Goal: Transaction & Acquisition: Obtain resource

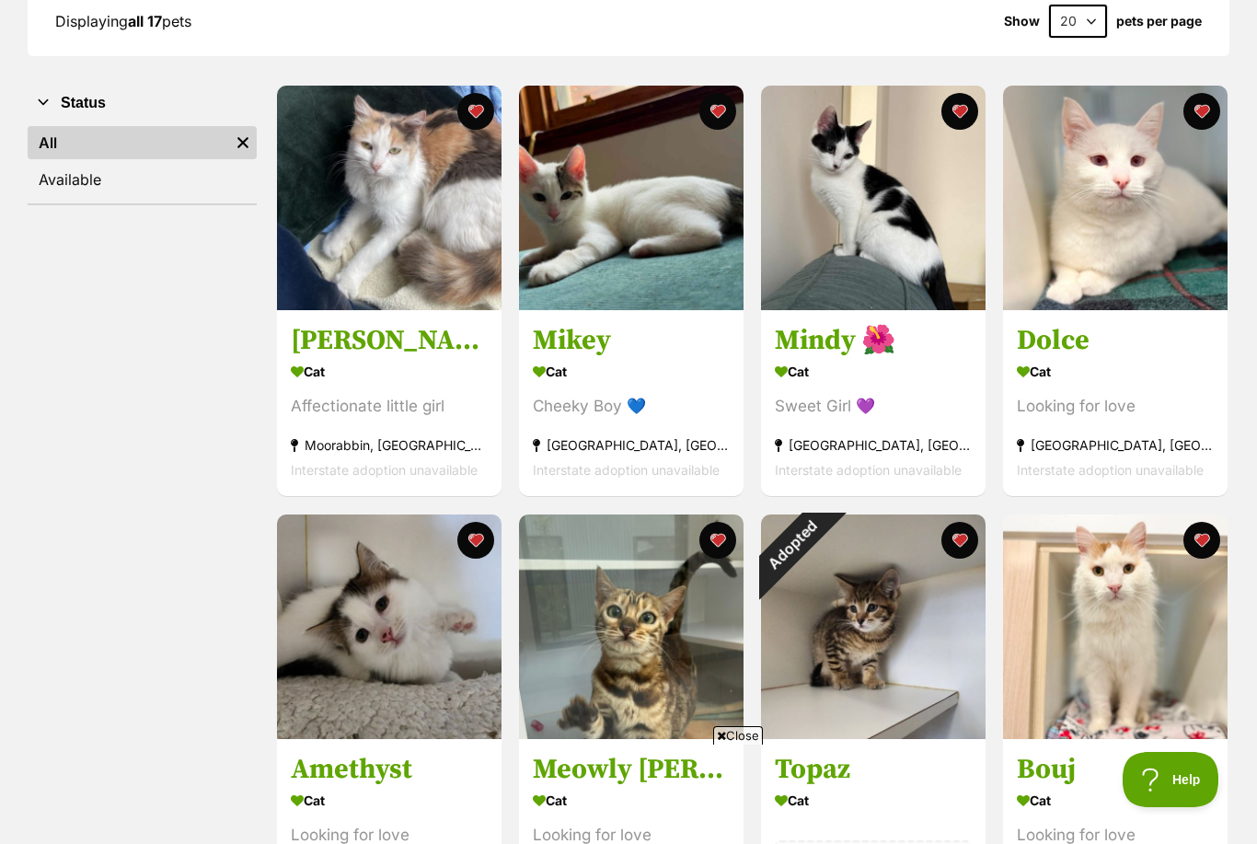
scroll to position [290, 0]
click at [833, 367] on div "Cat" at bounding box center [873, 373] width 197 height 27
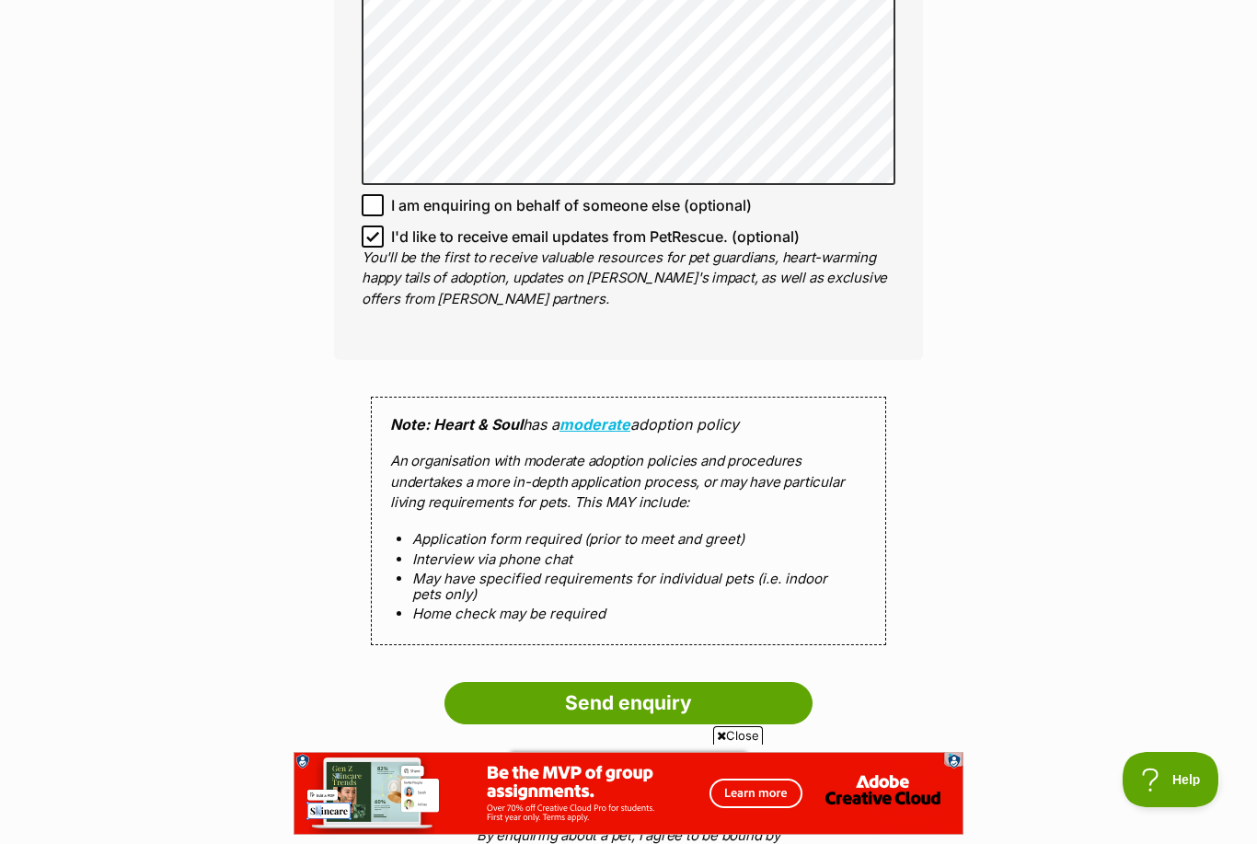
scroll to position [1473, 0]
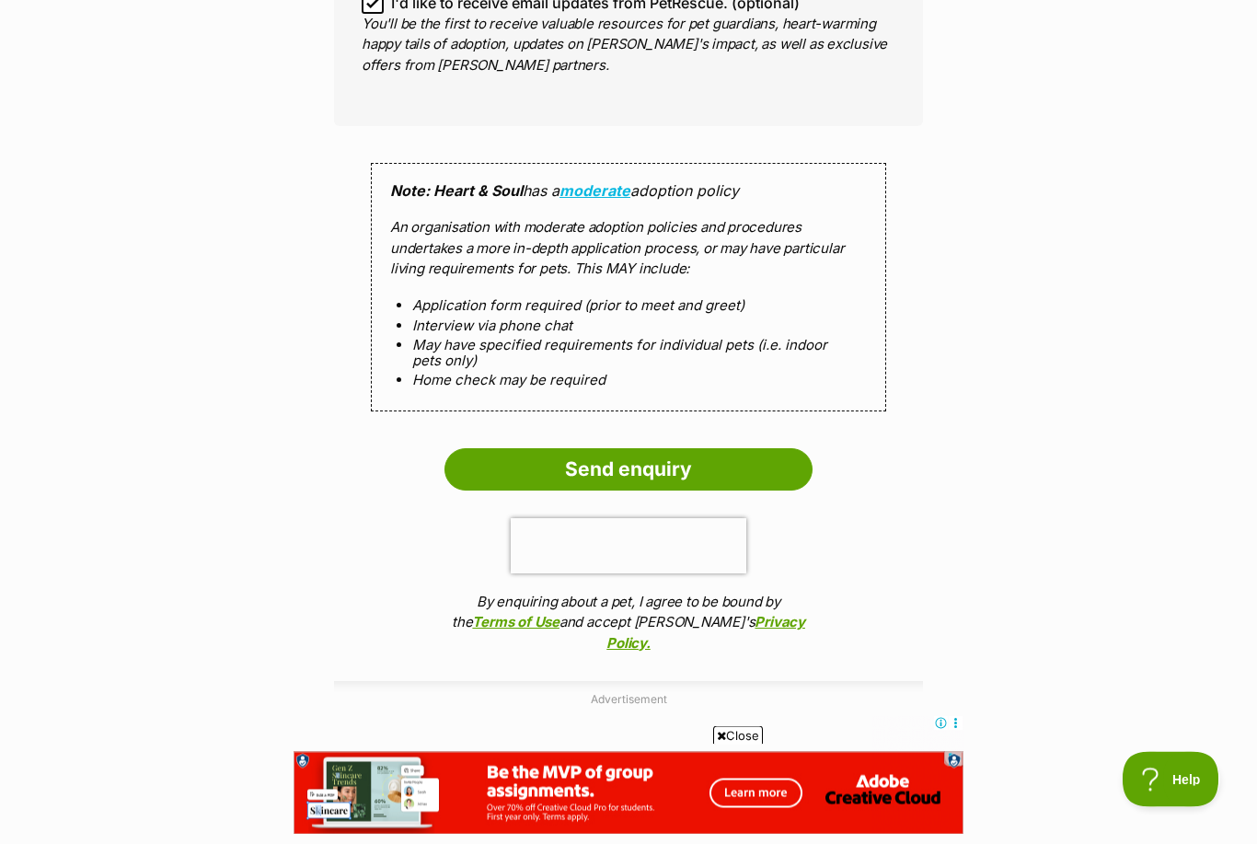
click at [752, 453] on input "Send enquiry" at bounding box center [629, 470] width 368 height 42
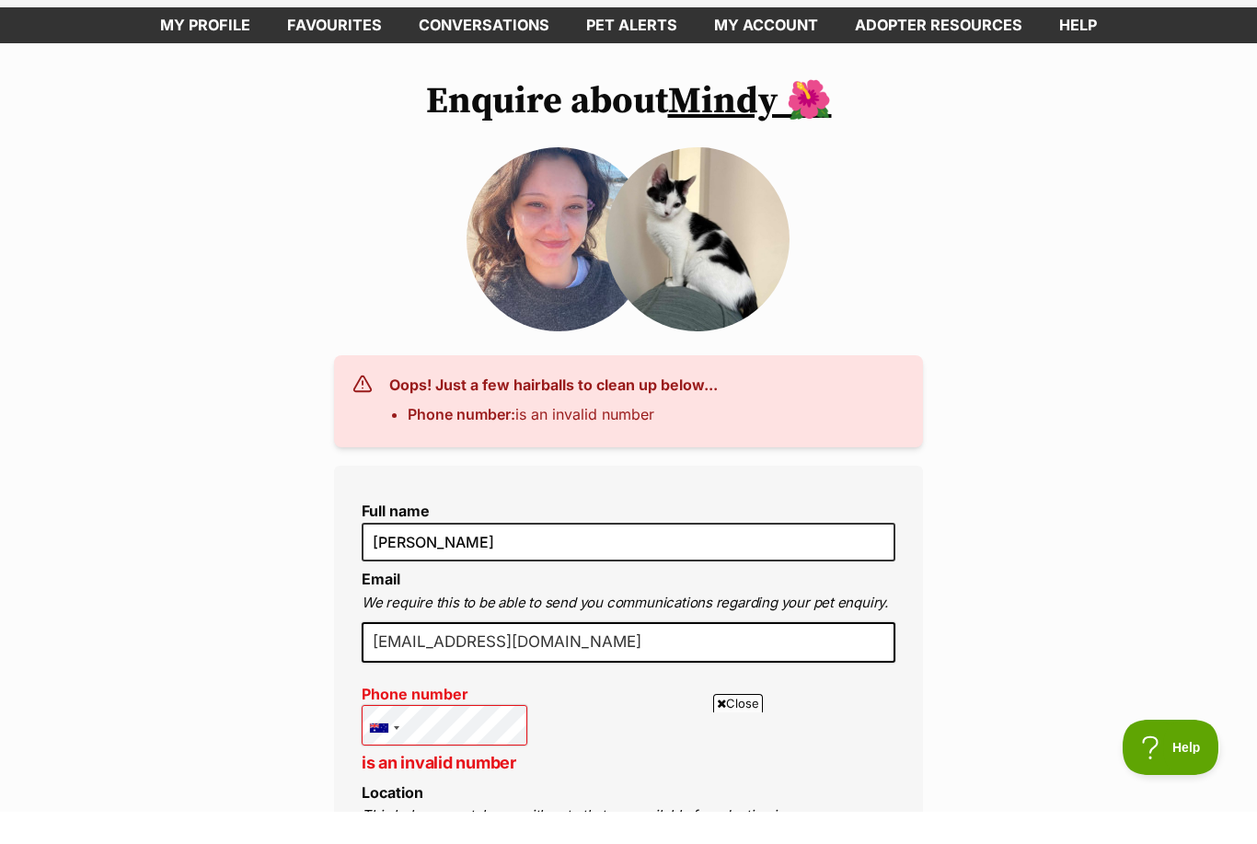
scroll to position [87, 0]
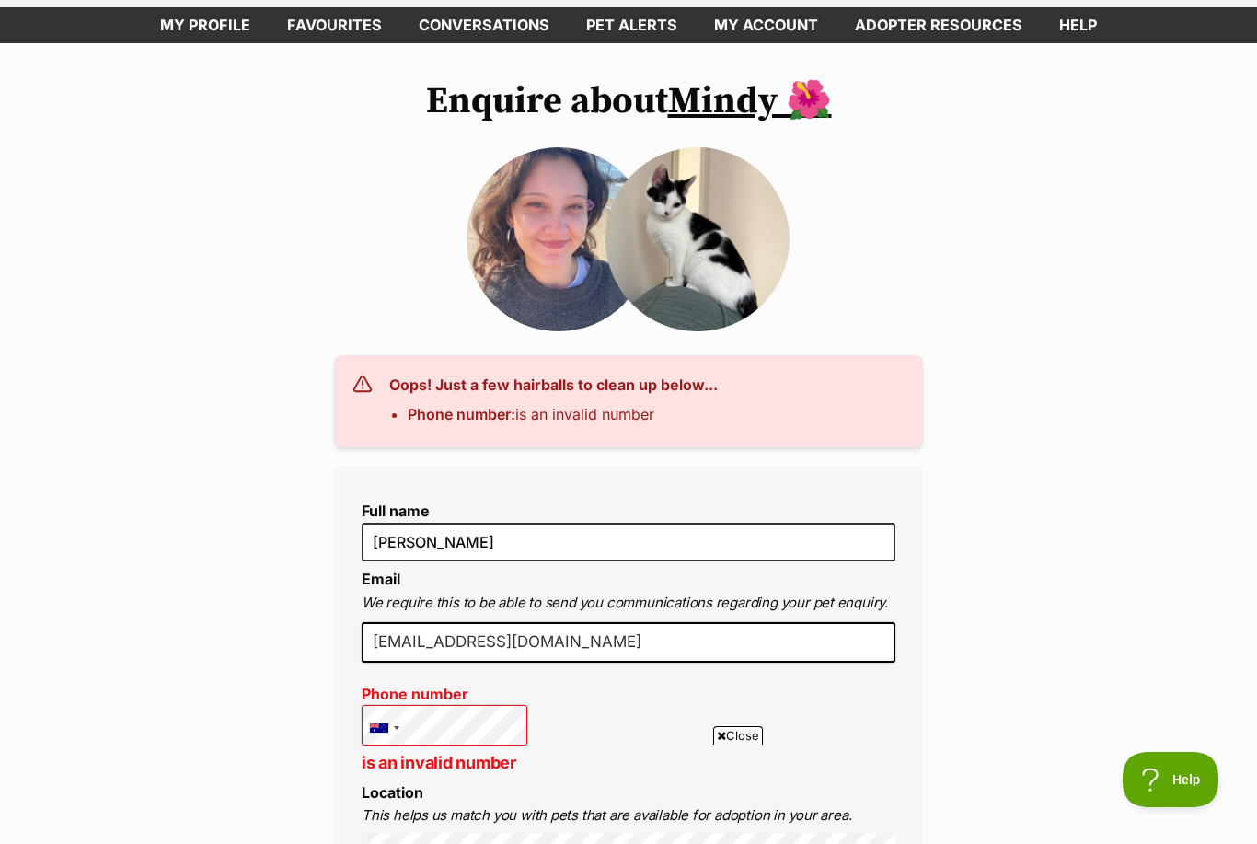
click at [207, 17] on link "My profile" at bounding box center [205, 25] width 127 height 36
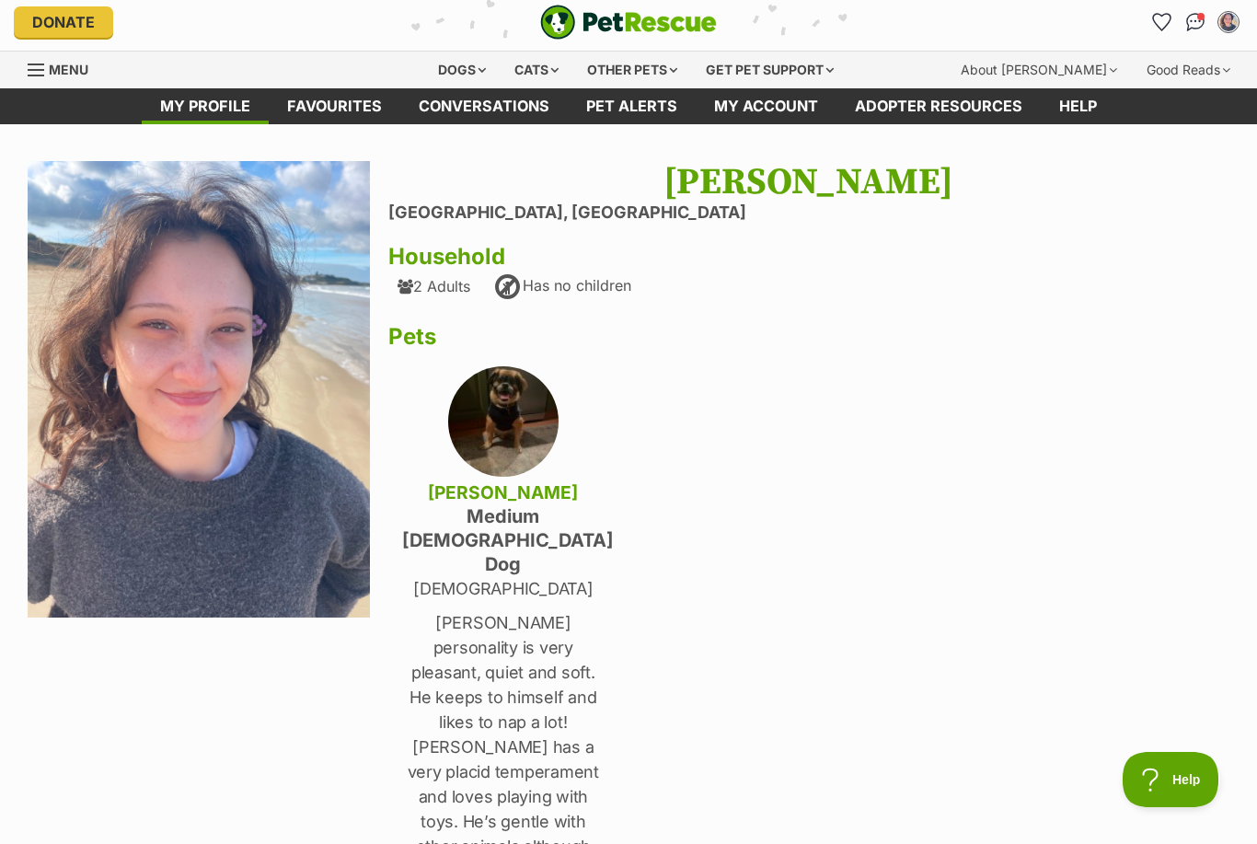
scroll to position [6, 0]
click at [443, 121] on link "Conversations" at bounding box center [484, 107] width 168 height 36
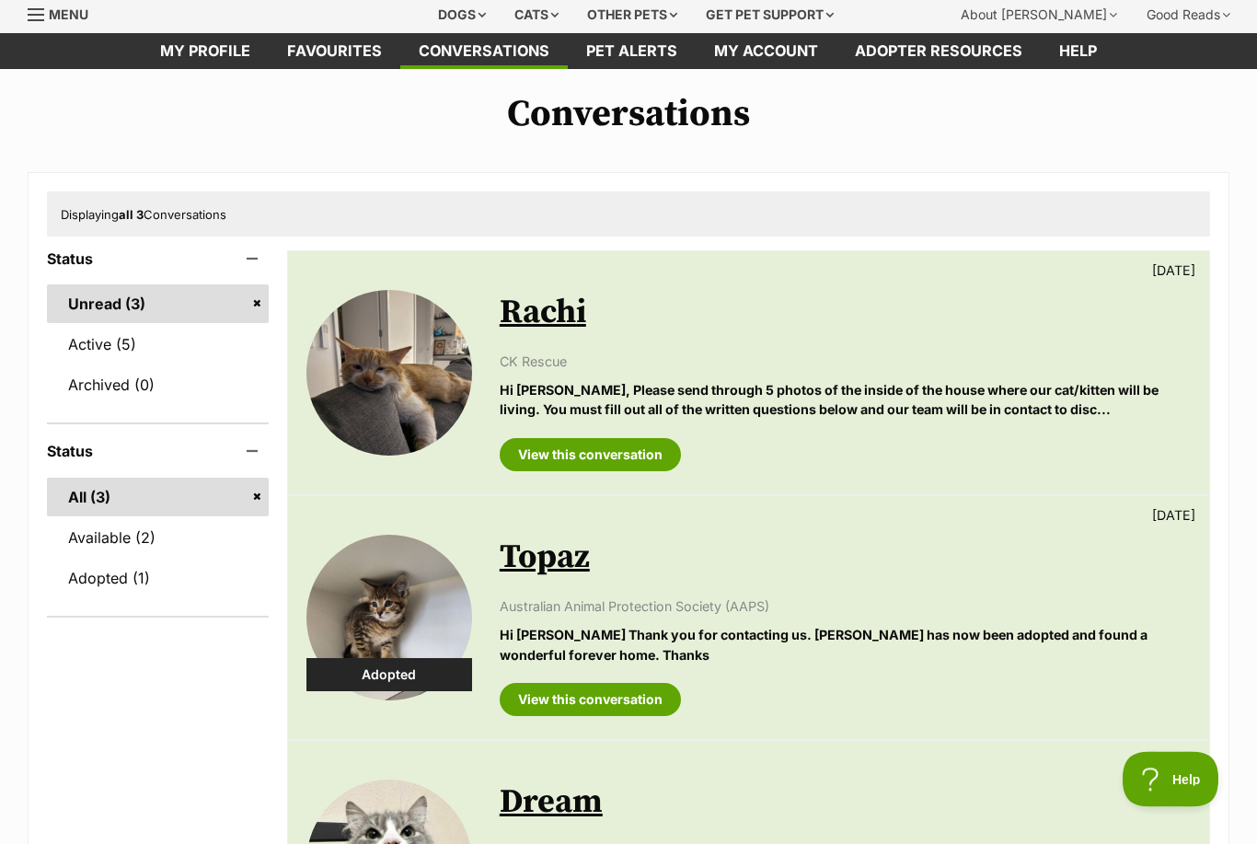
scroll to position [18, 0]
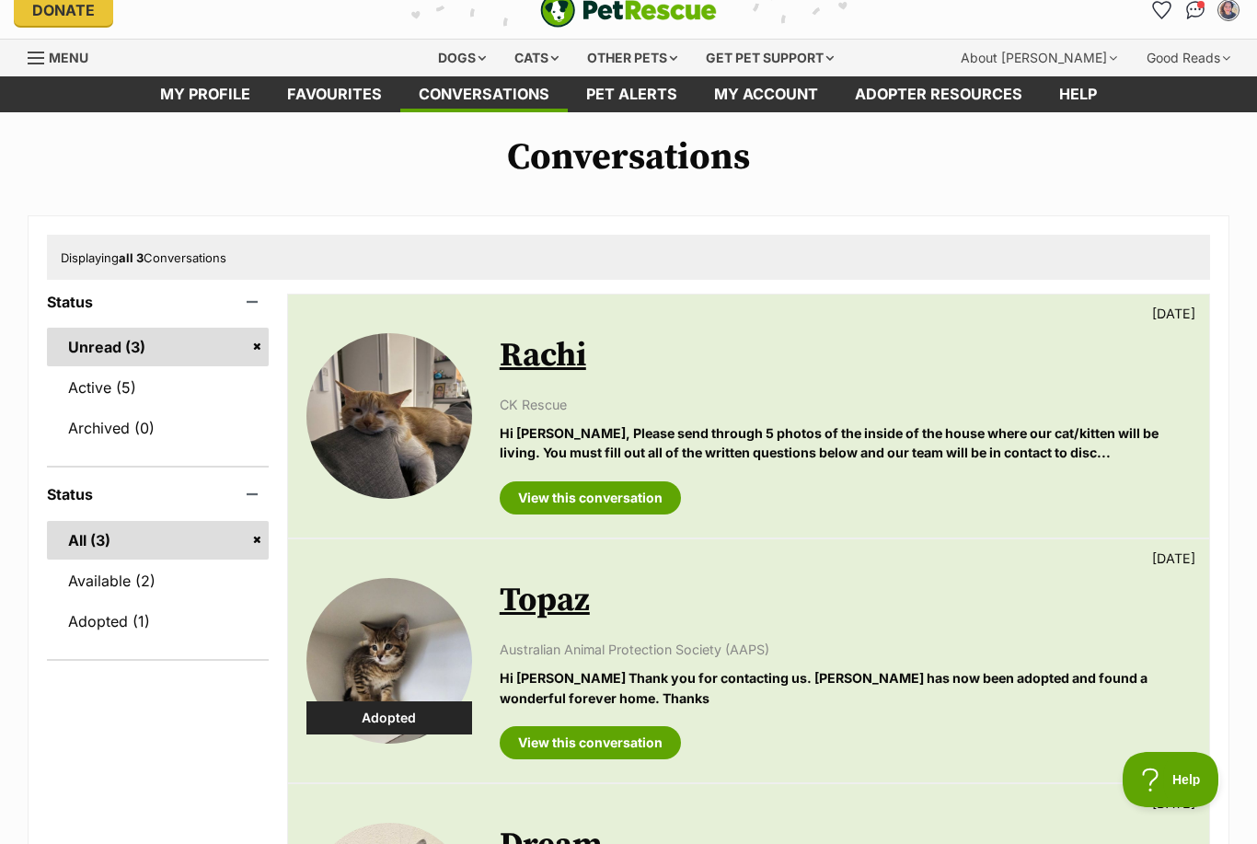
click at [368, 96] on link "Favourites" at bounding box center [335, 94] width 132 height 36
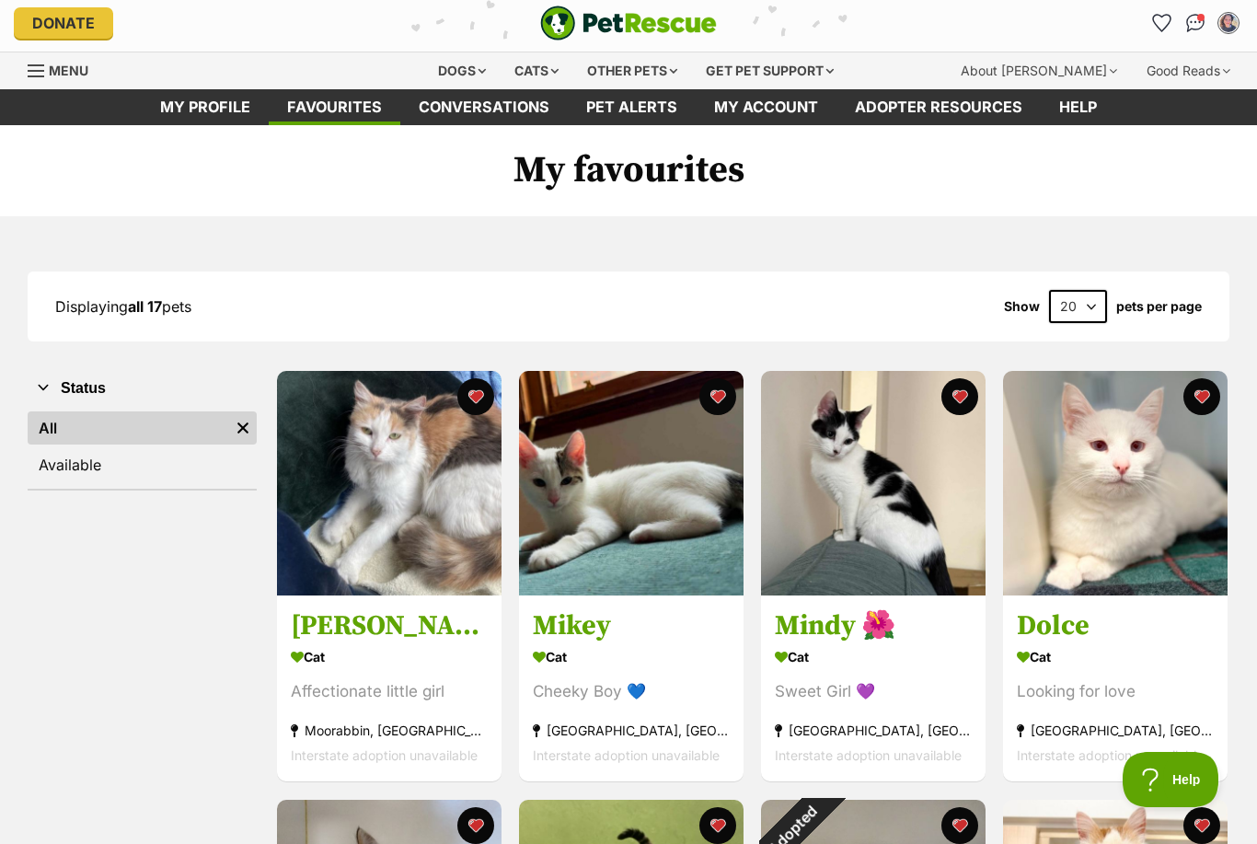
scroll to position [40, 0]
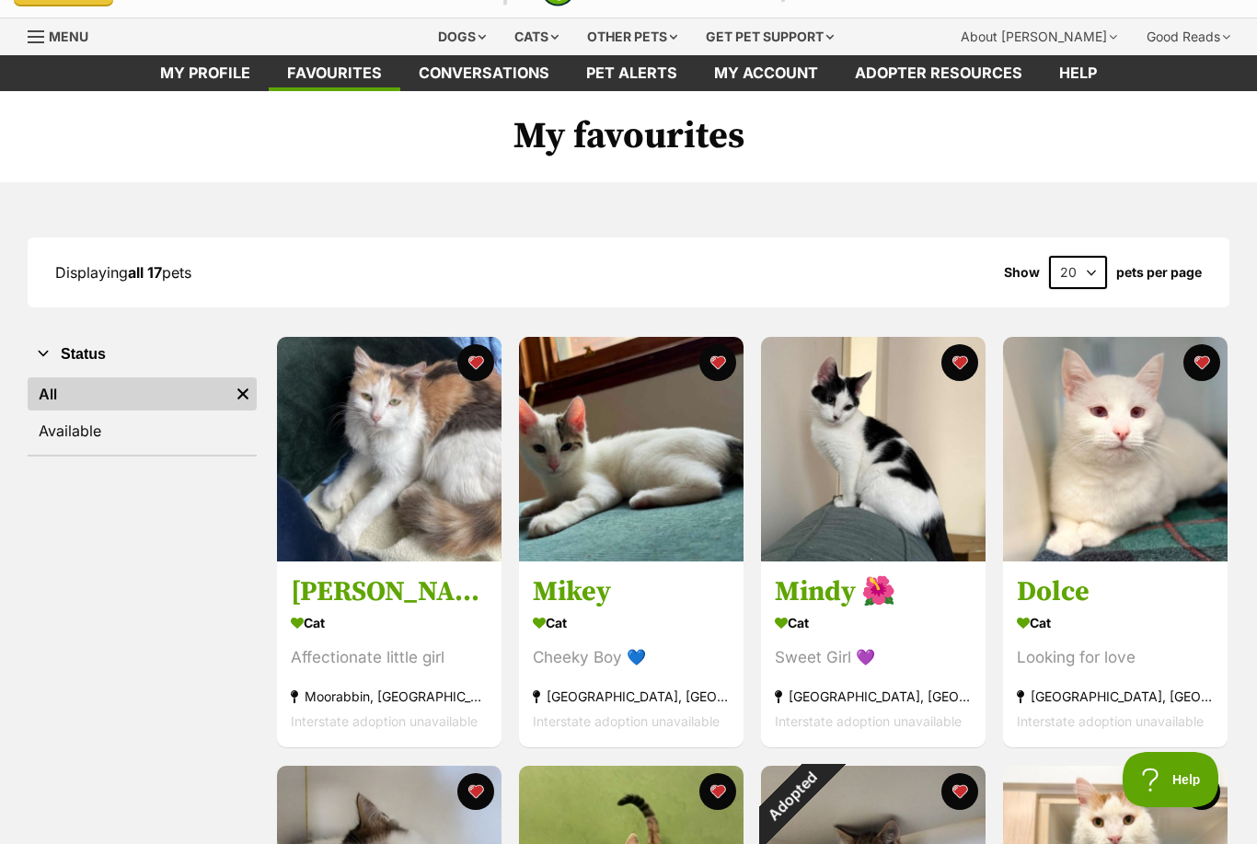
click at [647, 622] on div "Cat" at bounding box center [631, 623] width 197 height 27
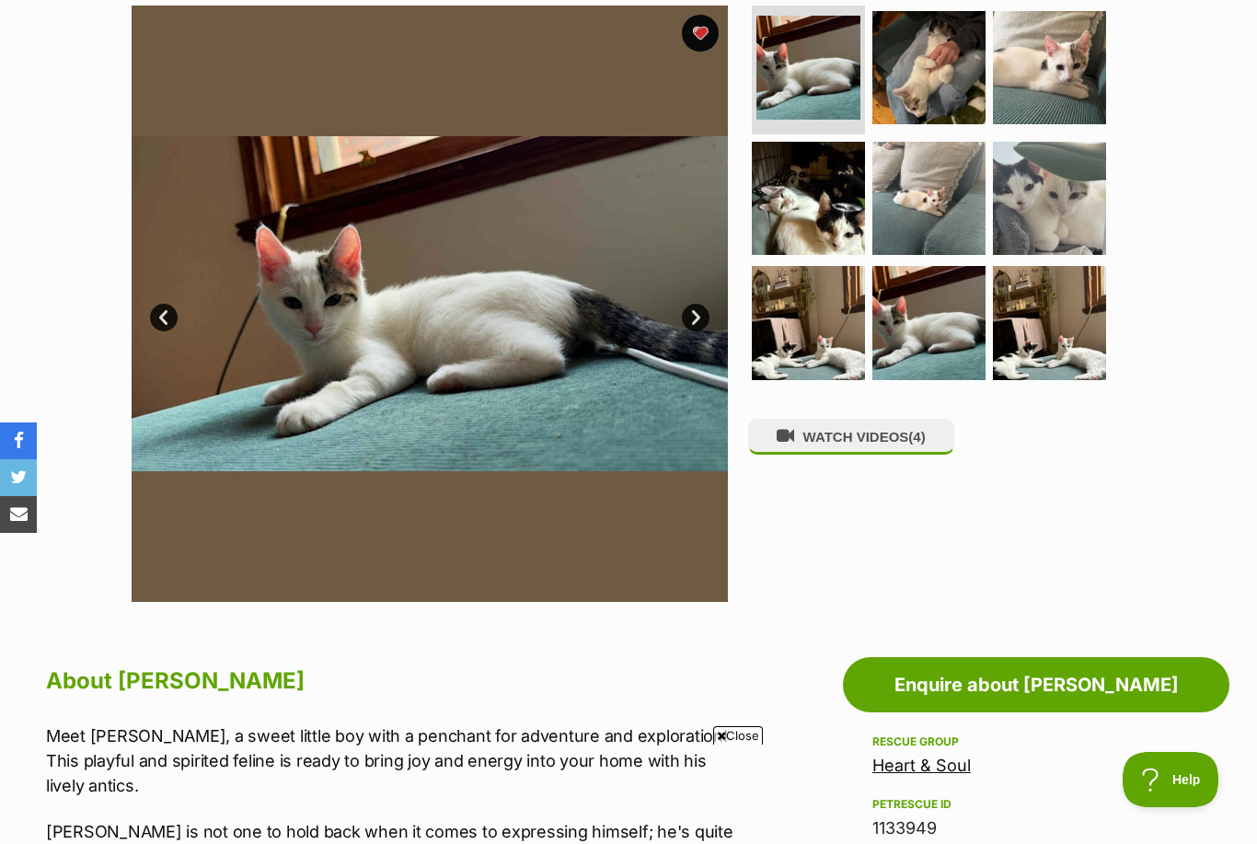
click at [1094, 661] on link "Enquire about Mikey" at bounding box center [1036, 684] width 387 height 55
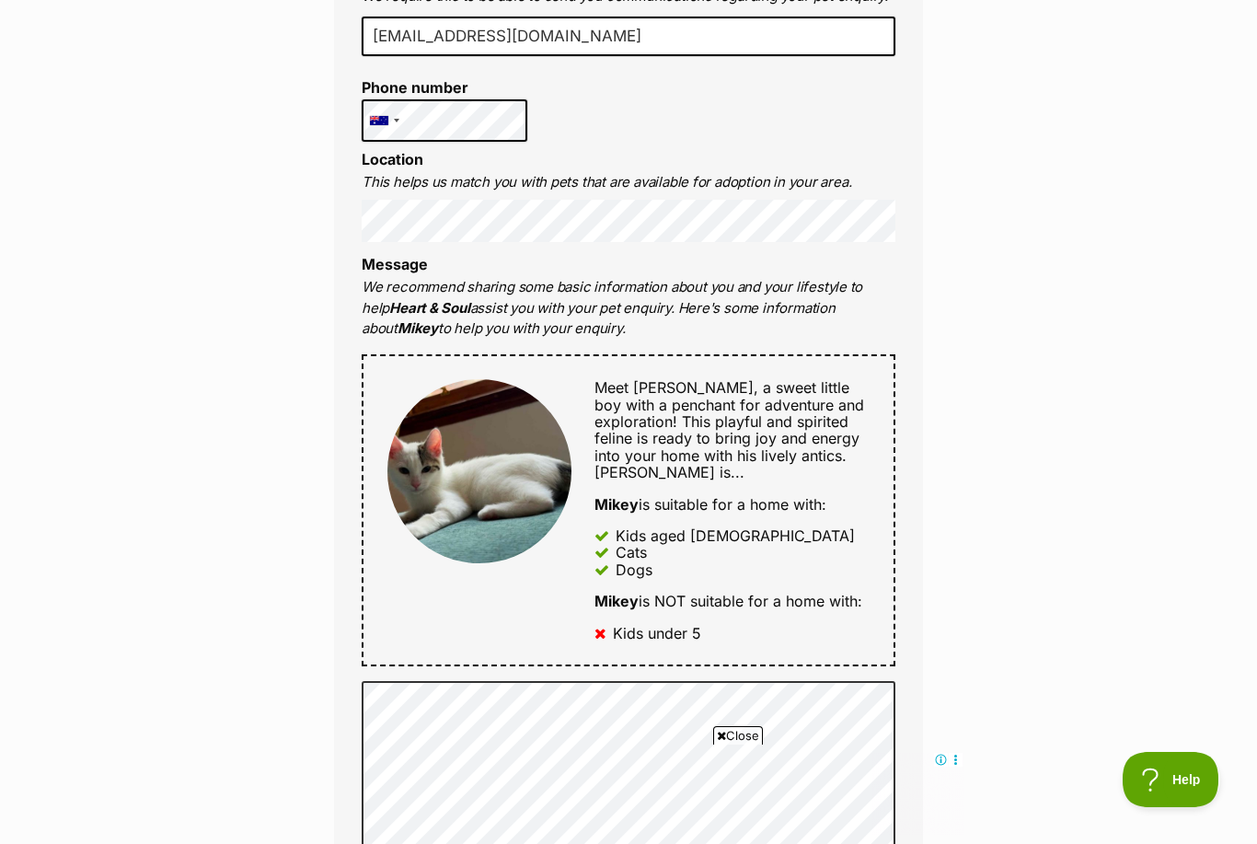
click at [1243, 398] on div "Enquire about Mikey Full name Amelia Dawson Email We require this to be able to…" at bounding box center [628, 695] width 1257 height 2220
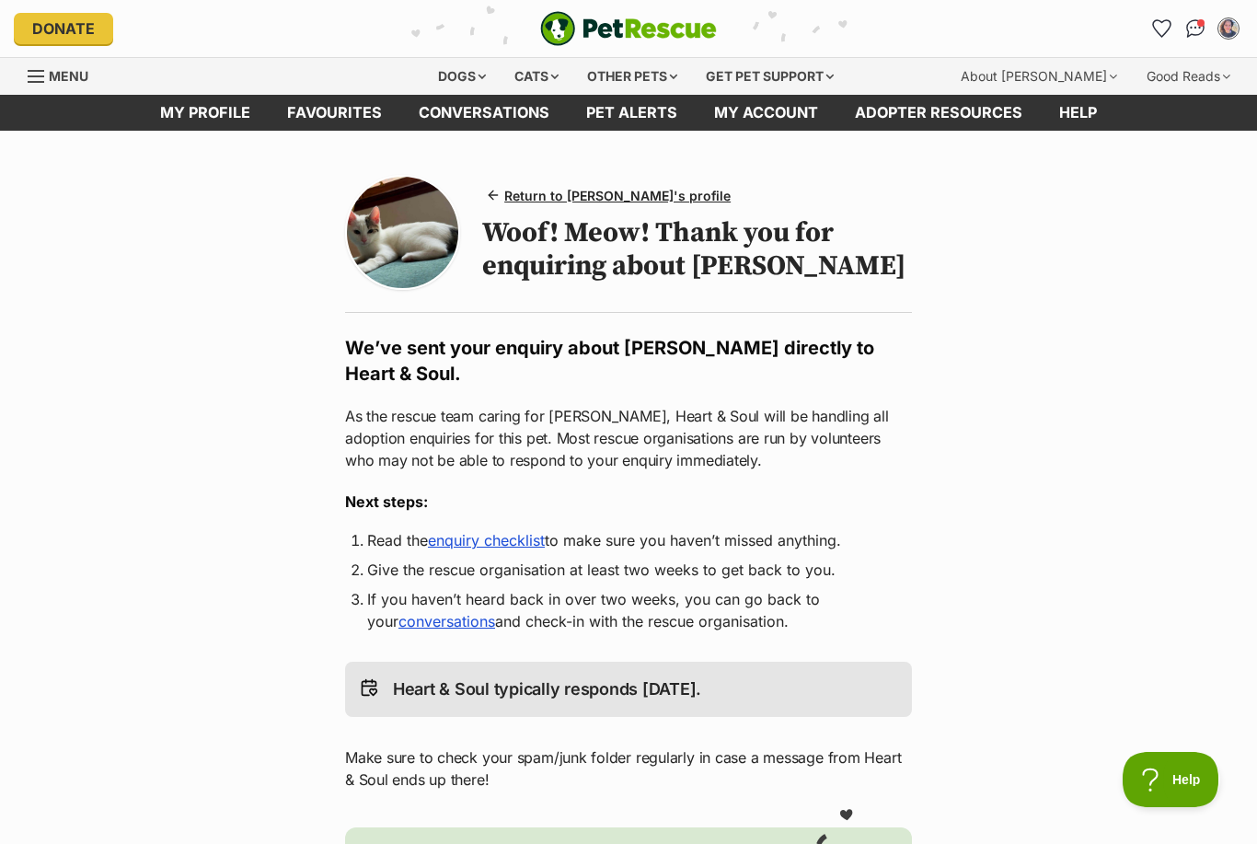
click at [351, 121] on link "Favourites" at bounding box center [335, 113] width 132 height 36
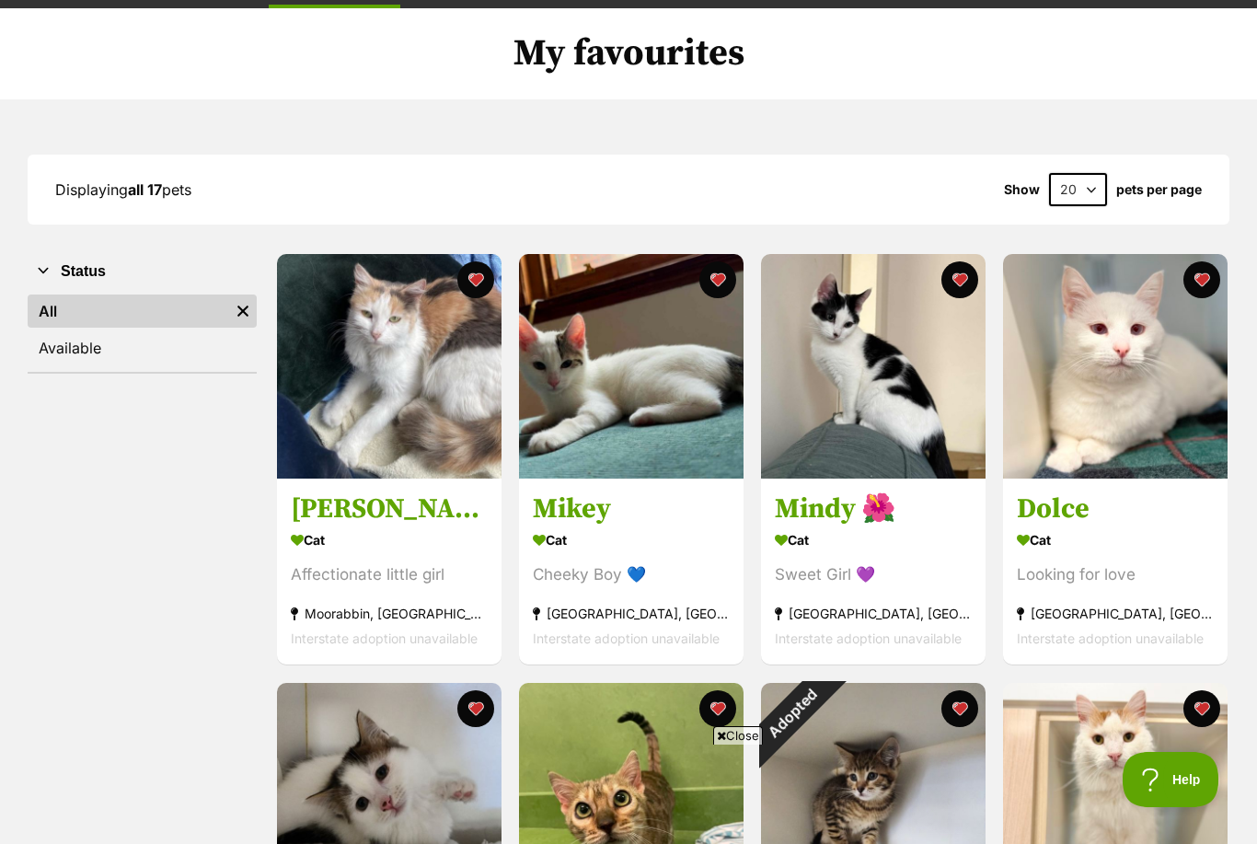
click at [444, 522] on h3 "[PERSON_NAME]" at bounding box center [389, 509] width 197 height 35
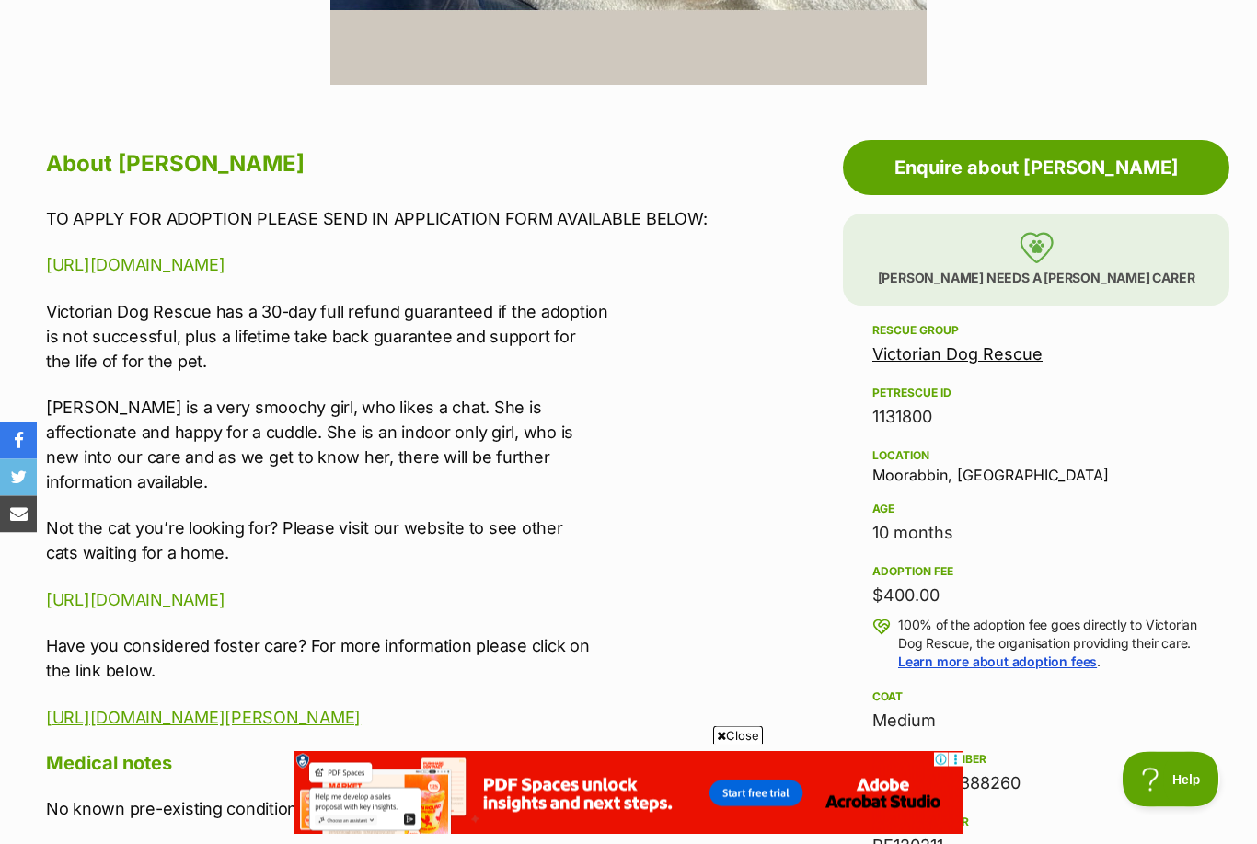
scroll to position [937, 0]
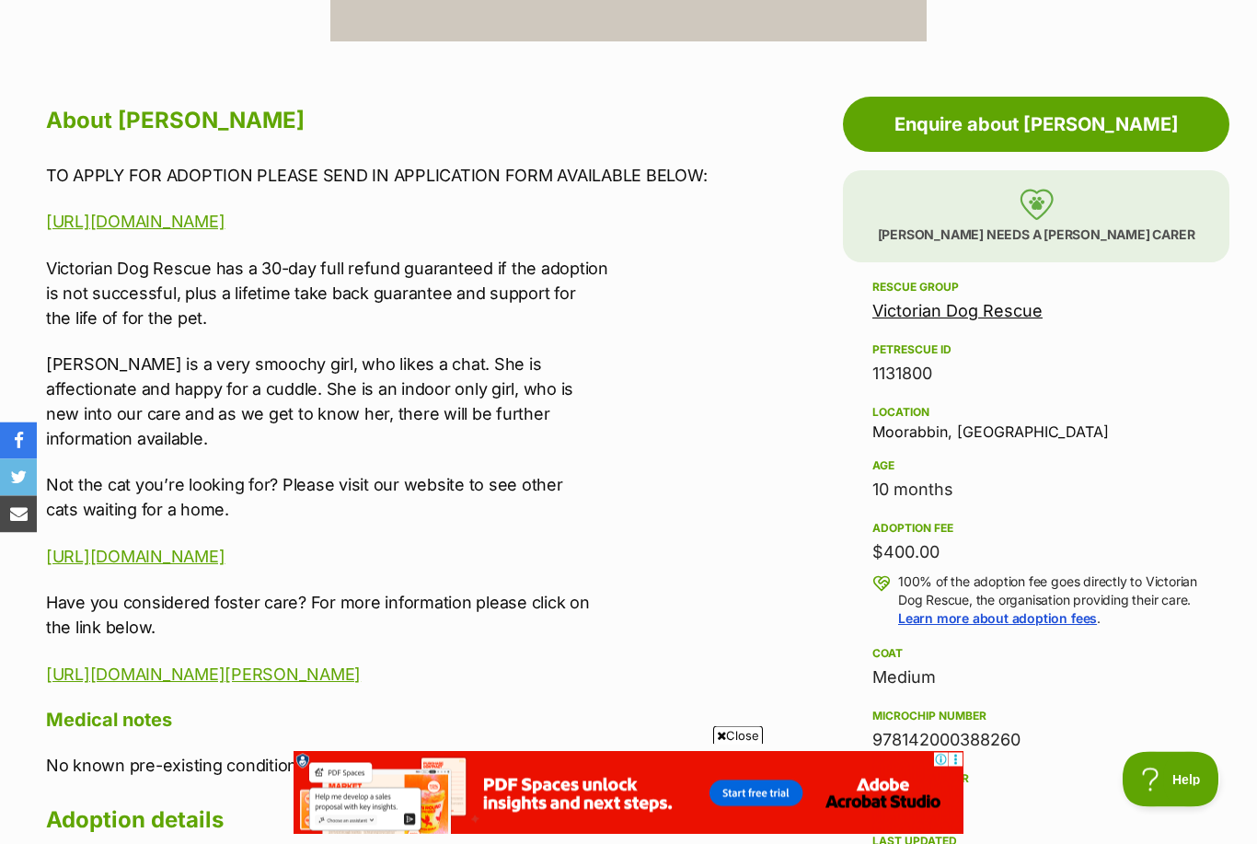
click at [225, 218] on link "https://www.victoriandogrescue.org.au/adopt/" at bounding box center [135, 222] width 179 height 19
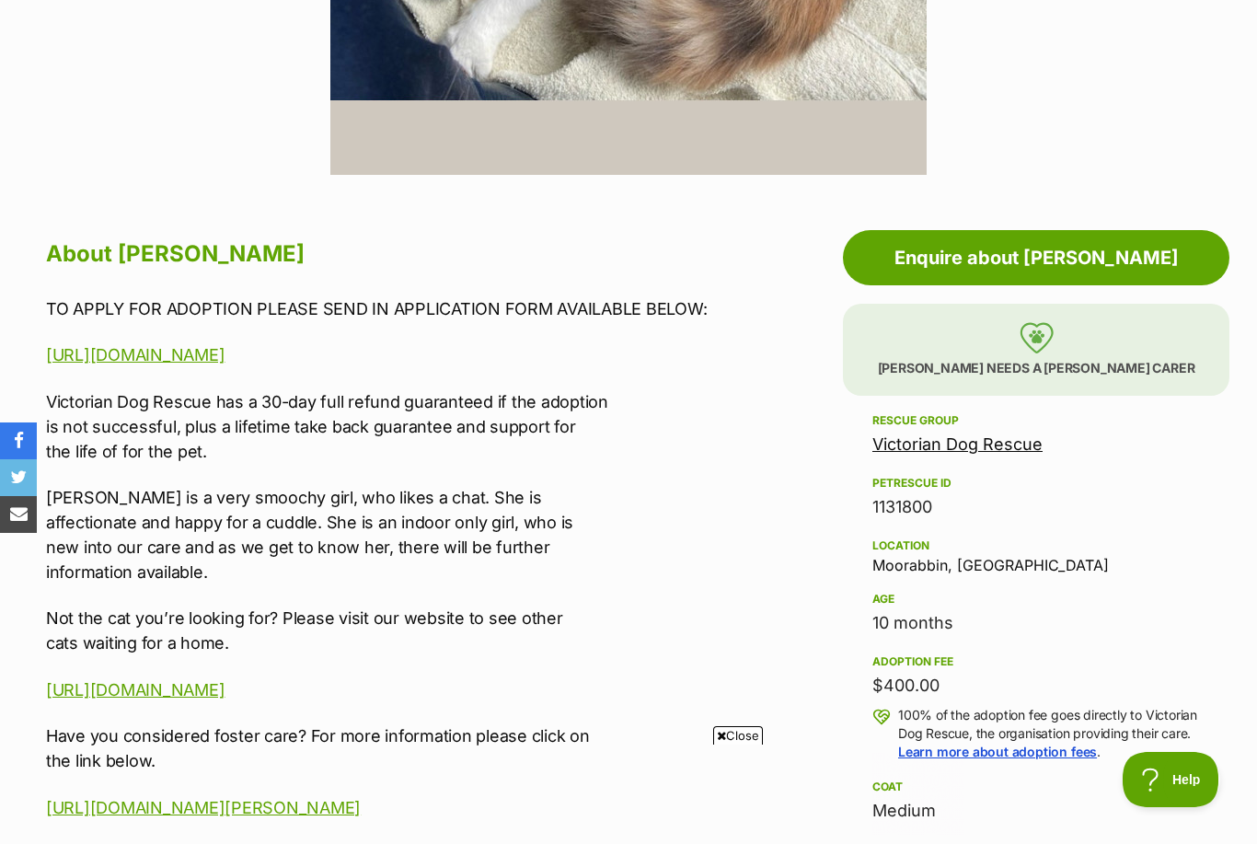
scroll to position [0, 0]
click at [1076, 250] on link "Enquire about Ruth Russelton" at bounding box center [1036, 257] width 387 height 55
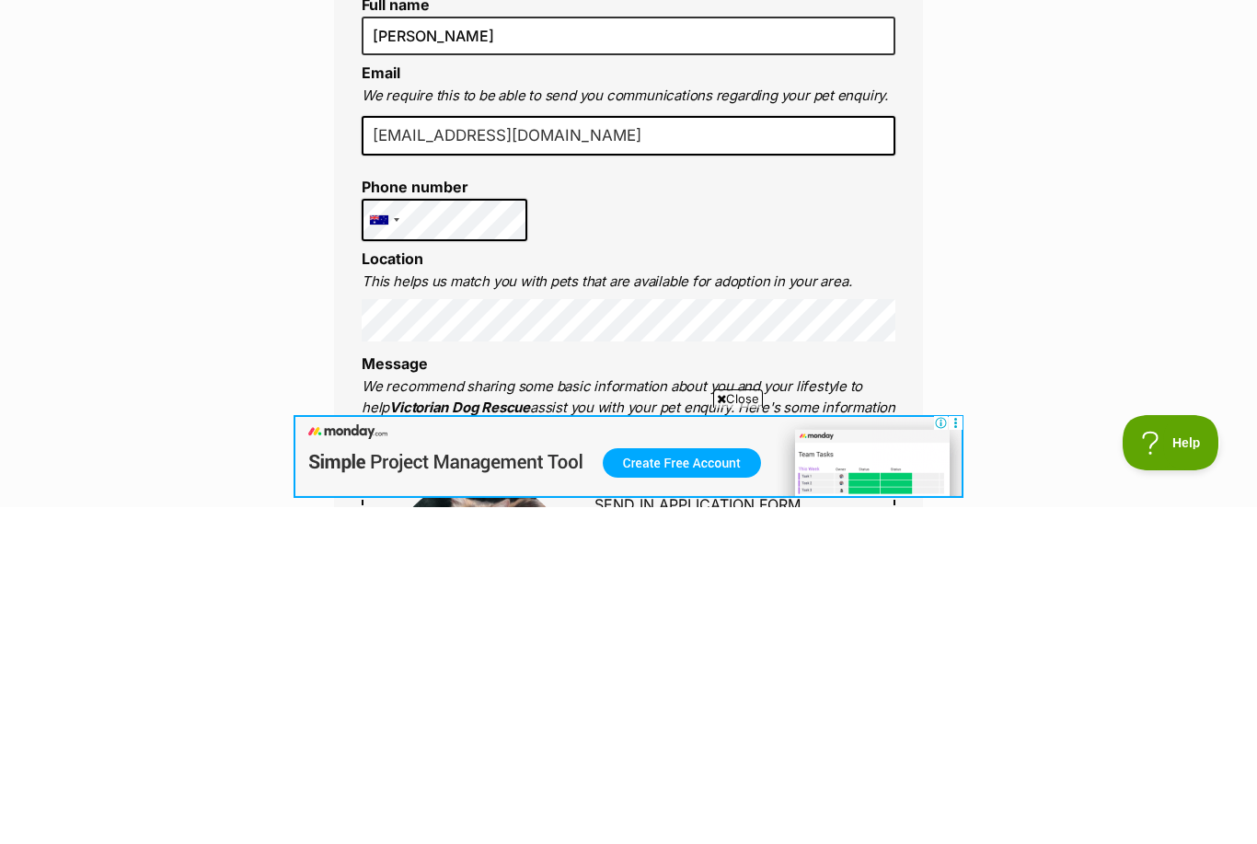
type input "ameliadawson55@gmail.com"
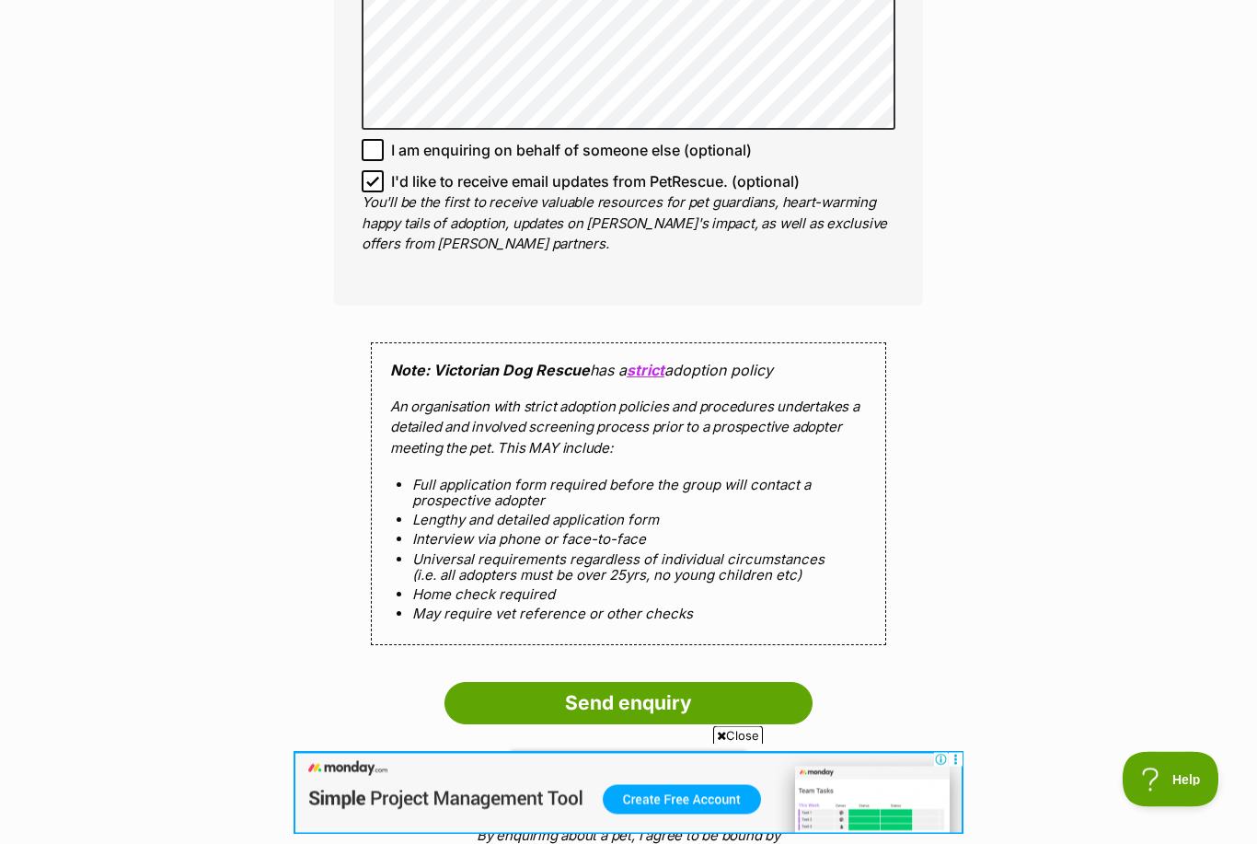
scroll to position [1426, 0]
click at [753, 691] on input "Send enquiry" at bounding box center [629, 703] width 368 height 42
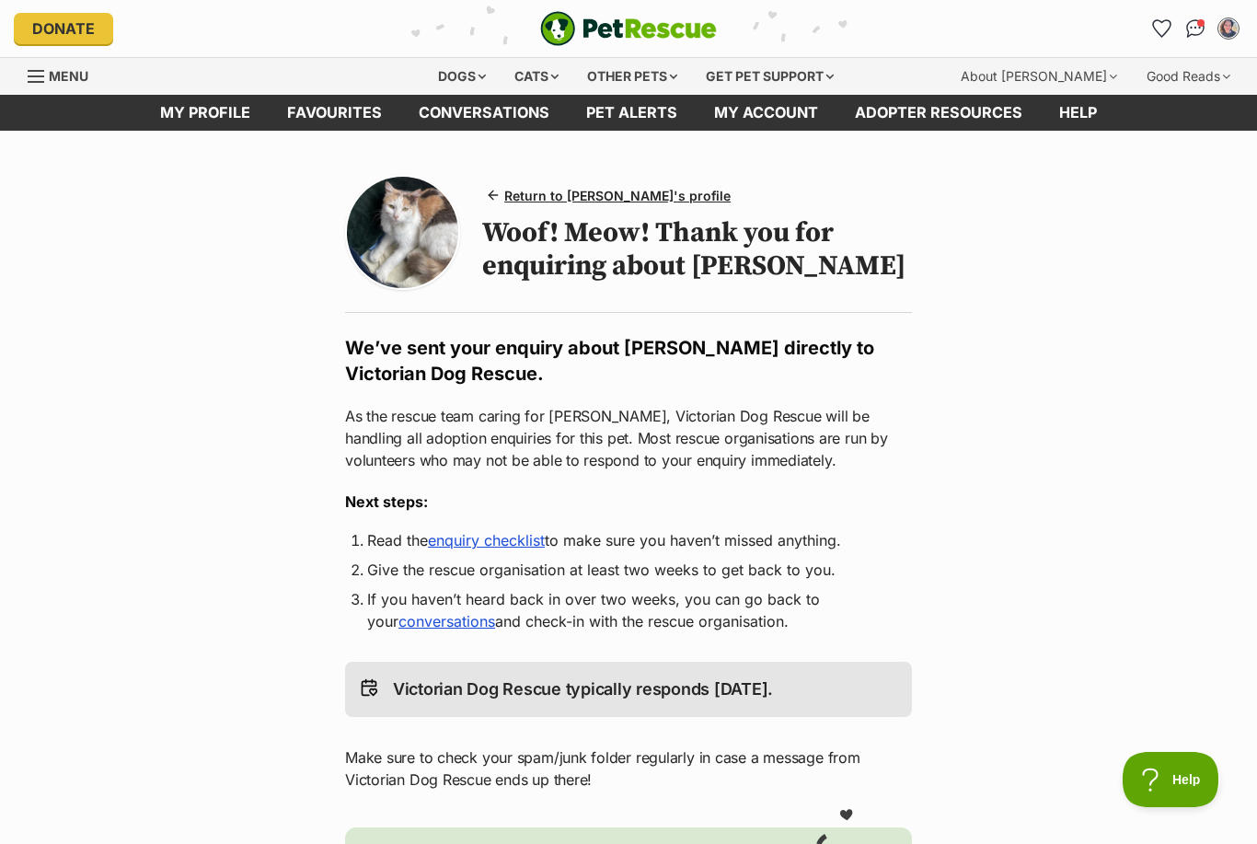
click at [322, 119] on link "Favourites" at bounding box center [335, 113] width 132 height 36
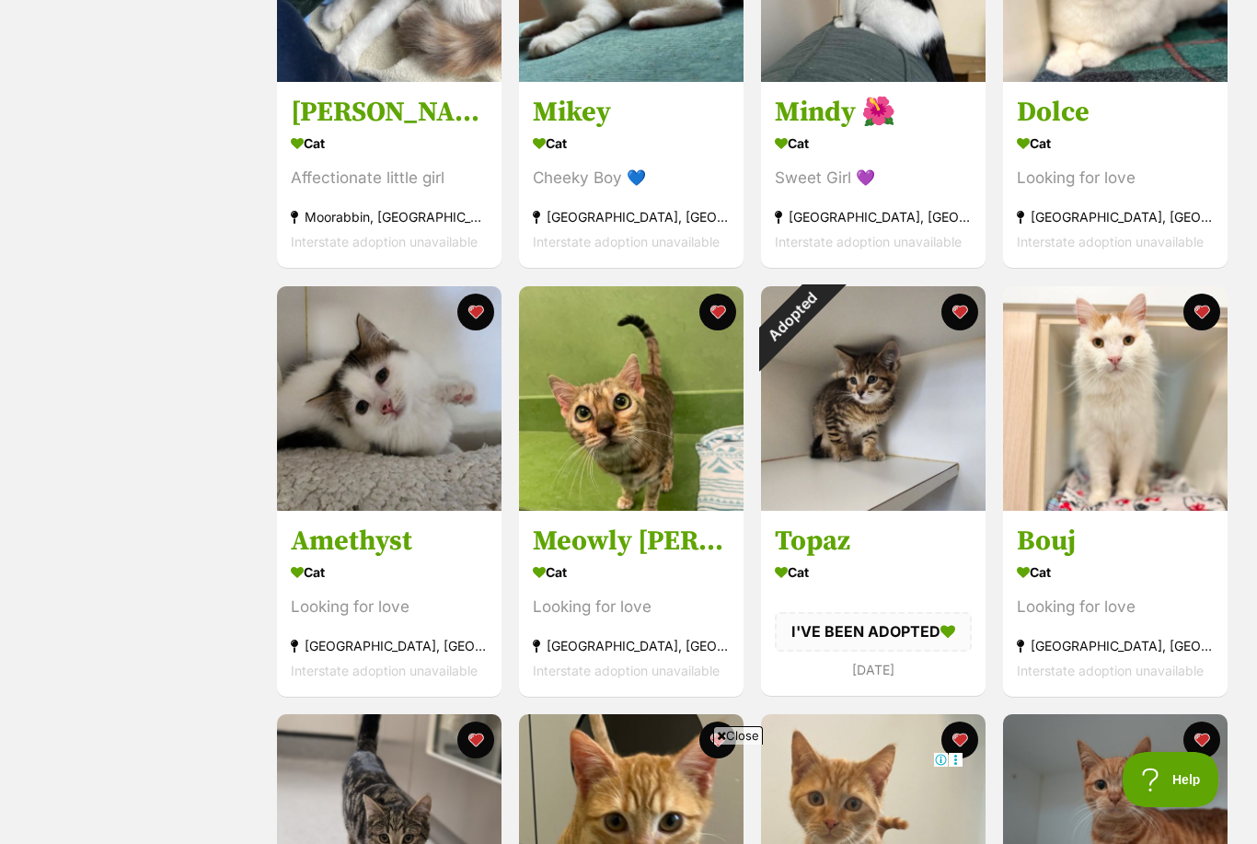
click at [676, 524] on h3 "Meowly [PERSON_NAME]" at bounding box center [631, 541] width 197 height 35
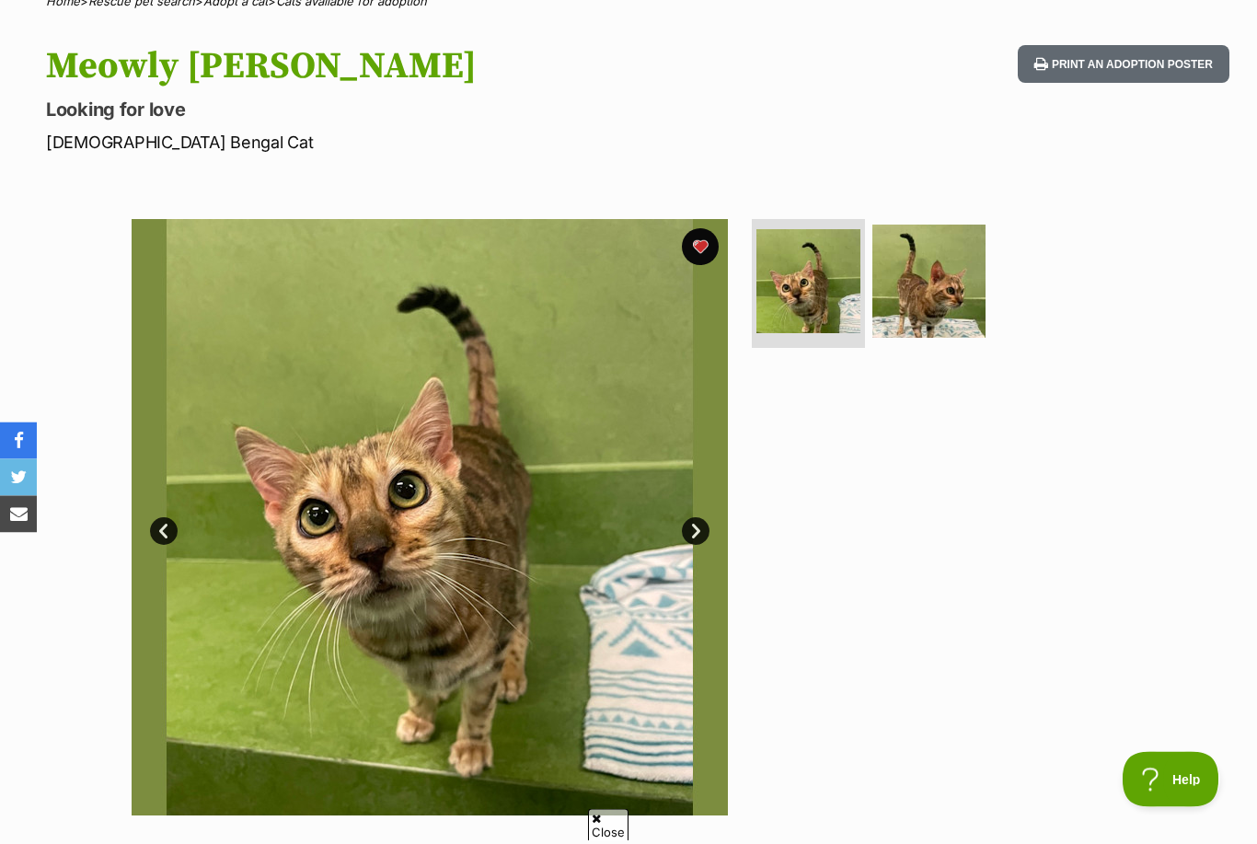
scroll to position [164, 0]
click at [698, 541] on link "Next" at bounding box center [696, 531] width 28 height 28
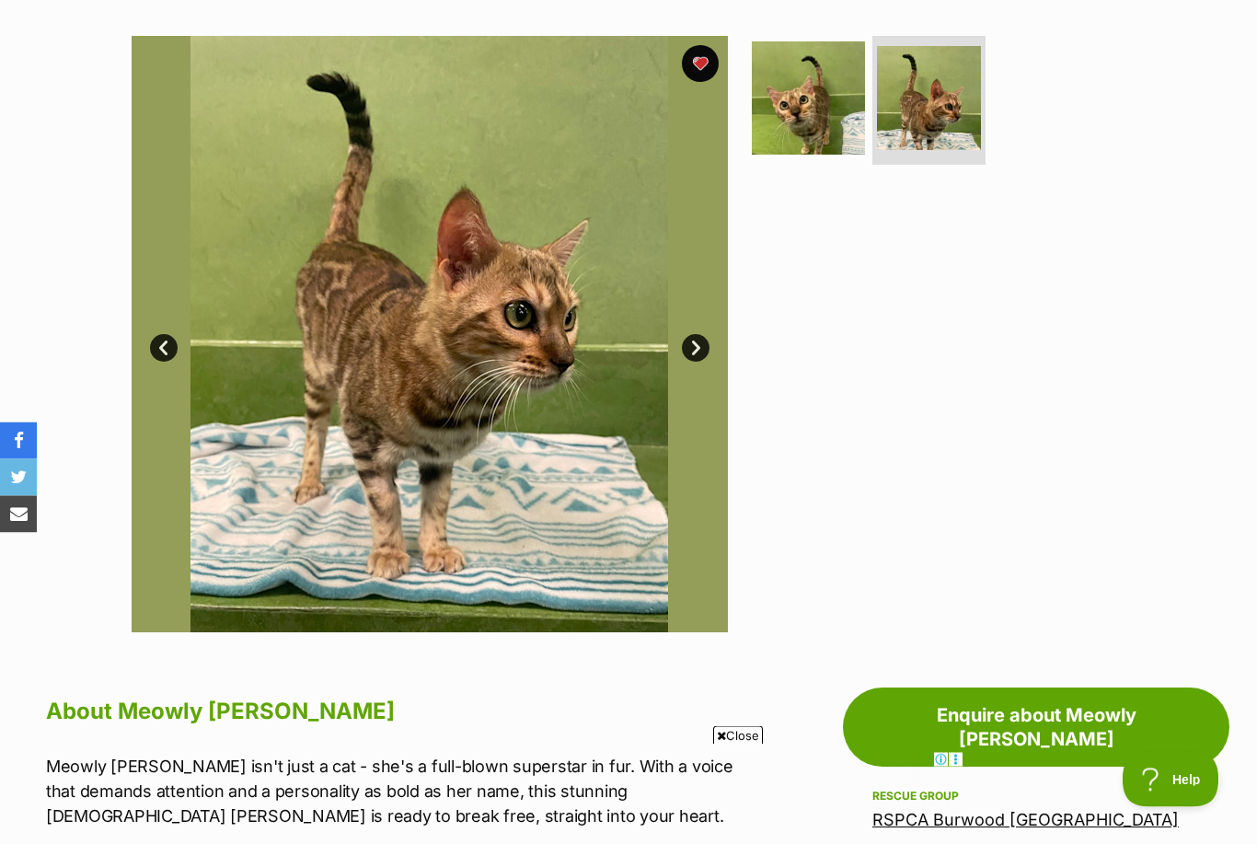
scroll to position [347, 0]
click at [930, 145] on img at bounding box center [929, 98] width 104 height 104
click at [818, 134] on img at bounding box center [808, 97] width 113 height 113
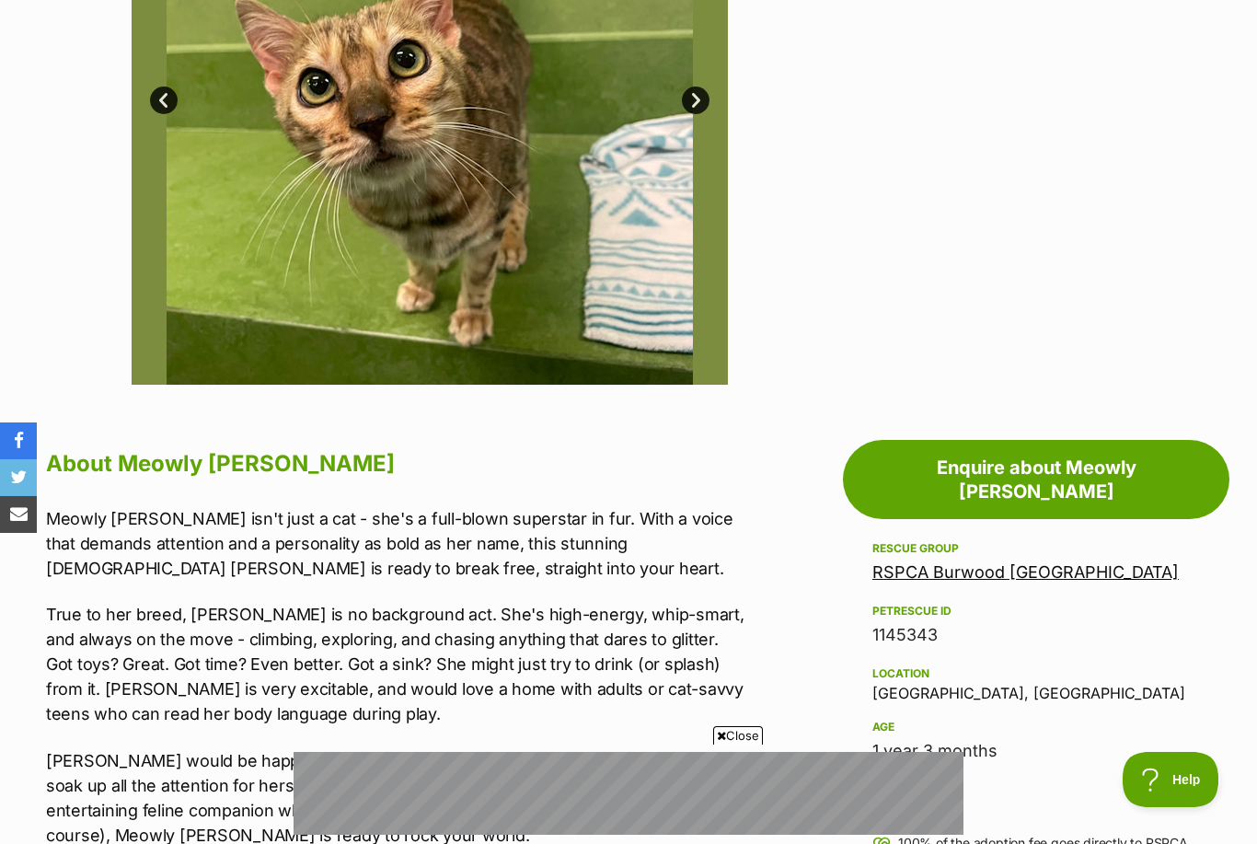
scroll to position [0, 0]
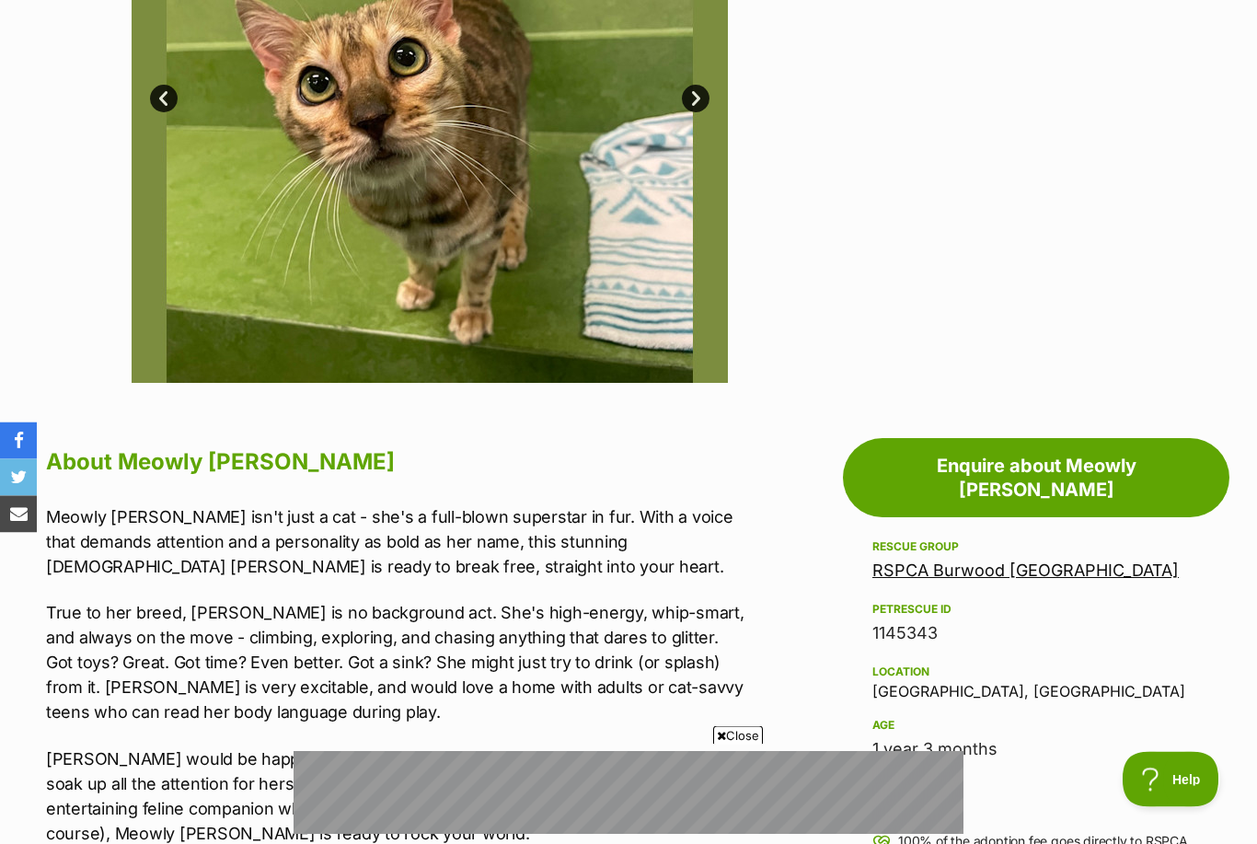
click at [969, 472] on link "Enquire about Meowly Cyrus" at bounding box center [1036, 478] width 387 height 79
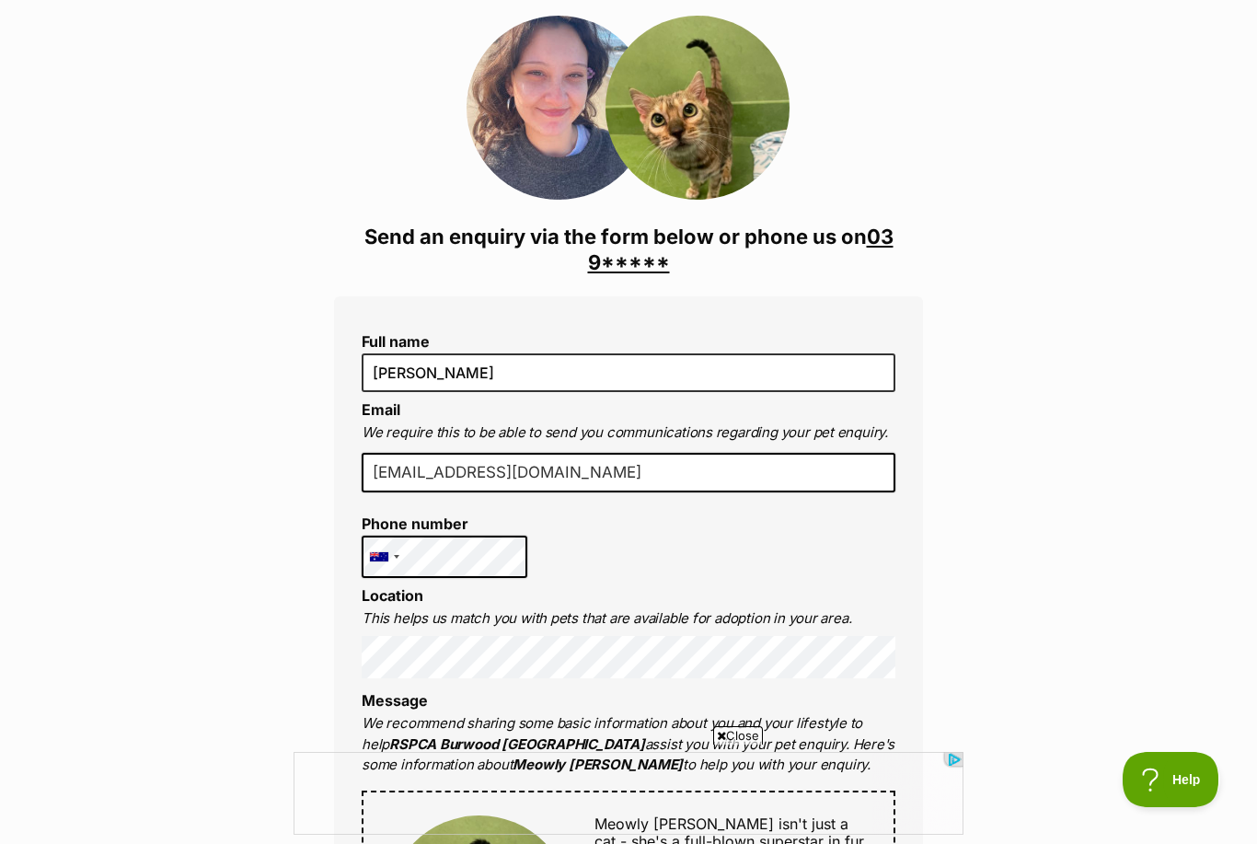
scroll to position [260, 0]
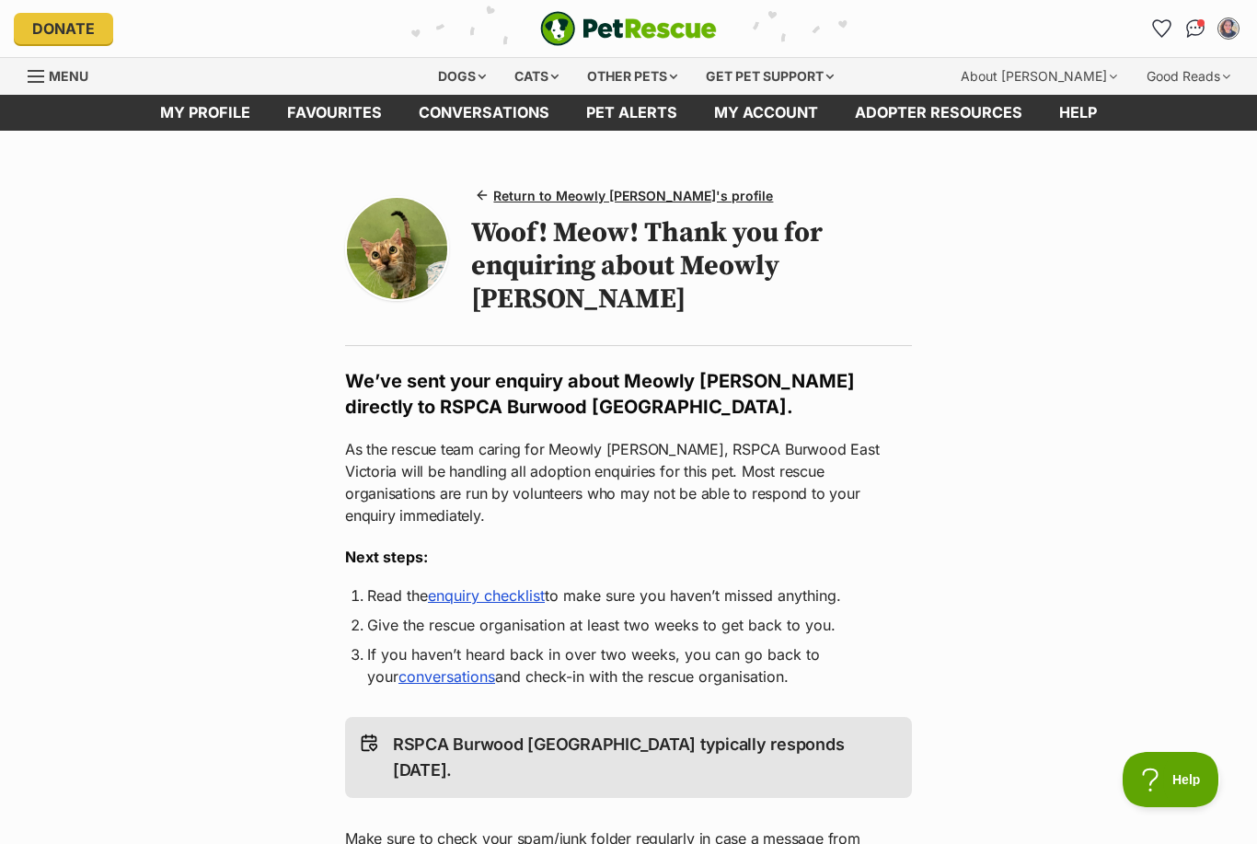
click at [351, 121] on link "Favourites" at bounding box center [335, 113] width 132 height 36
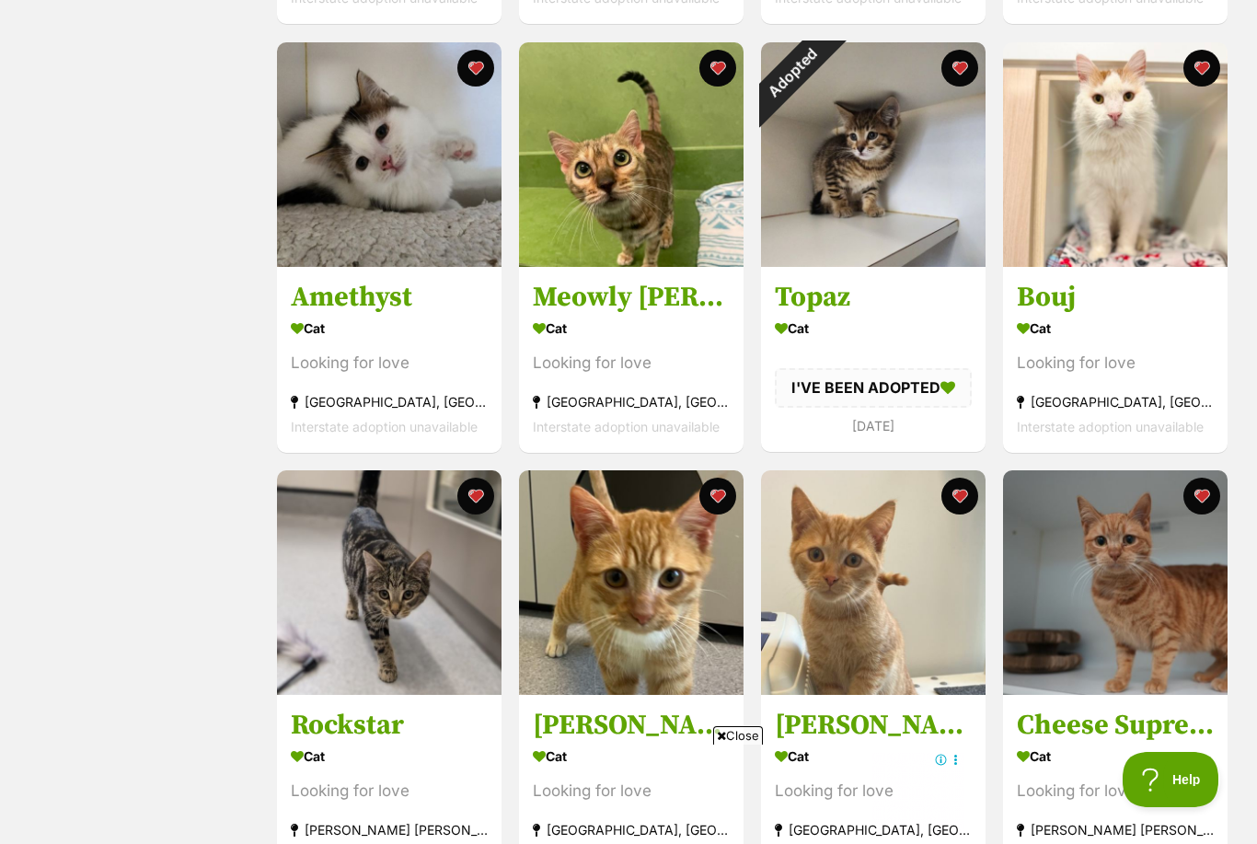
click at [1106, 356] on div "Looking for love" at bounding box center [1115, 363] width 197 height 25
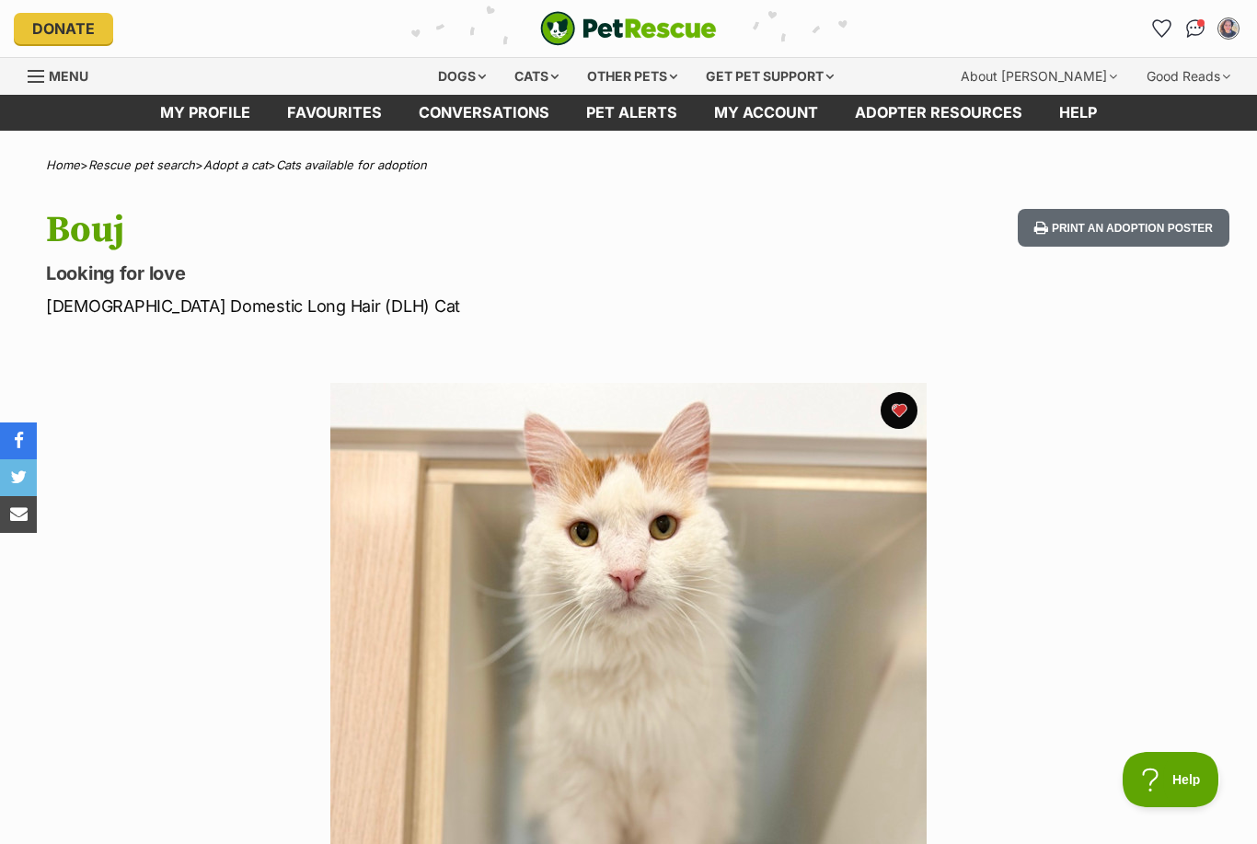
click at [533, 79] on div "Cats" at bounding box center [537, 76] width 70 height 37
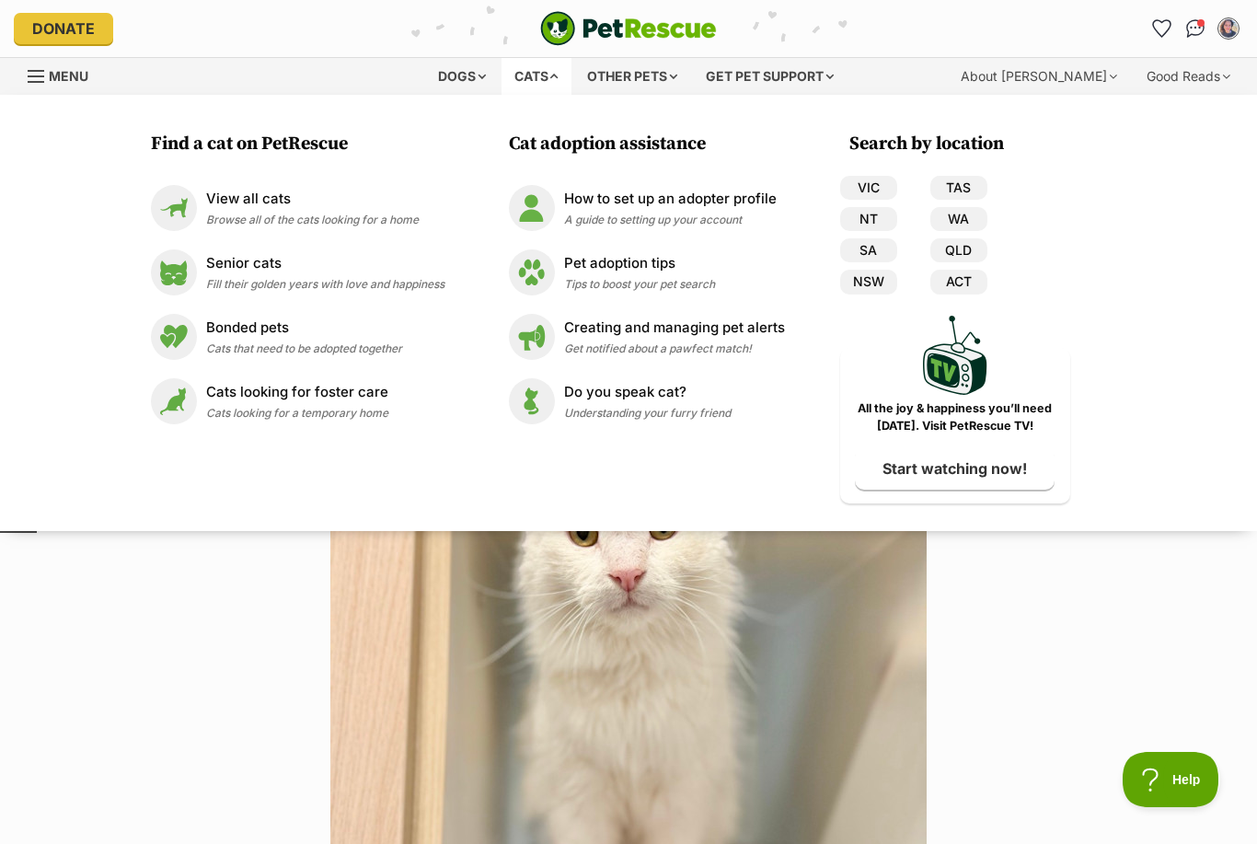
click at [395, 220] on span "Browse all of the cats looking for a home" at bounding box center [312, 220] width 213 height 14
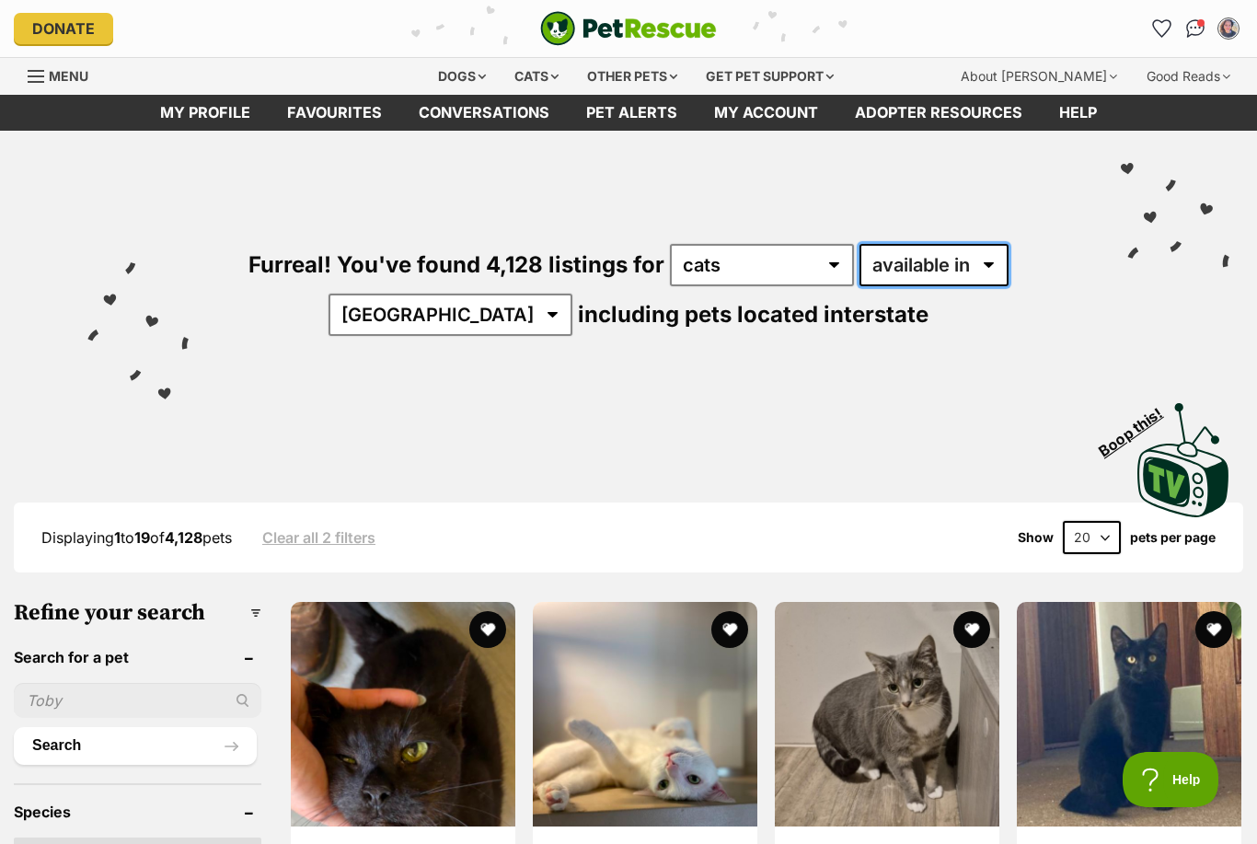
click at [931, 276] on select "available in located in" at bounding box center [934, 265] width 149 height 42
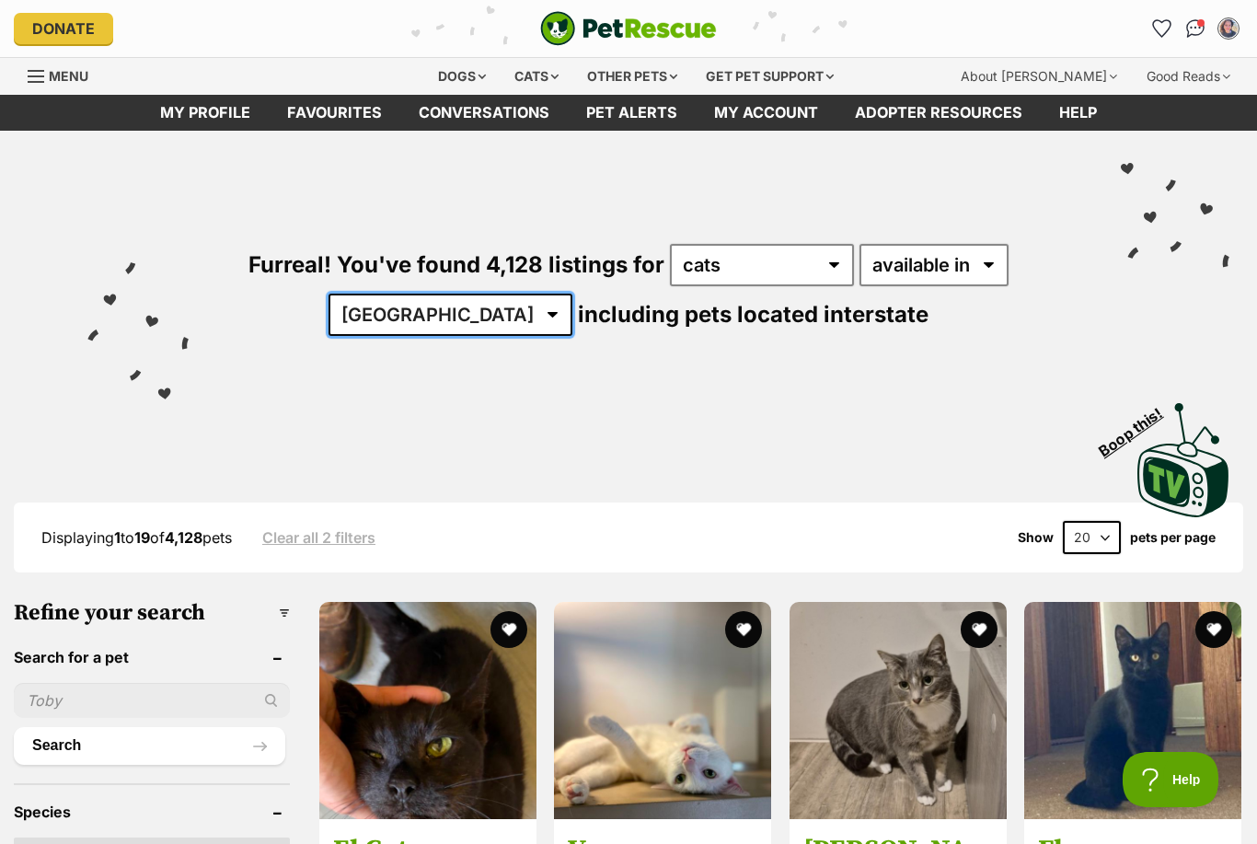
click at [493, 306] on select "Australia ACT NSW NT QLD SA TAS VIC WA" at bounding box center [451, 315] width 244 height 42
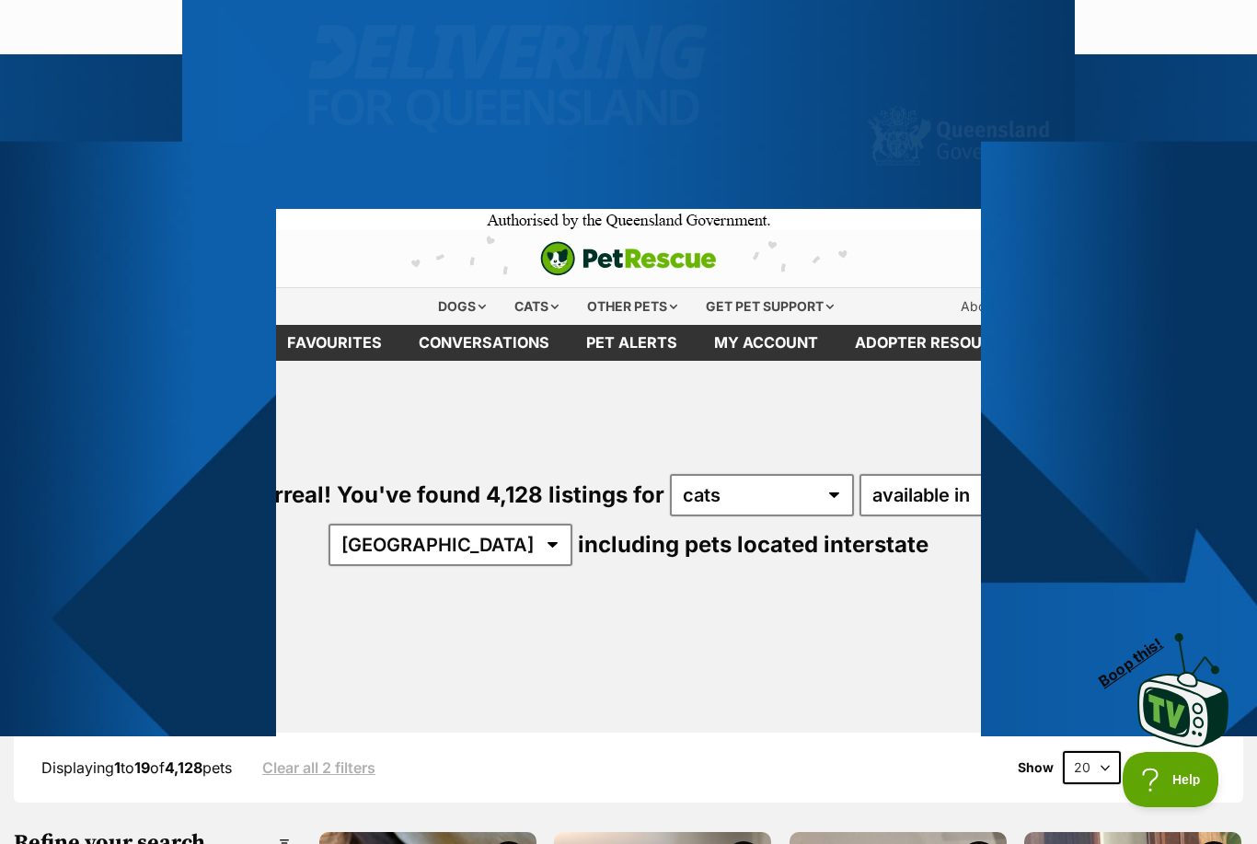
click at [502, 315] on div "Cats" at bounding box center [537, 306] width 70 height 37
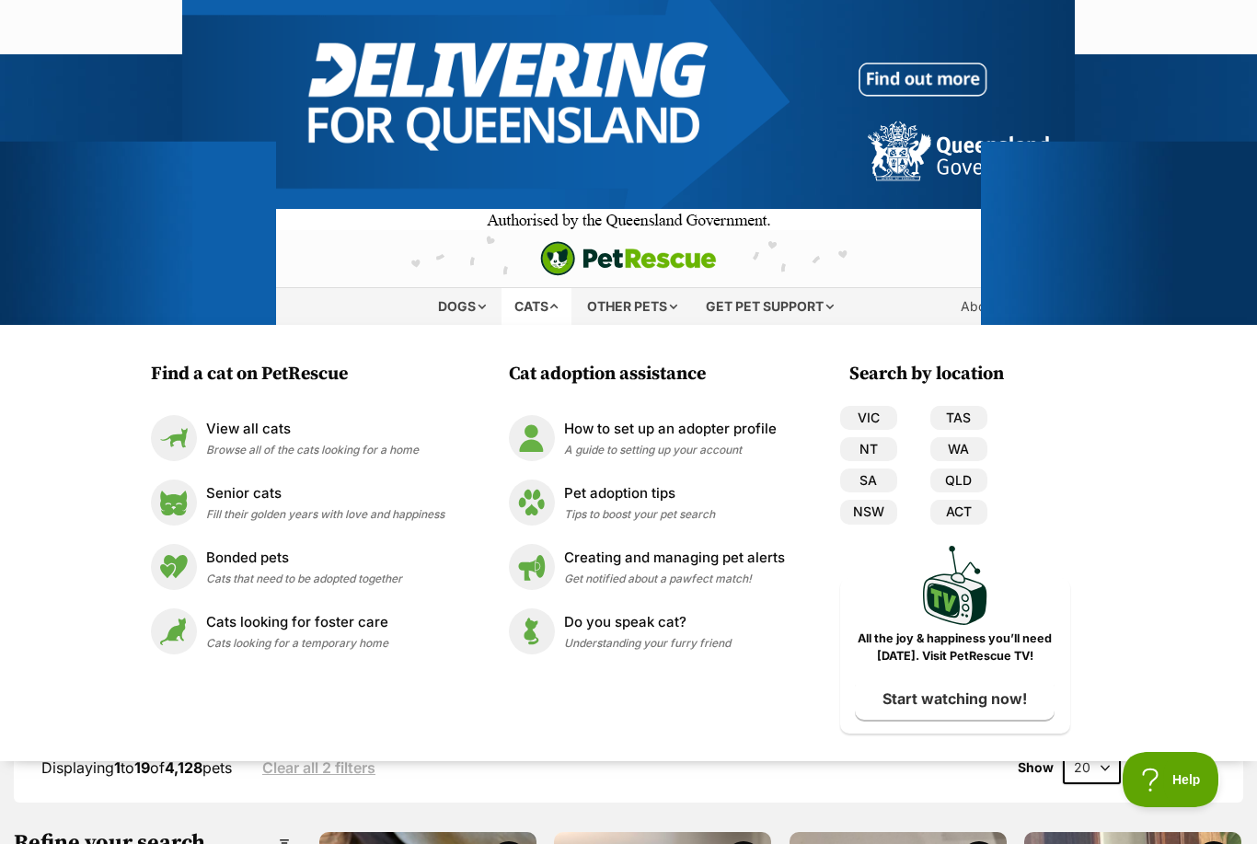
click at [1060, 265] on div at bounding box center [1119, 368] width 276 height 736
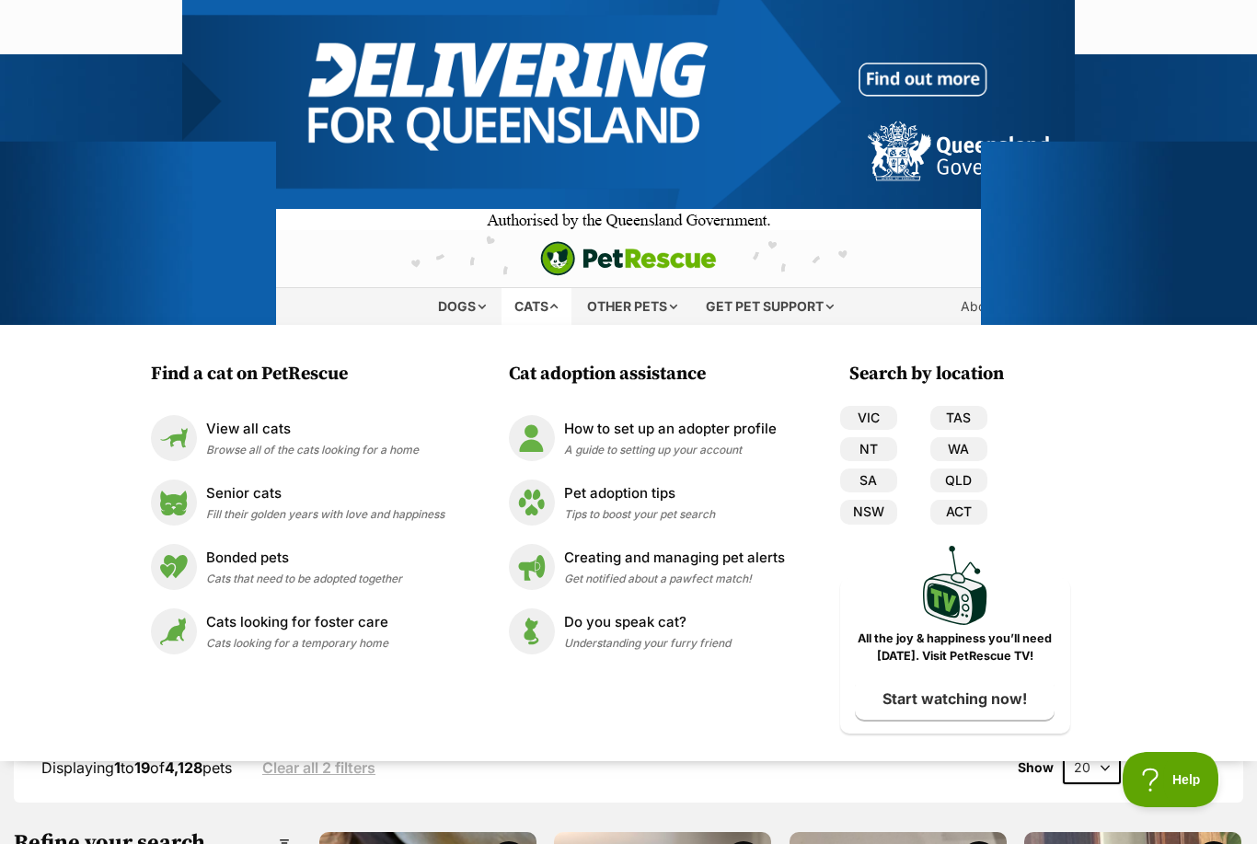
click at [627, 777] on div "Displaying 1 to 19 of 4,128 pets Clear all 2 filters Show 20 40 60 pets per page" at bounding box center [629, 767] width 1230 height 33
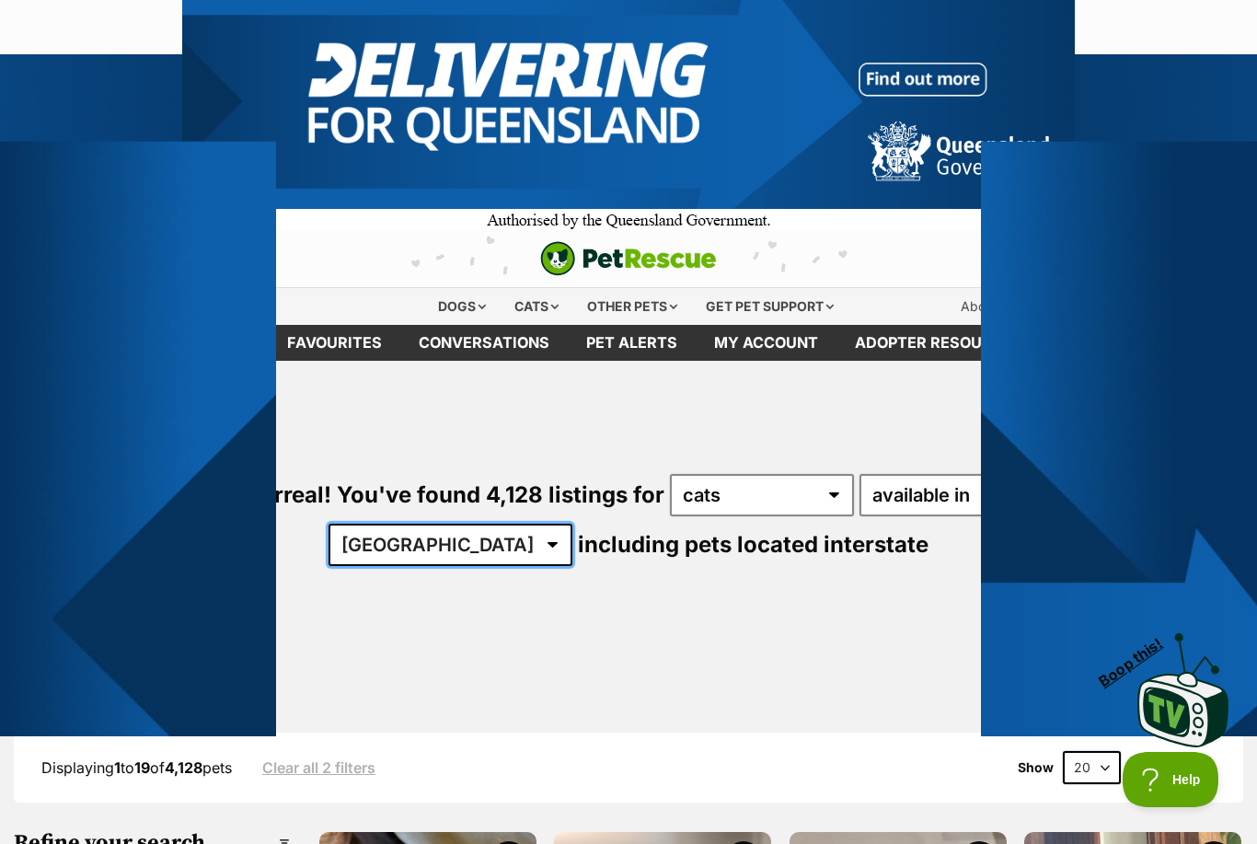
click at [494, 538] on select "Australia ACT NSW NT QLD SA TAS VIC WA" at bounding box center [451, 545] width 244 height 42
select select "VIC"
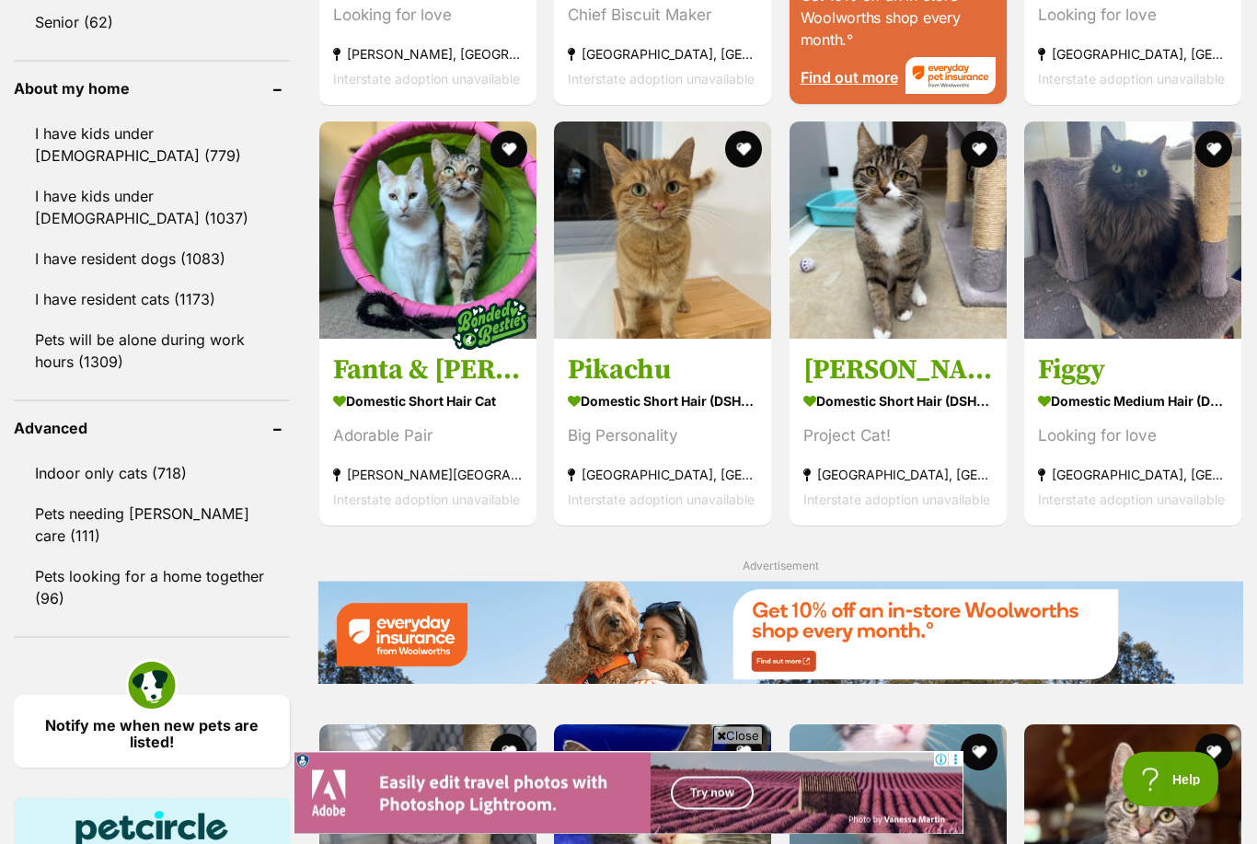
scroll to position [2067, 0]
click at [715, 408] on strong "Domestic Short Hair (DSH) Cat" at bounding box center [663, 400] width 190 height 27
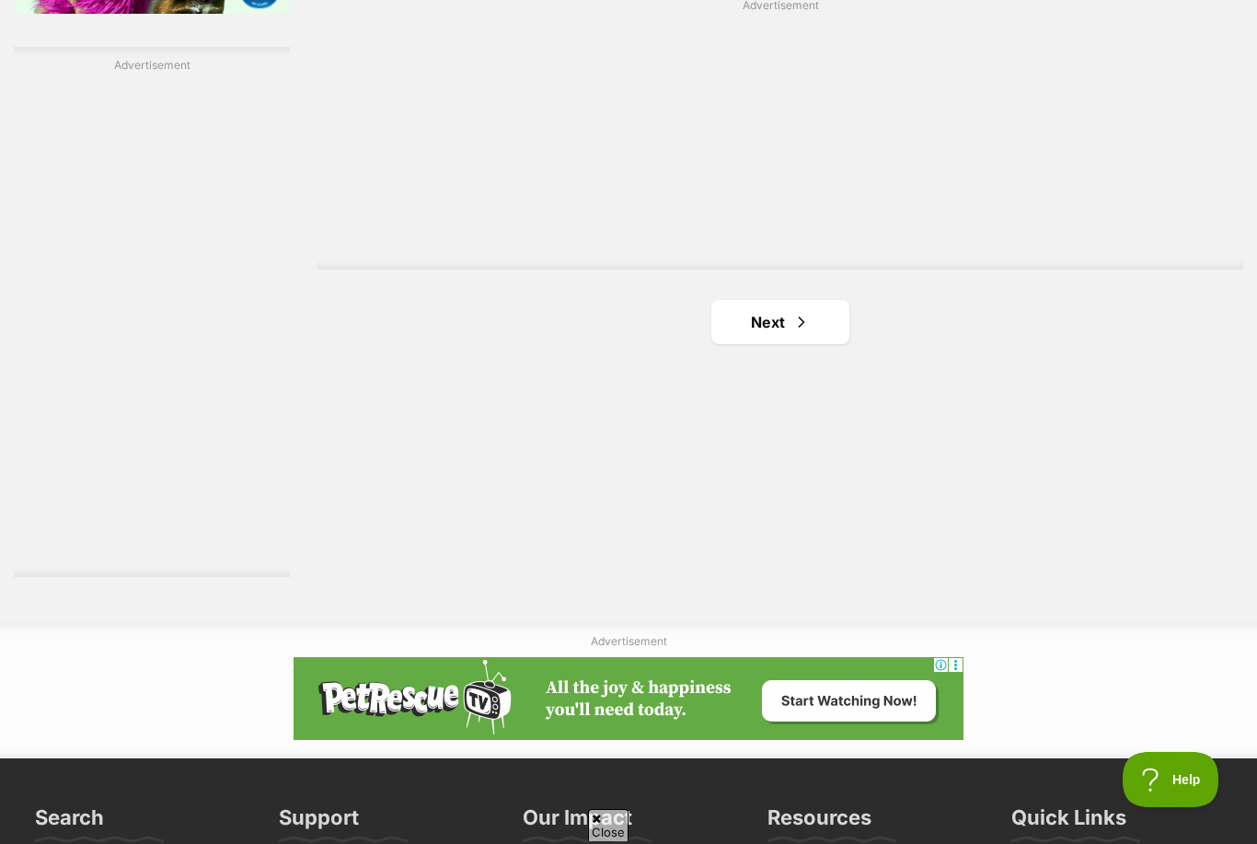
scroll to position [0, 0]
click at [808, 305] on link "Next" at bounding box center [780, 322] width 138 height 44
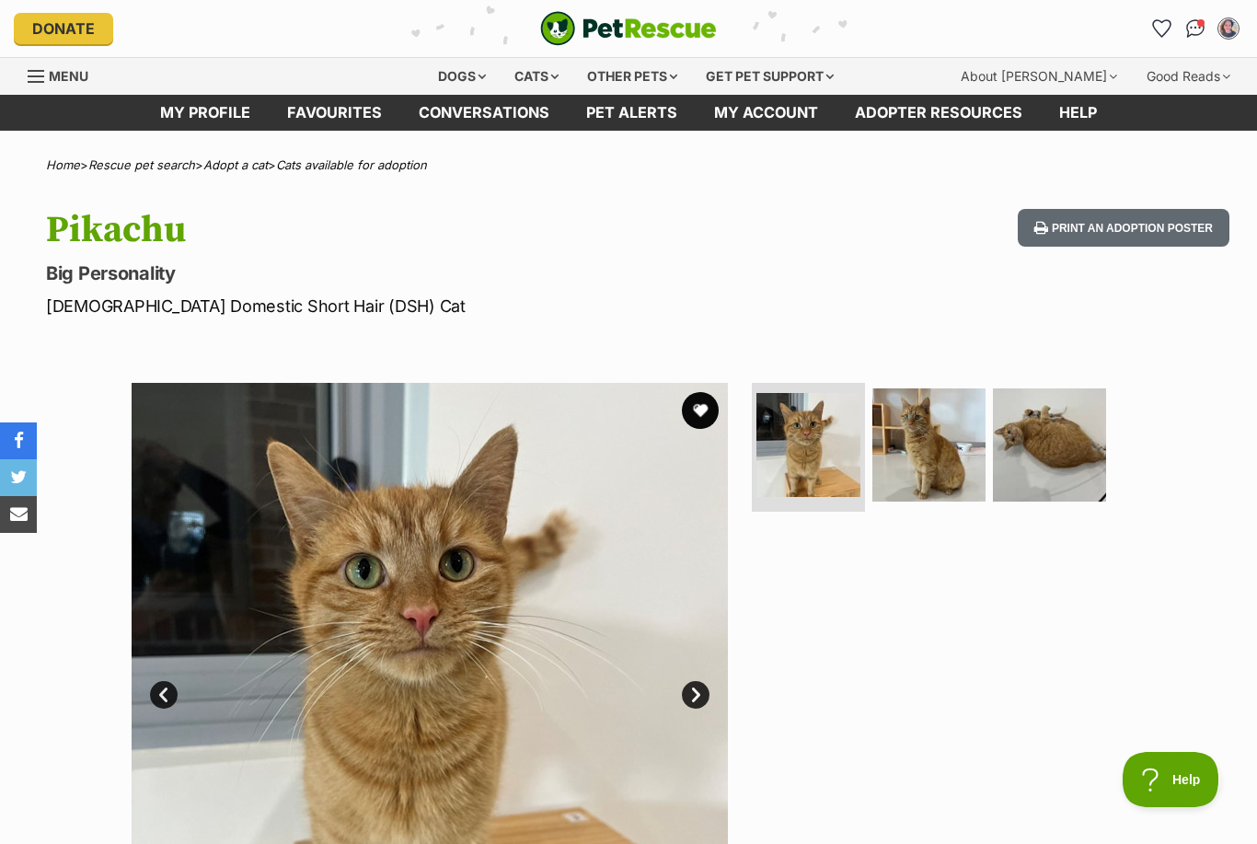
click at [957, 467] on img at bounding box center [929, 444] width 113 height 113
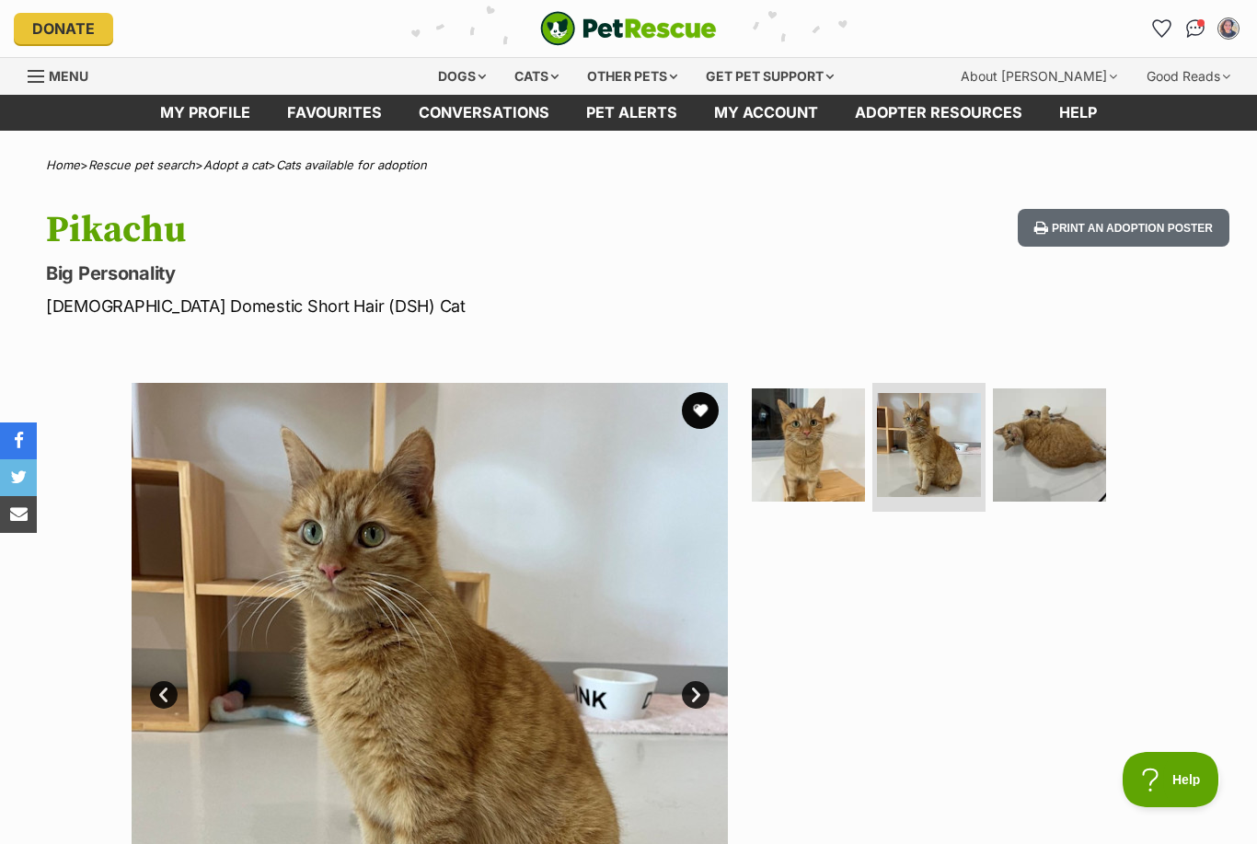
click at [1046, 456] on img at bounding box center [1049, 444] width 113 height 113
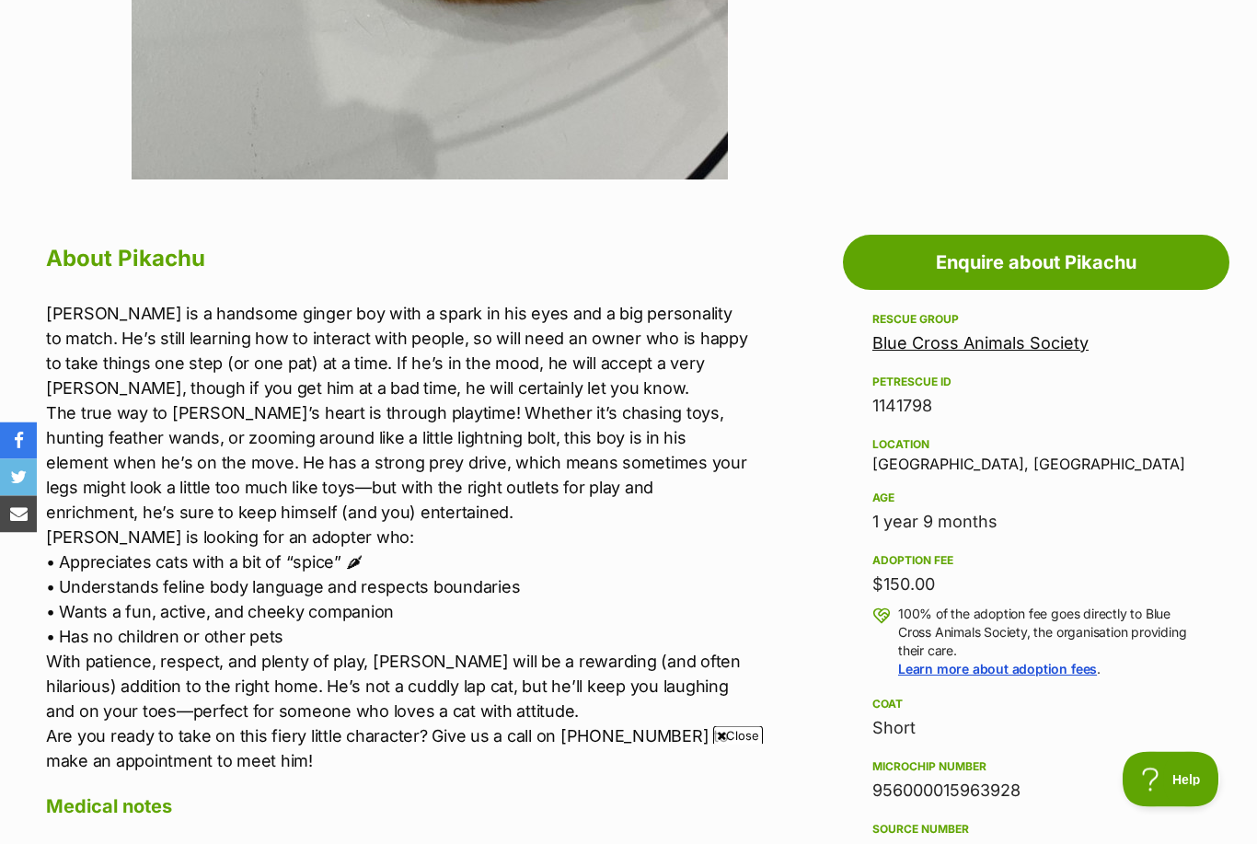
click at [660, 698] on p "Pikachu is a handsome ginger boy with a spark in his eyes and a big personality…" at bounding box center [397, 538] width 703 height 472
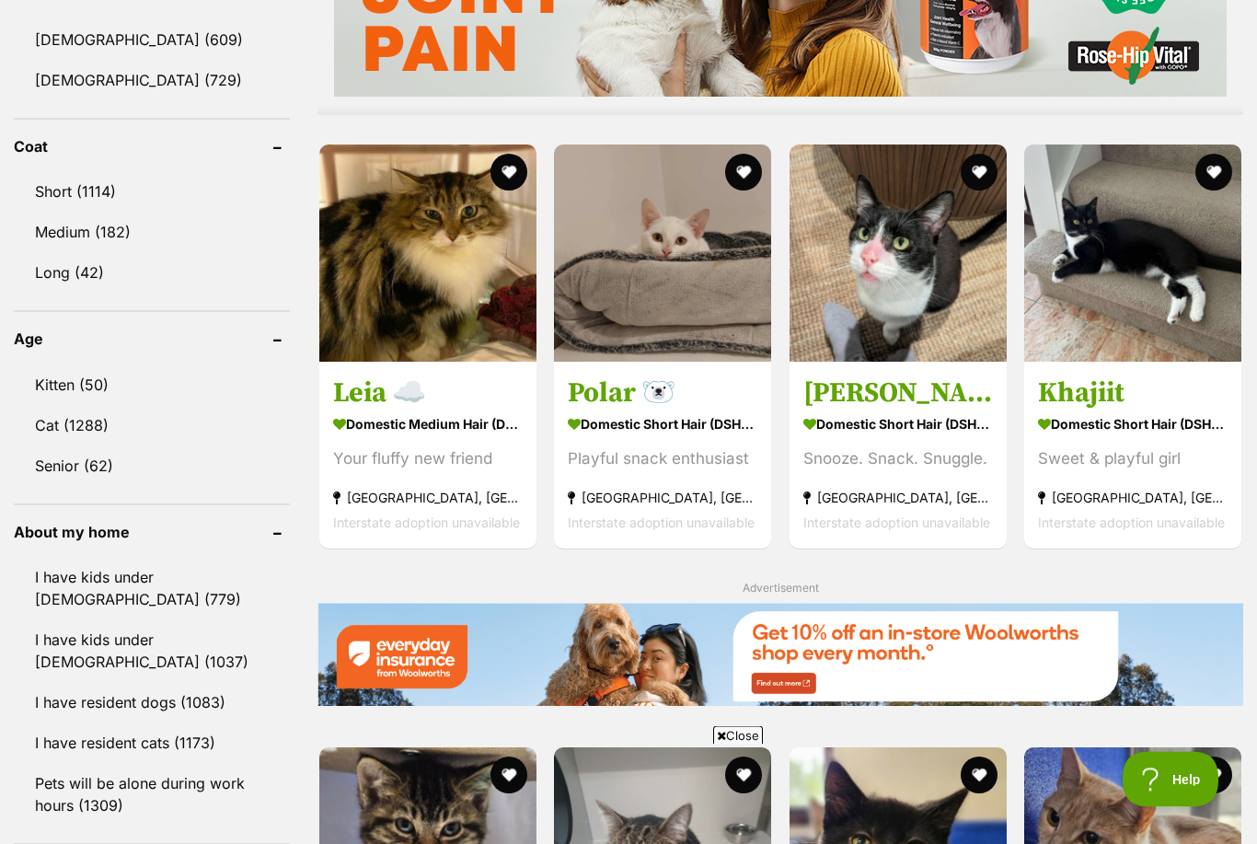
scroll to position [1624, 0]
click at [711, 436] on section "Domestic Short Hair (DSH) Cat Playful snack enthusiast [GEOGRAPHIC_DATA], [GEOG…" at bounding box center [663, 472] width 190 height 124
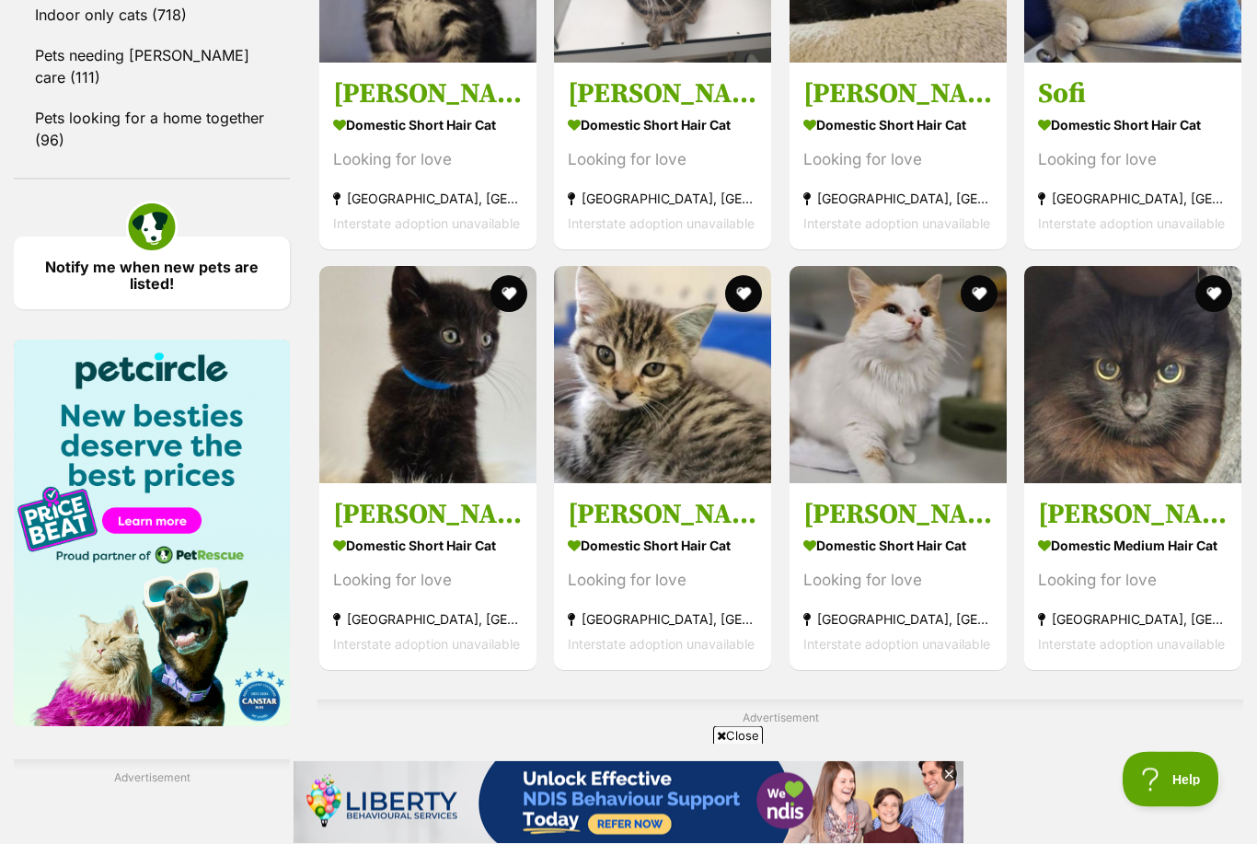
scroll to position [2526, 0]
click at [854, 535] on strong "Domestic Short Hair Cat" at bounding box center [898, 545] width 190 height 27
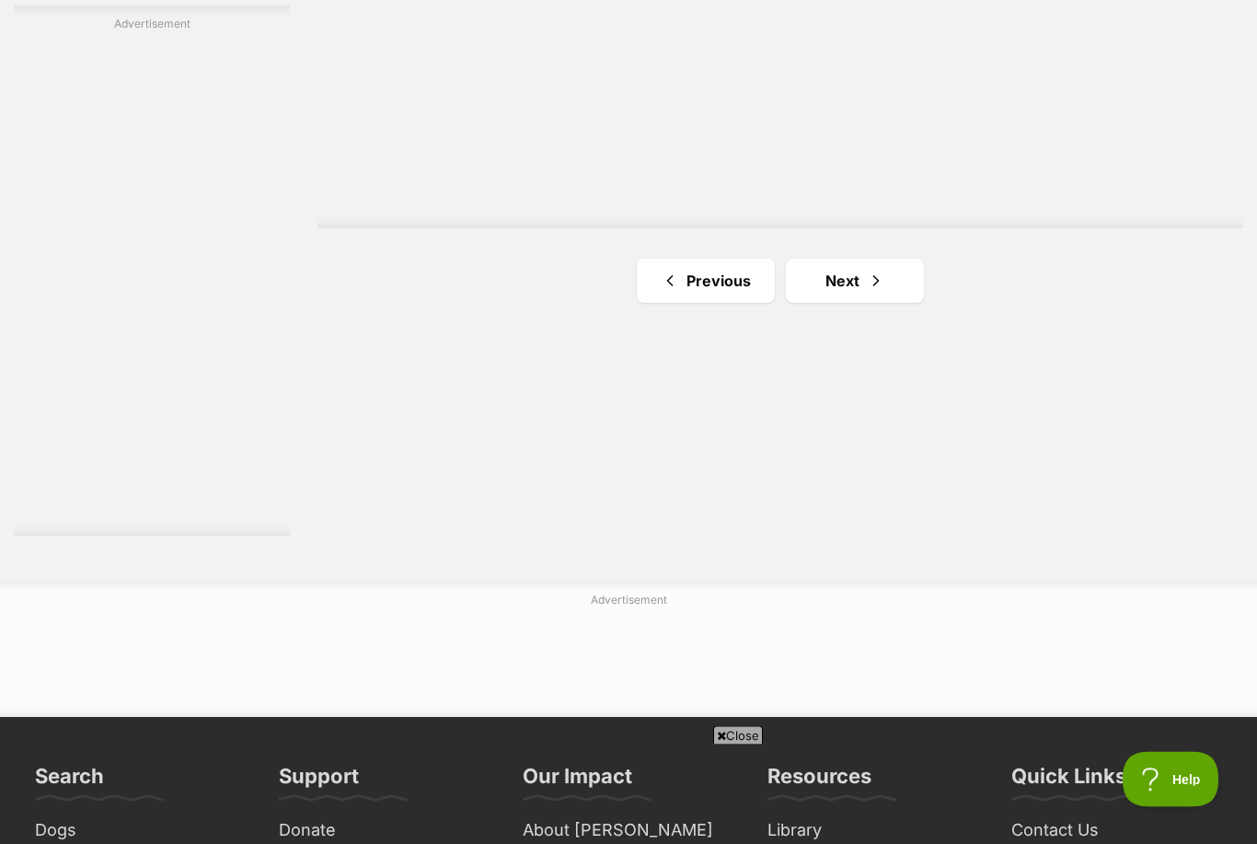
scroll to position [3279, 0]
click at [872, 283] on span "Next page" at bounding box center [876, 281] width 18 height 22
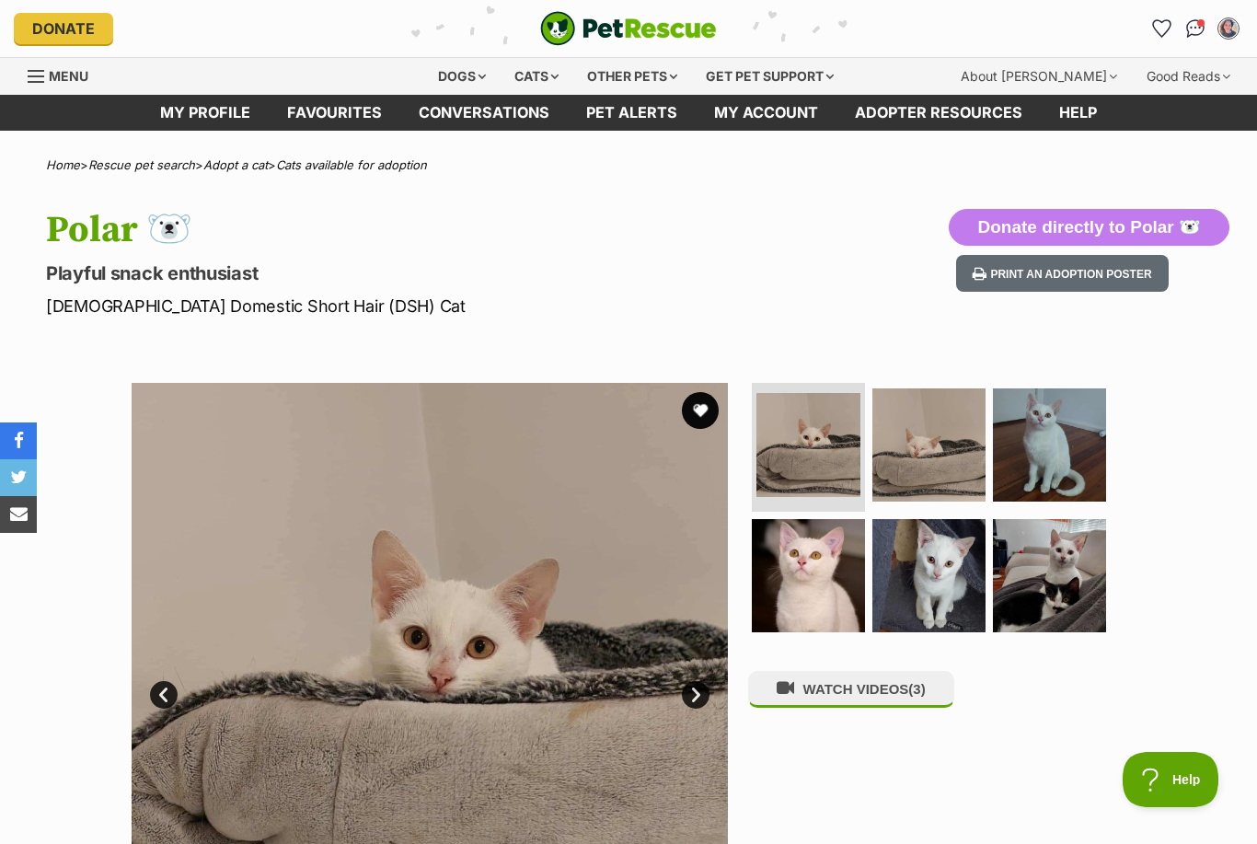
click at [853, 563] on img at bounding box center [808, 575] width 113 height 113
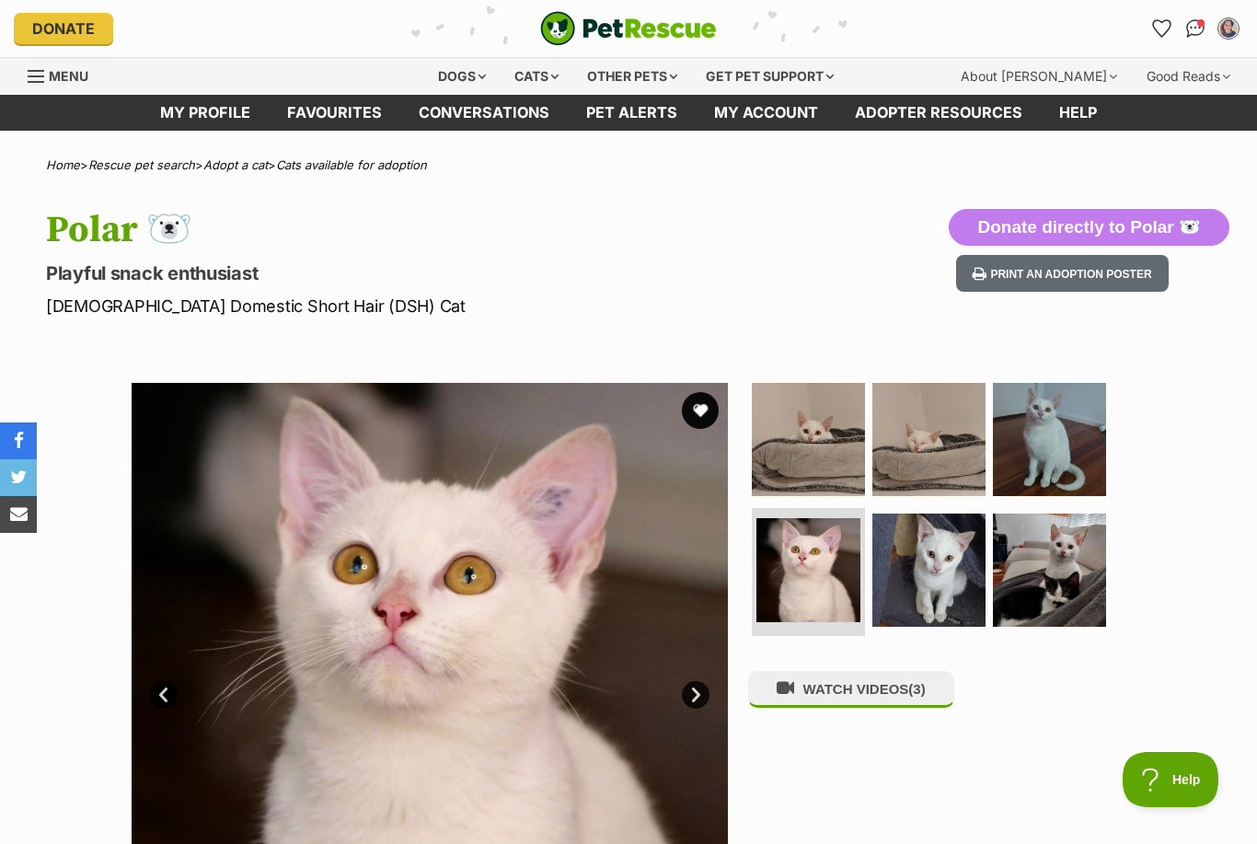
click at [914, 577] on img at bounding box center [929, 570] width 113 height 113
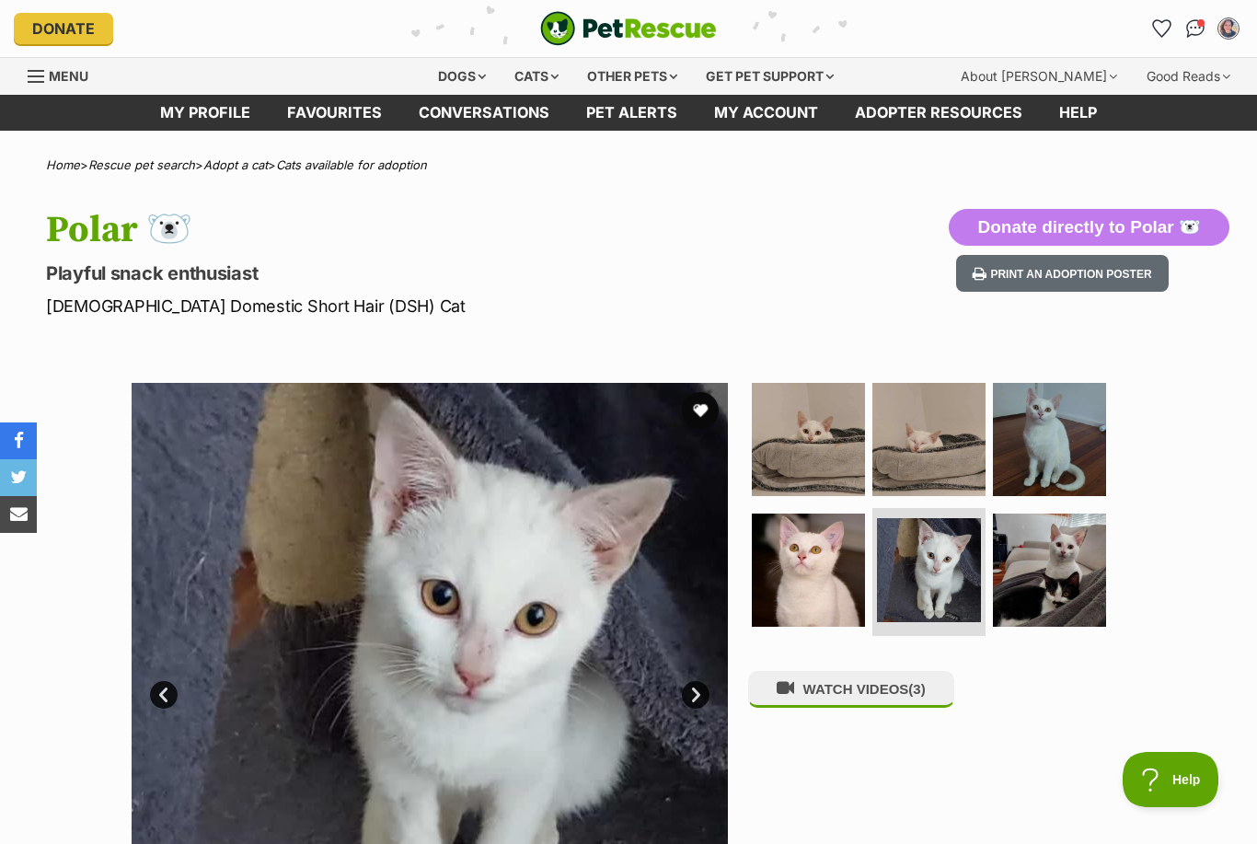
click at [1014, 476] on img at bounding box center [1049, 439] width 113 height 113
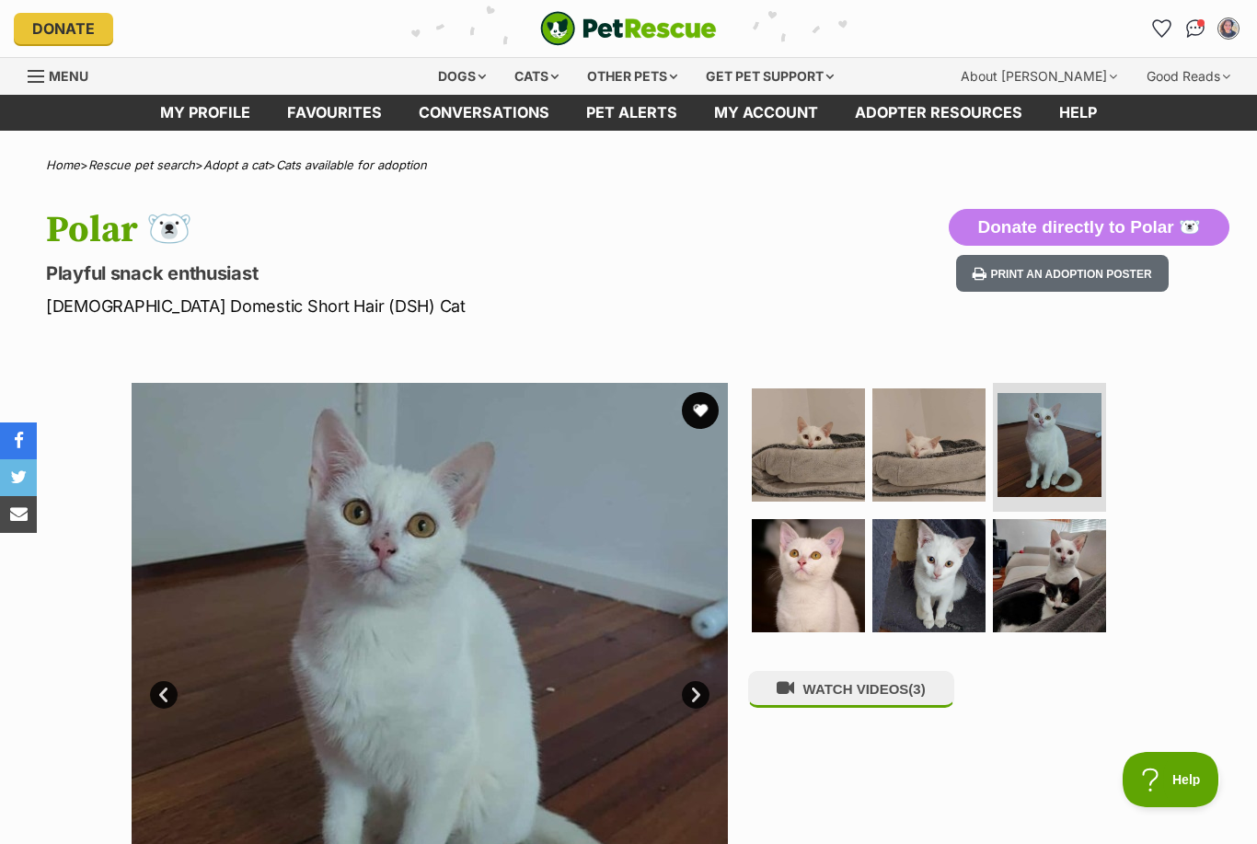
click at [1035, 563] on img at bounding box center [1049, 575] width 113 height 113
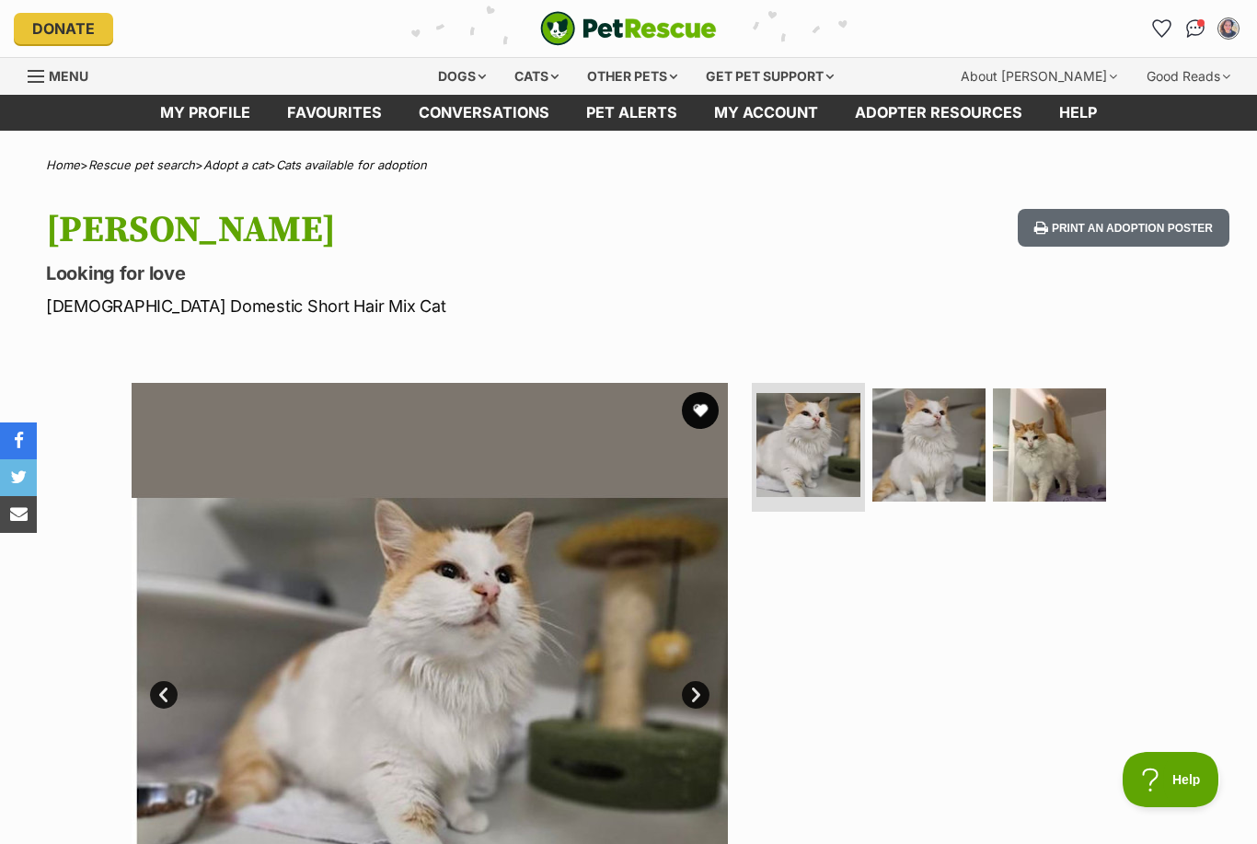
click at [939, 452] on img at bounding box center [929, 444] width 113 height 113
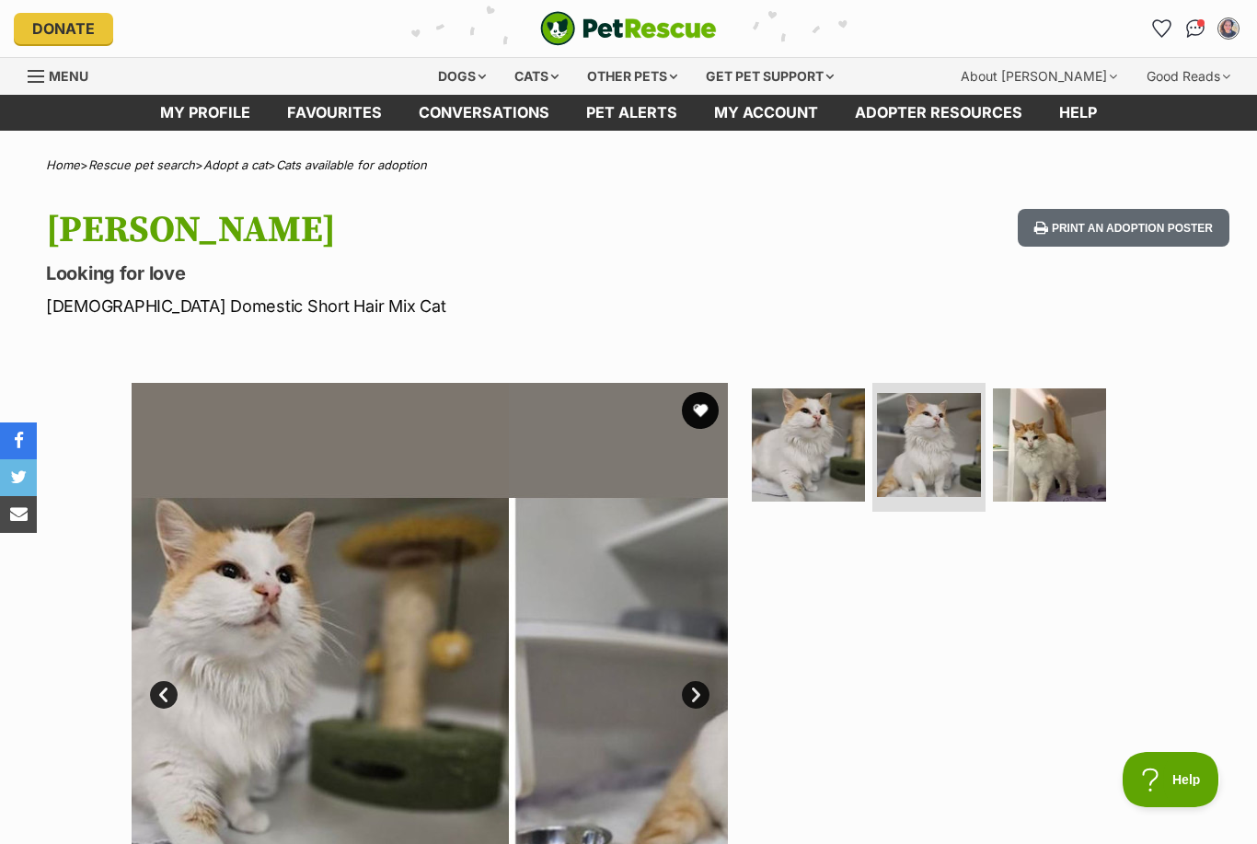
click at [1027, 468] on img at bounding box center [1049, 444] width 113 height 113
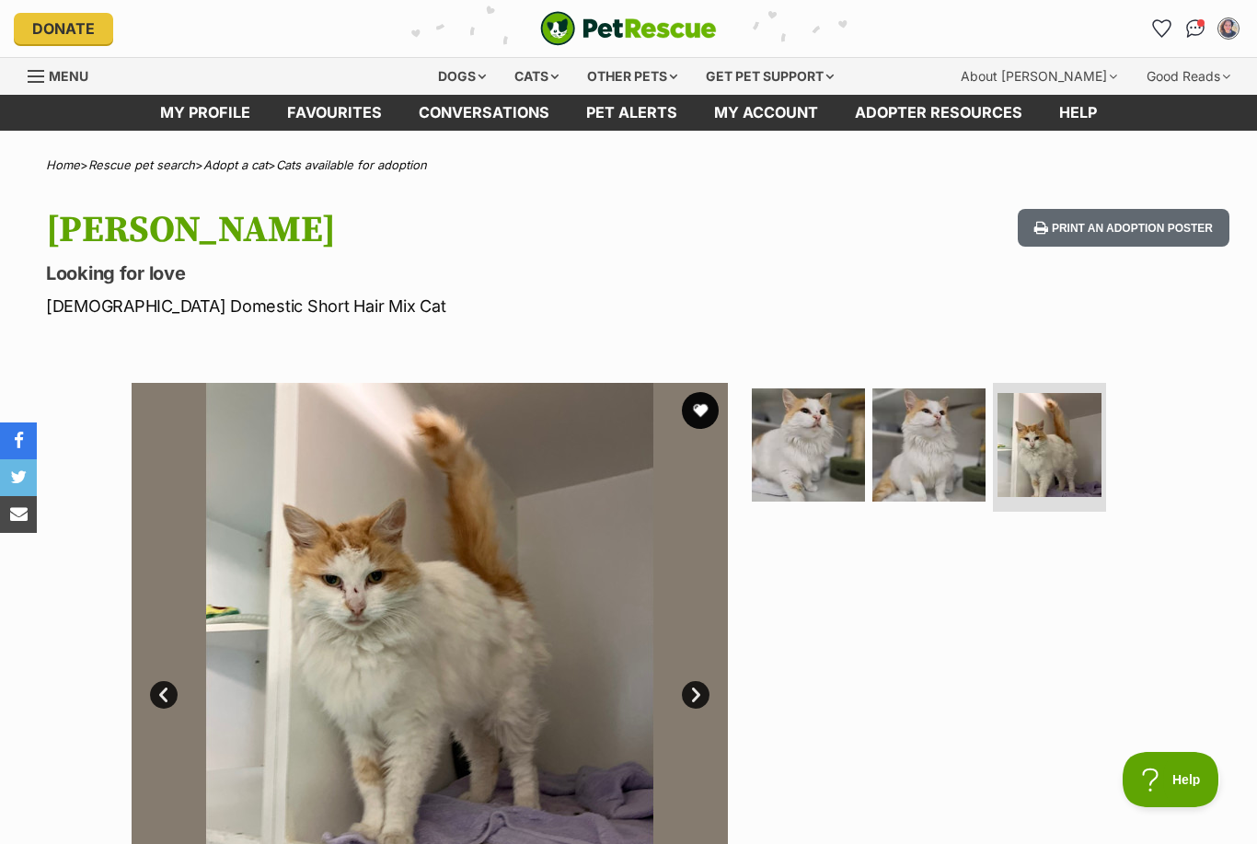
click at [1023, 466] on img at bounding box center [1050, 445] width 104 height 104
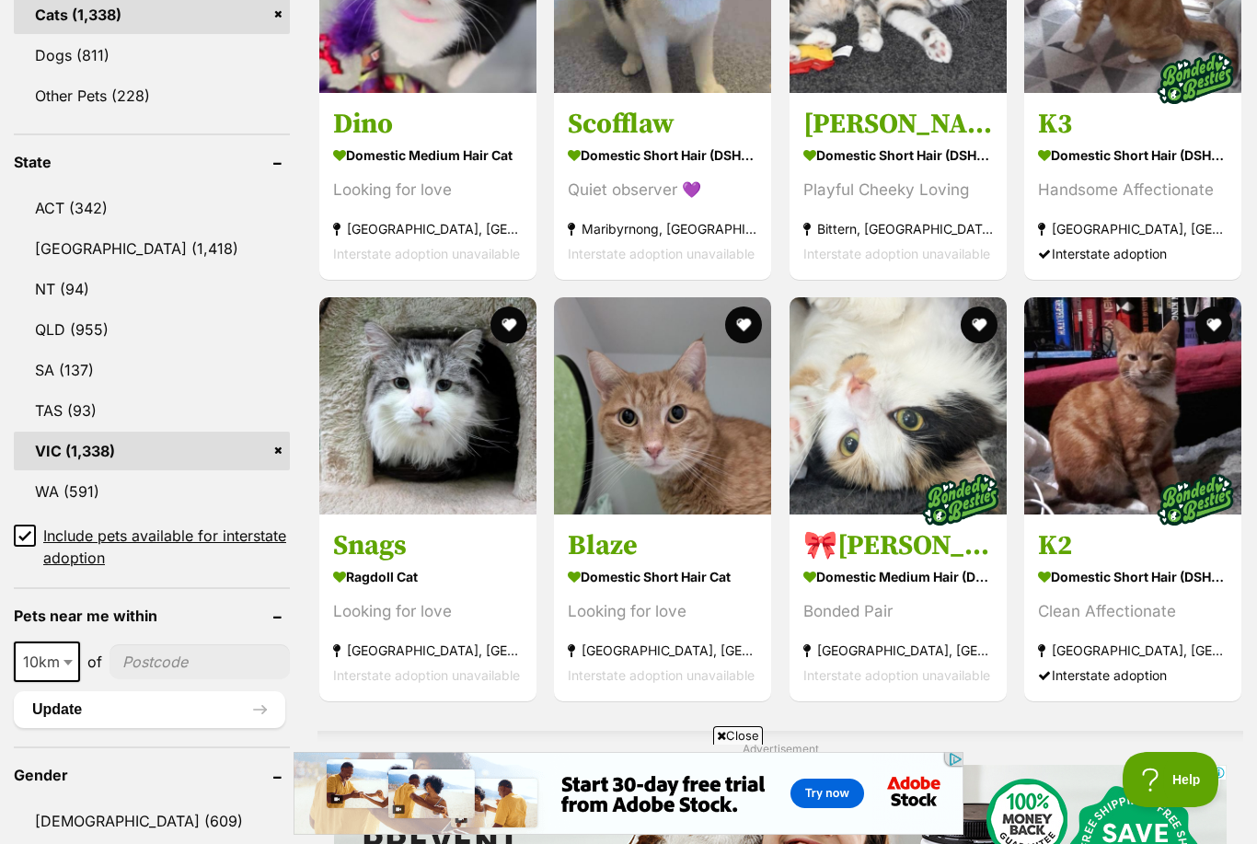
click at [479, 564] on strong "Ragdoll Cat" at bounding box center [428, 576] width 190 height 27
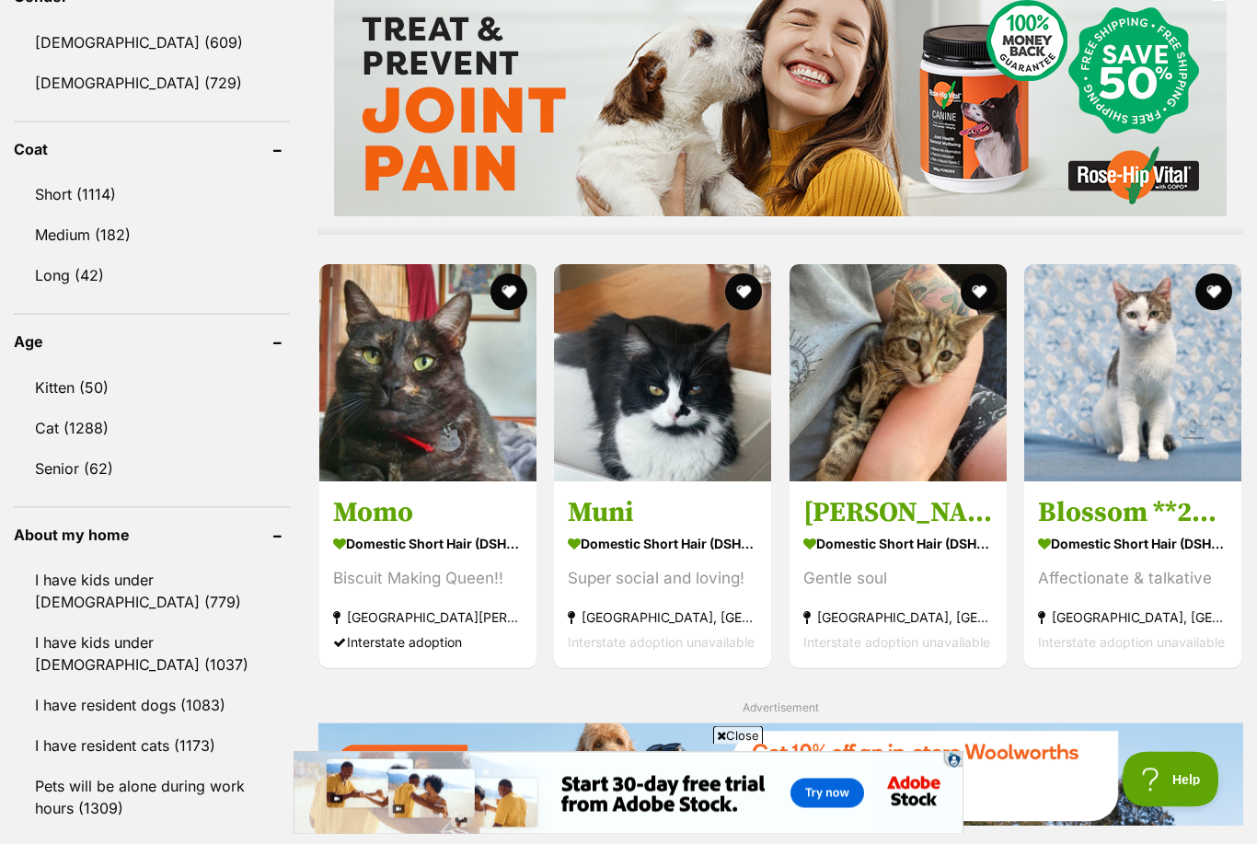
scroll to position [1621, 0]
click at [889, 531] on strong "Domestic Short Hair (DSH) Cat" at bounding box center [898, 542] width 190 height 27
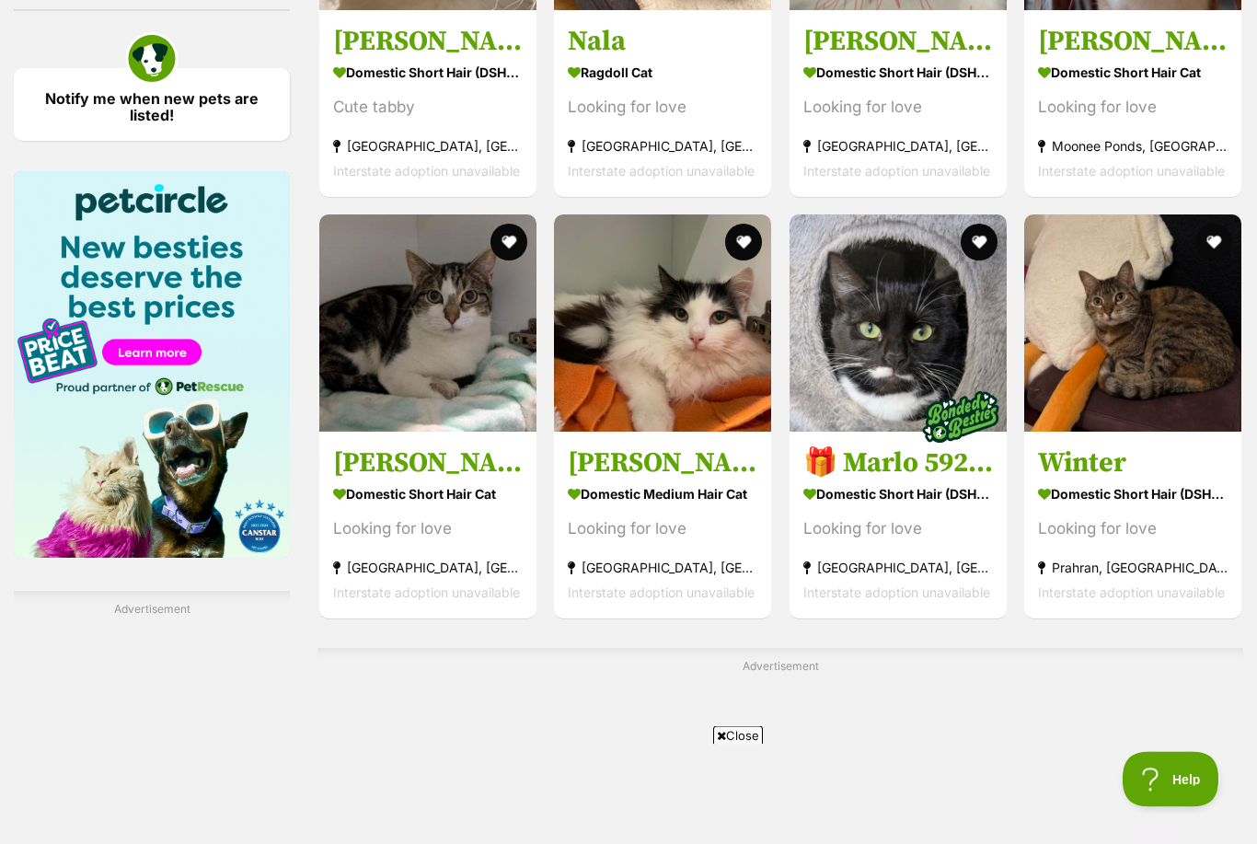
scroll to position [2695, 0]
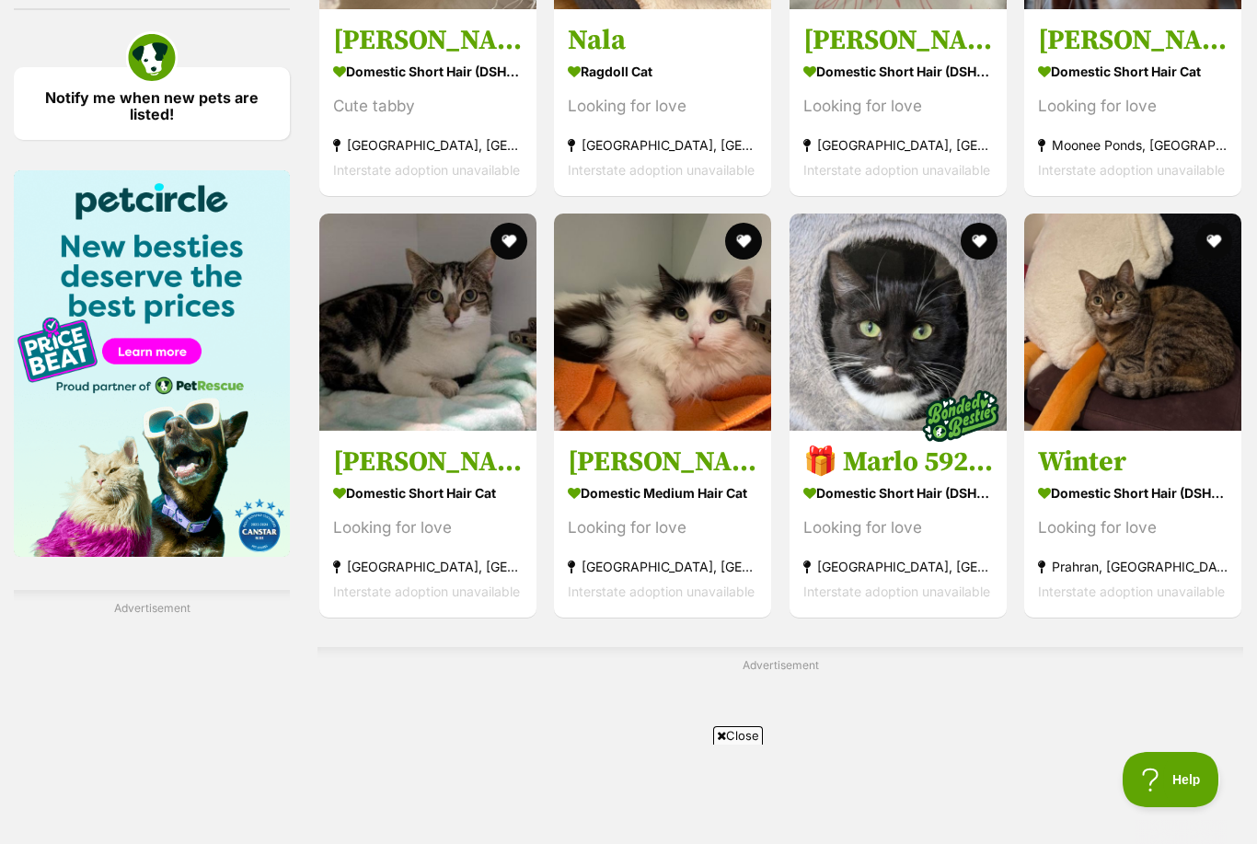
click at [715, 520] on div "Looking for love" at bounding box center [663, 527] width 190 height 25
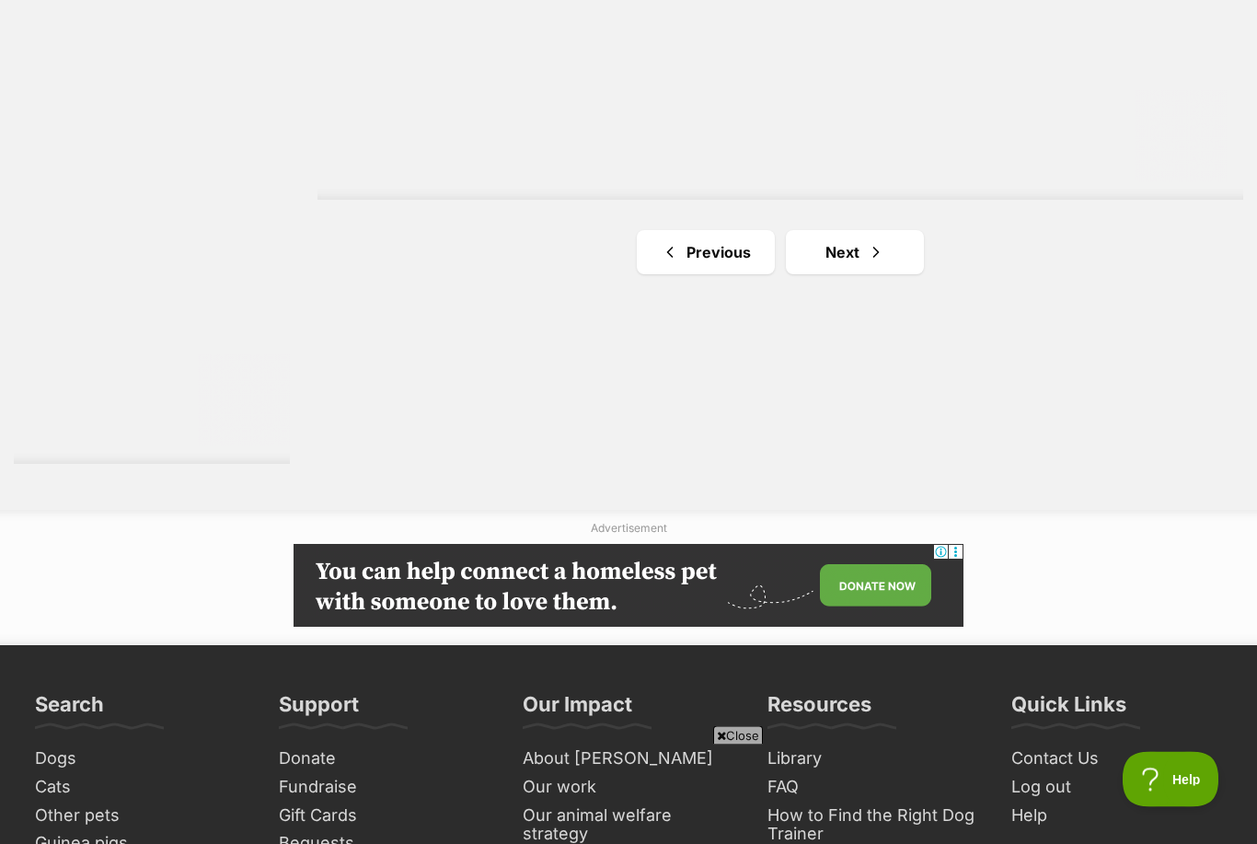
scroll to position [3425, 0]
click at [889, 260] on link "Next" at bounding box center [855, 252] width 138 height 44
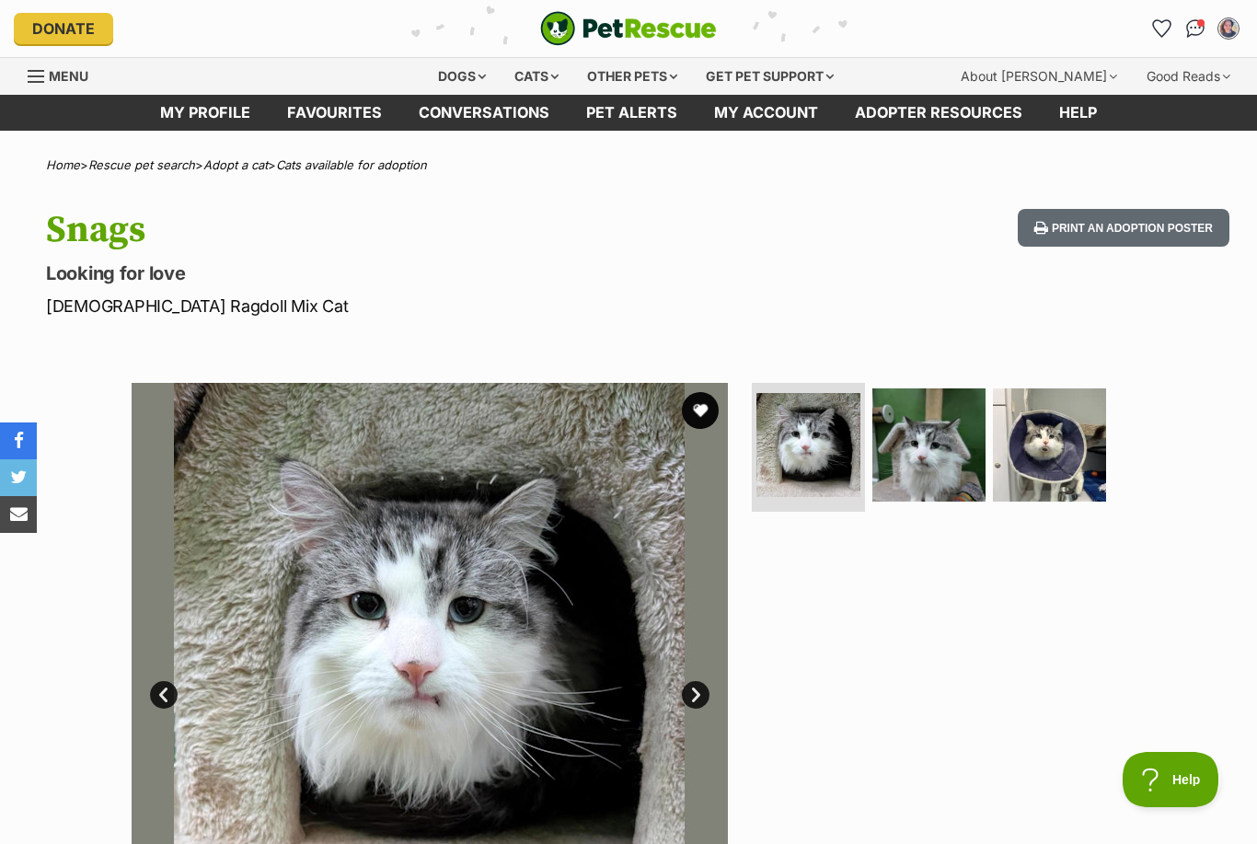
click at [945, 461] on img at bounding box center [929, 444] width 113 height 113
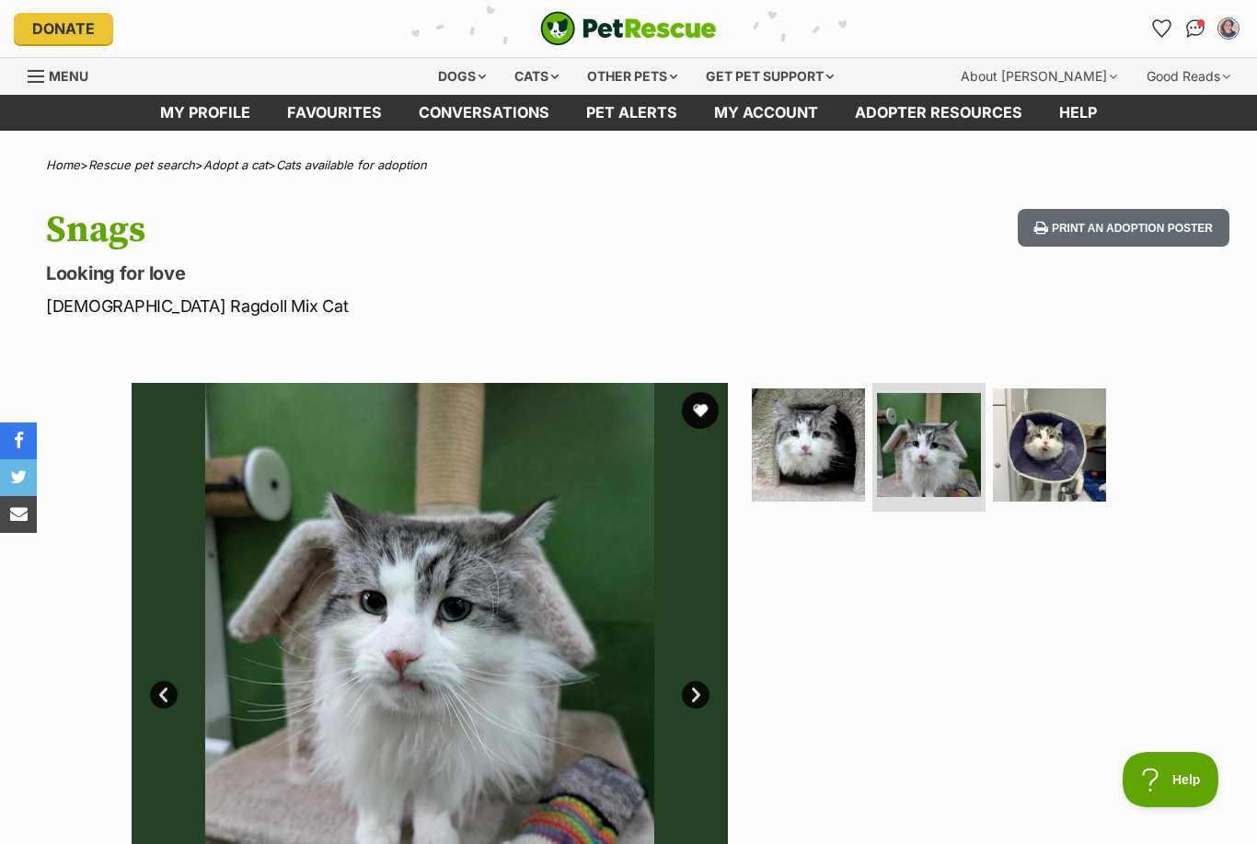
click at [1036, 479] on img at bounding box center [1049, 444] width 113 height 113
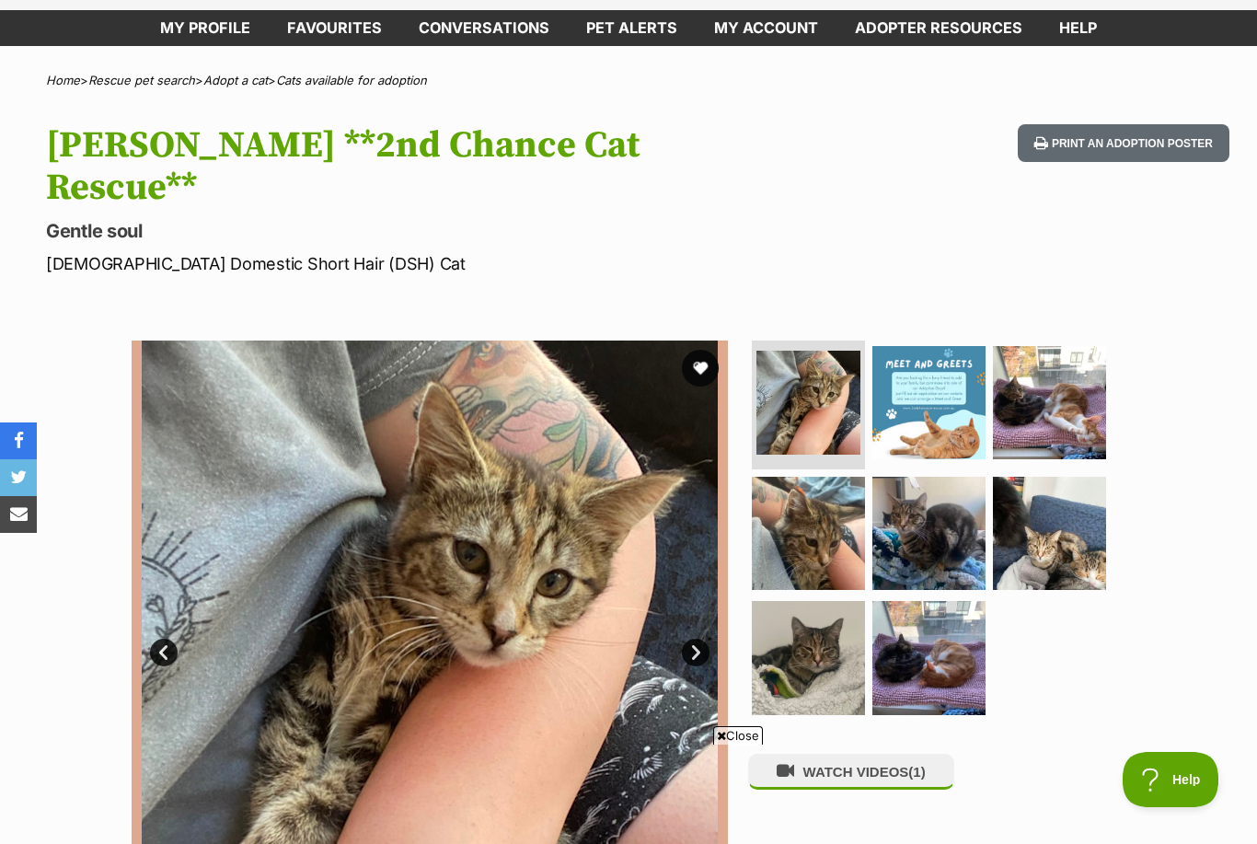
click at [831, 508] on img at bounding box center [808, 533] width 113 height 113
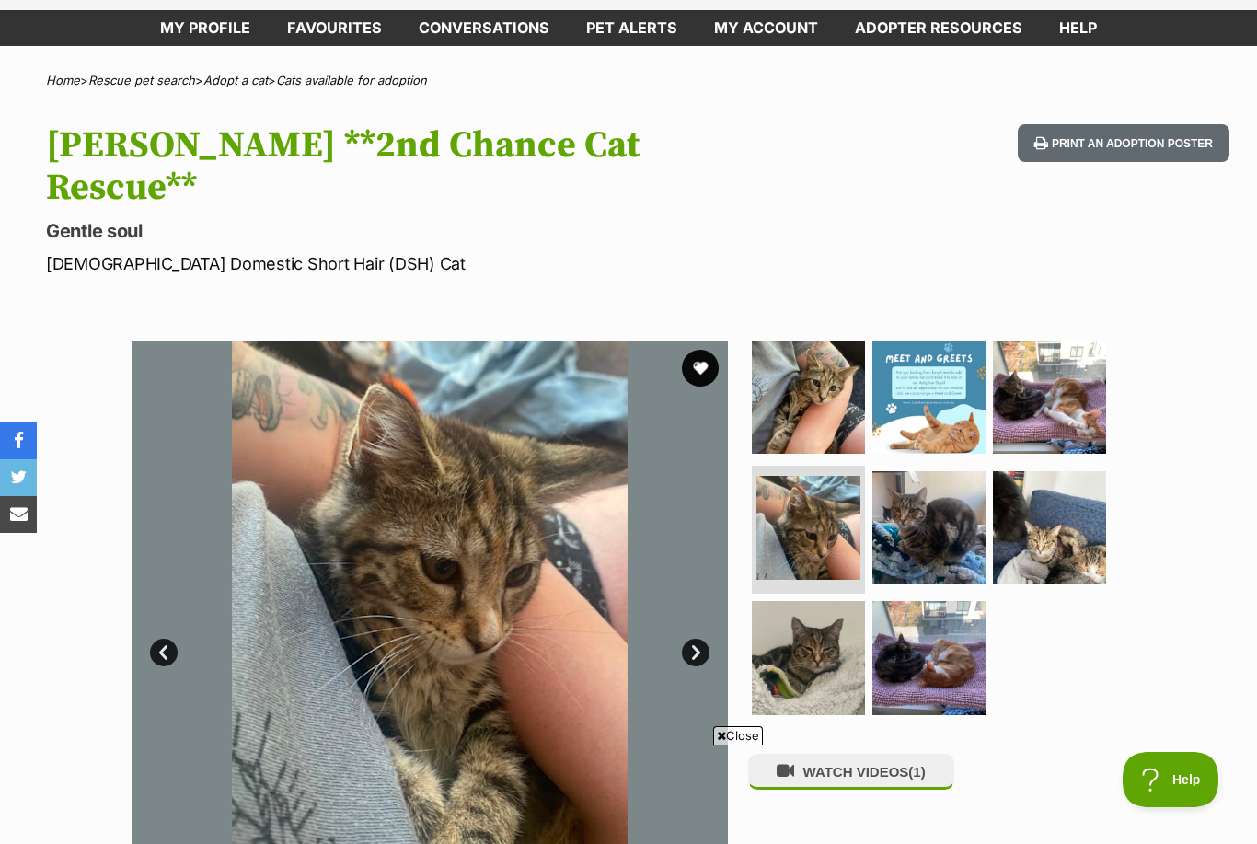
click at [827, 640] on img at bounding box center [808, 657] width 113 height 113
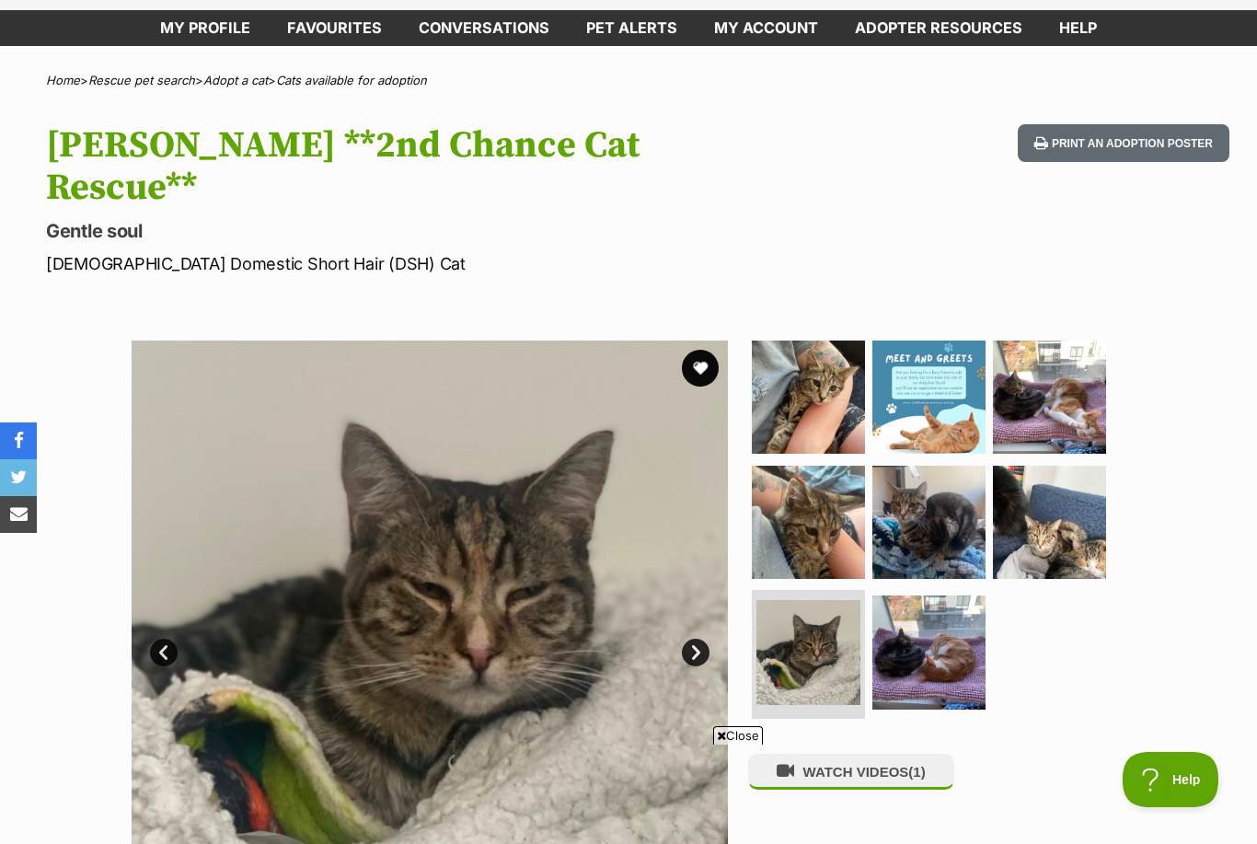
click at [898, 637] on img at bounding box center [929, 651] width 113 height 113
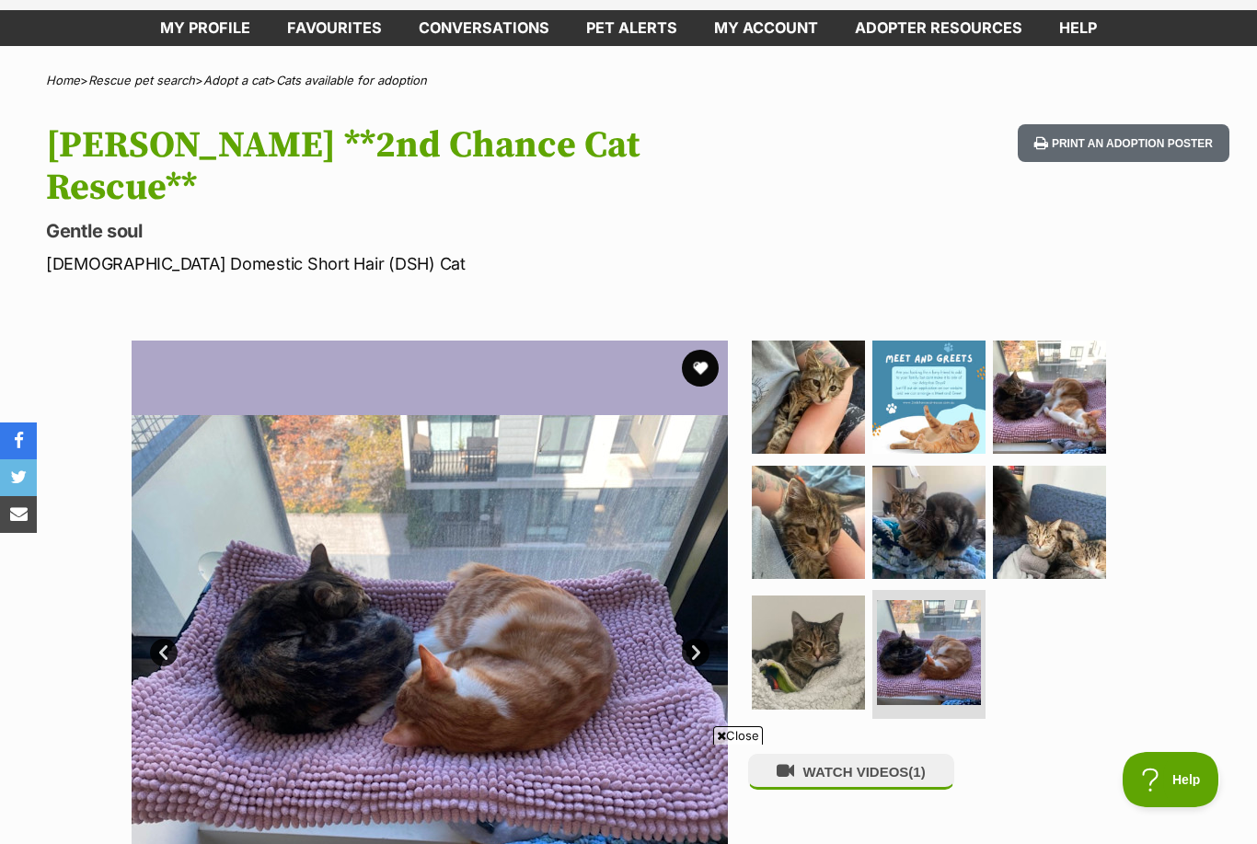
click at [1034, 497] on img at bounding box center [1049, 522] width 113 height 113
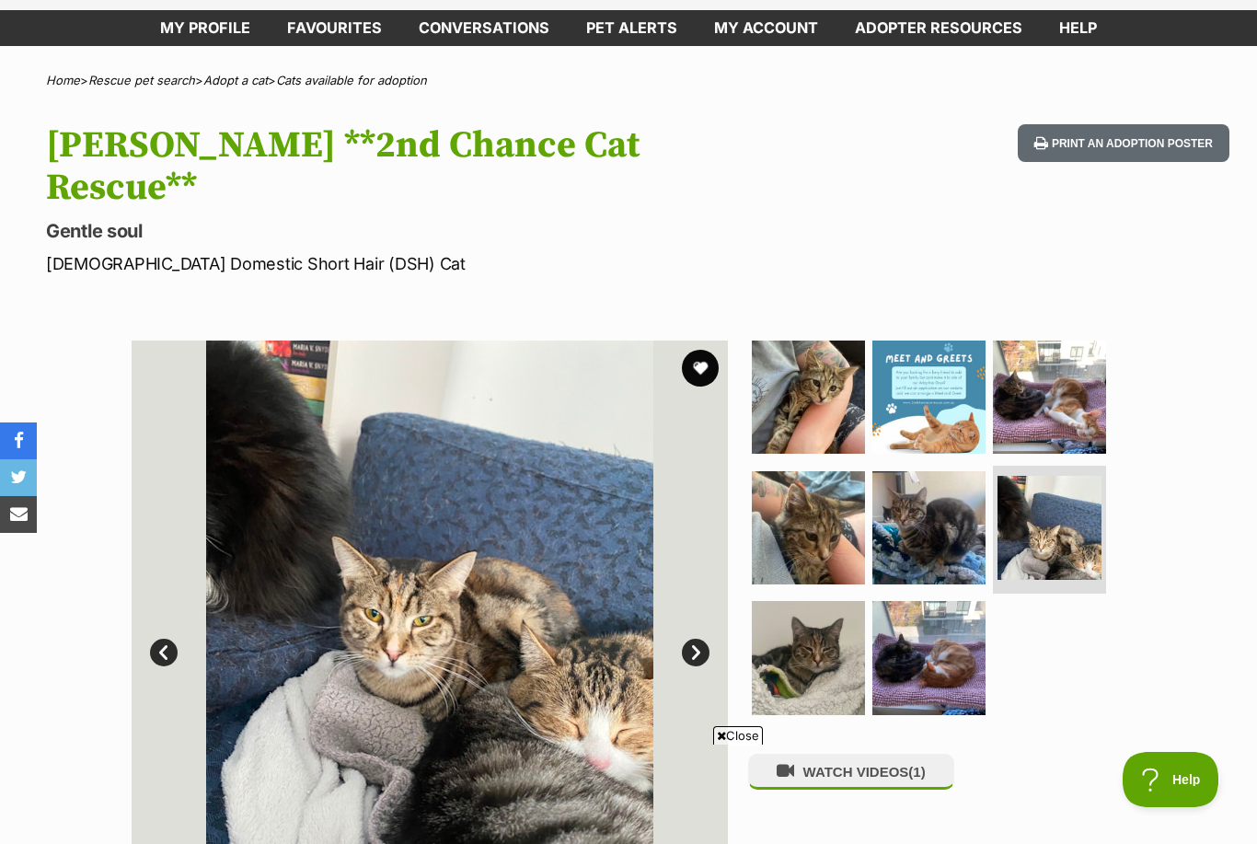
click at [856, 386] on img at bounding box center [808, 397] width 113 height 113
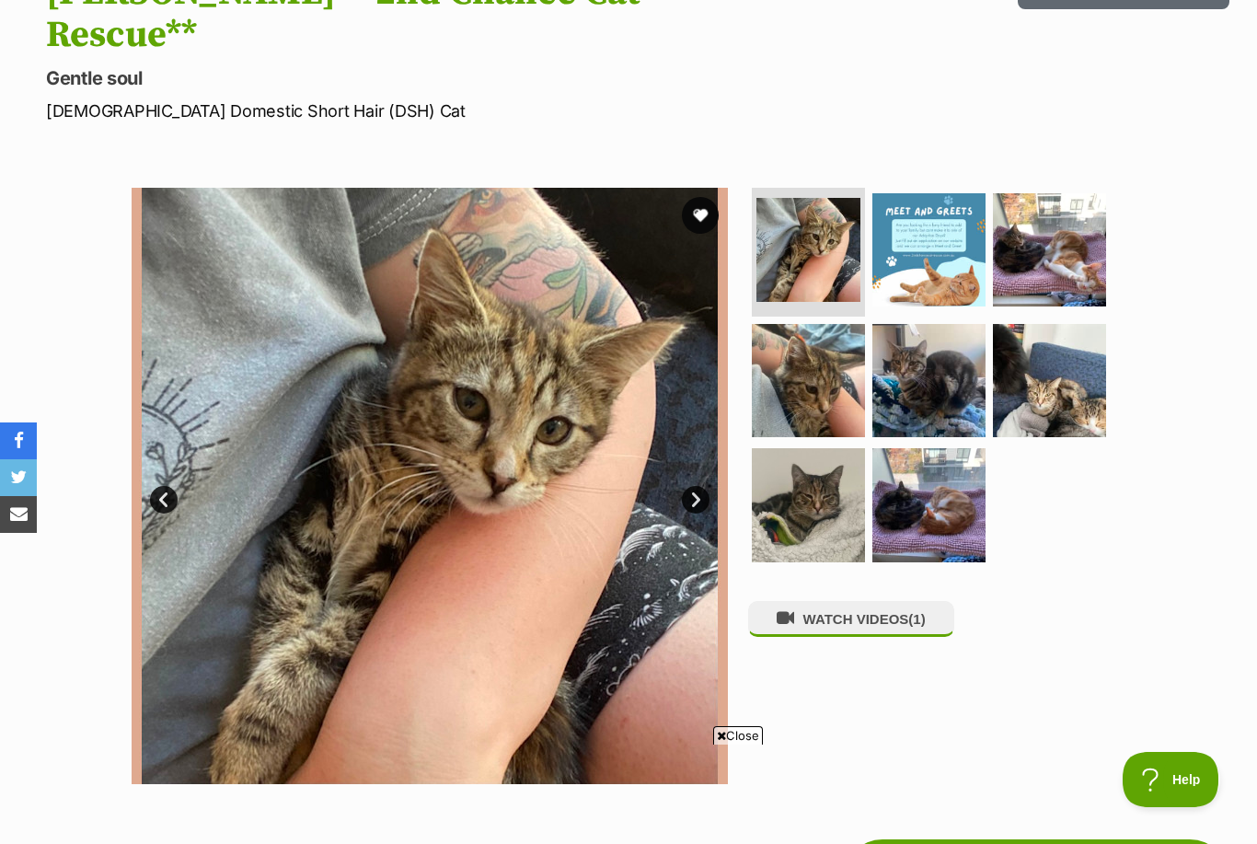
scroll to position [190, 0]
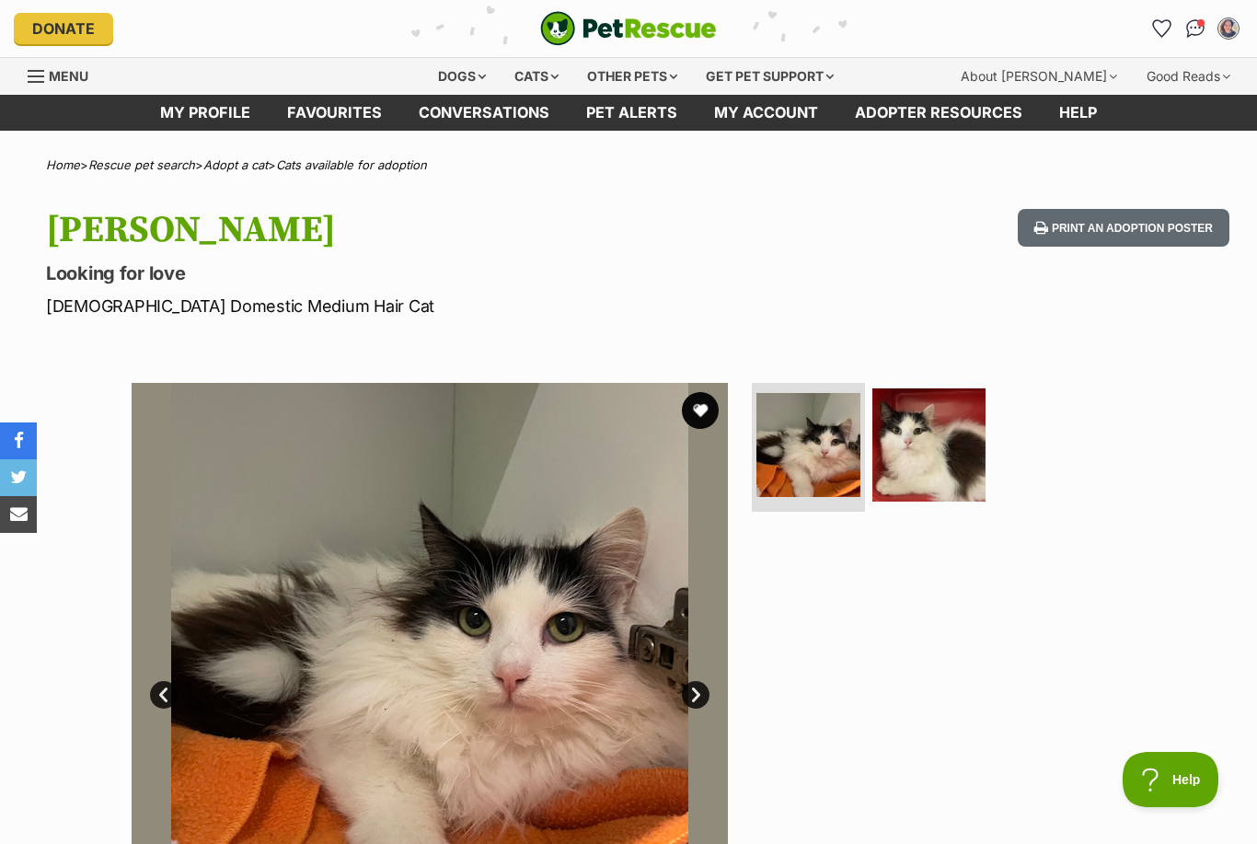
click at [930, 465] on img at bounding box center [929, 444] width 113 height 113
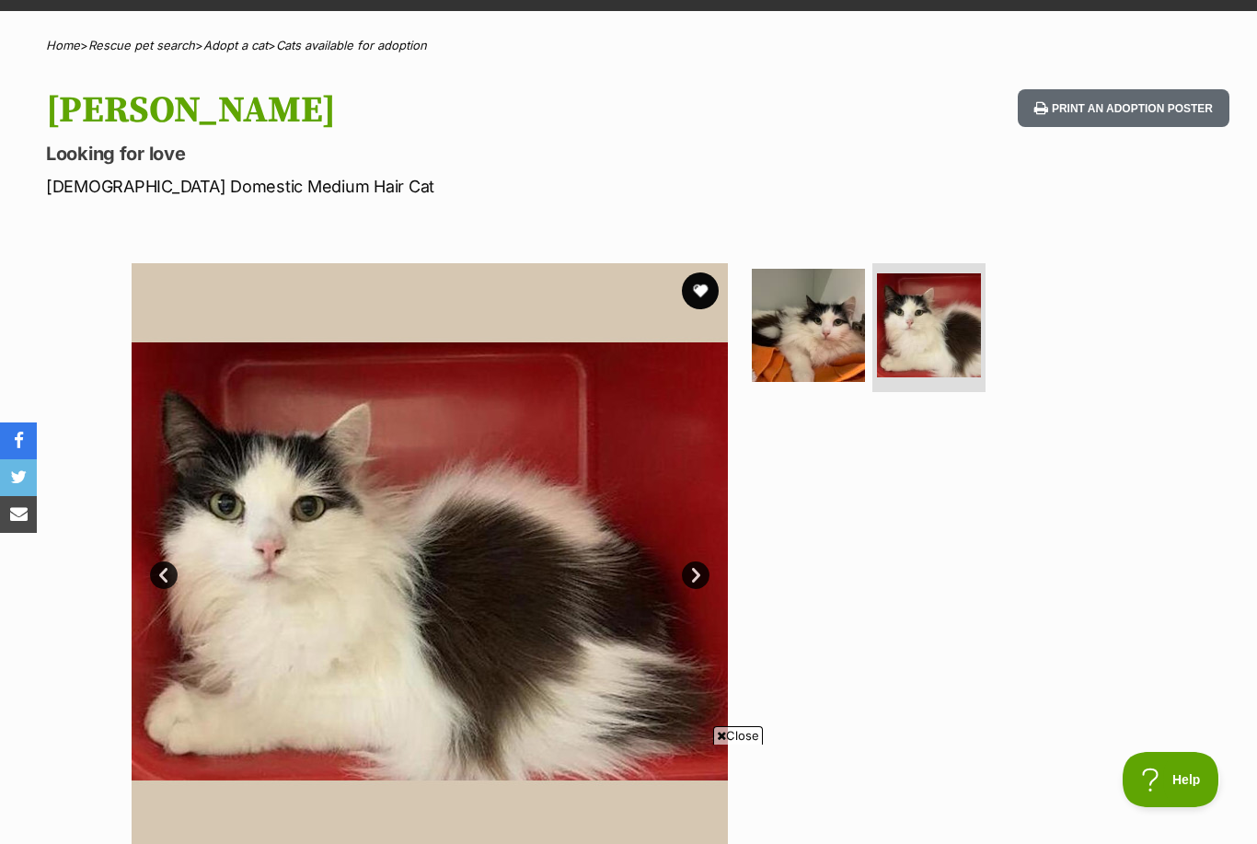
scroll to position [49, 0]
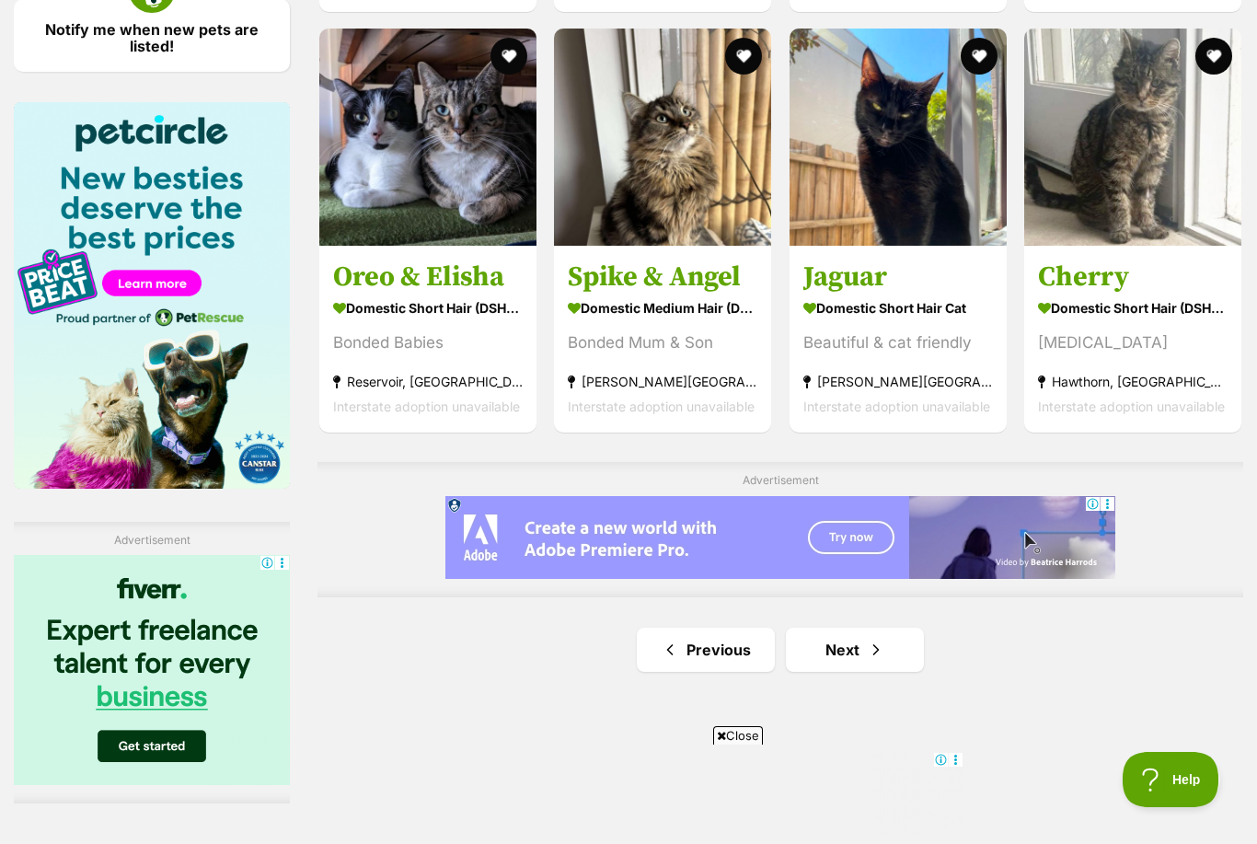
scroll to position [3149, 0]
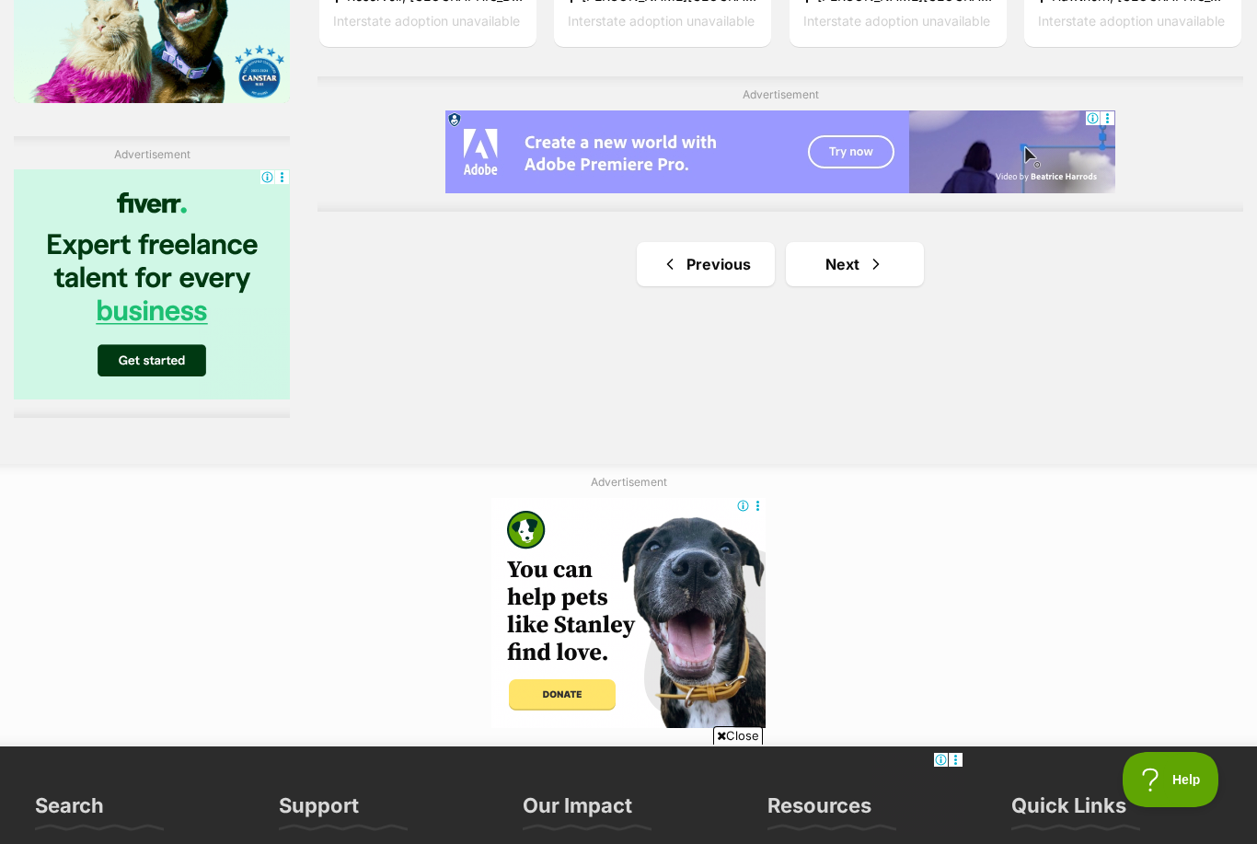
click at [902, 261] on link "Next" at bounding box center [855, 264] width 138 height 44
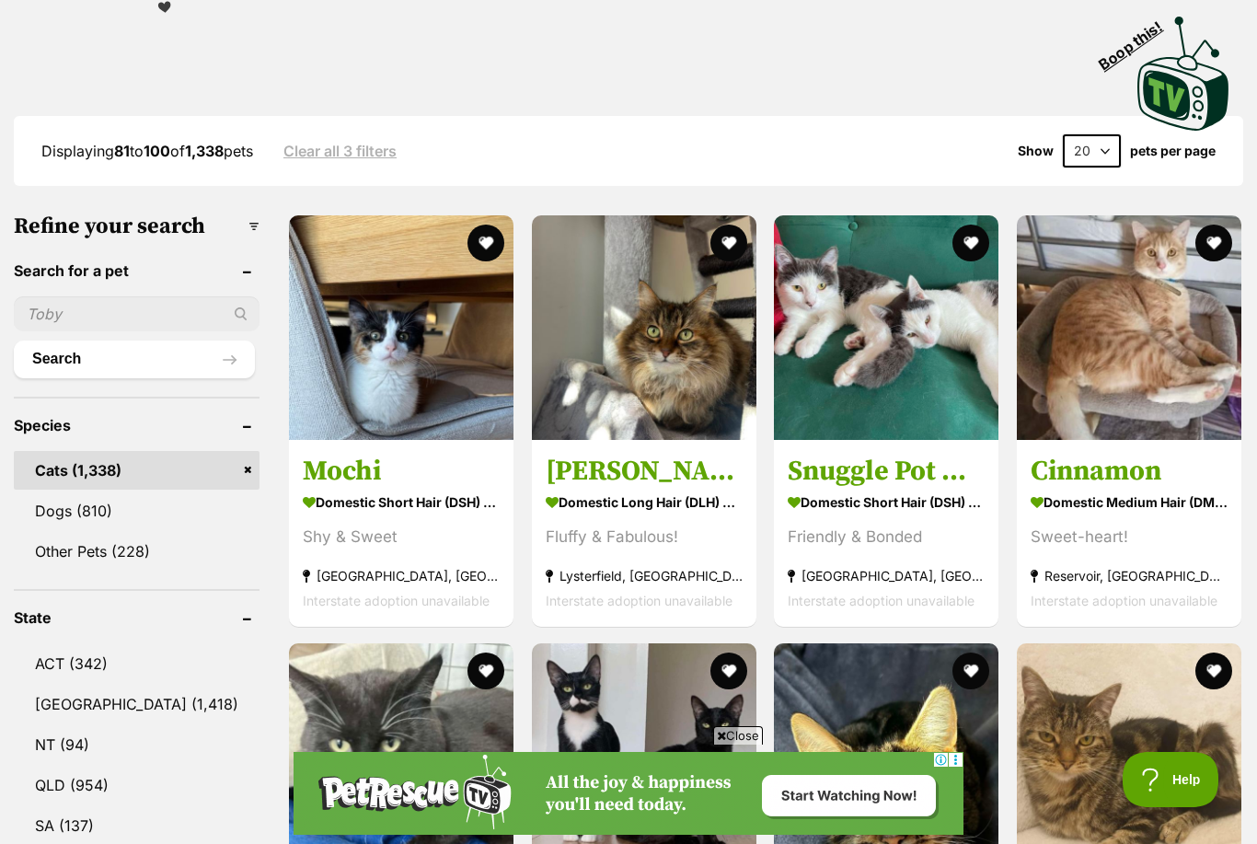
click at [435, 512] on strong "Domestic Short Hair (DSH) Cat" at bounding box center [401, 501] width 197 height 27
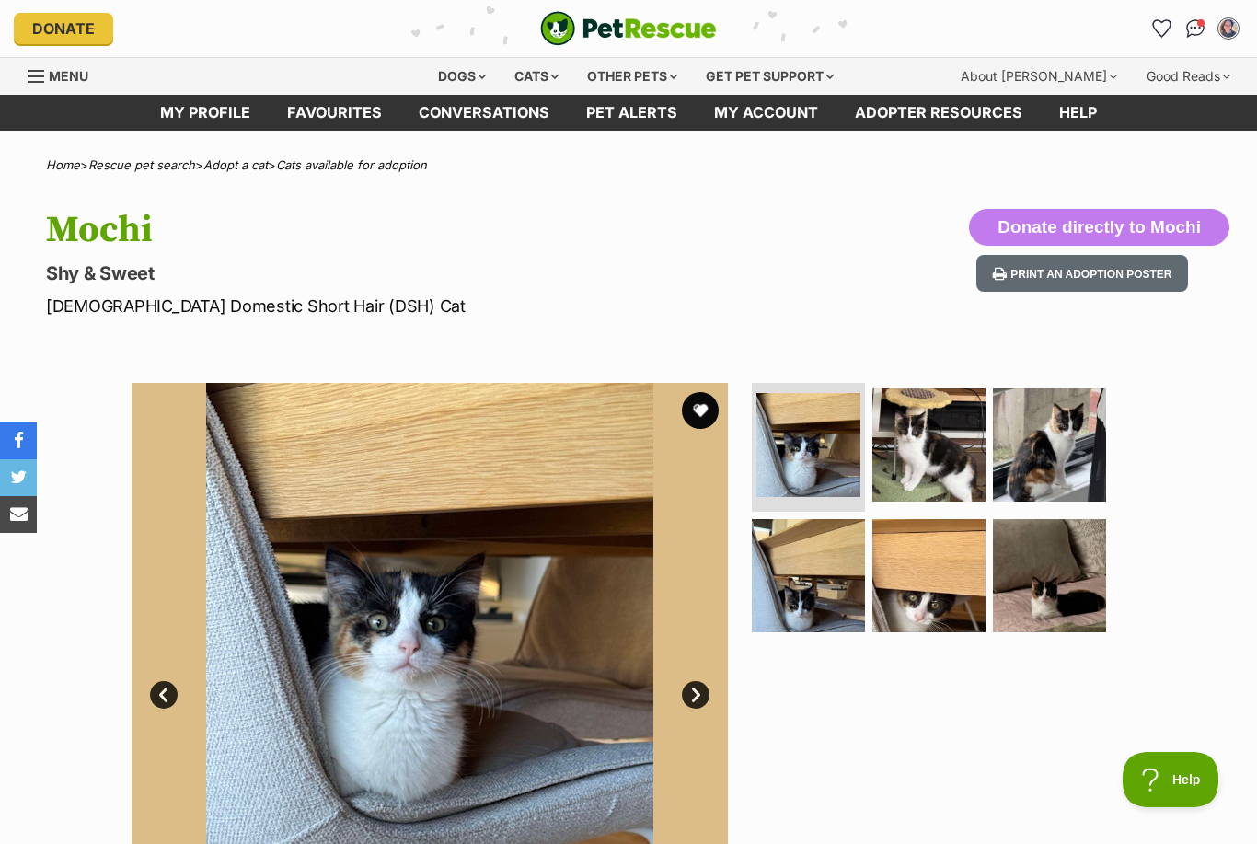
click at [914, 454] on img at bounding box center [929, 444] width 113 height 113
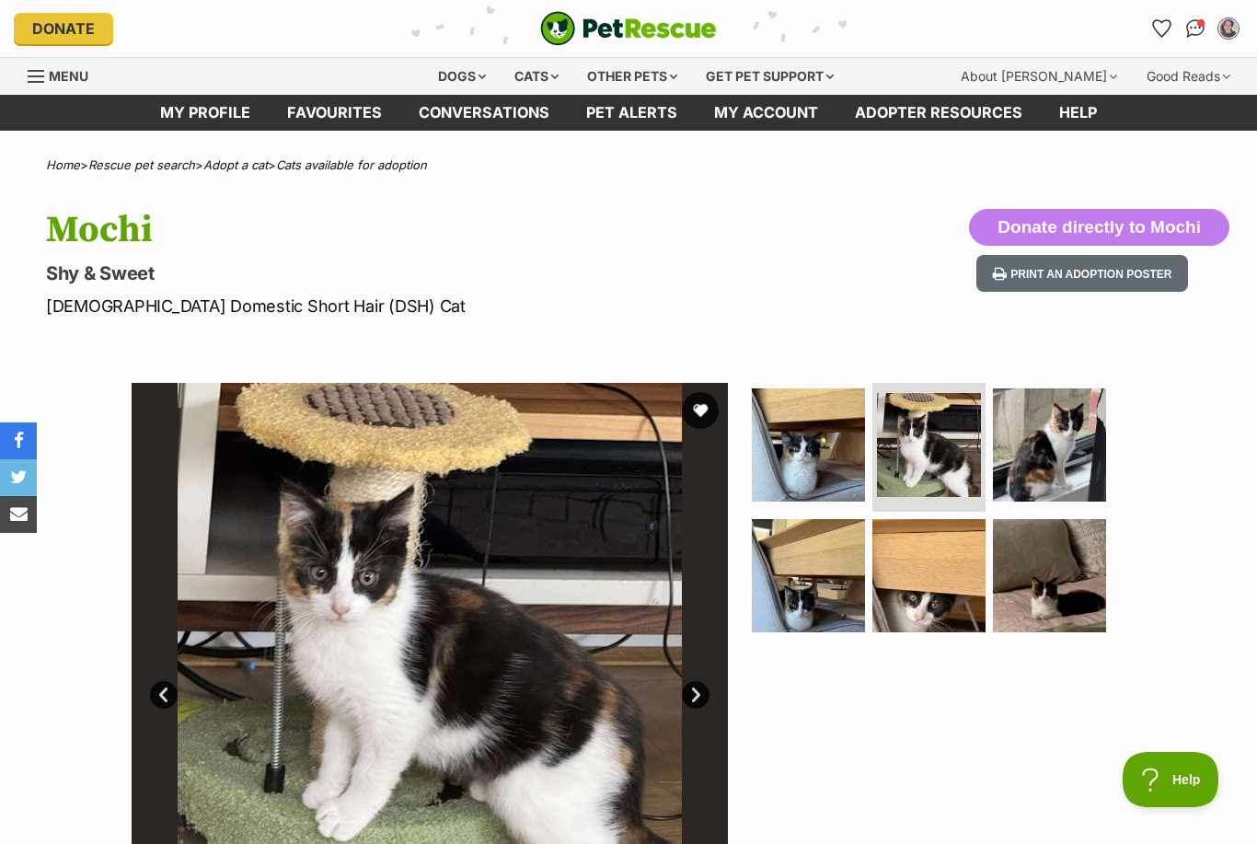
click at [923, 597] on img at bounding box center [929, 575] width 113 height 113
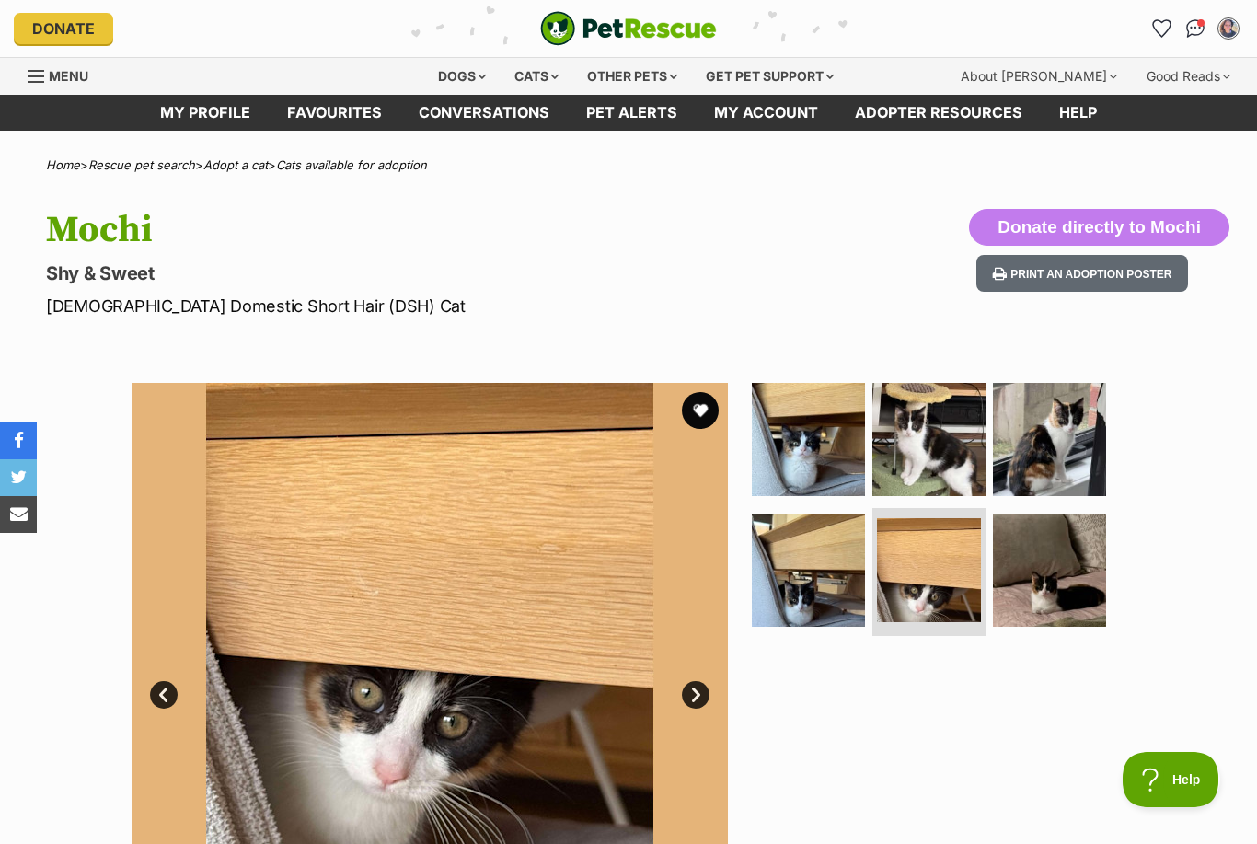
click at [1025, 473] on img at bounding box center [1049, 439] width 113 height 113
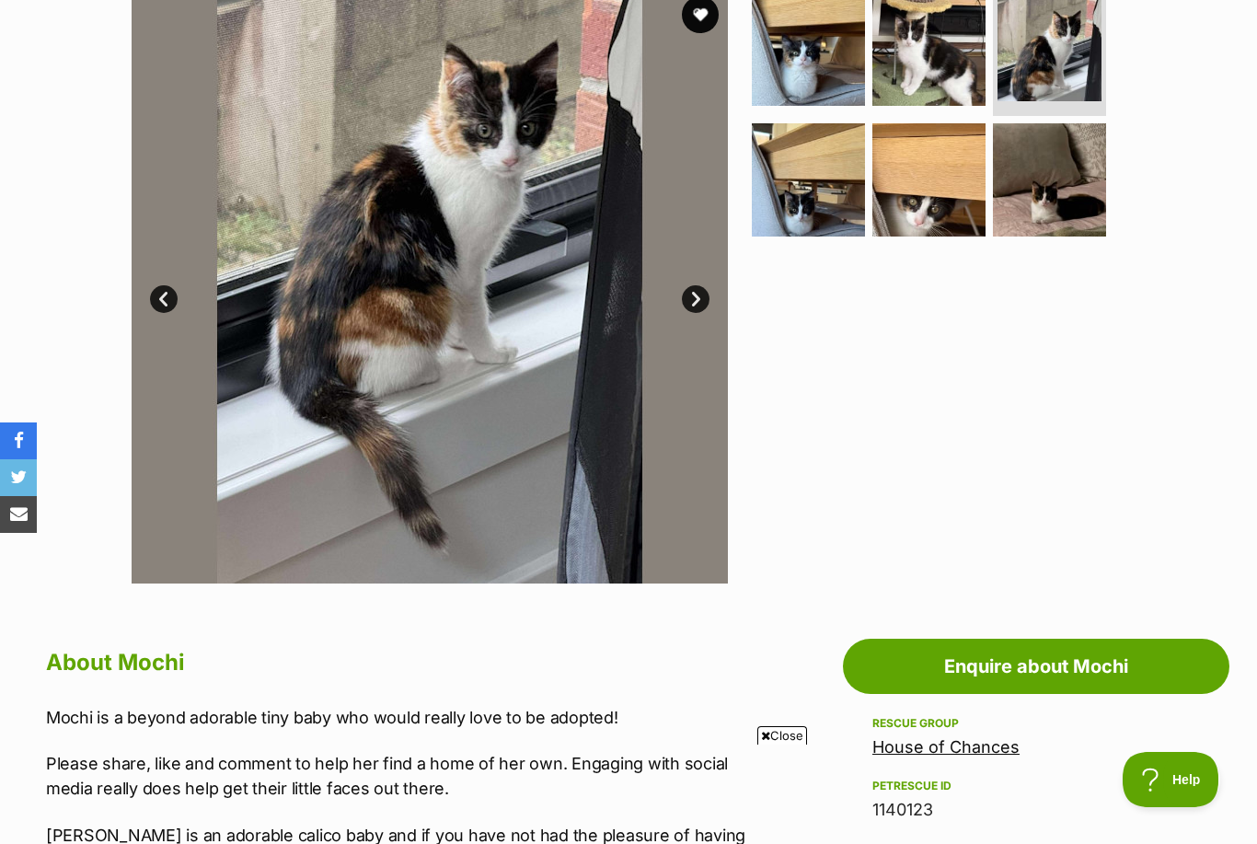
scroll to position [395, 0]
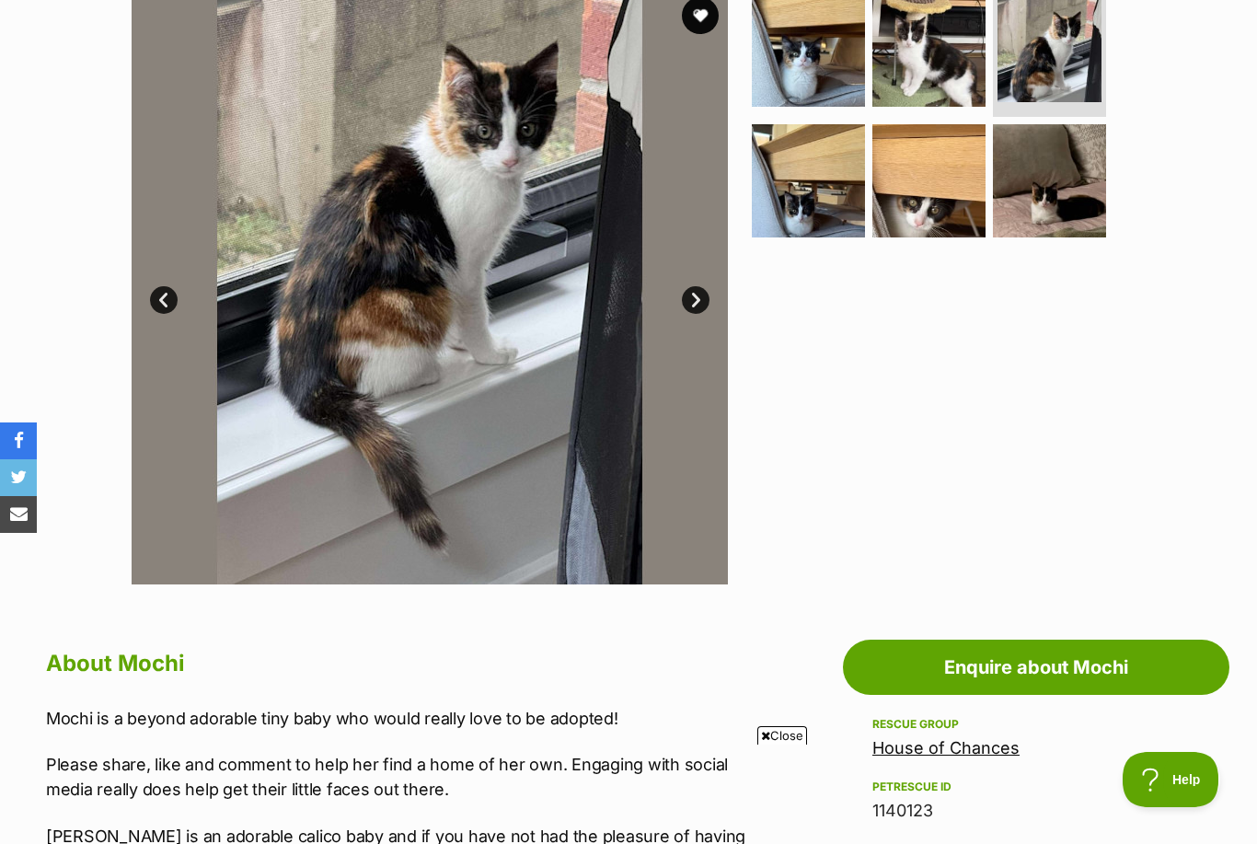
click at [954, 675] on link "Enquire about Mochi" at bounding box center [1036, 667] width 387 height 55
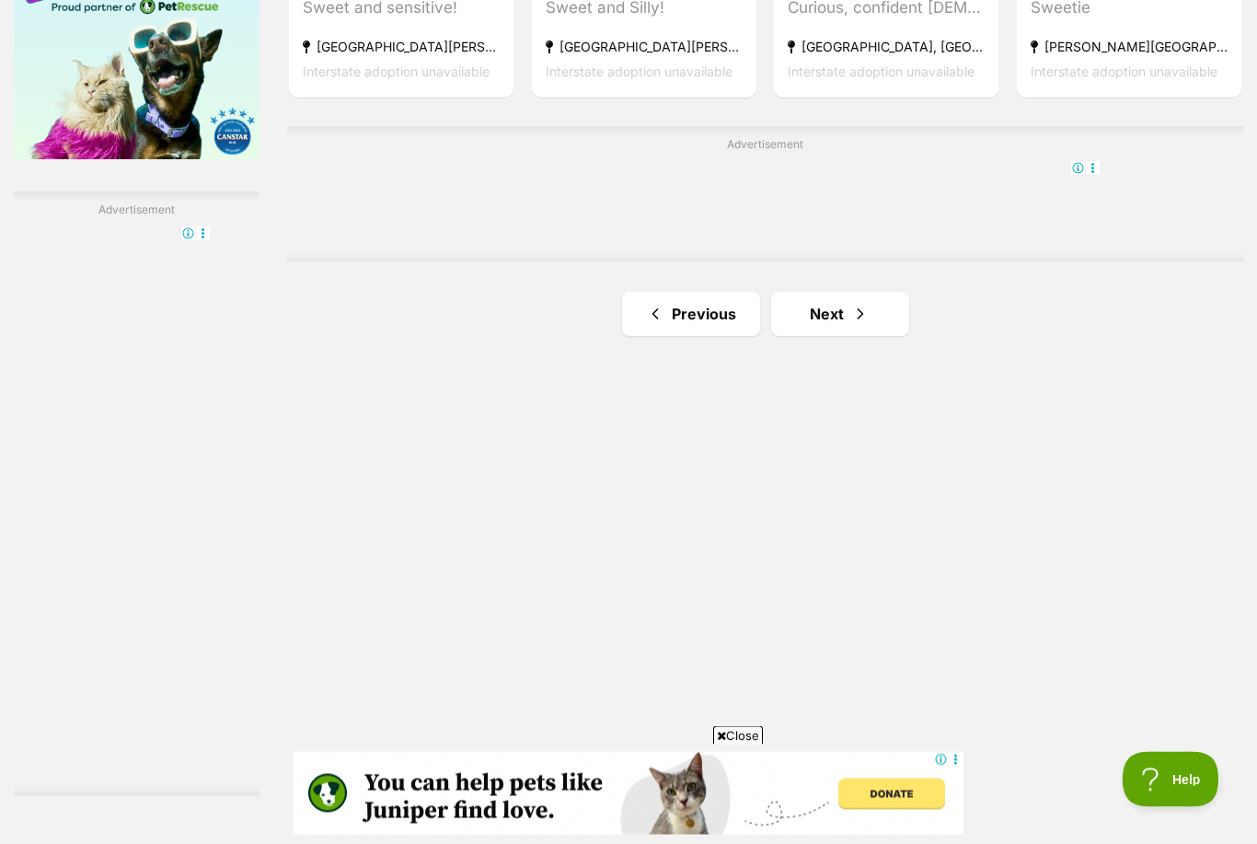
scroll to position [3139, 0]
click at [853, 336] on link "Next" at bounding box center [840, 314] width 138 height 44
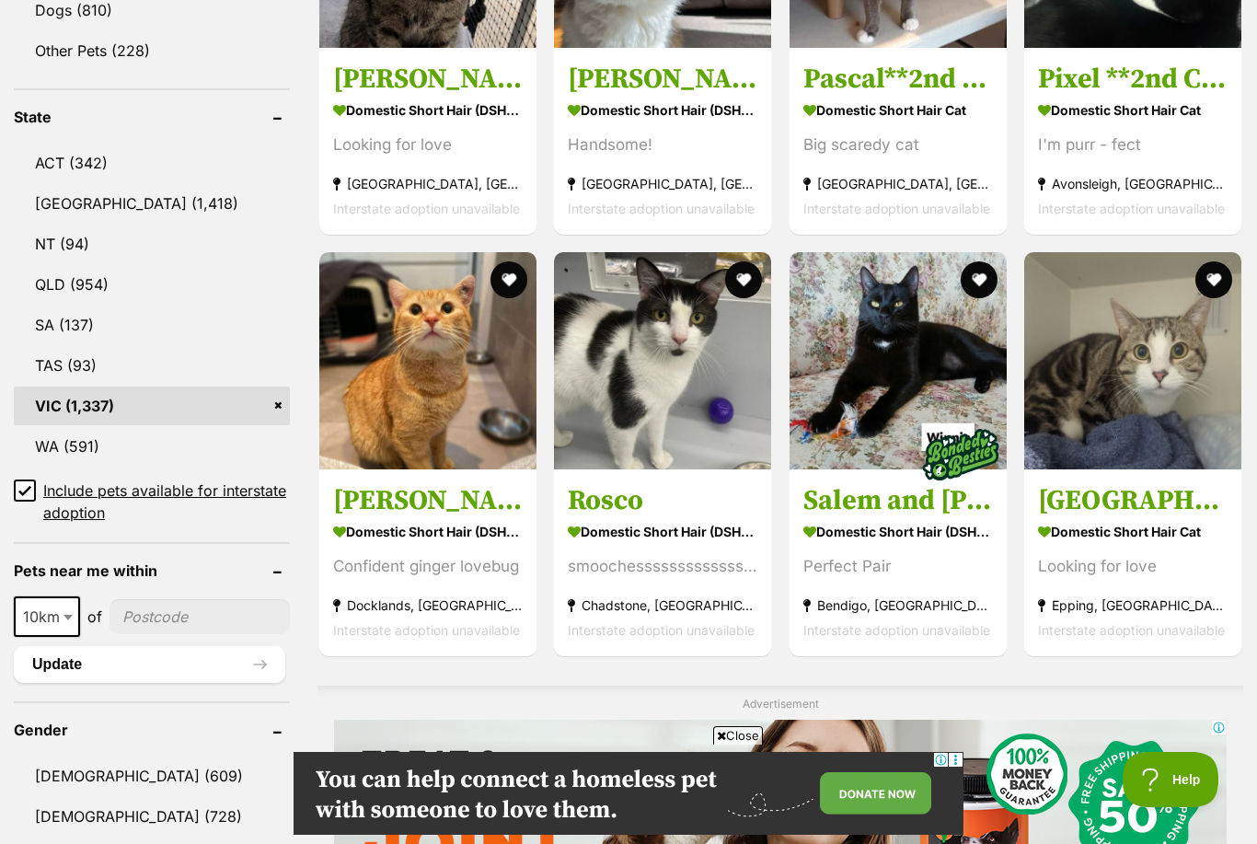
click at [495, 556] on div "Confident ginger lovebug" at bounding box center [428, 566] width 190 height 25
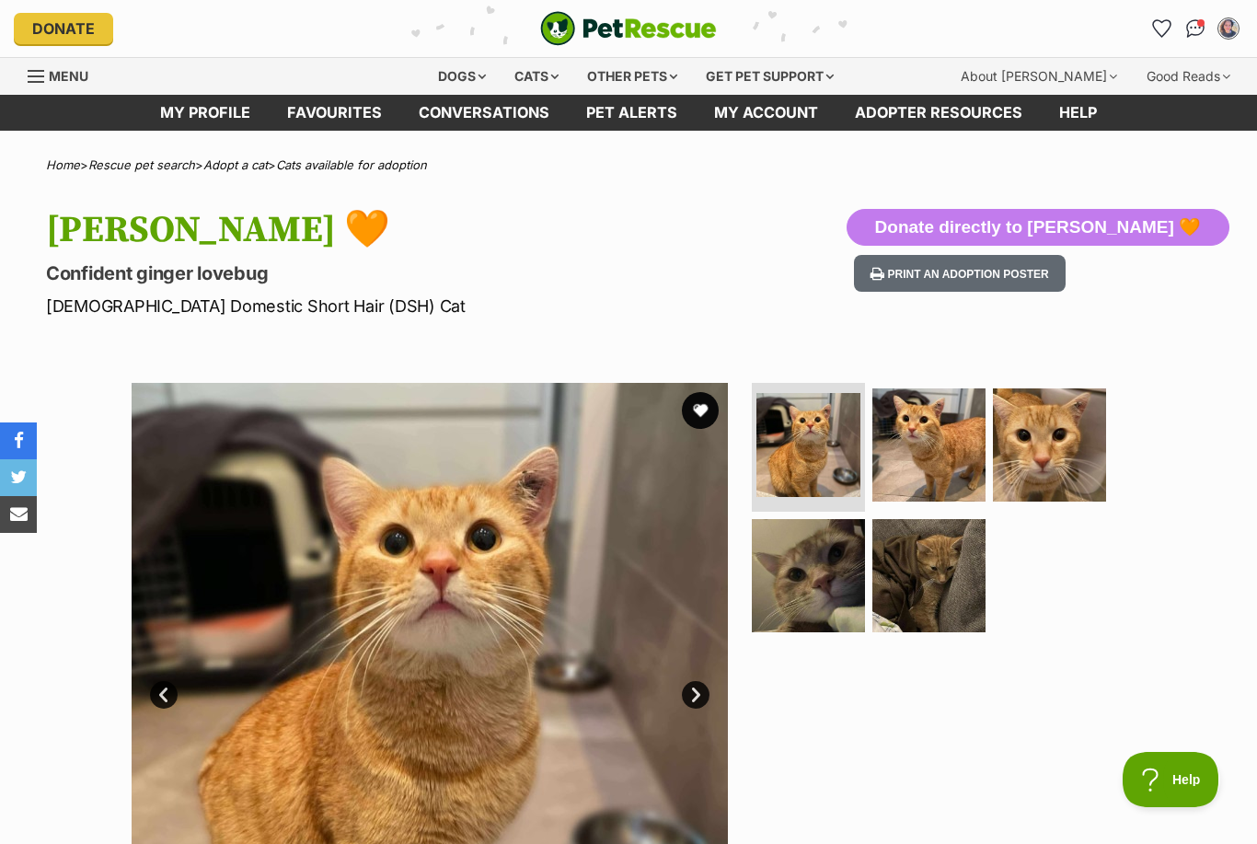
click at [932, 459] on img at bounding box center [929, 444] width 113 height 113
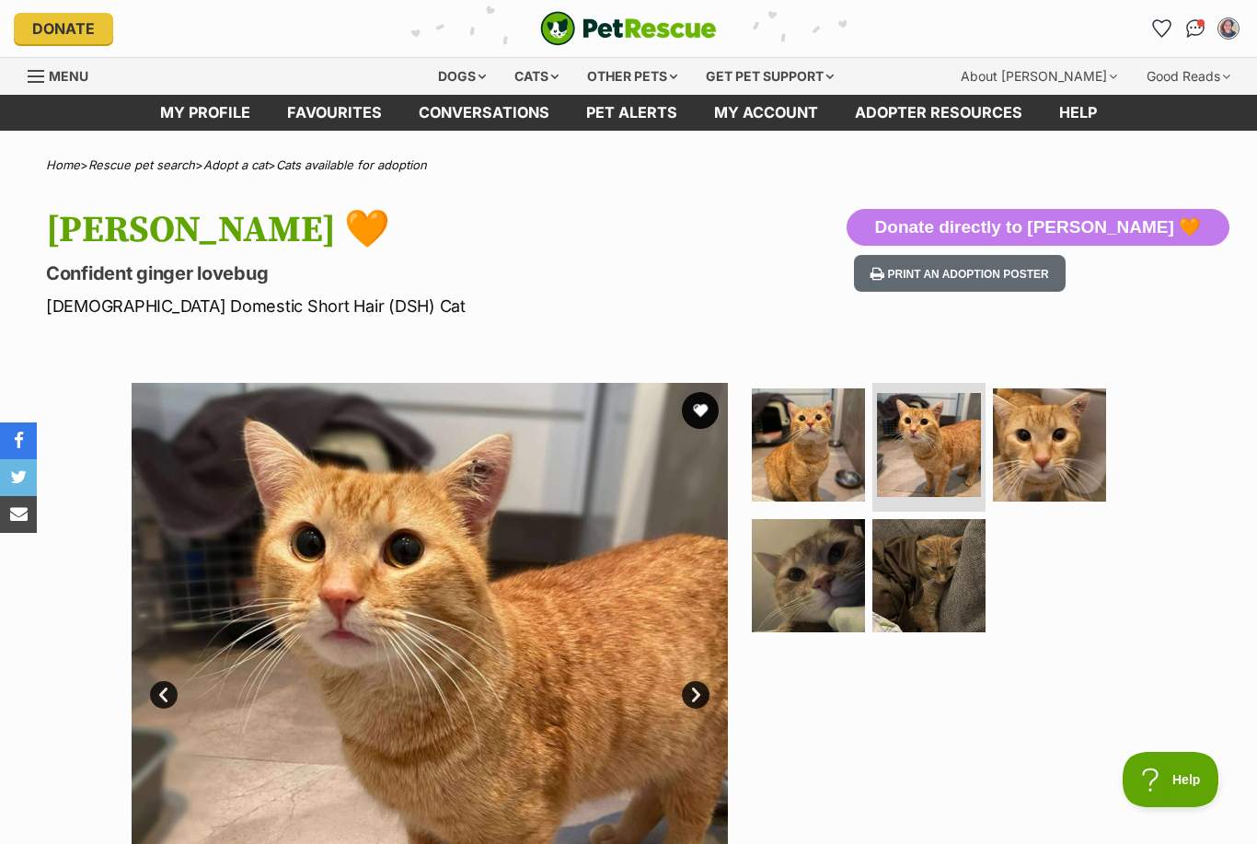
click at [1046, 449] on img at bounding box center [1049, 444] width 113 height 113
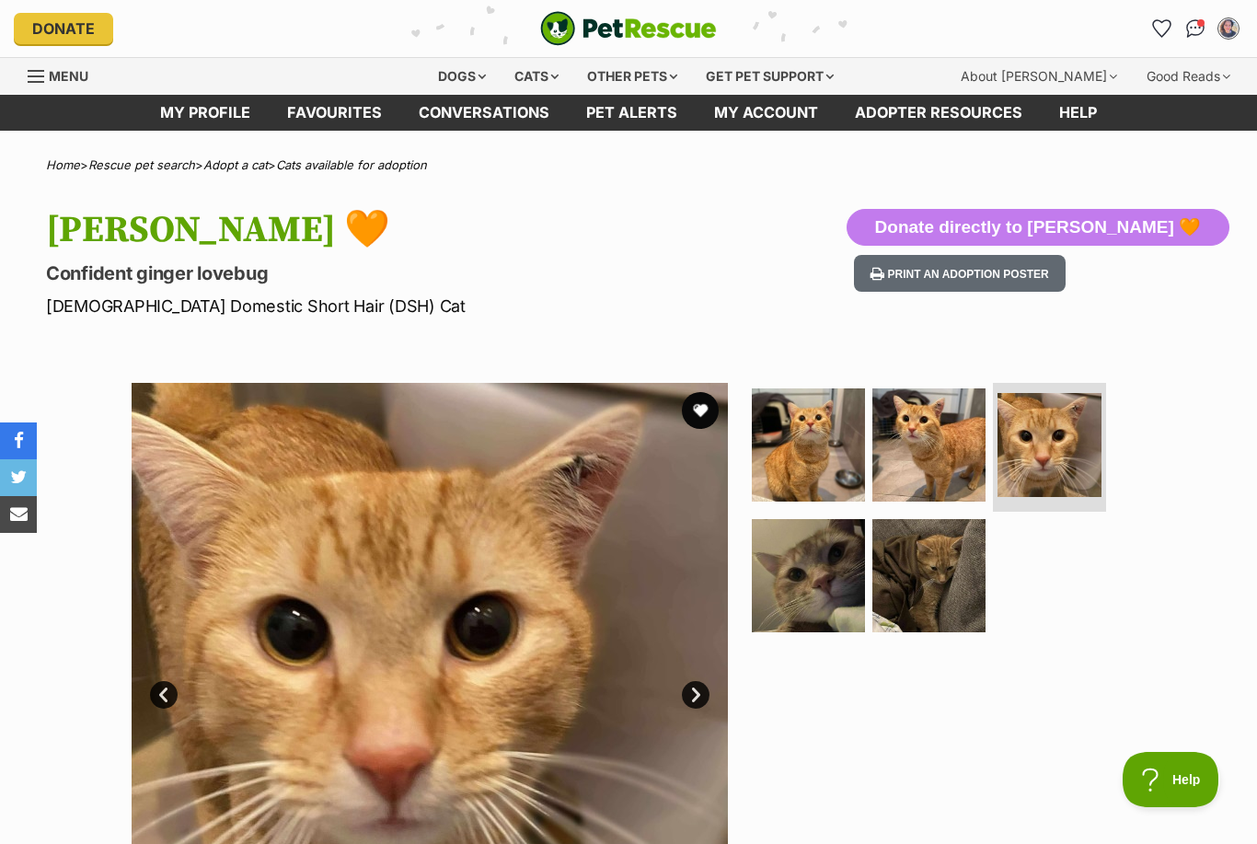
click at [925, 584] on img at bounding box center [929, 575] width 113 height 113
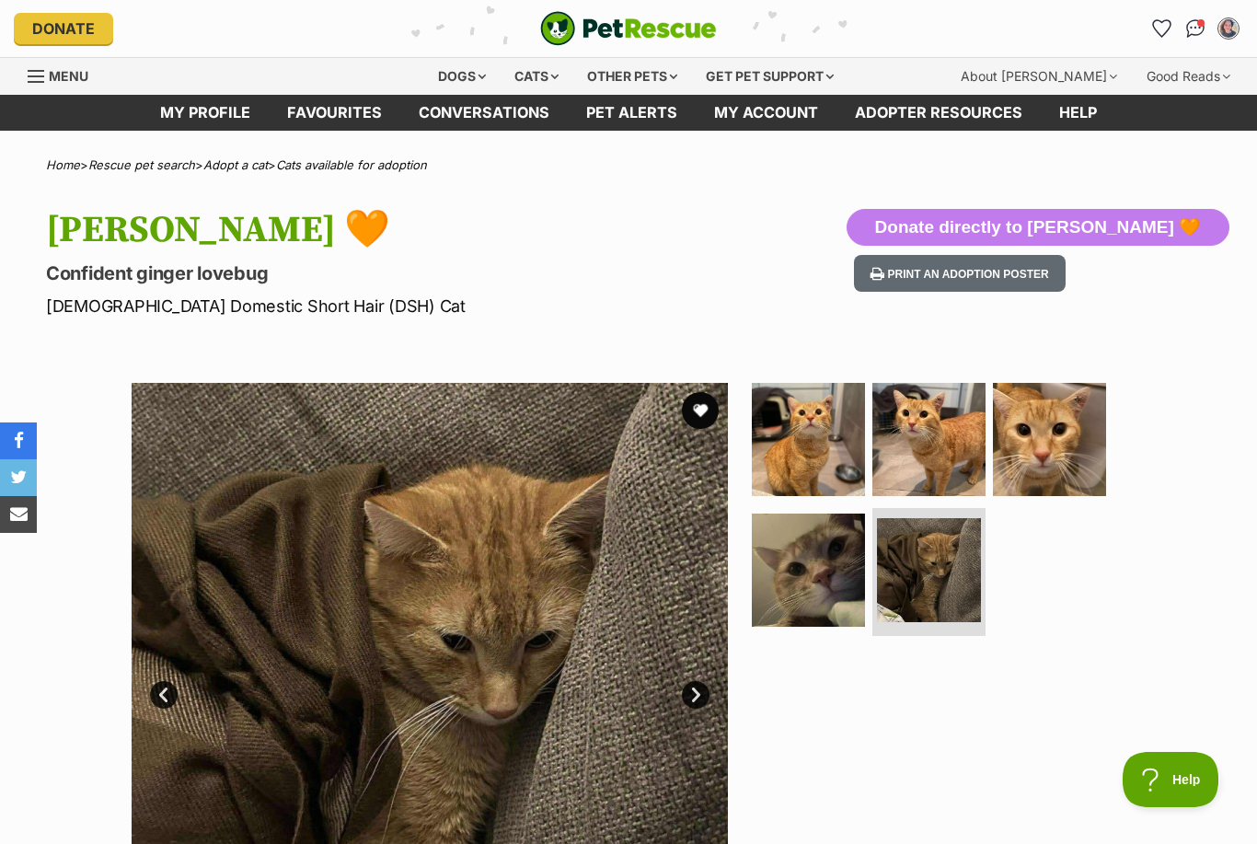
click at [838, 584] on img at bounding box center [808, 570] width 113 height 113
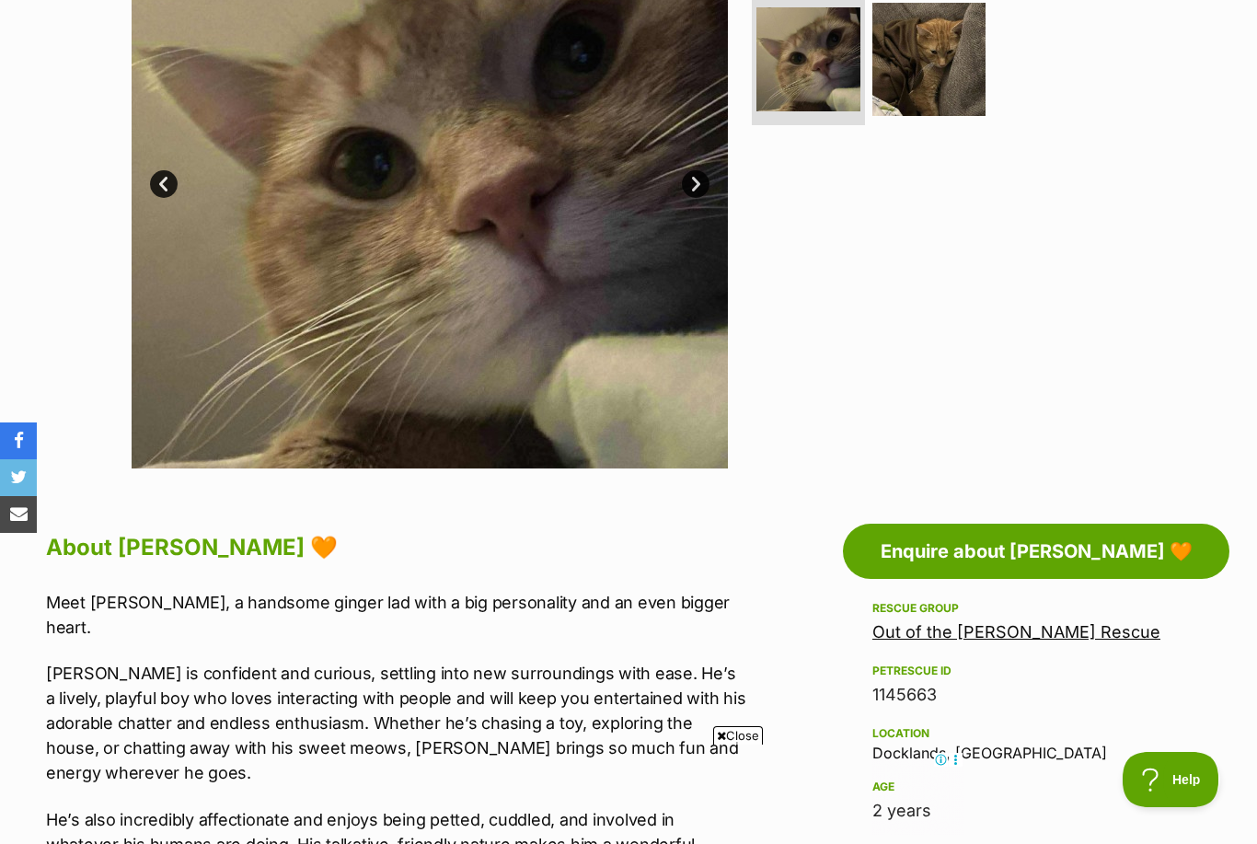
scroll to position [510, 0]
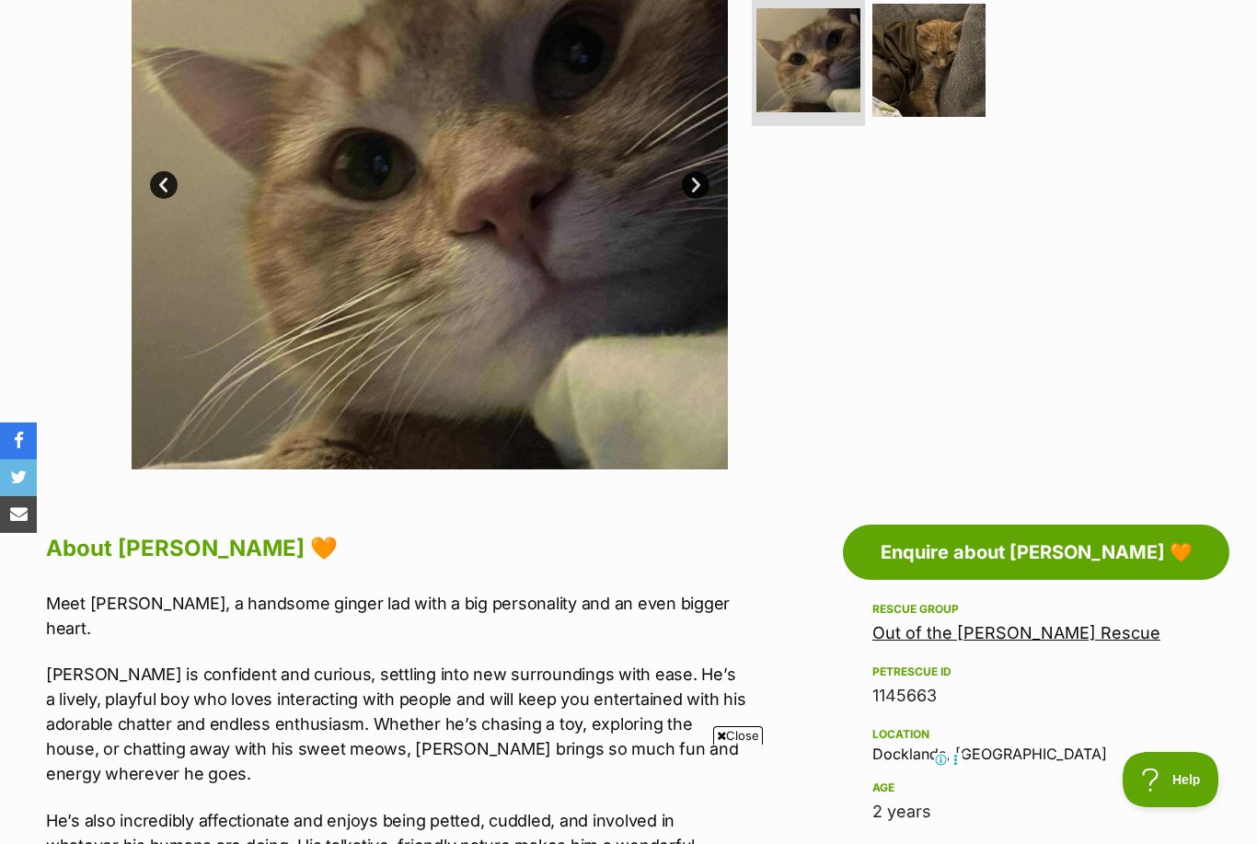
click at [954, 550] on link "Enquire about [PERSON_NAME] 🧡" at bounding box center [1036, 552] width 387 height 55
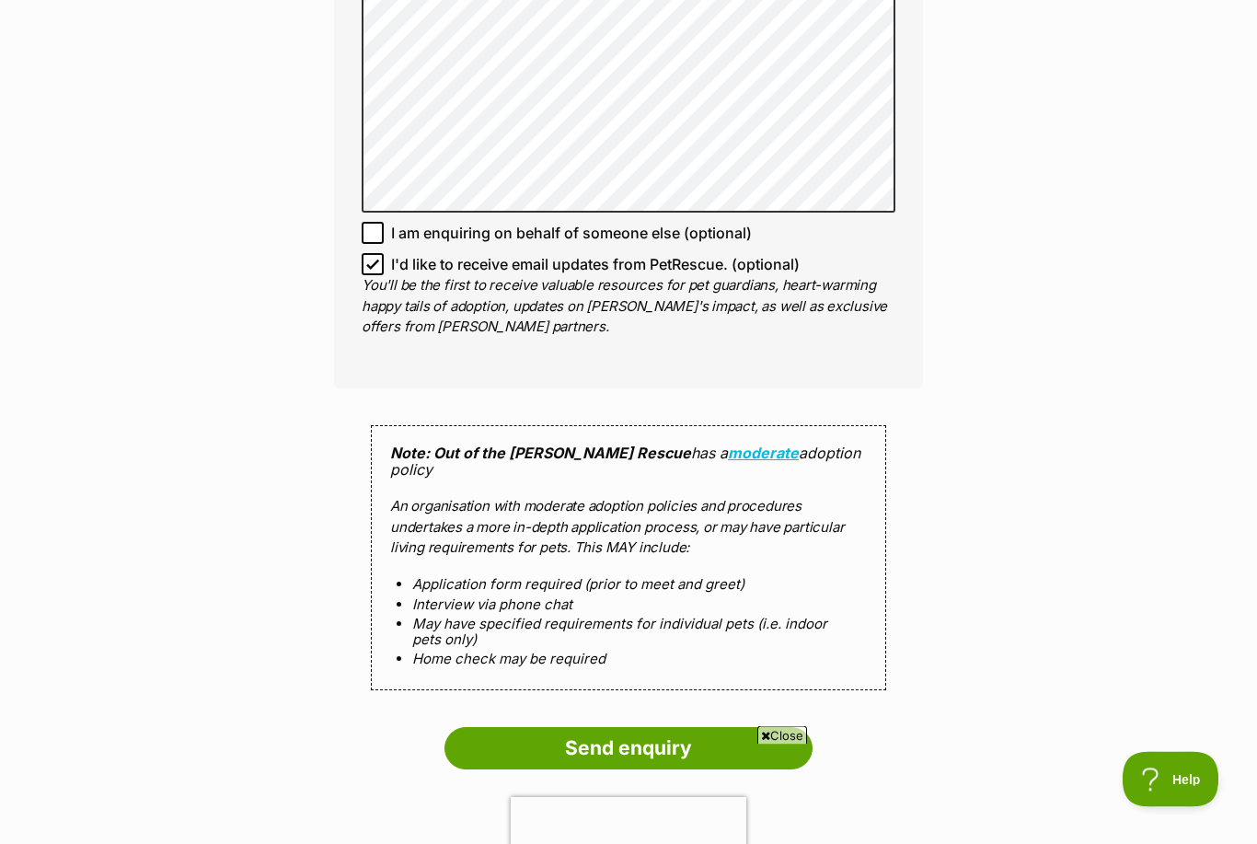
scroll to position [1322, 0]
click at [750, 727] on input "Send enquiry" at bounding box center [629, 748] width 368 height 42
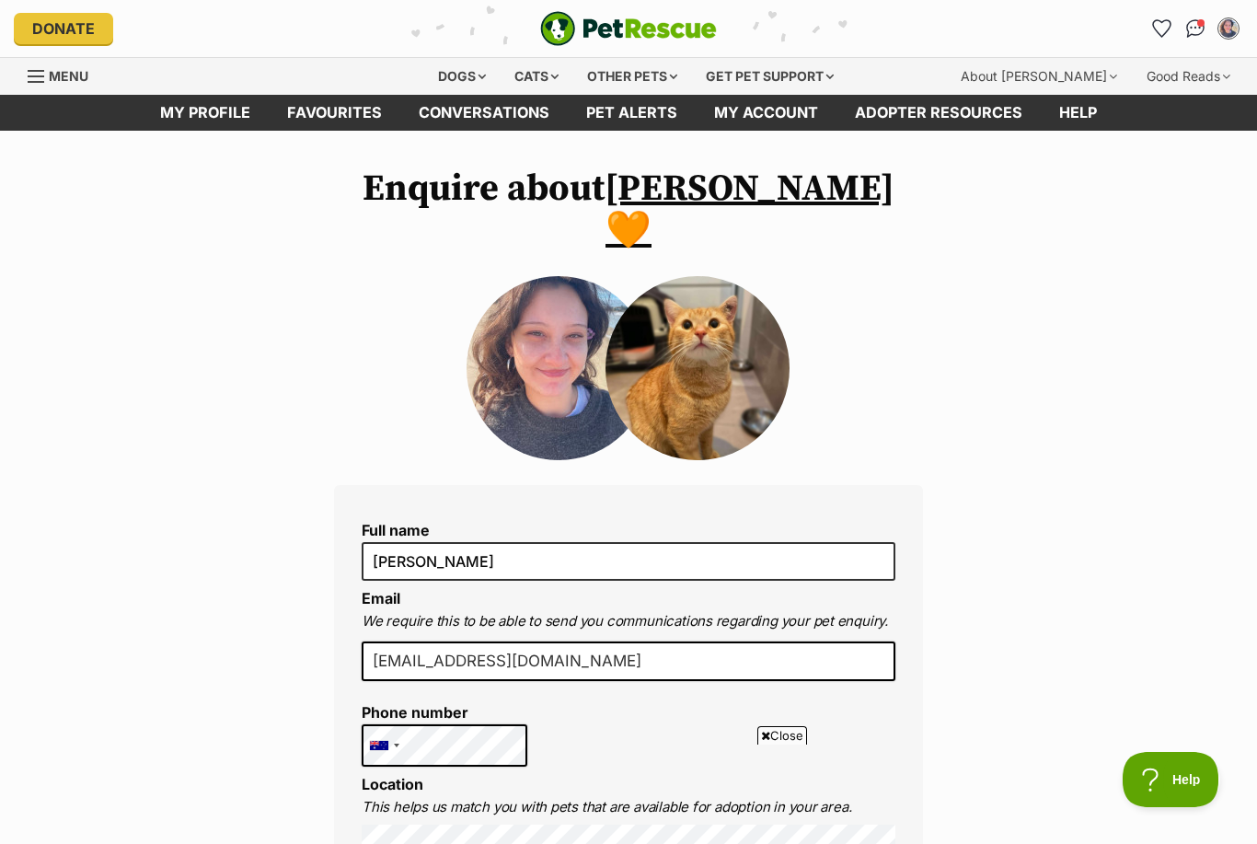
scroll to position [1381, 0]
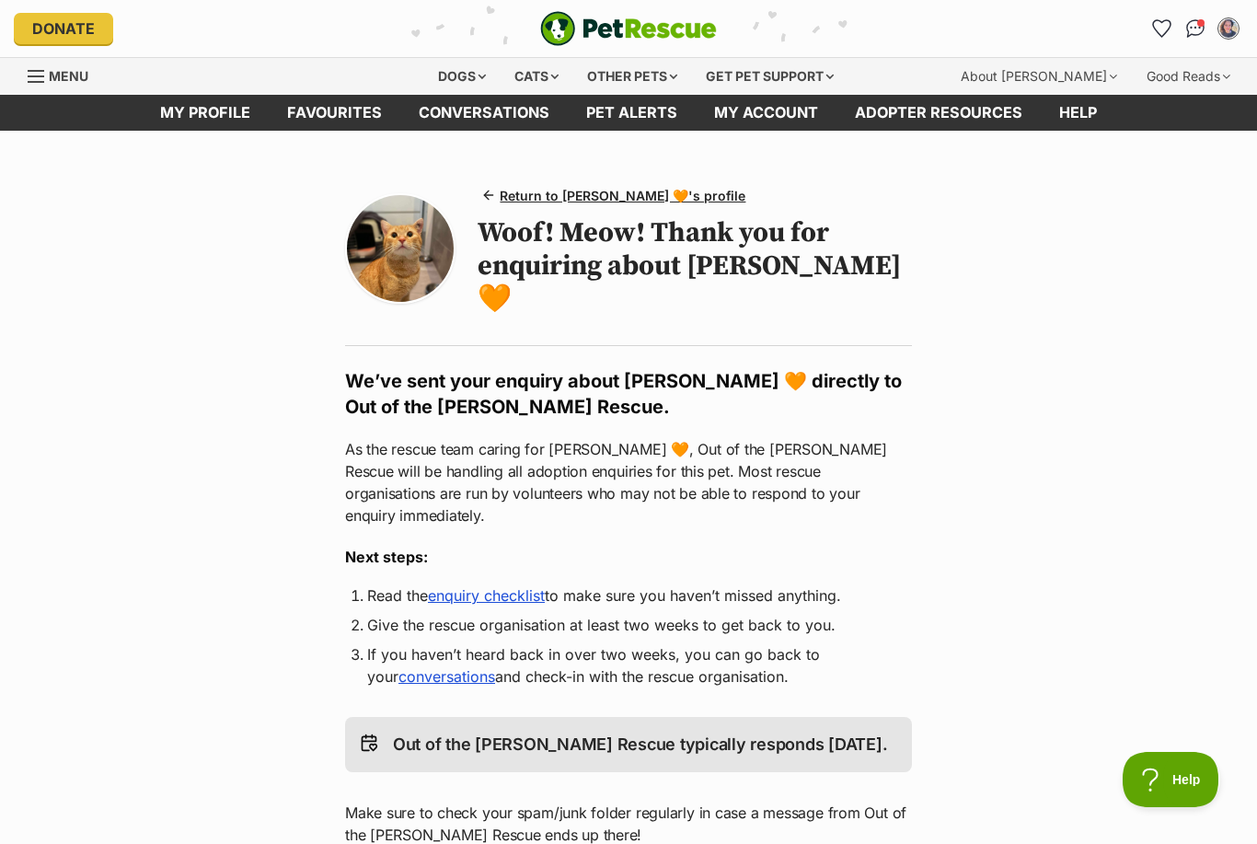
click at [625, 190] on span "Return to [PERSON_NAME] 🧡's profile" at bounding box center [623, 195] width 246 height 19
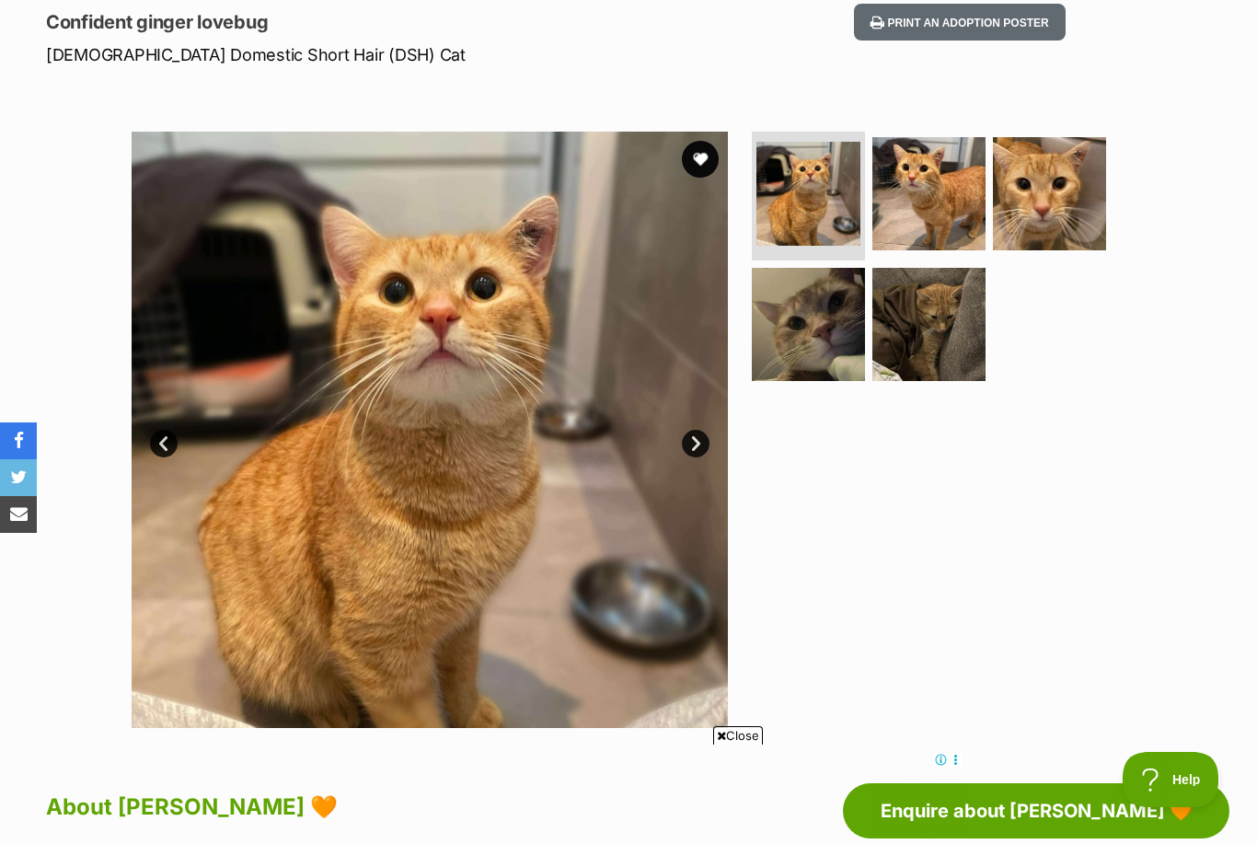
click at [713, 164] on button "favourite" at bounding box center [700, 159] width 37 height 37
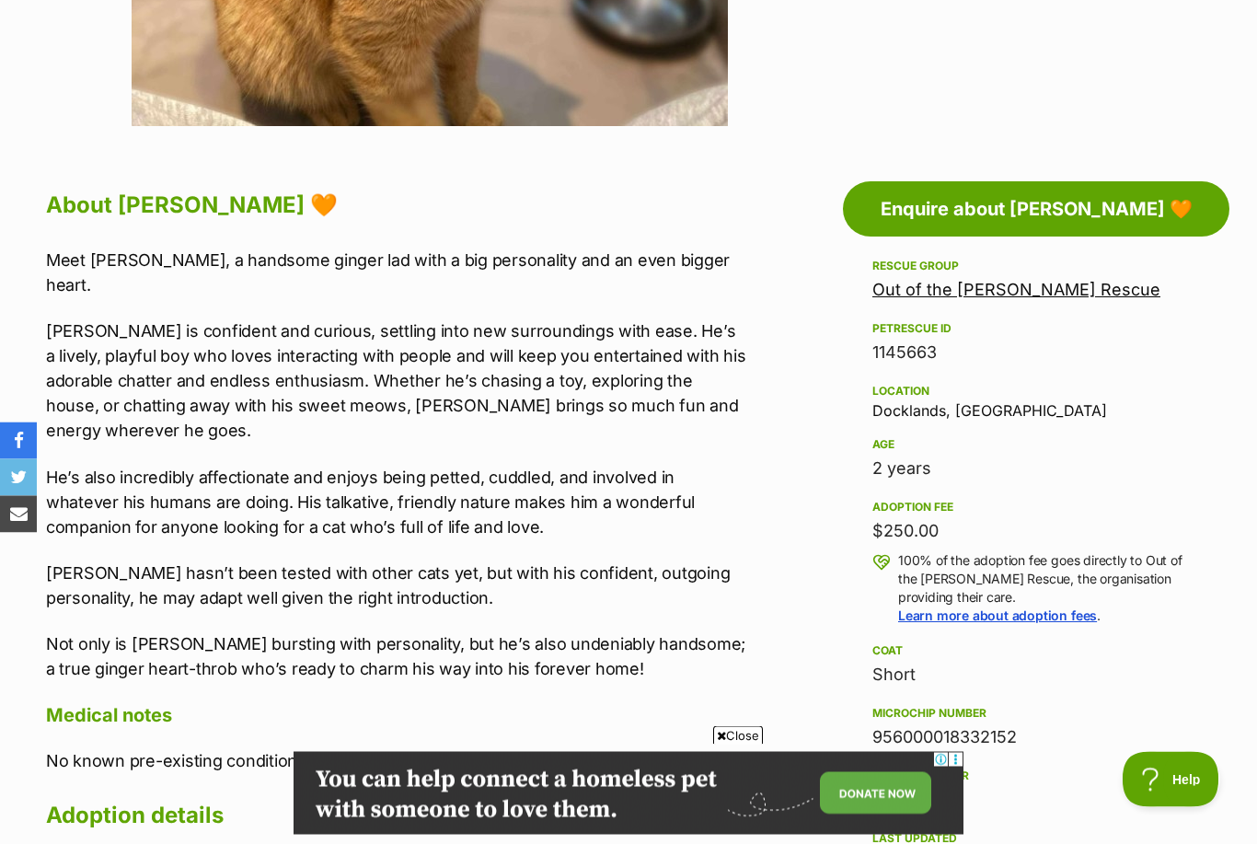
scroll to position [853, 0]
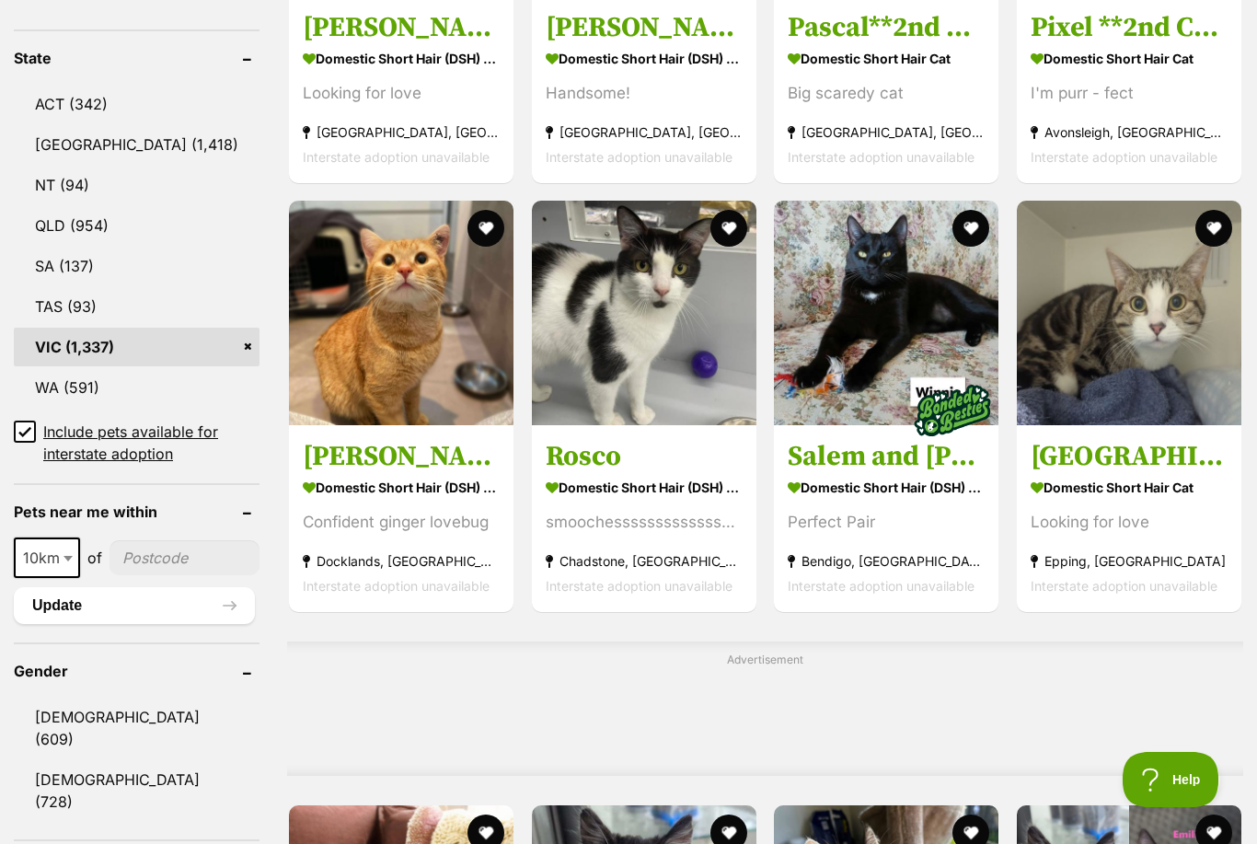
click at [468, 247] on button "favourite" at bounding box center [486, 228] width 37 height 37
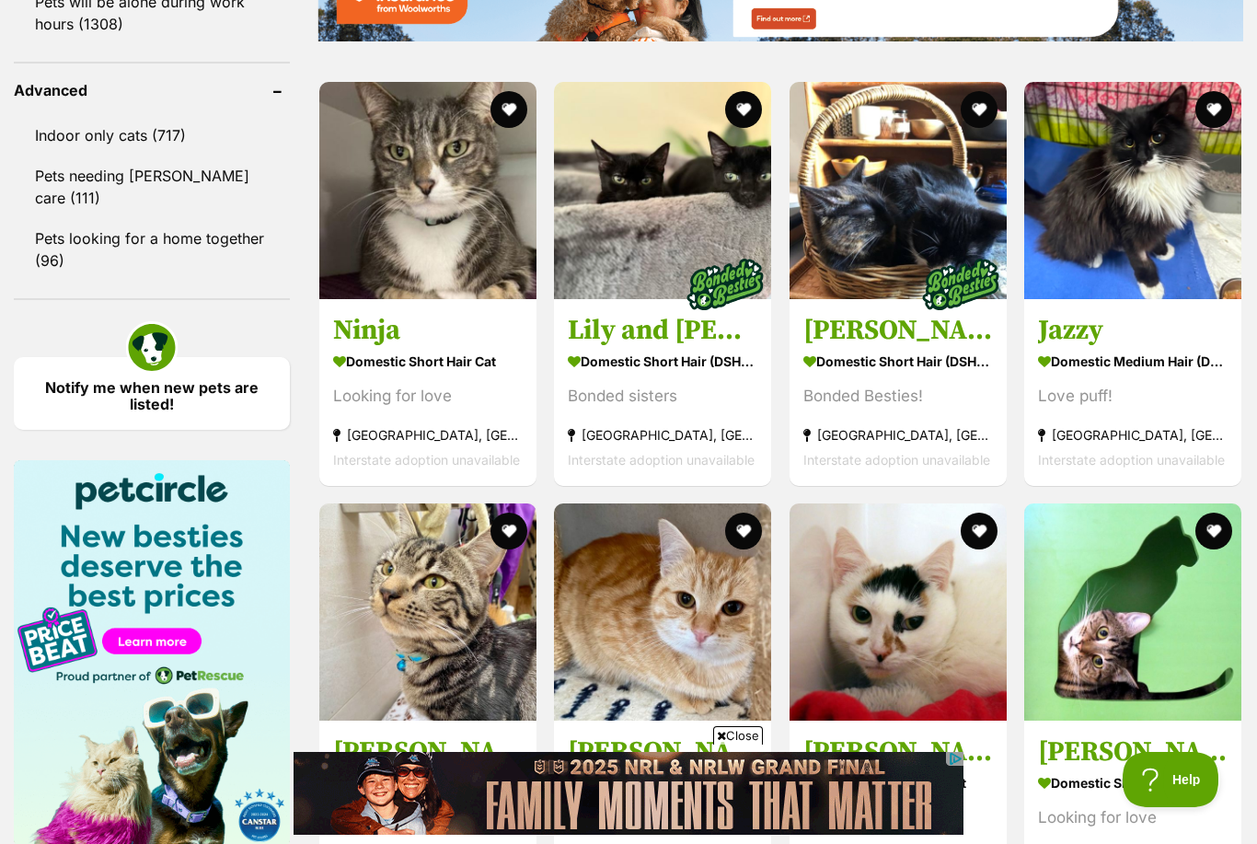
scroll to position [2435, 0]
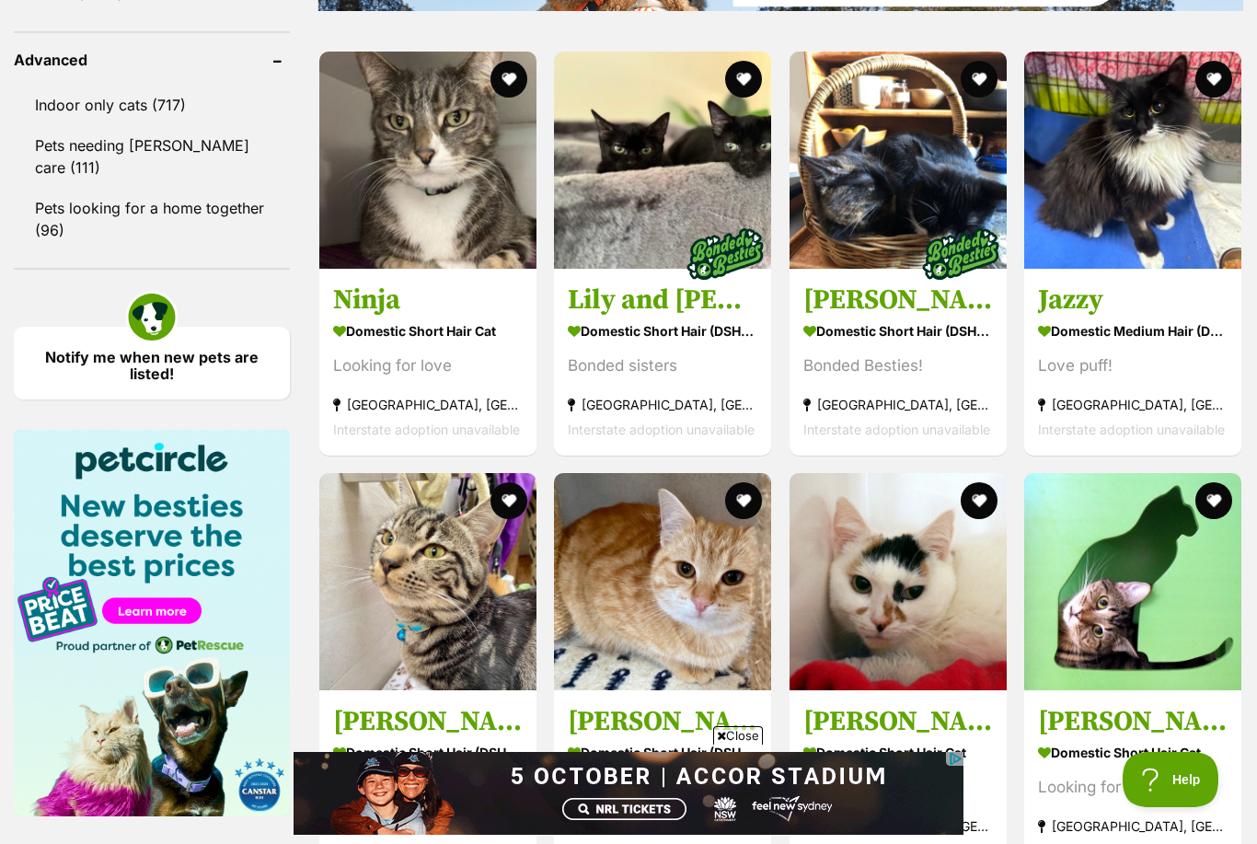
click at [931, 598] on img at bounding box center [898, 581] width 217 height 217
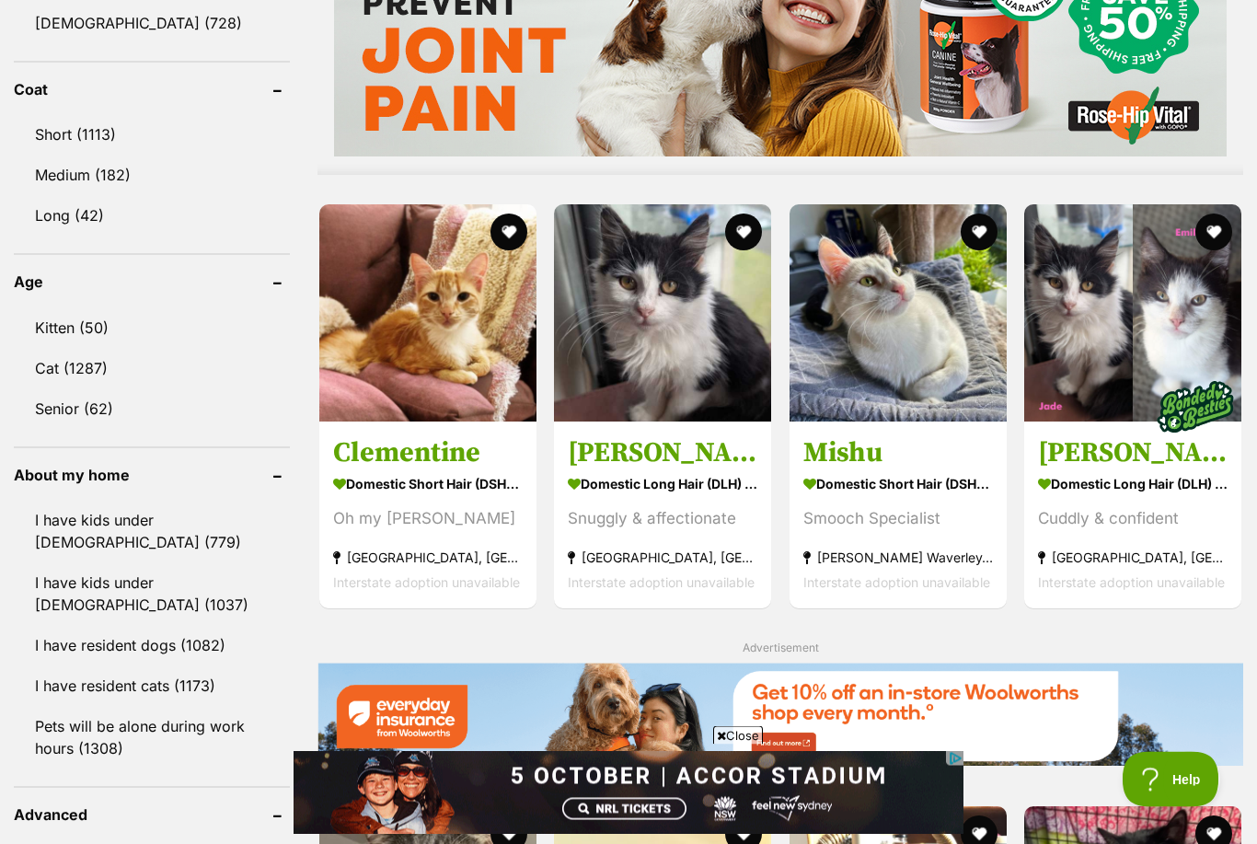
scroll to position [1681, 0]
click at [481, 469] on strong "Domestic Short Hair (DSH) Cat" at bounding box center [428, 482] width 190 height 27
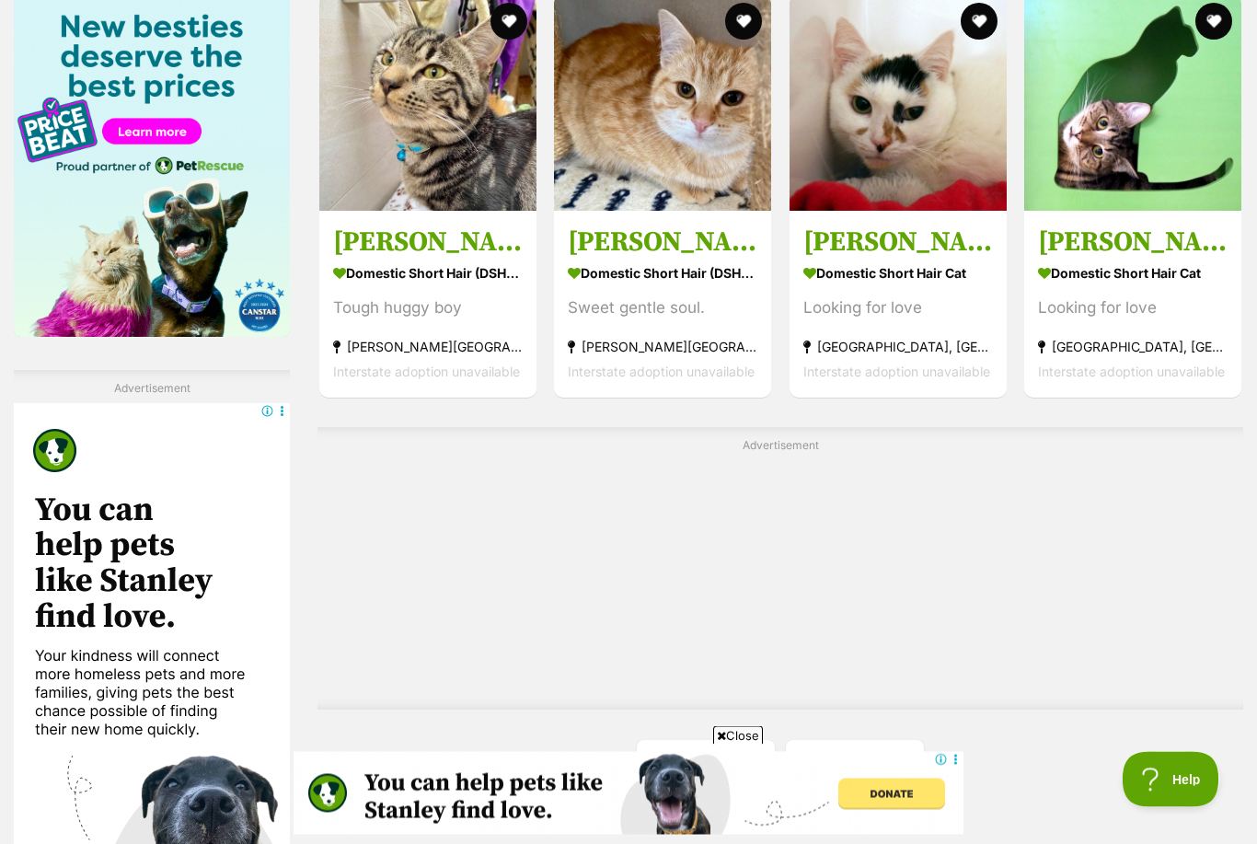
scroll to position [2915, 0]
click at [881, 778] on link "Next" at bounding box center [855, 762] width 138 height 44
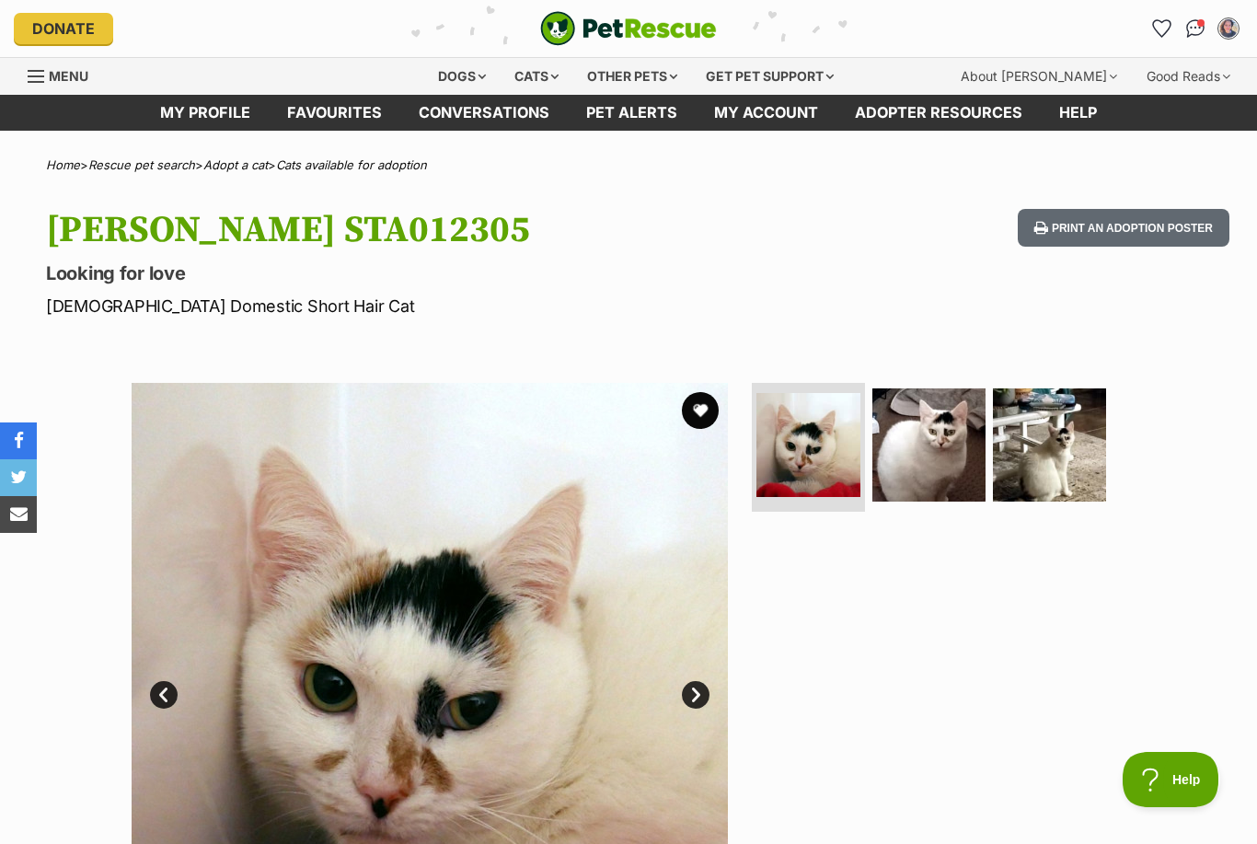
click at [954, 465] on img at bounding box center [929, 444] width 113 height 113
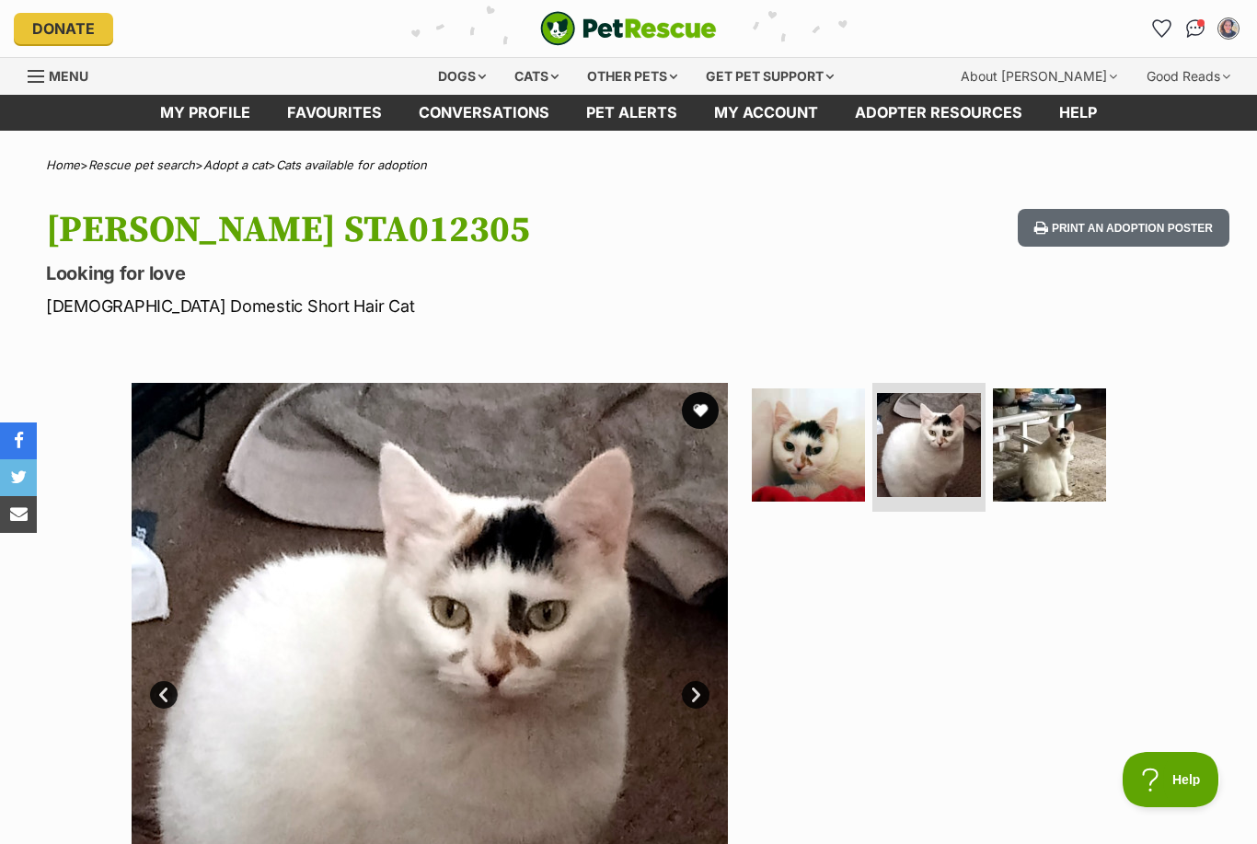
click at [1034, 473] on img at bounding box center [1049, 444] width 113 height 113
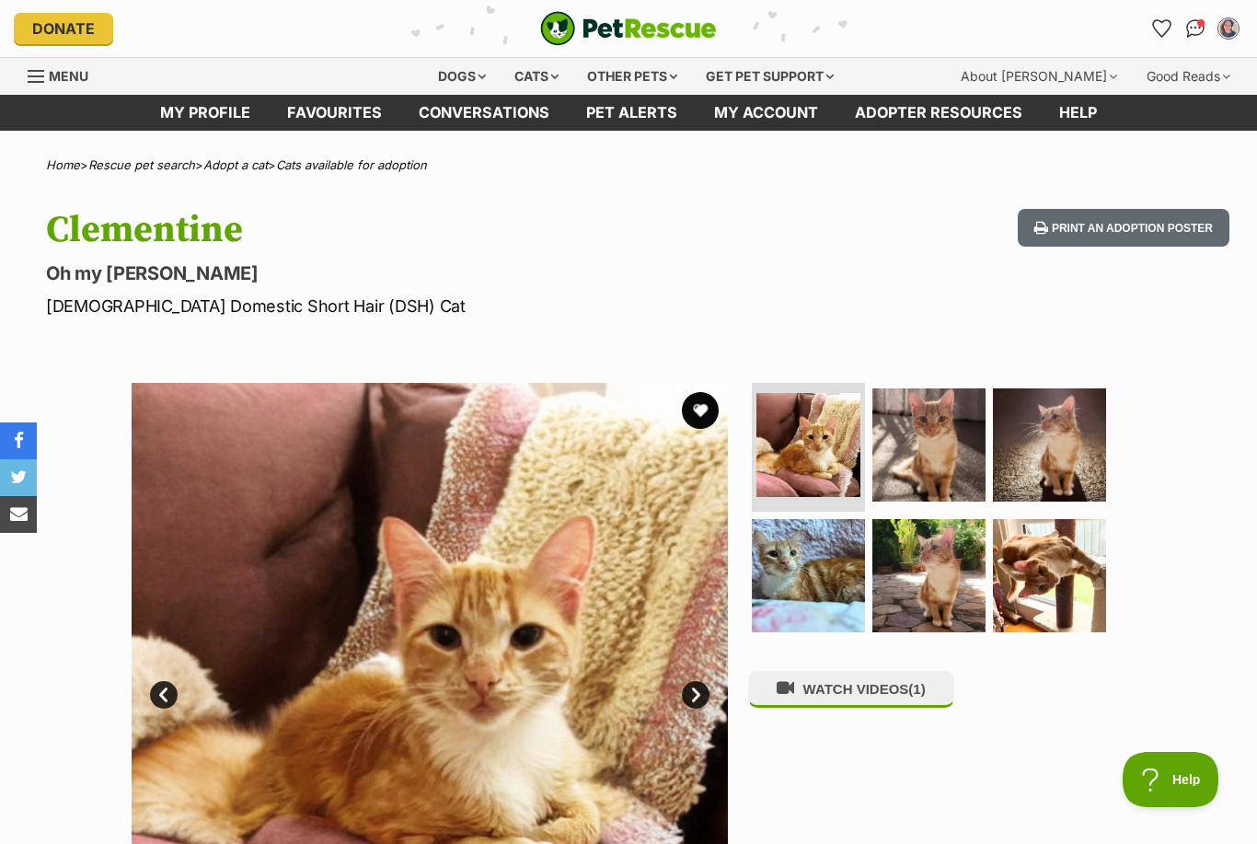
click at [931, 462] on img at bounding box center [929, 444] width 113 height 113
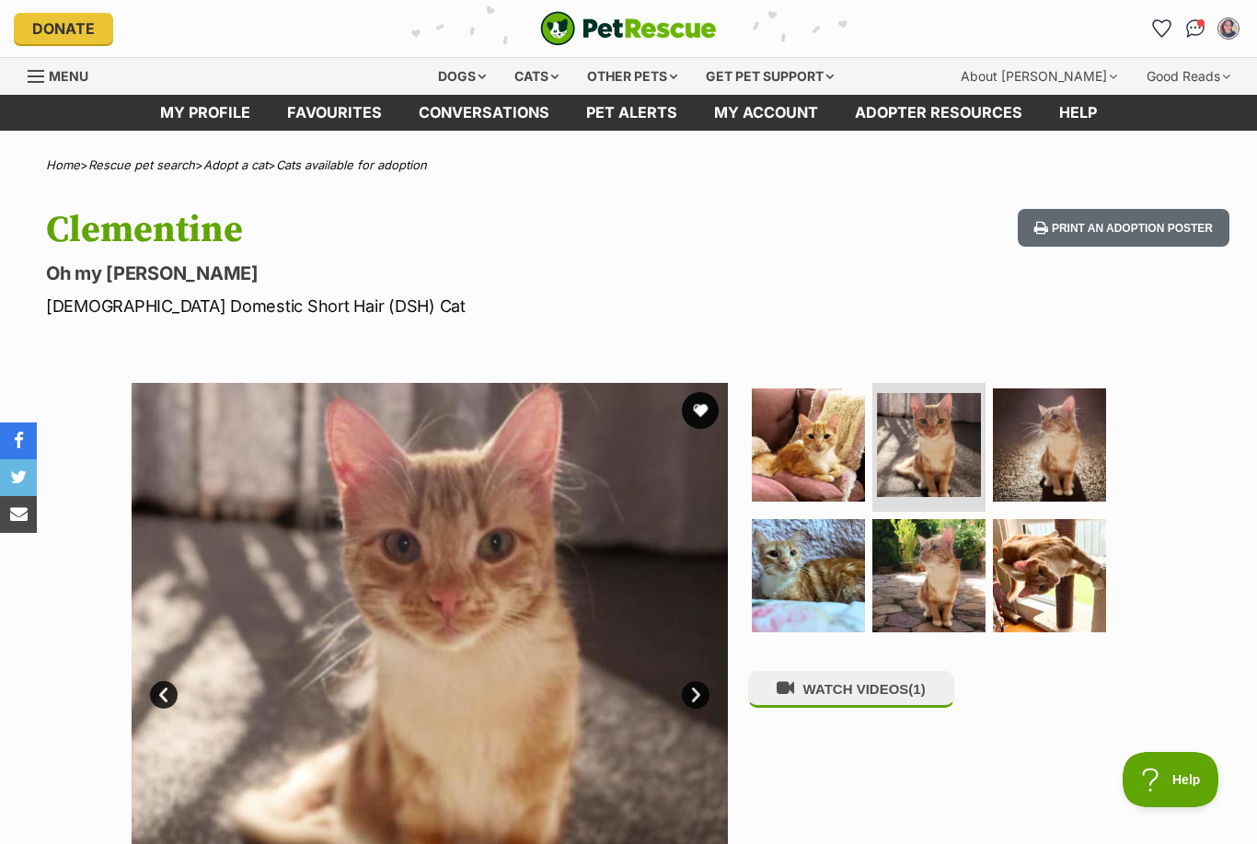
click at [949, 584] on img at bounding box center [929, 575] width 113 height 113
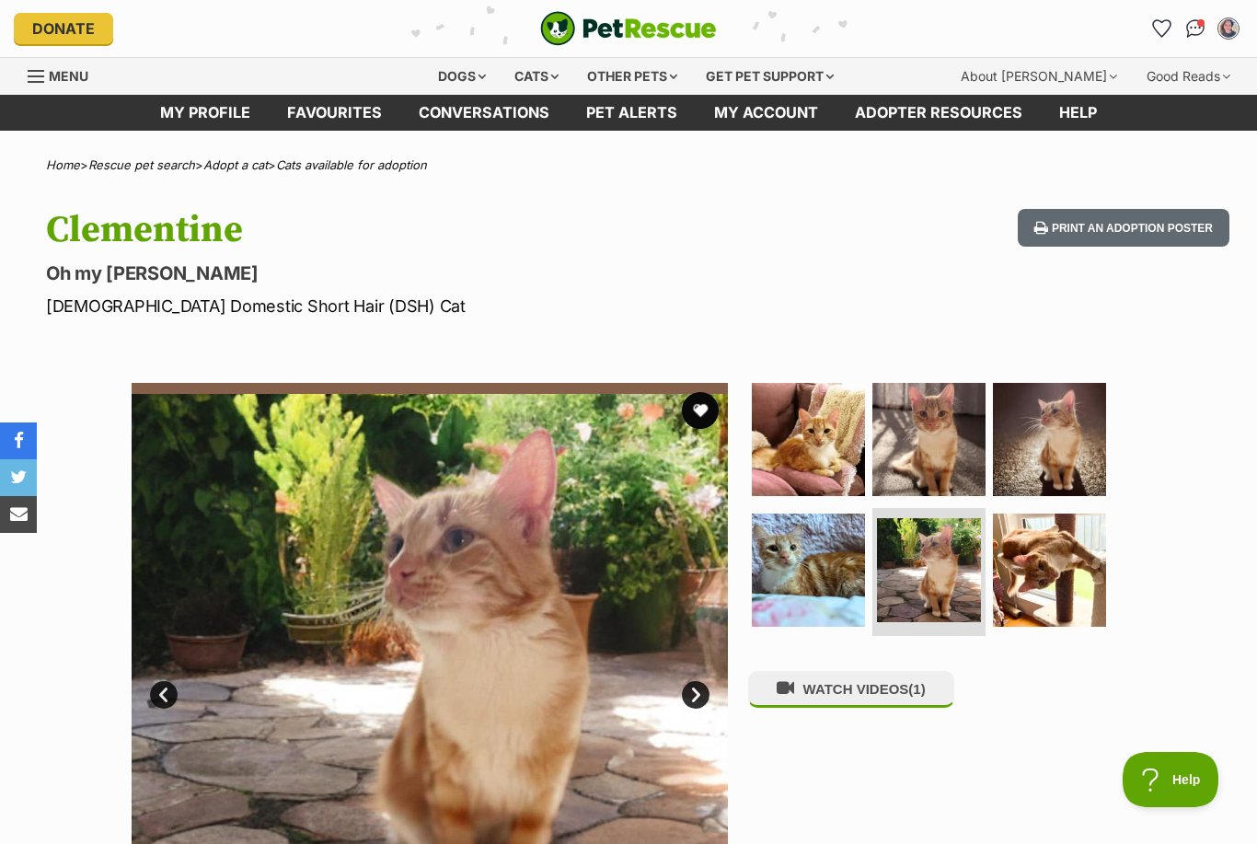
click at [1041, 558] on img at bounding box center [1049, 570] width 113 height 113
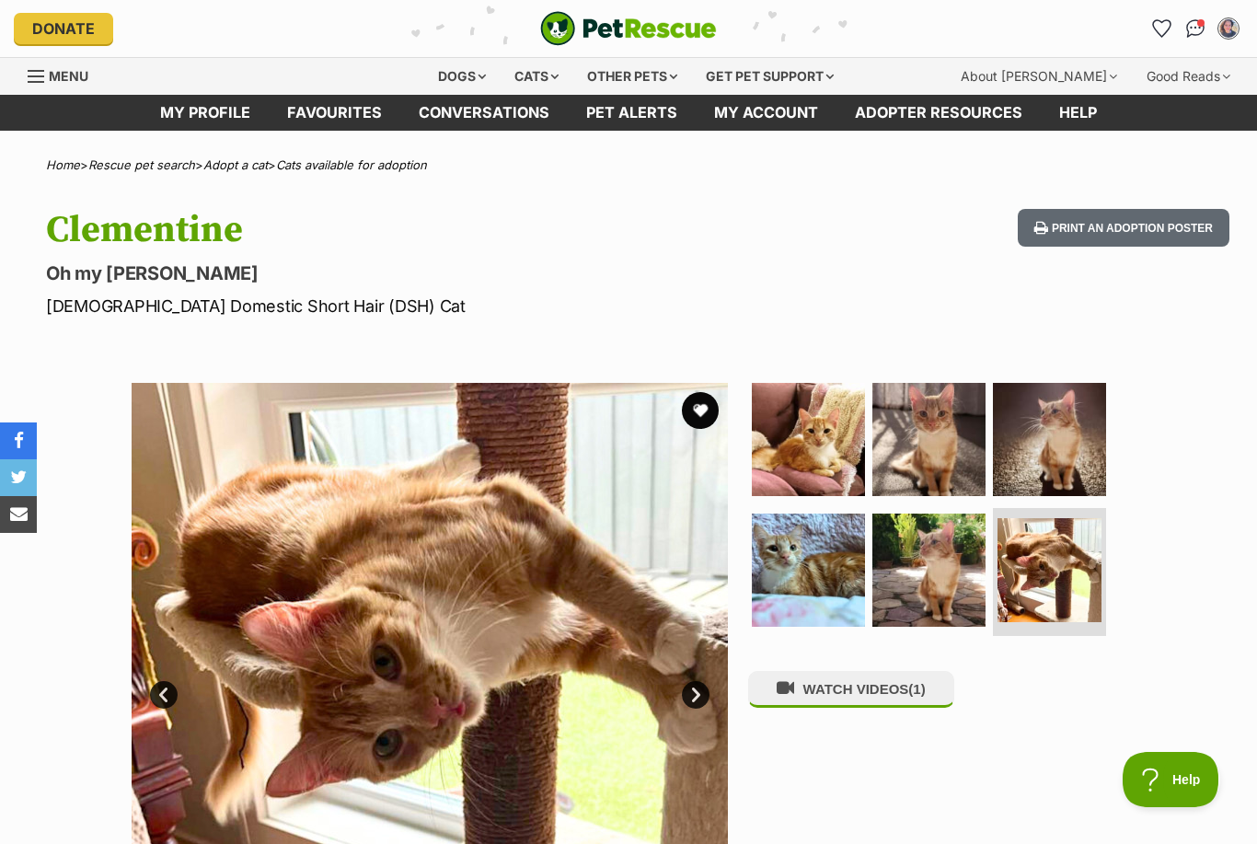
click at [1042, 465] on img at bounding box center [1049, 439] width 113 height 113
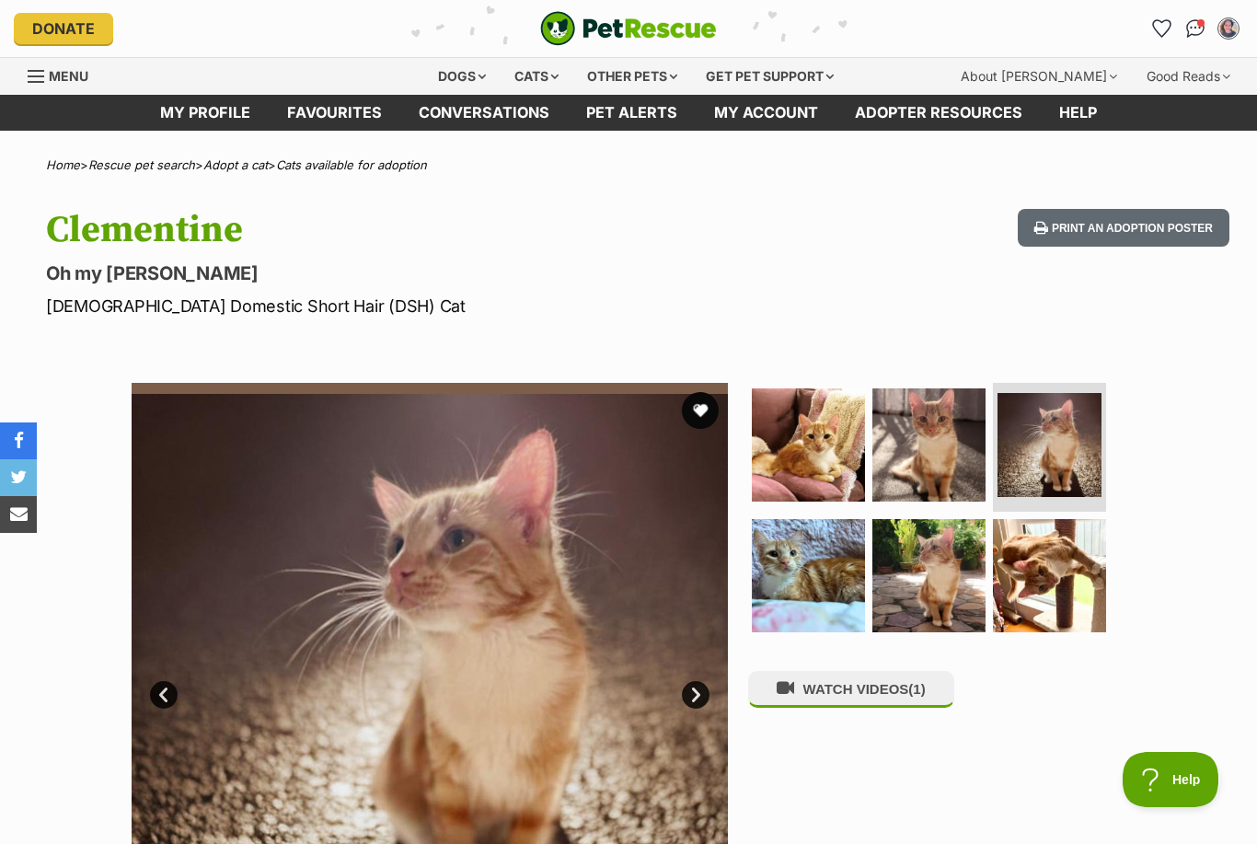
click at [833, 553] on img at bounding box center [808, 575] width 113 height 113
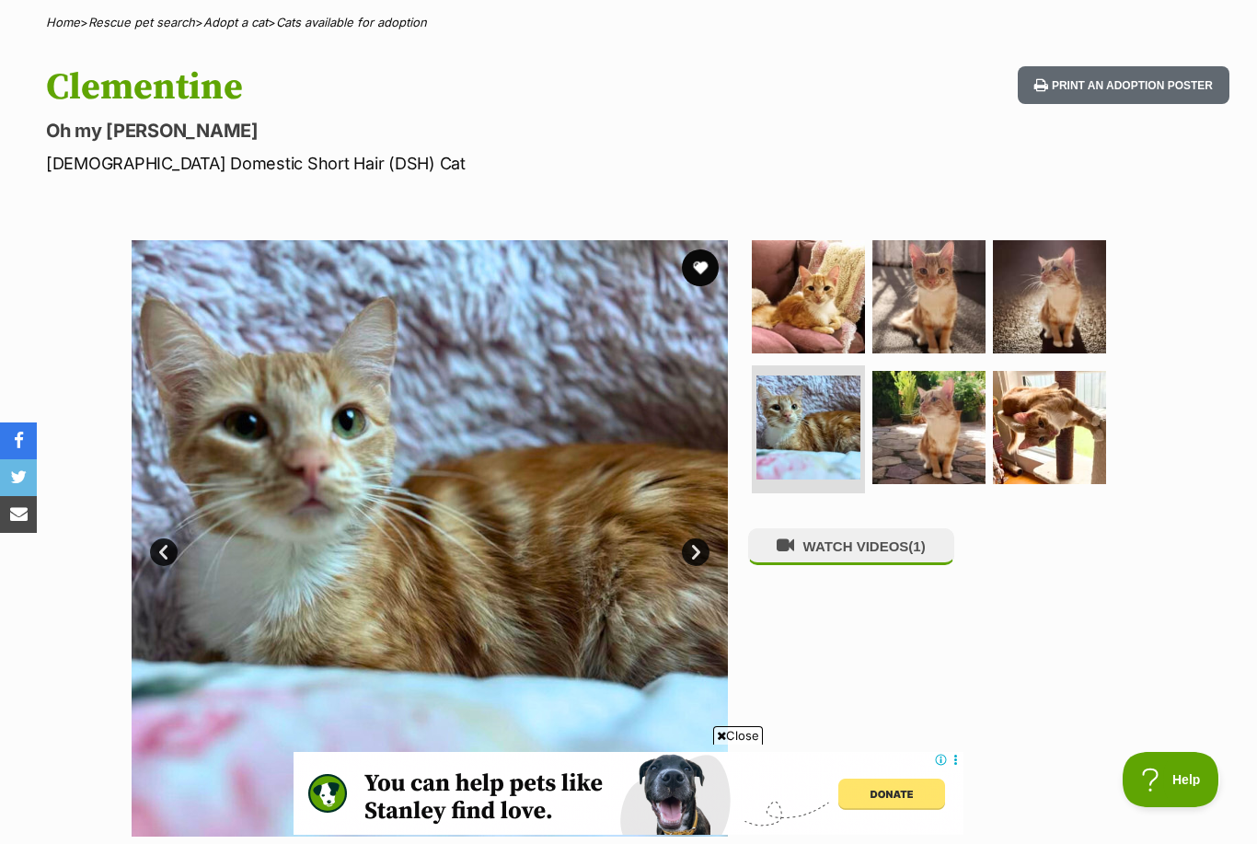
scroll to position [40, 0]
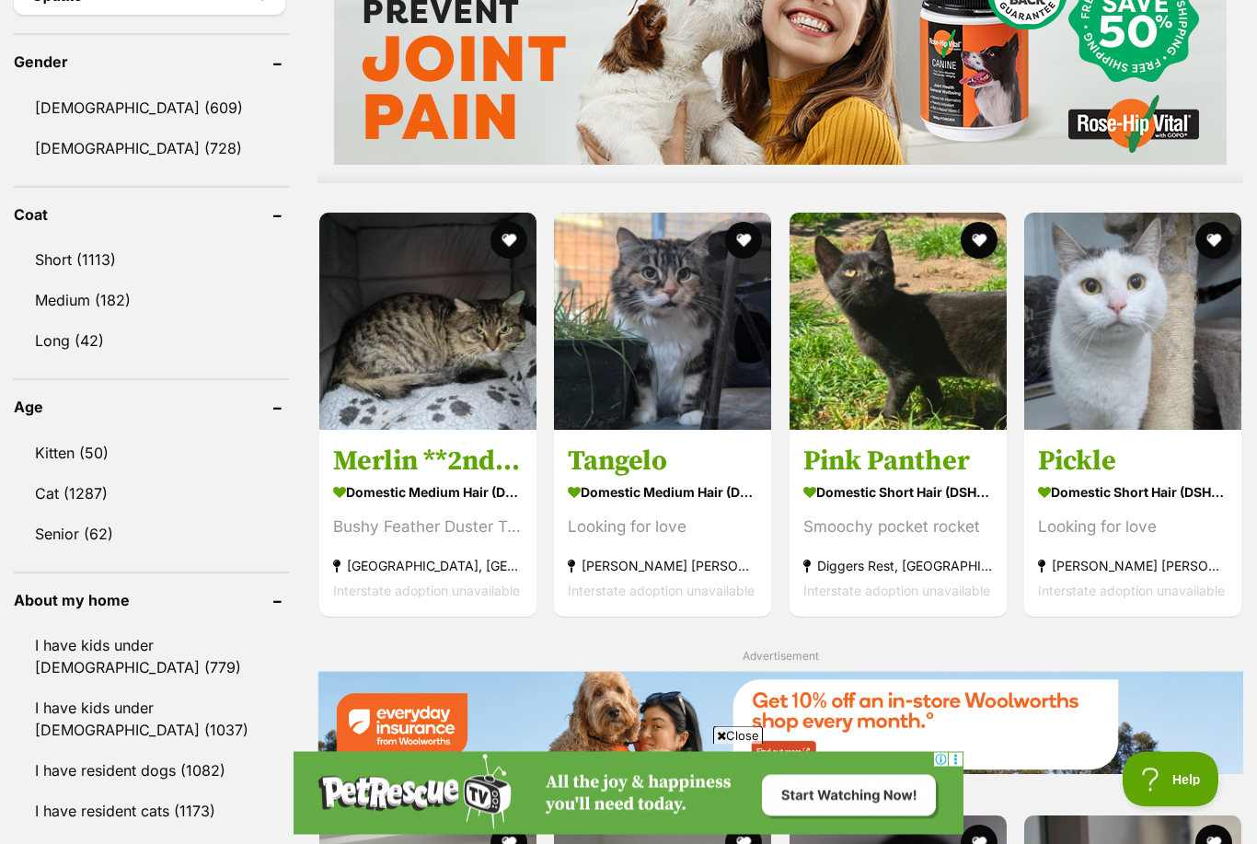
scroll to position [1555, 0]
click at [755, 242] on button "favourite" at bounding box center [744, 240] width 37 height 37
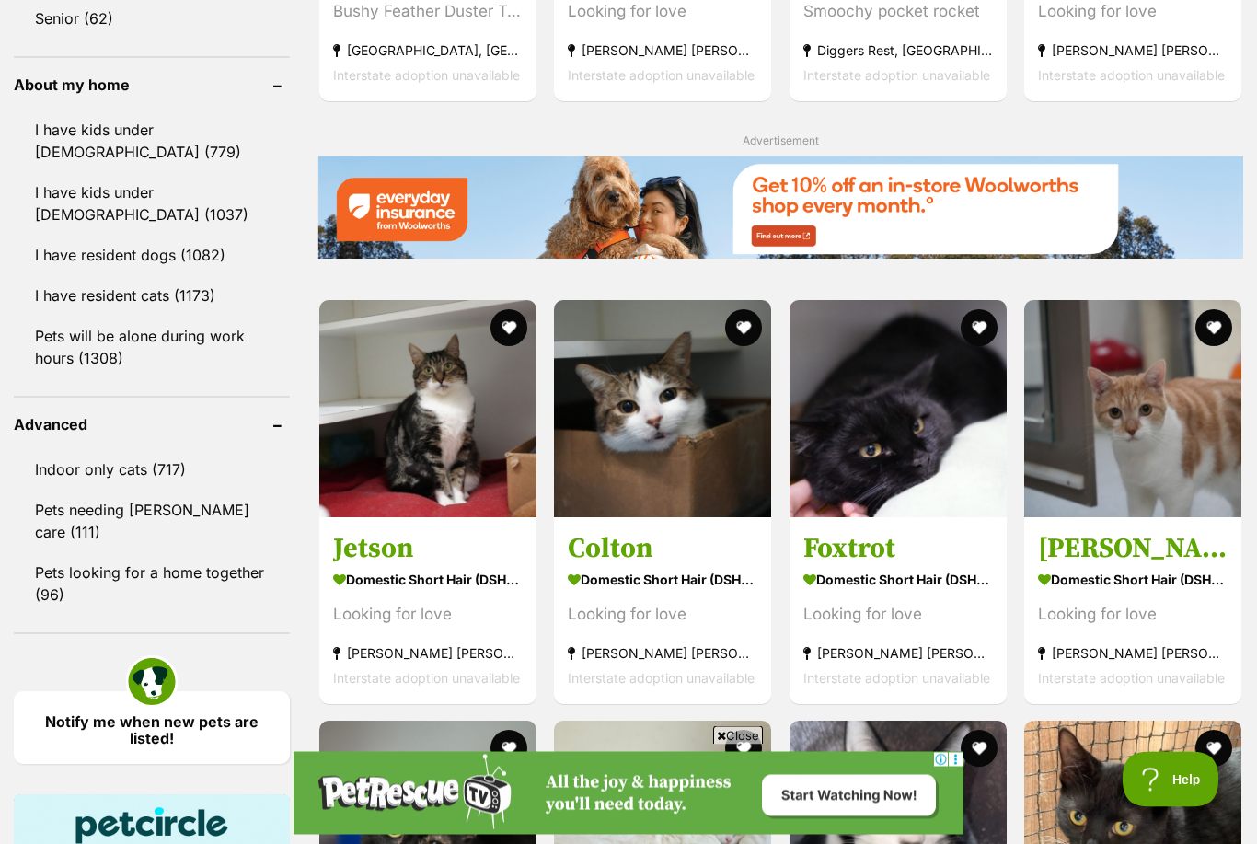
scroll to position [2334, 0]
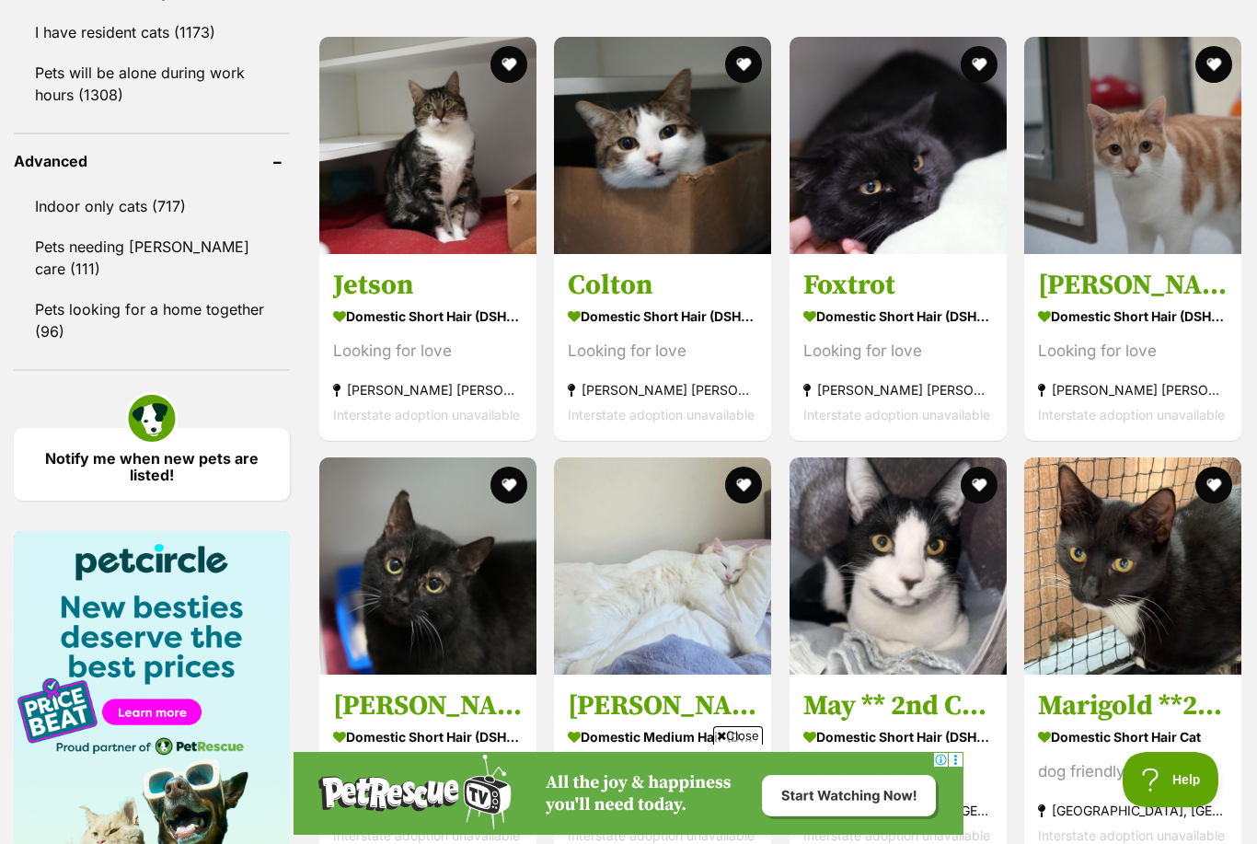
click at [1208, 85] on img at bounding box center [1132, 145] width 217 height 217
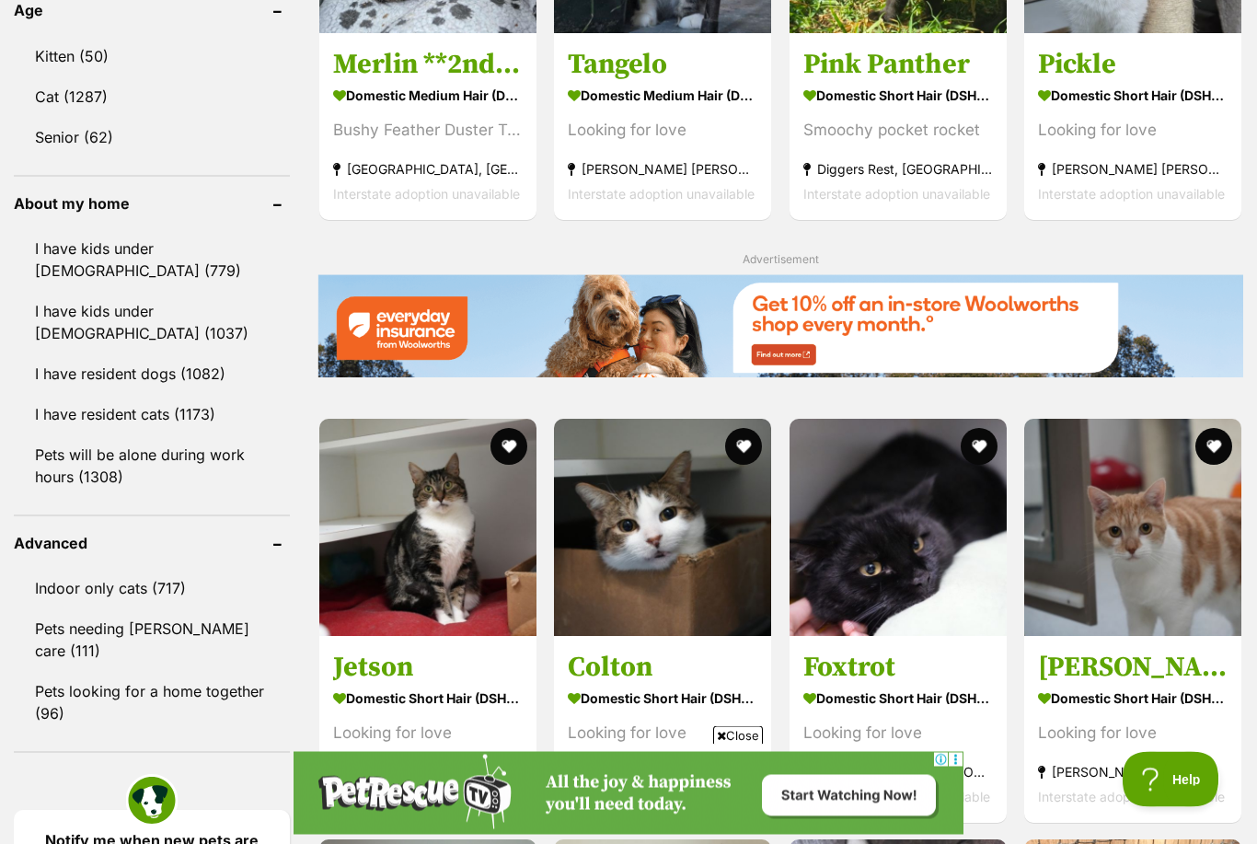
scroll to position [1952, 0]
click at [1196, 451] on button "favourite" at bounding box center [1214, 446] width 37 height 37
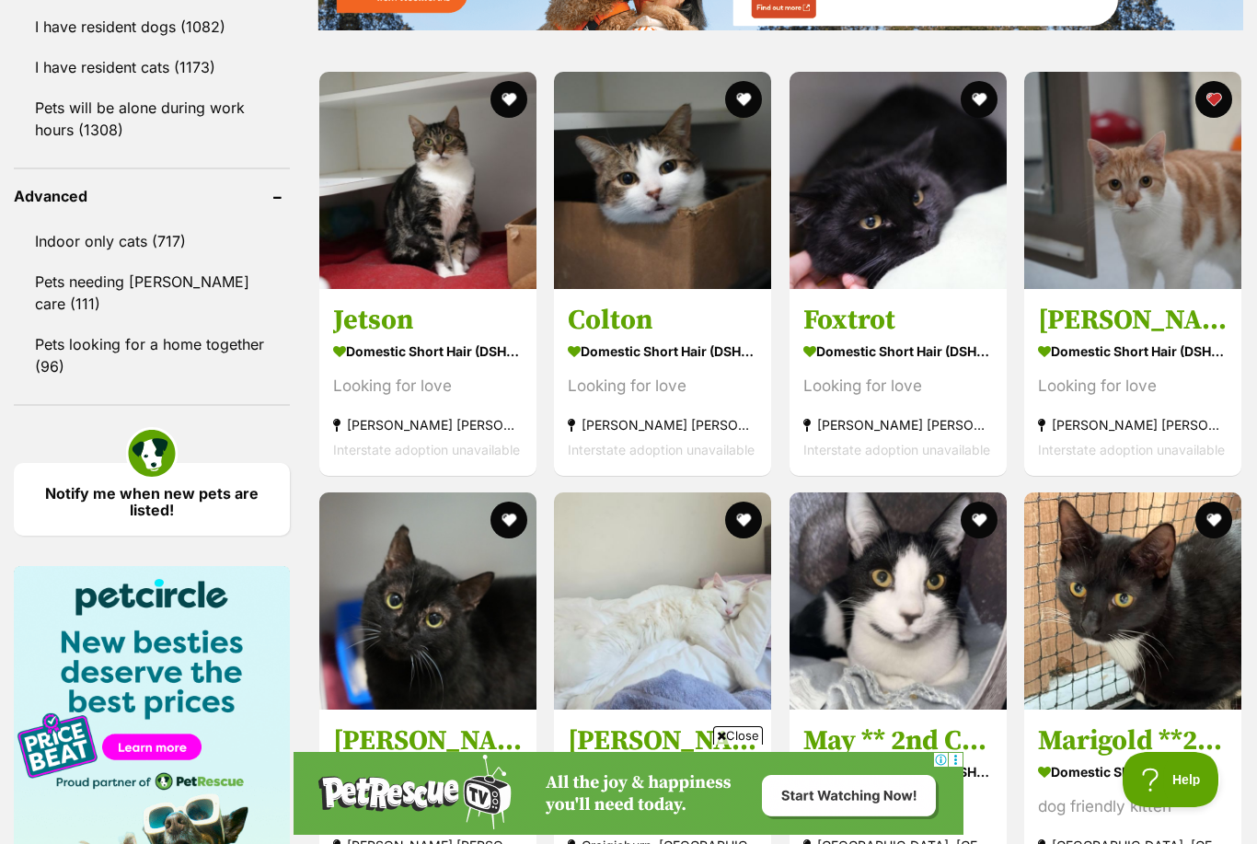
scroll to position [2300, 0]
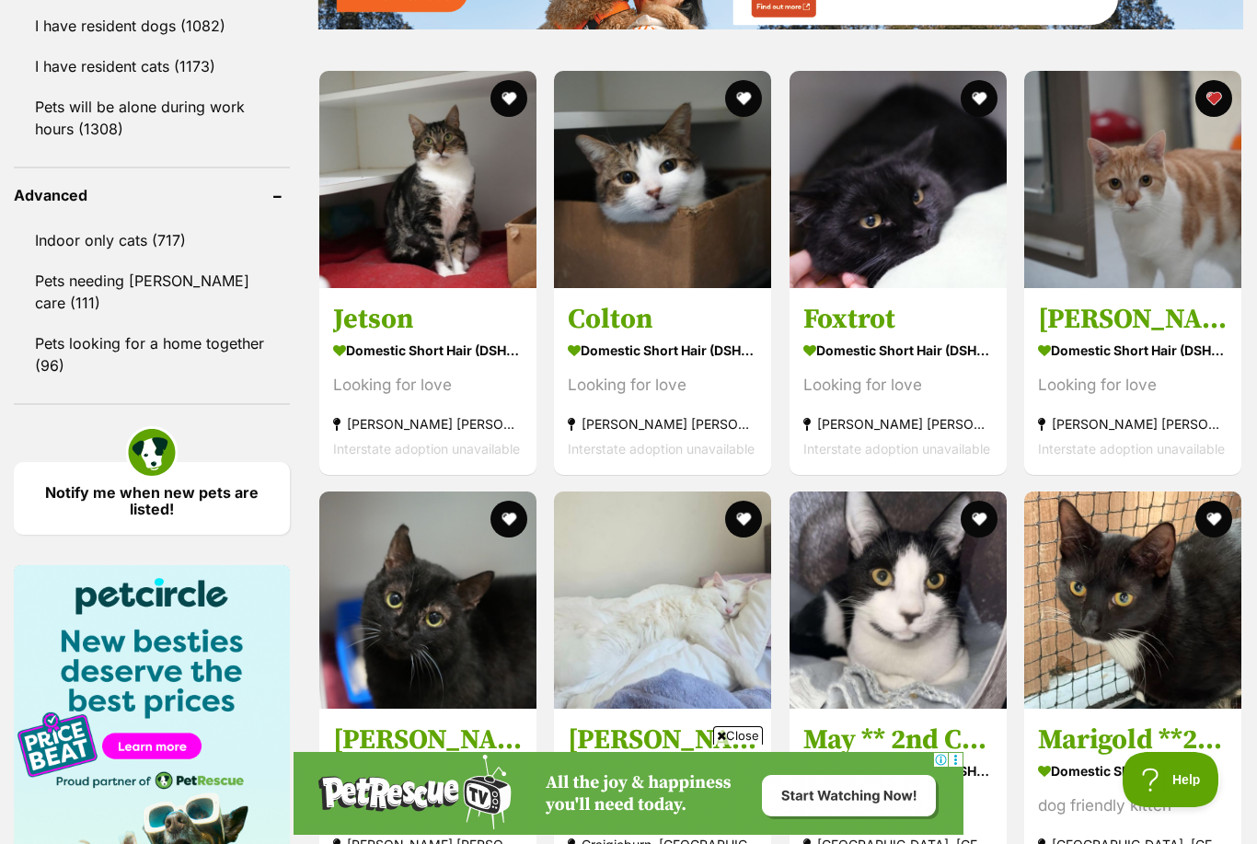
click at [743, 98] on button "favourite" at bounding box center [744, 98] width 37 height 37
click at [744, 511] on button "favourite" at bounding box center [744, 519] width 37 height 37
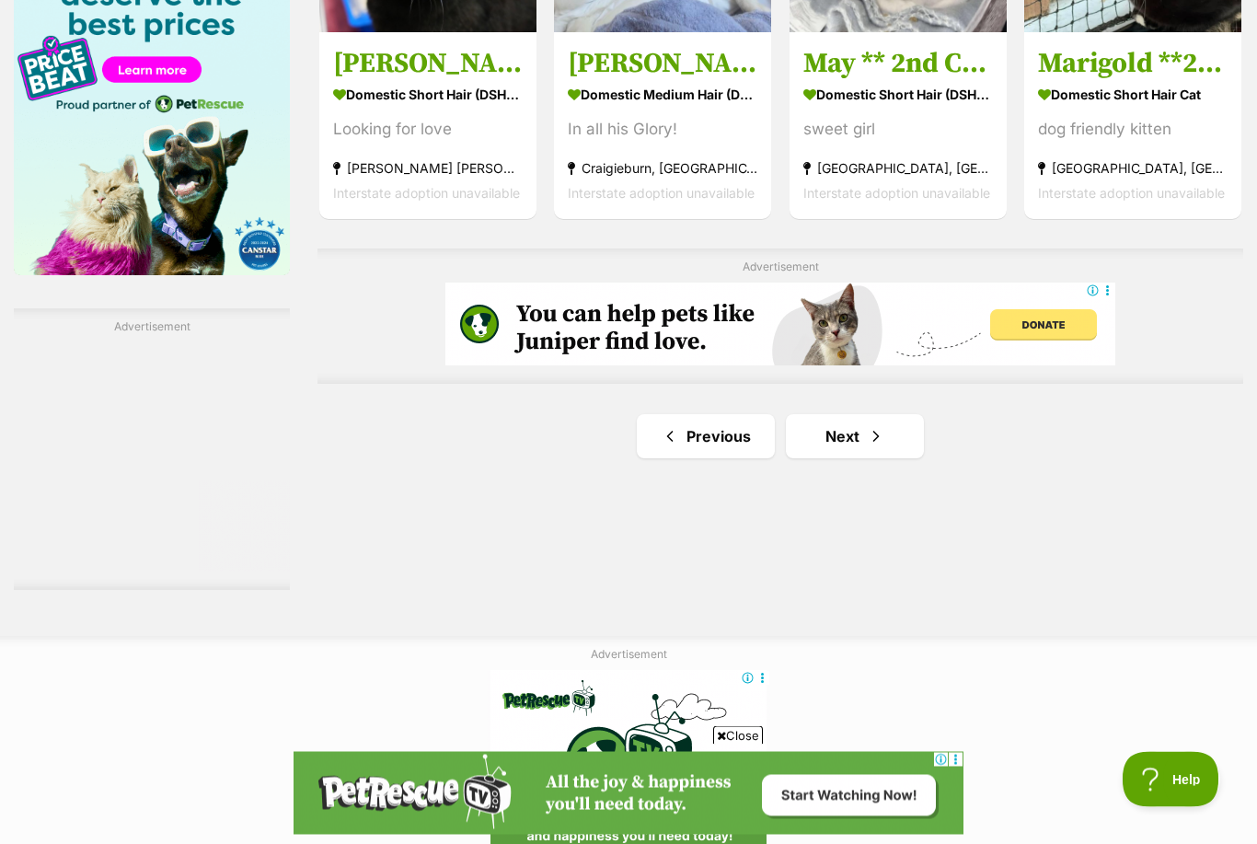
scroll to position [2974, 0]
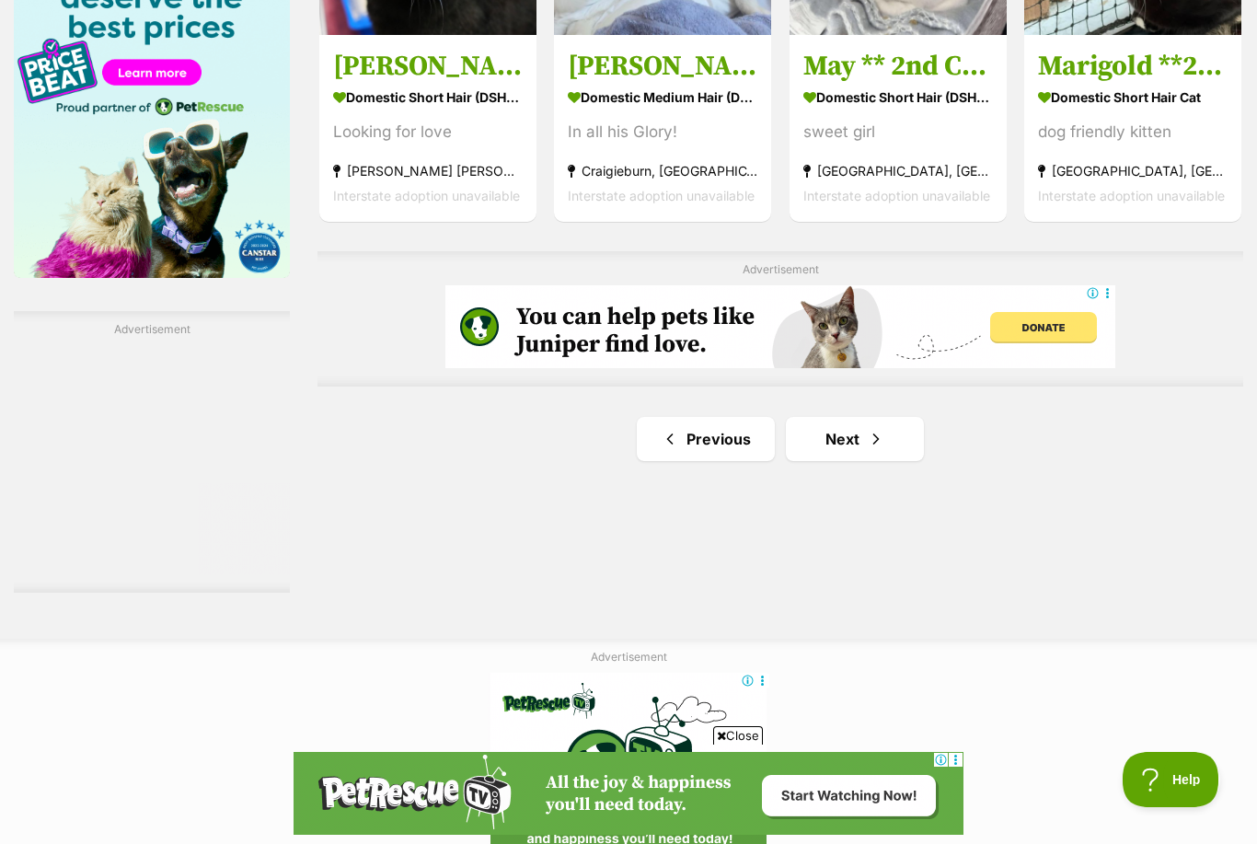
click at [876, 449] on span "Next page" at bounding box center [876, 439] width 18 height 22
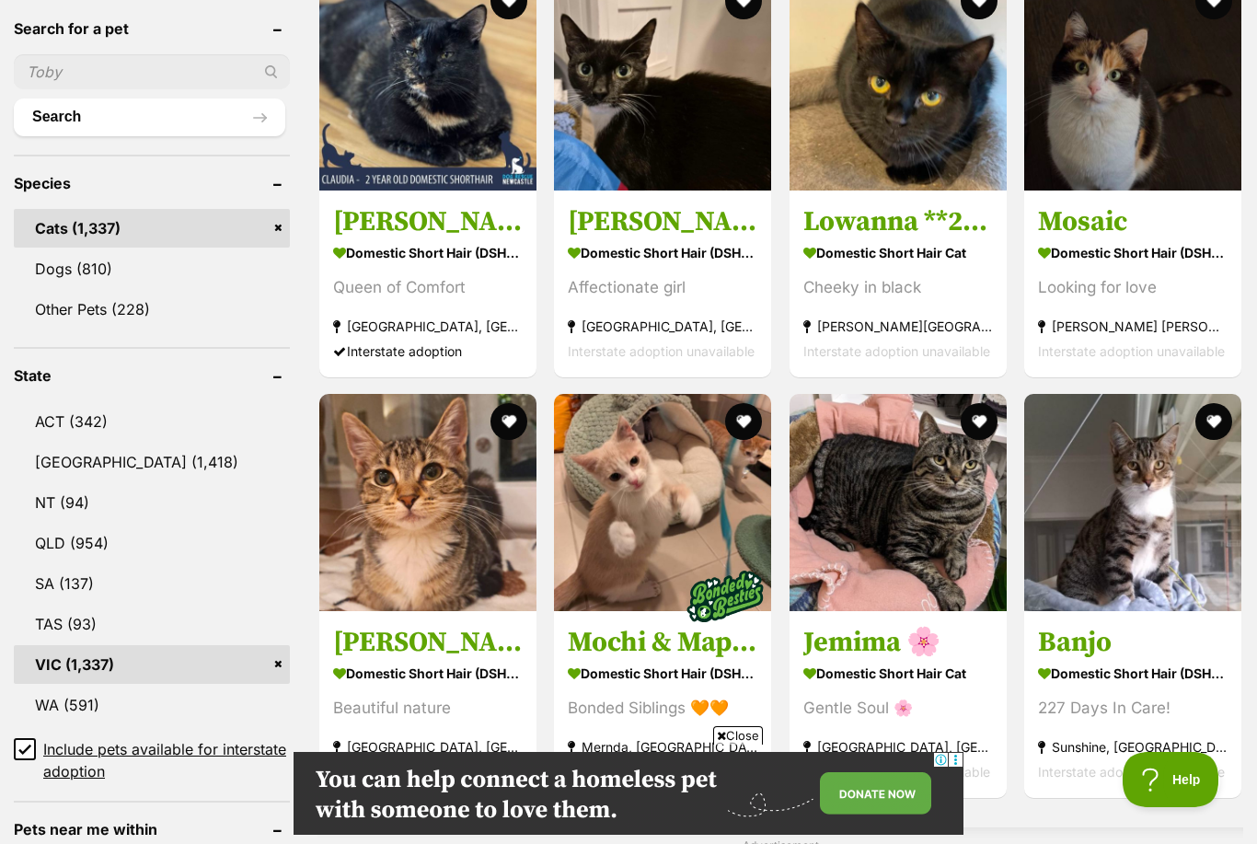
click at [744, 422] on button "favourite" at bounding box center [744, 421] width 37 height 37
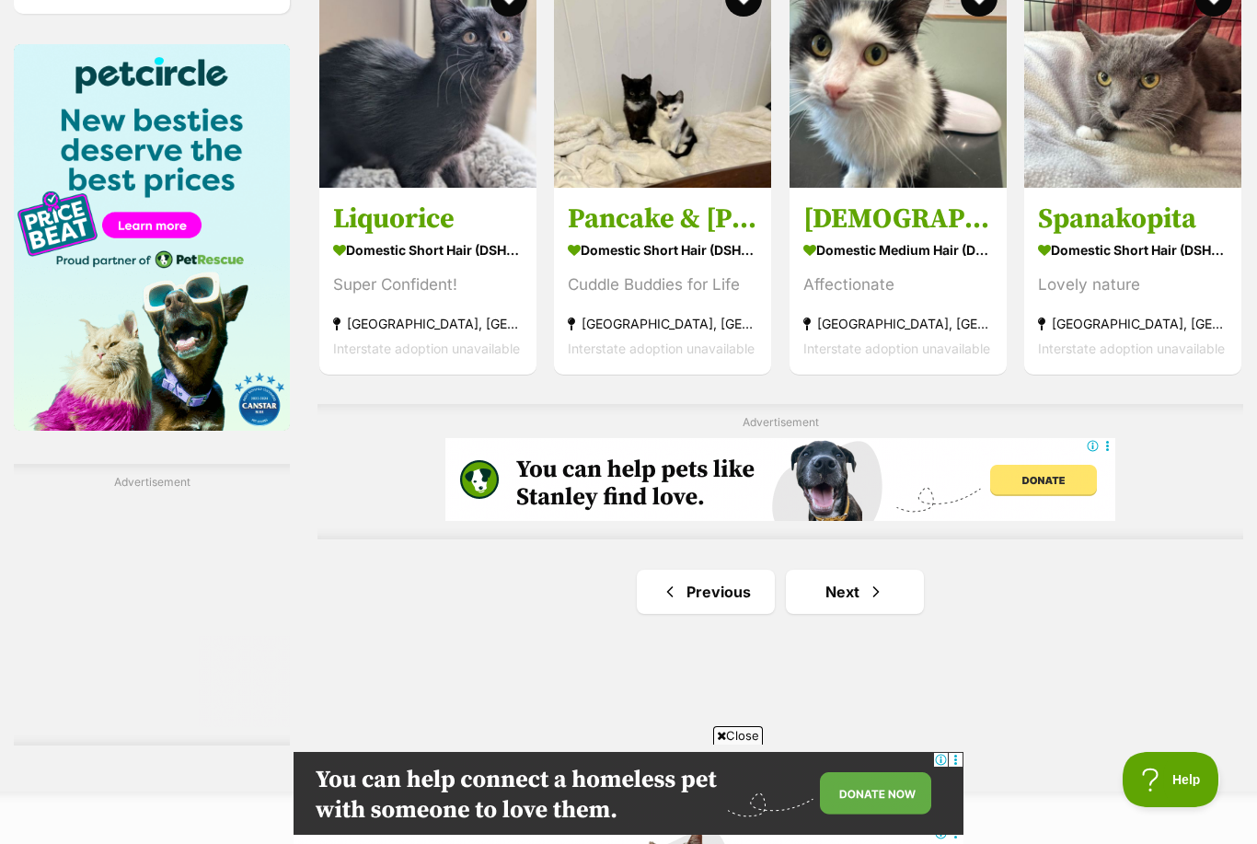
scroll to position [2815, 0]
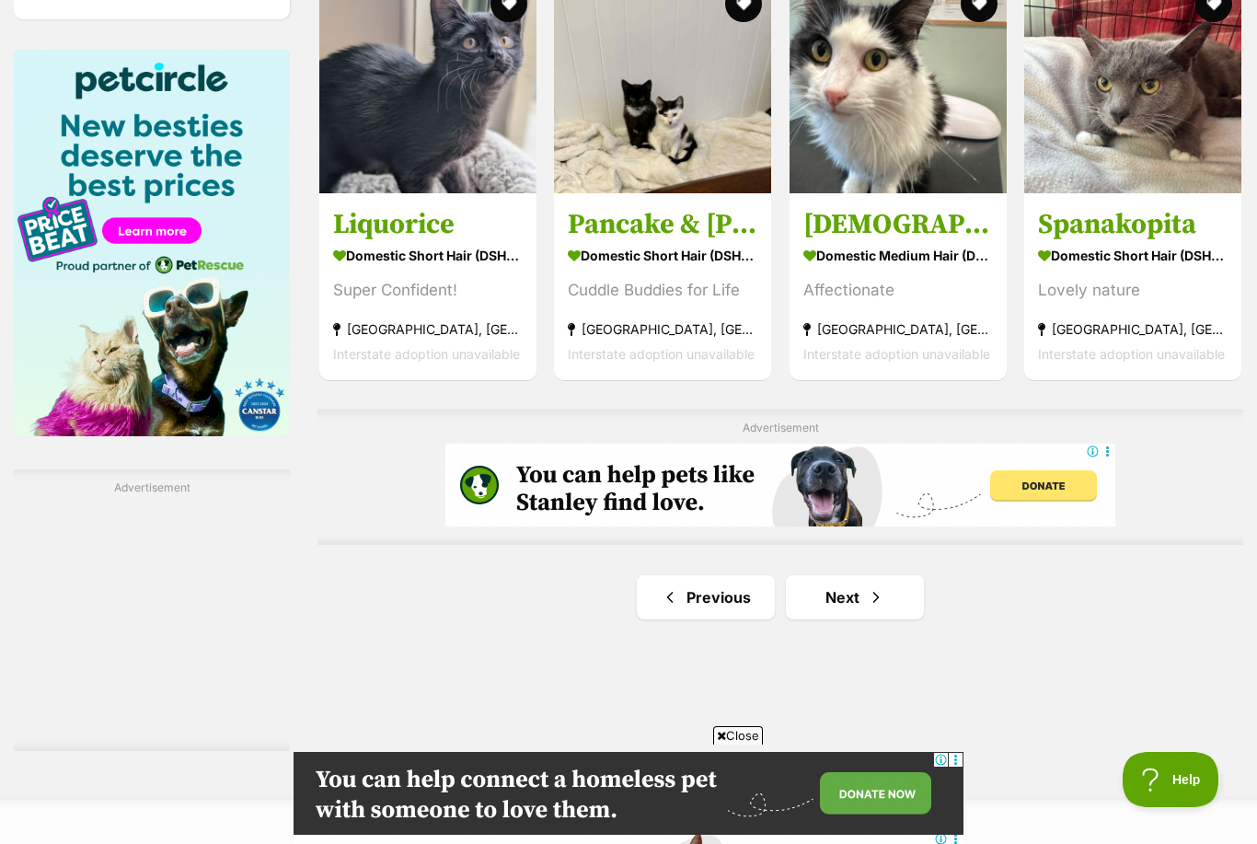
click at [875, 589] on span "Next page" at bounding box center [876, 597] width 18 height 22
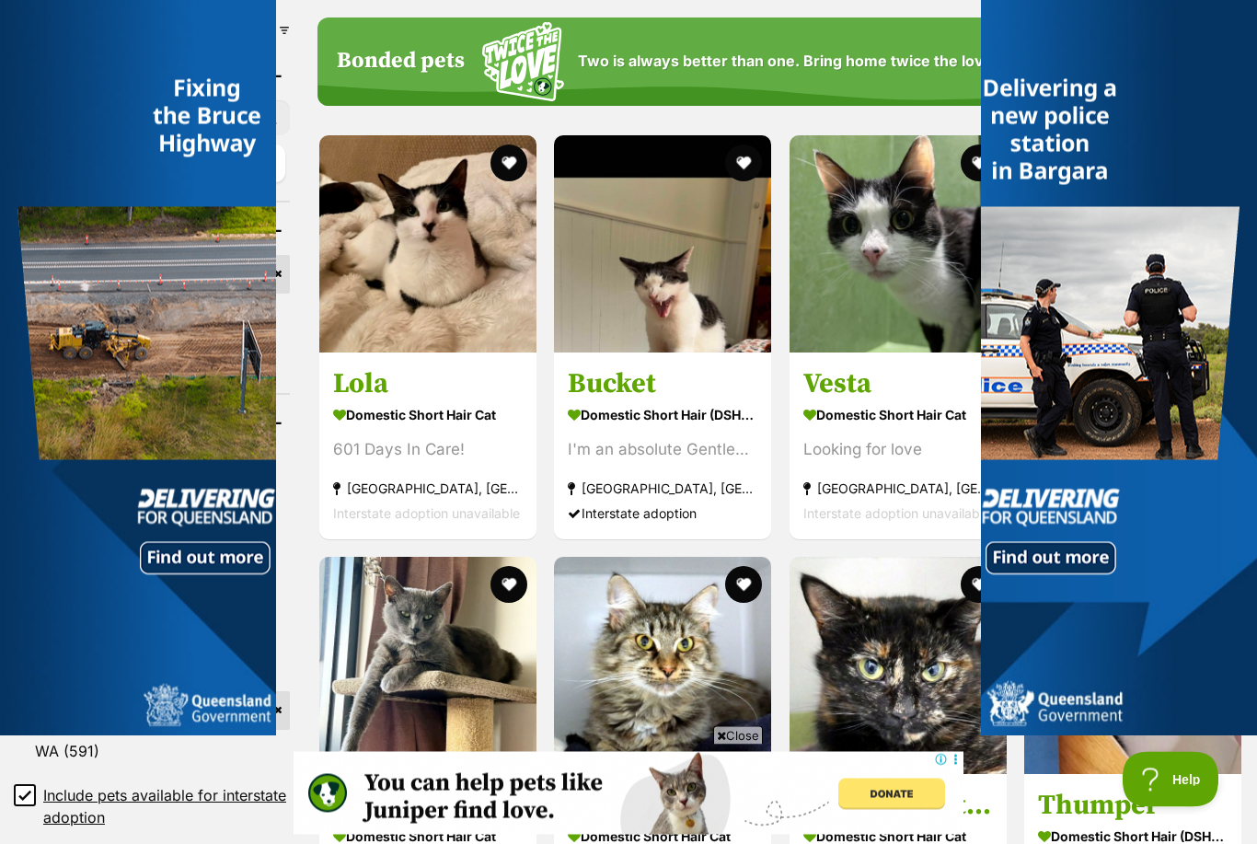
scroll to position [813, 0]
click at [1205, 526] on div at bounding box center [1119, 368] width 276 height 736
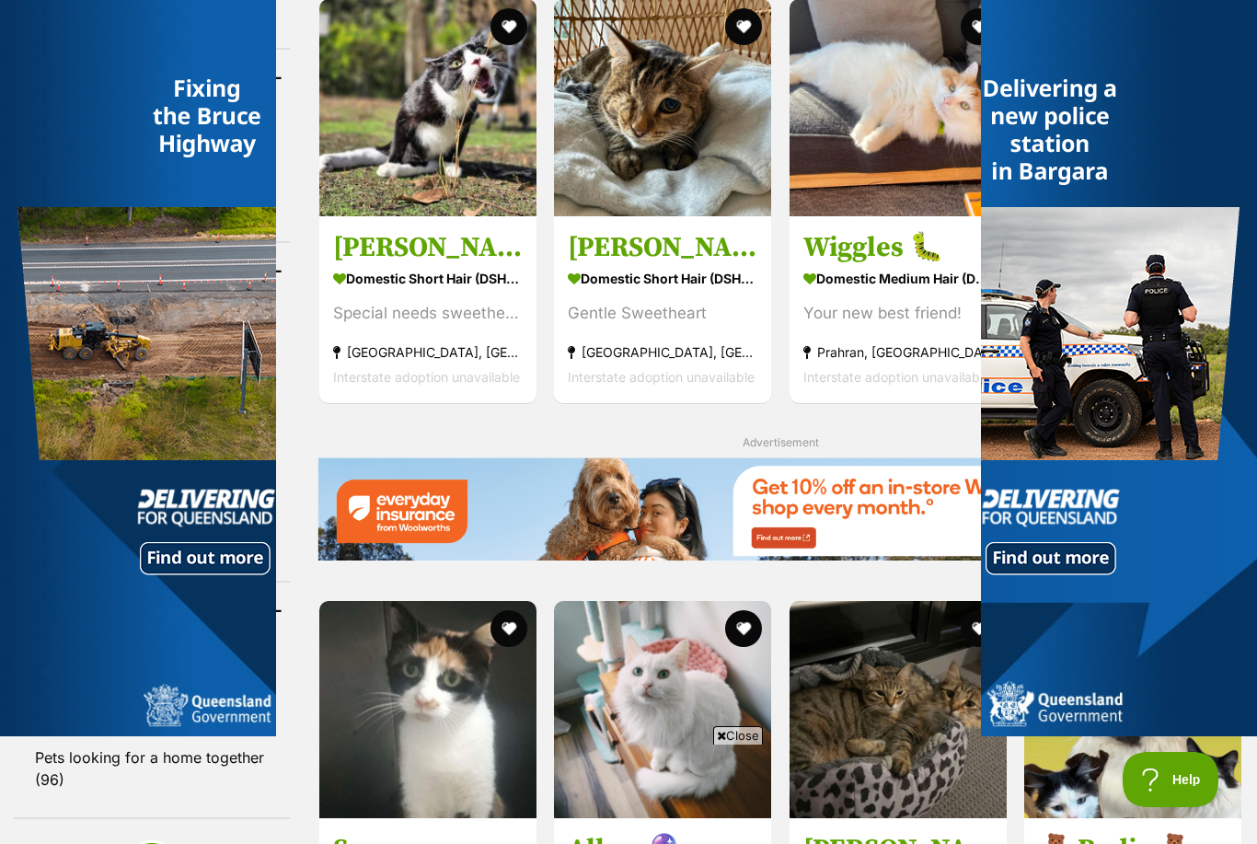
scroll to position [0, 0]
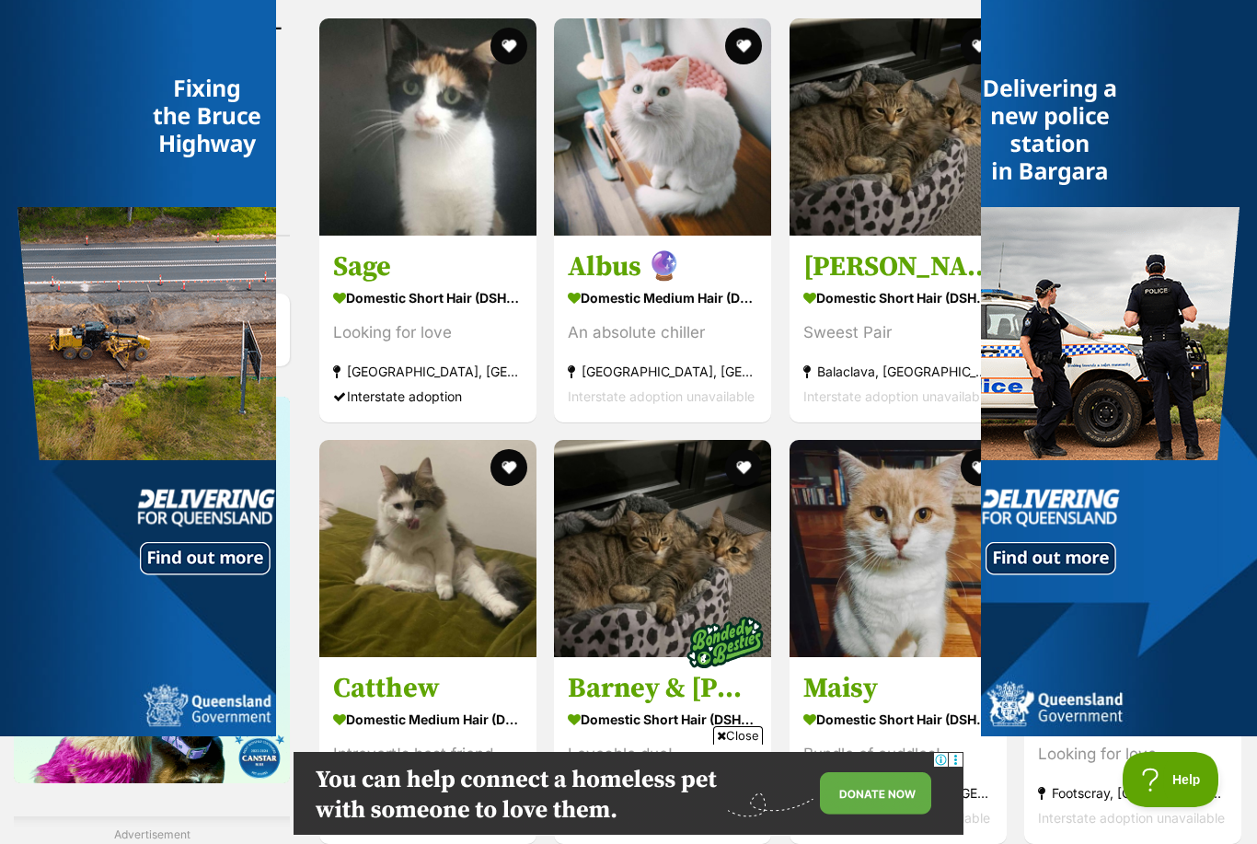
click at [969, 468] on button "favourite" at bounding box center [979, 467] width 37 height 37
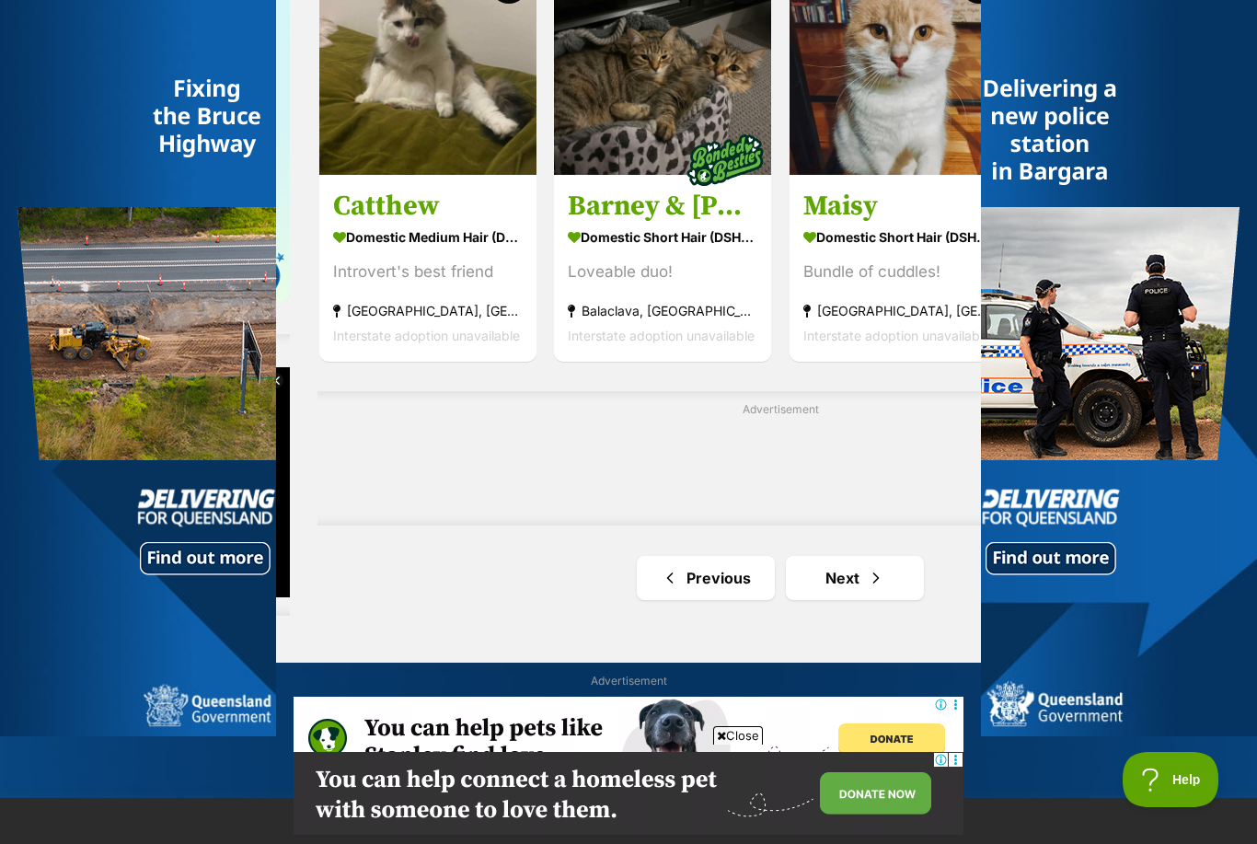
click at [861, 578] on link "Next" at bounding box center [855, 578] width 138 height 44
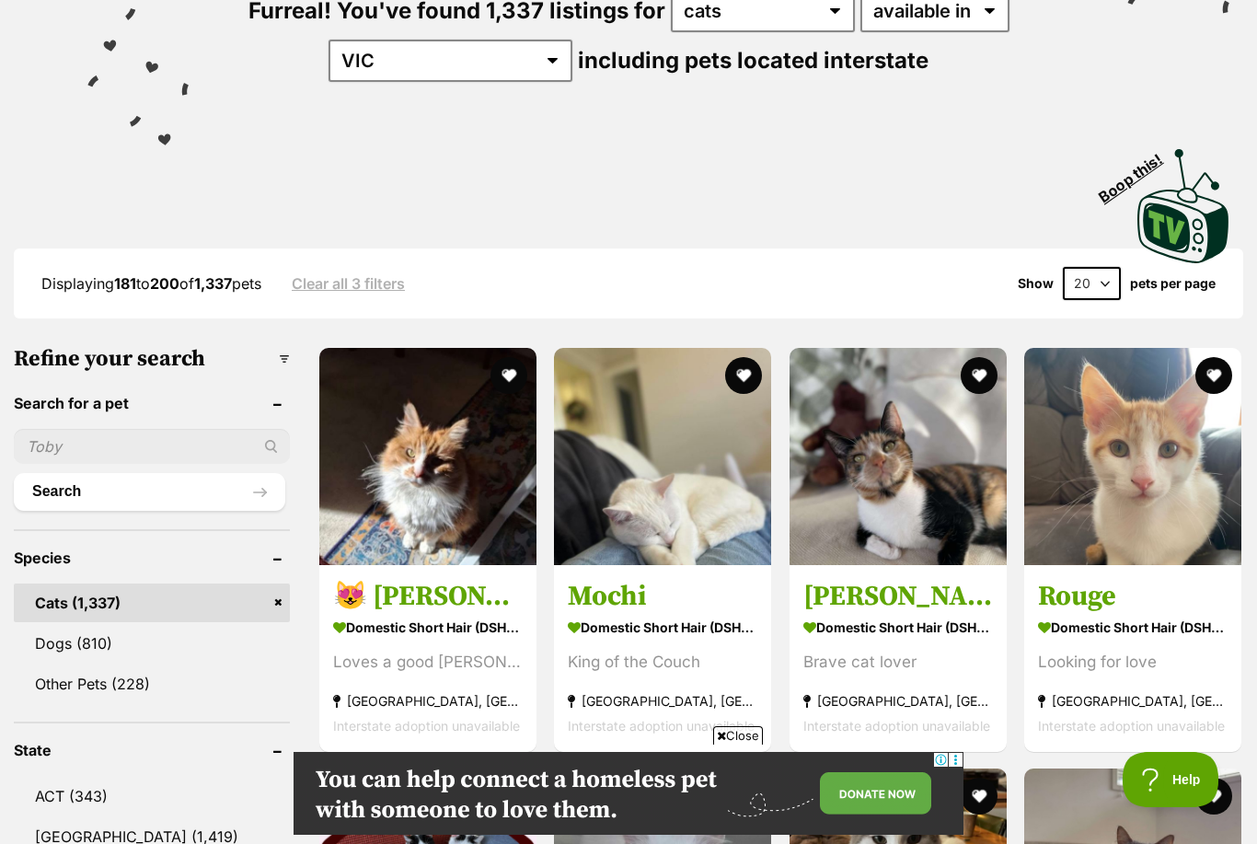
click at [746, 370] on button "favourite" at bounding box center [744, 375] width 37 height 37
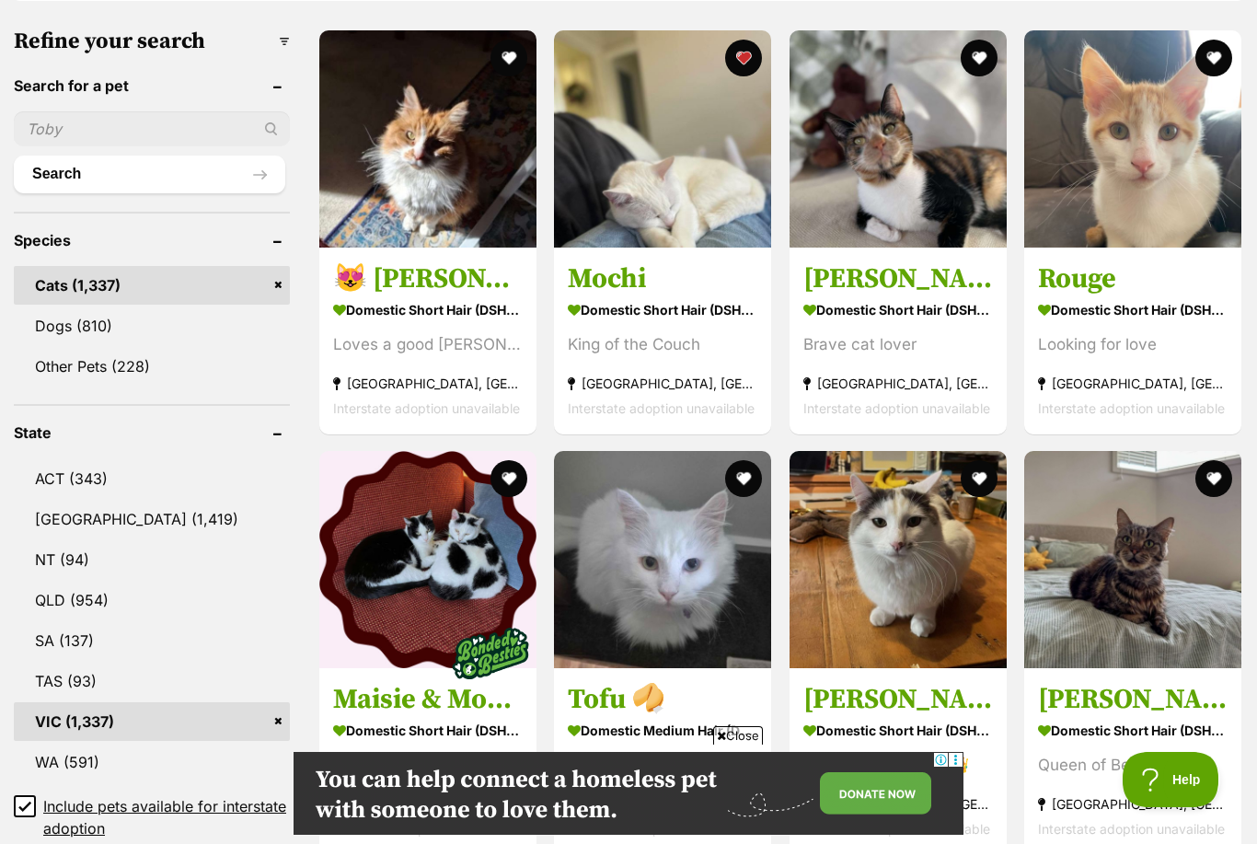
scroll to position [584, 0]
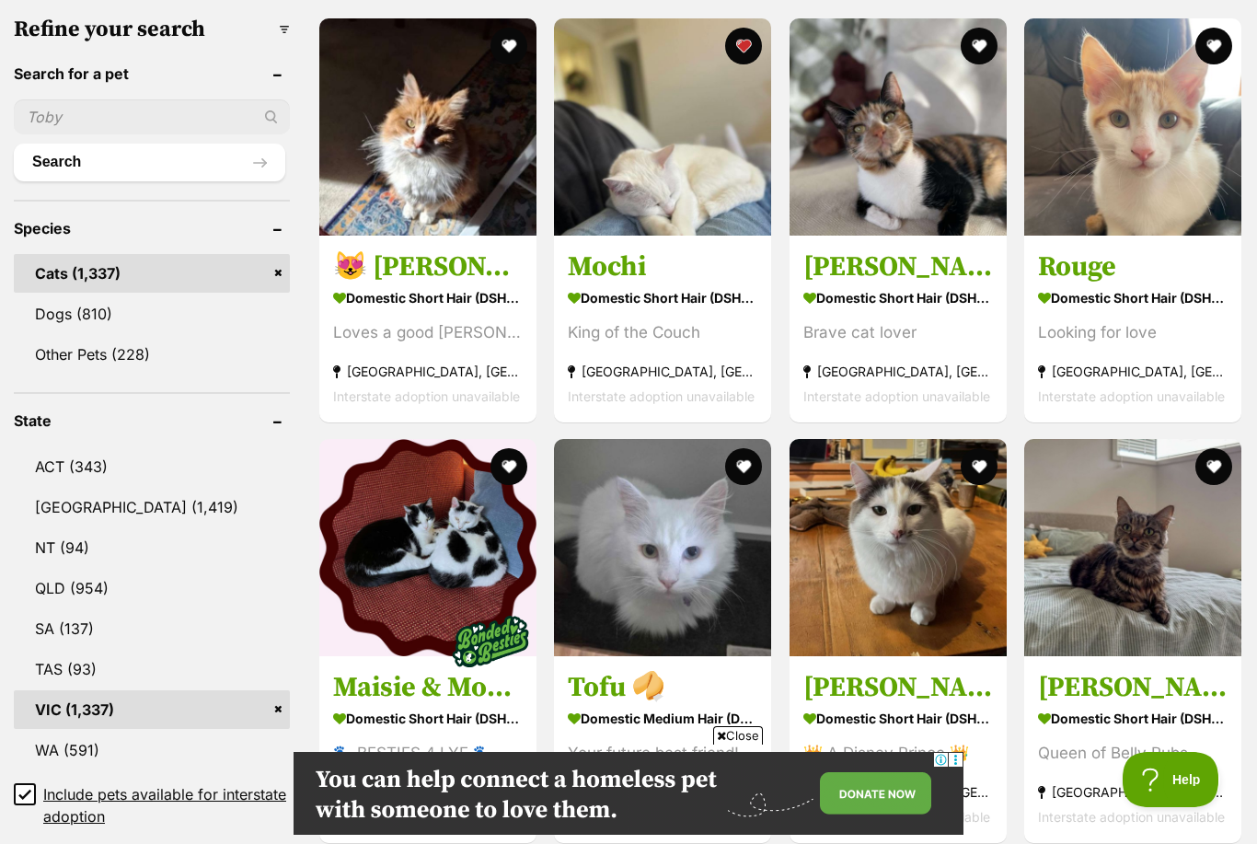
click at [748, 475] on button "favourite" at bounding box center [744, 466] width 37 height 37
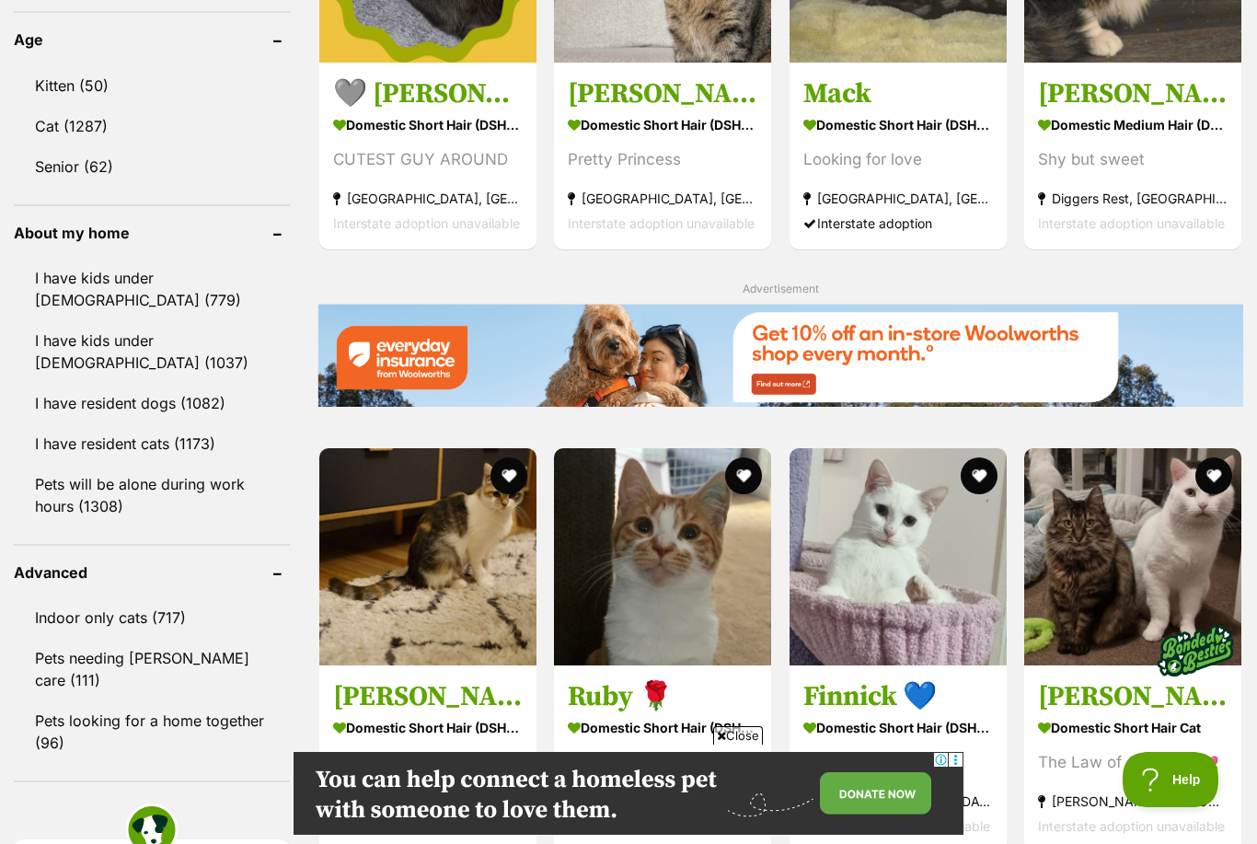
scroll to position [1925, 0]
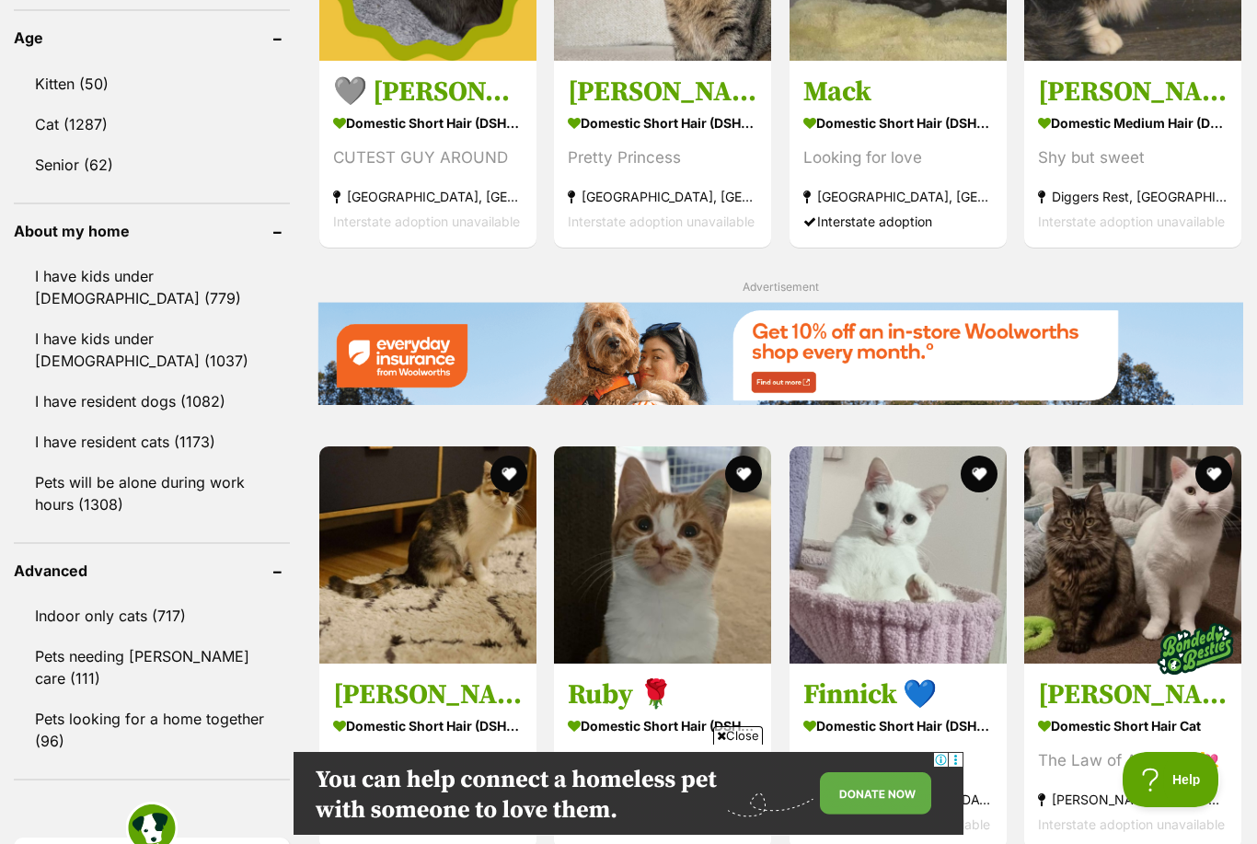
click at [979, 479] on button "favourite" at bounding box center [979, 474] width 37 height 37
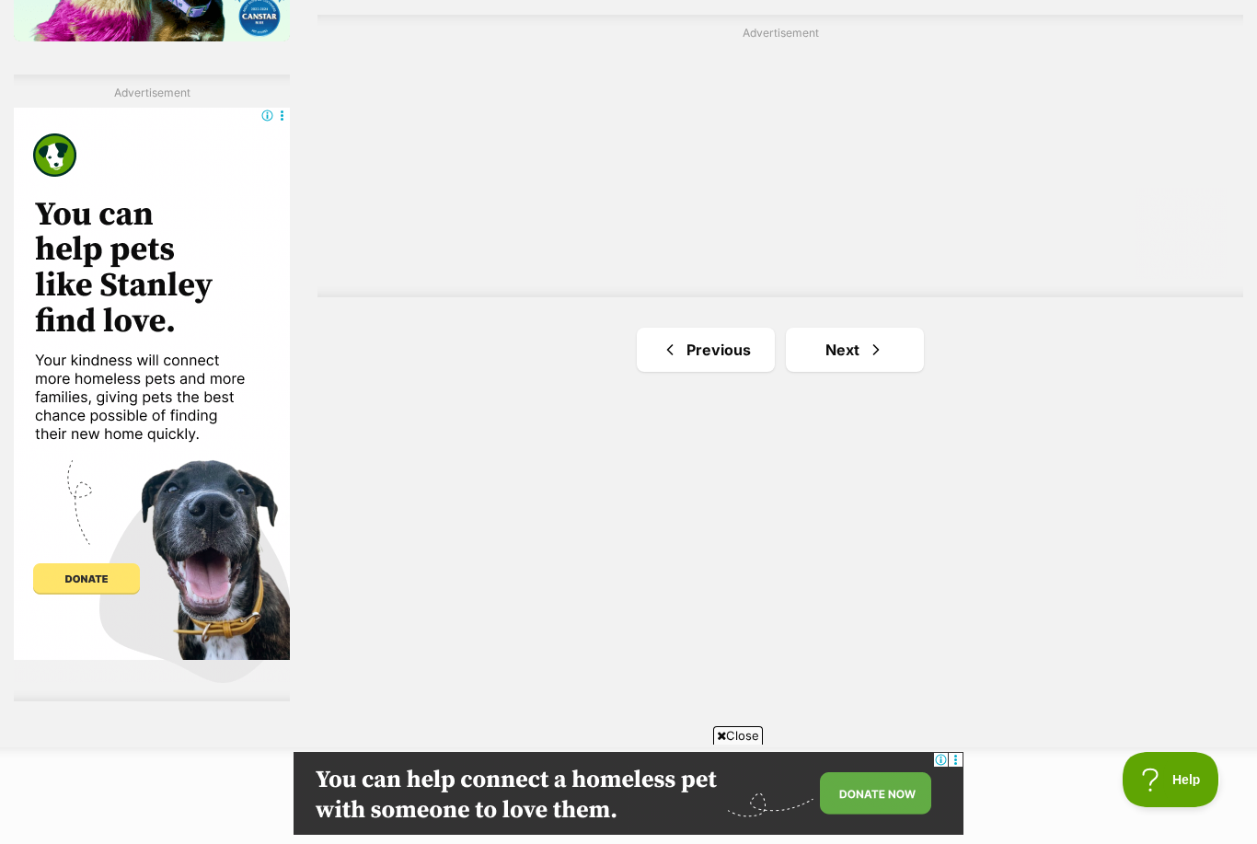
scroll to position [3211, 0]
click at [880, 360] on span "Next page" at bounding box center [876, 349] width 18 height 22
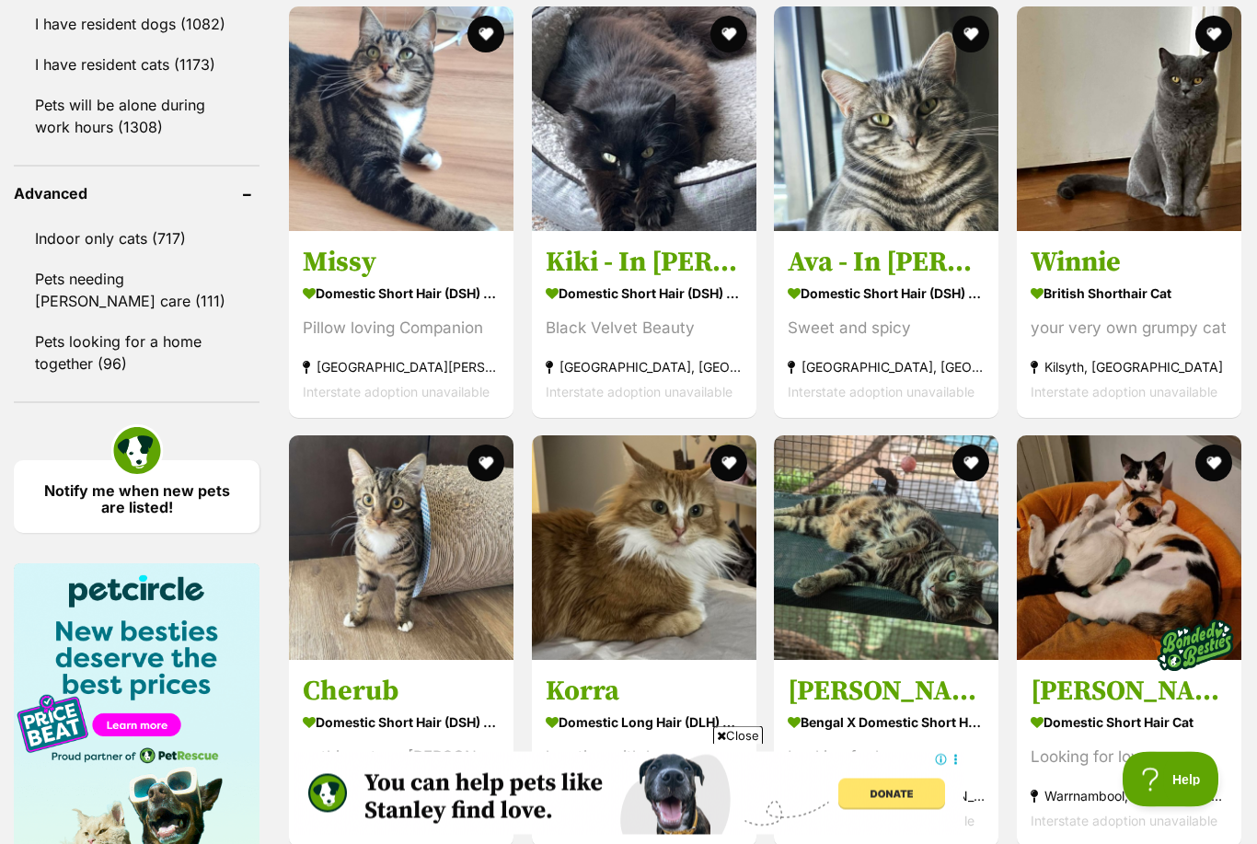
scroll to position [2390, 0]
click at [468, 481] on button "favourite" at bounding box center [486, 463] width 37 height 37
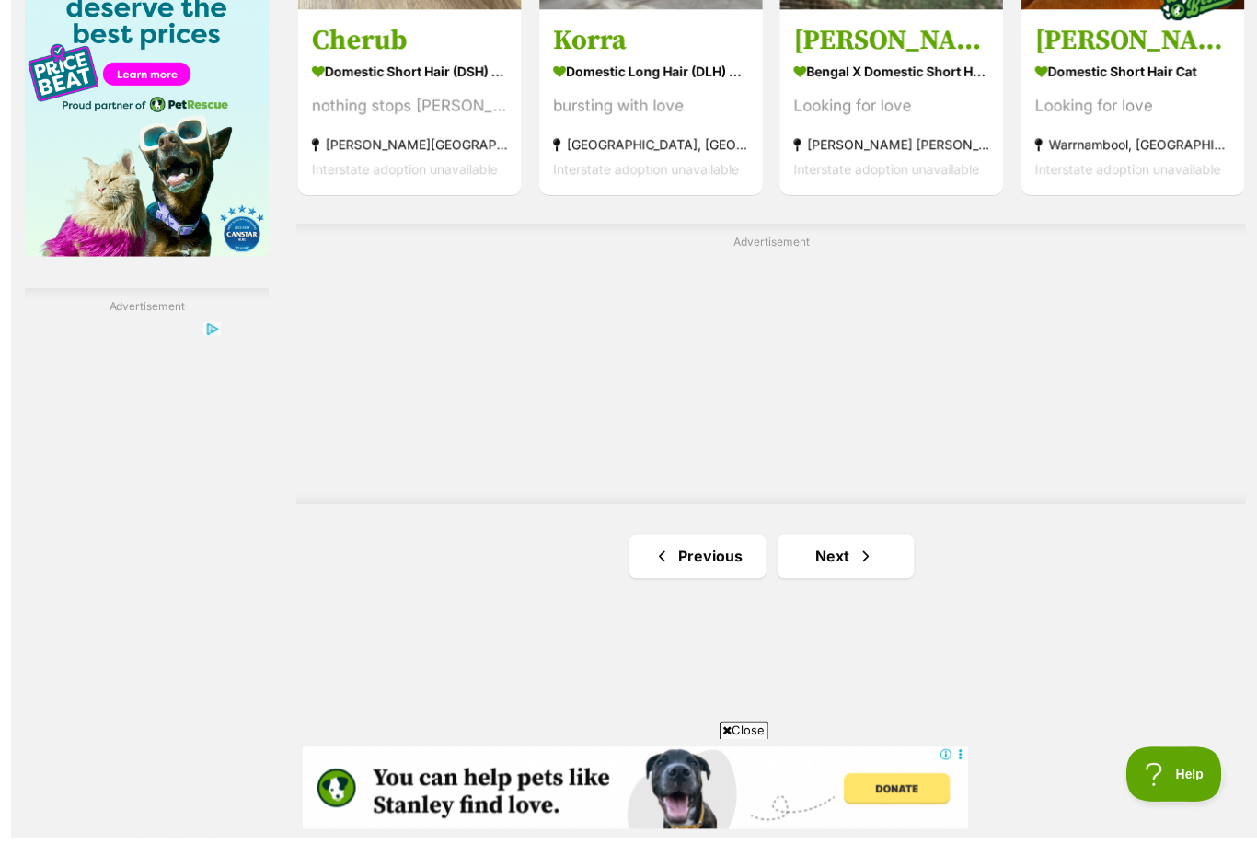
scroll to position [3091, 0]
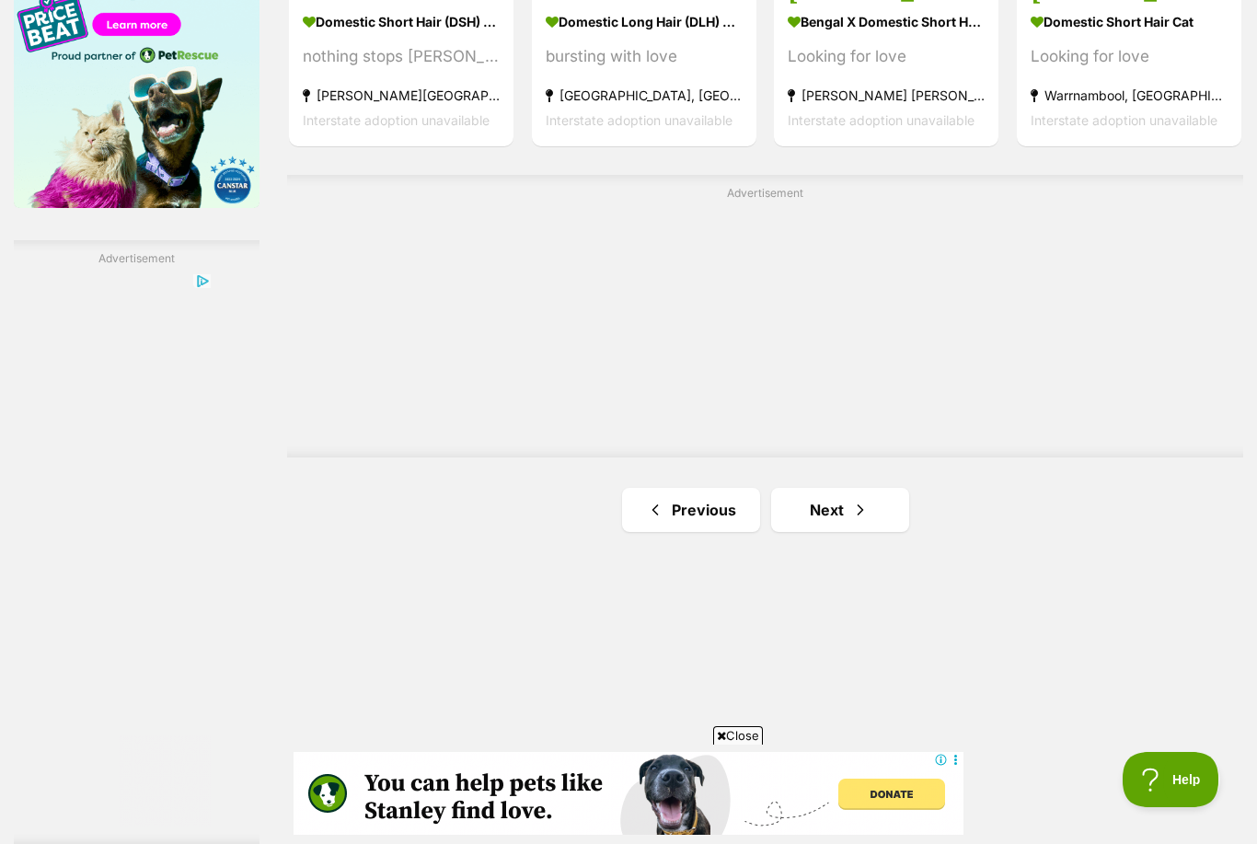
click at [803, 532] on link "Next" at bounding box center [840, 510] width 138 height 44
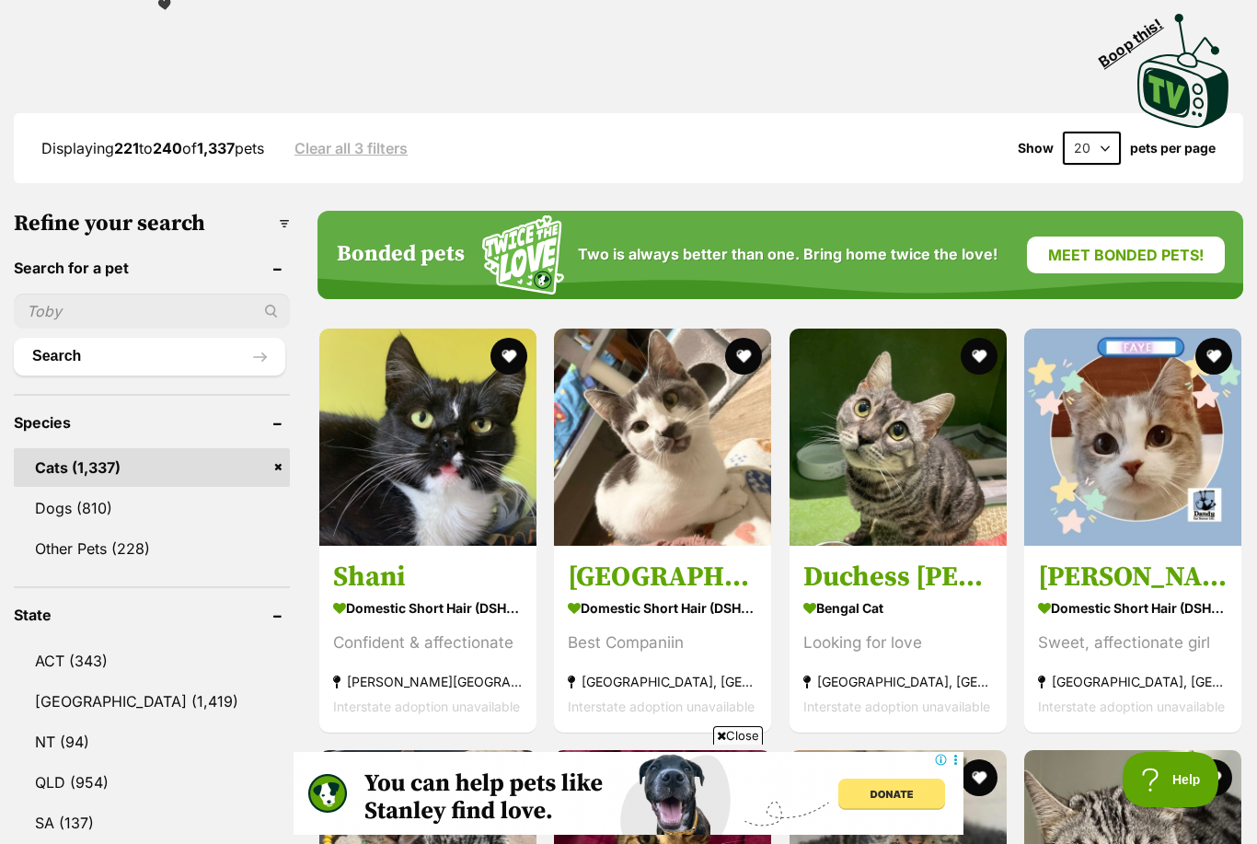
click at [1217, 359] on button "favourite" at bounding box center [1214, 356] width 37 height 37
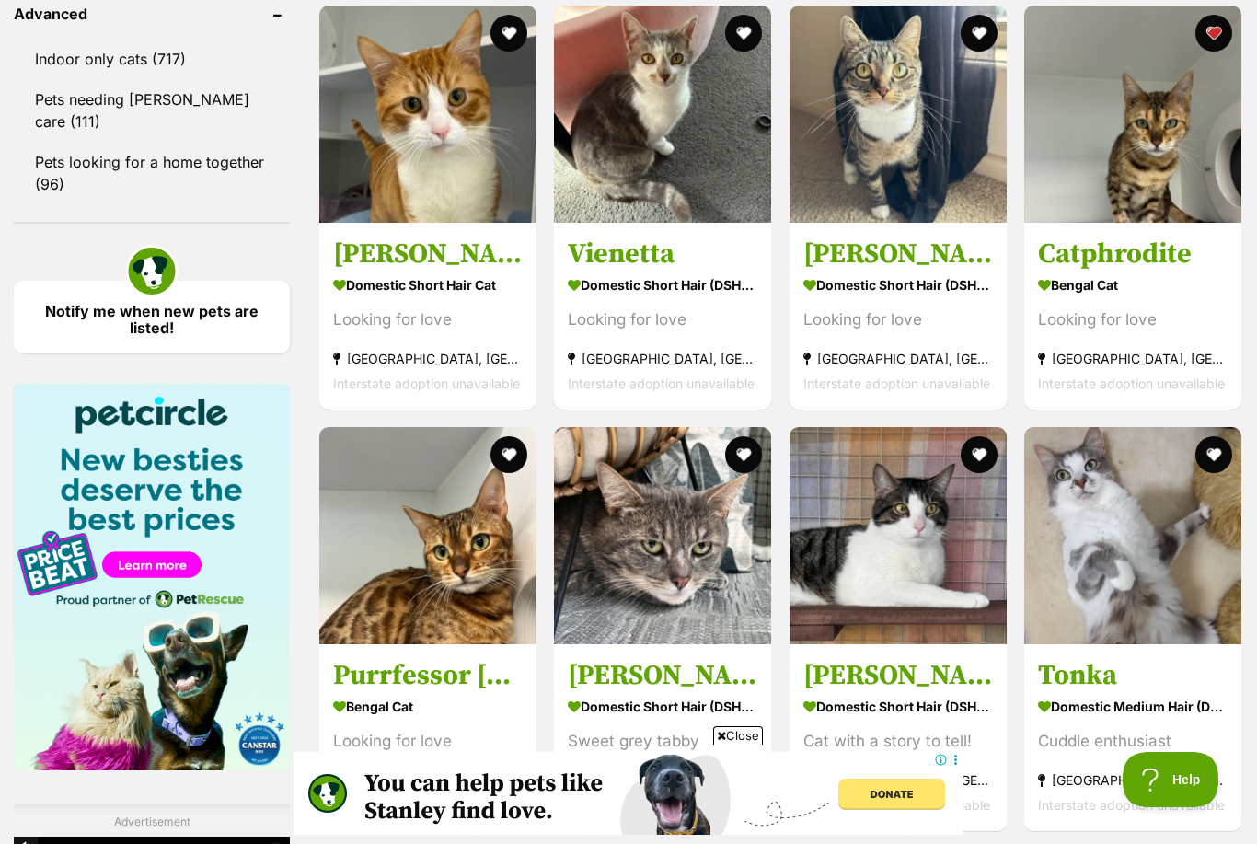
scroll to position [2480, 0]
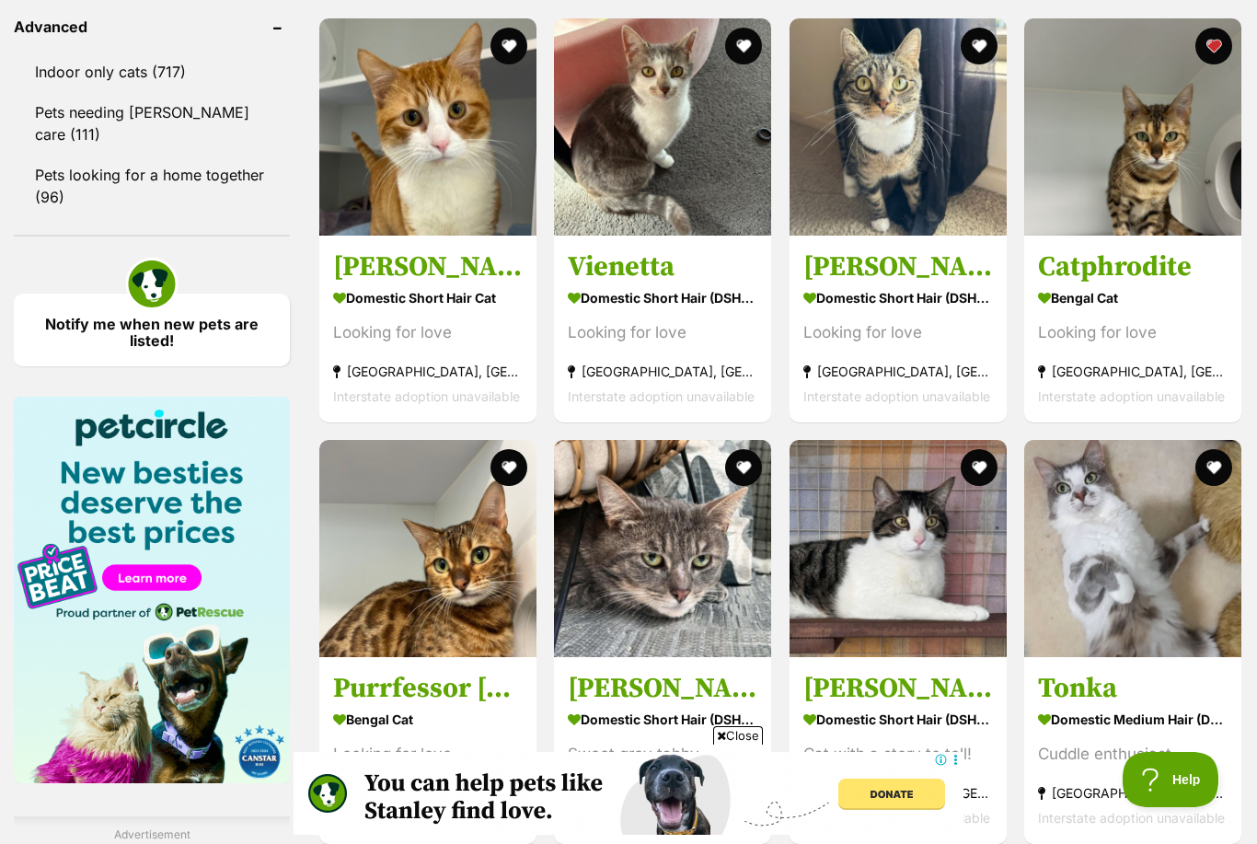
click at [504, 58] on button "favourite" at bounding box center [509, 46] width 37 height 37
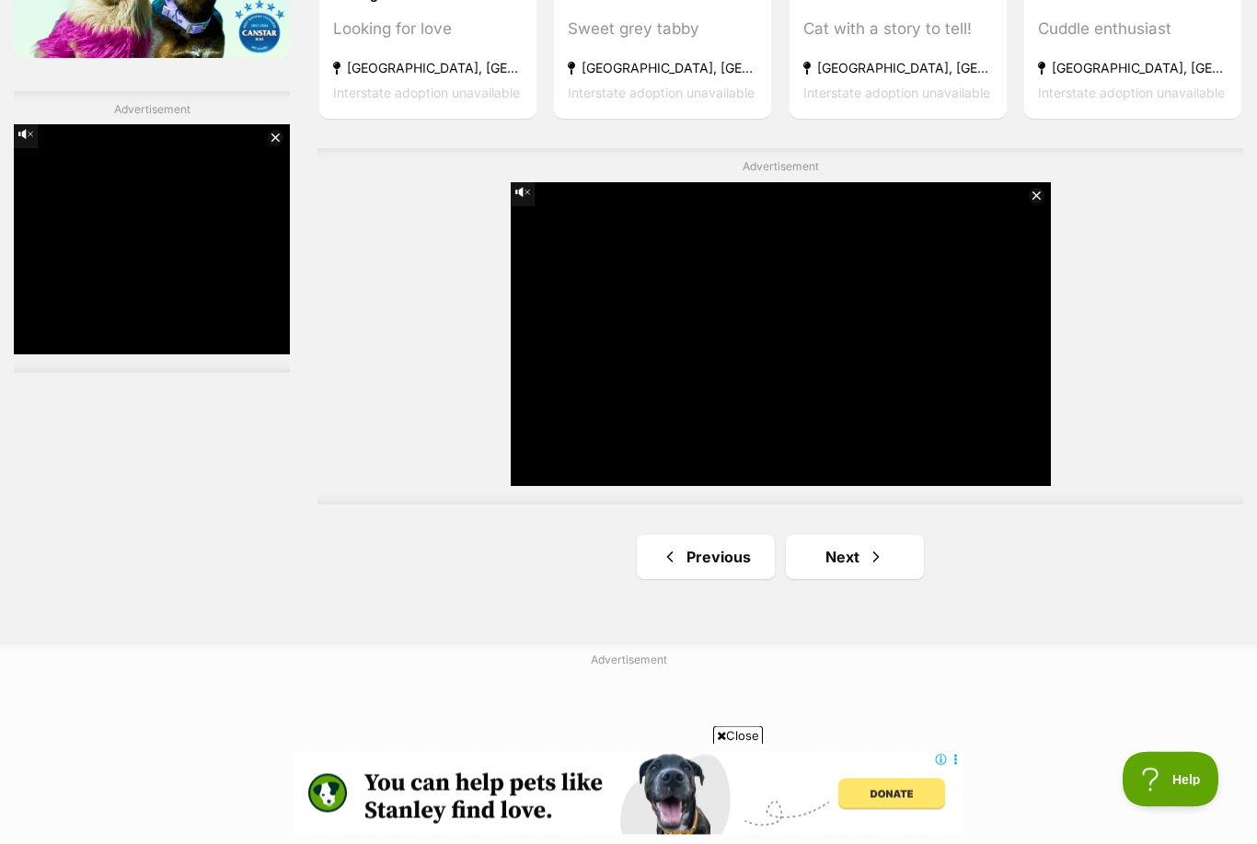
scroll to position [3194, 0]
click at [843, 561] on link "Next" at bounding box center [855, 557] width 138 height 44
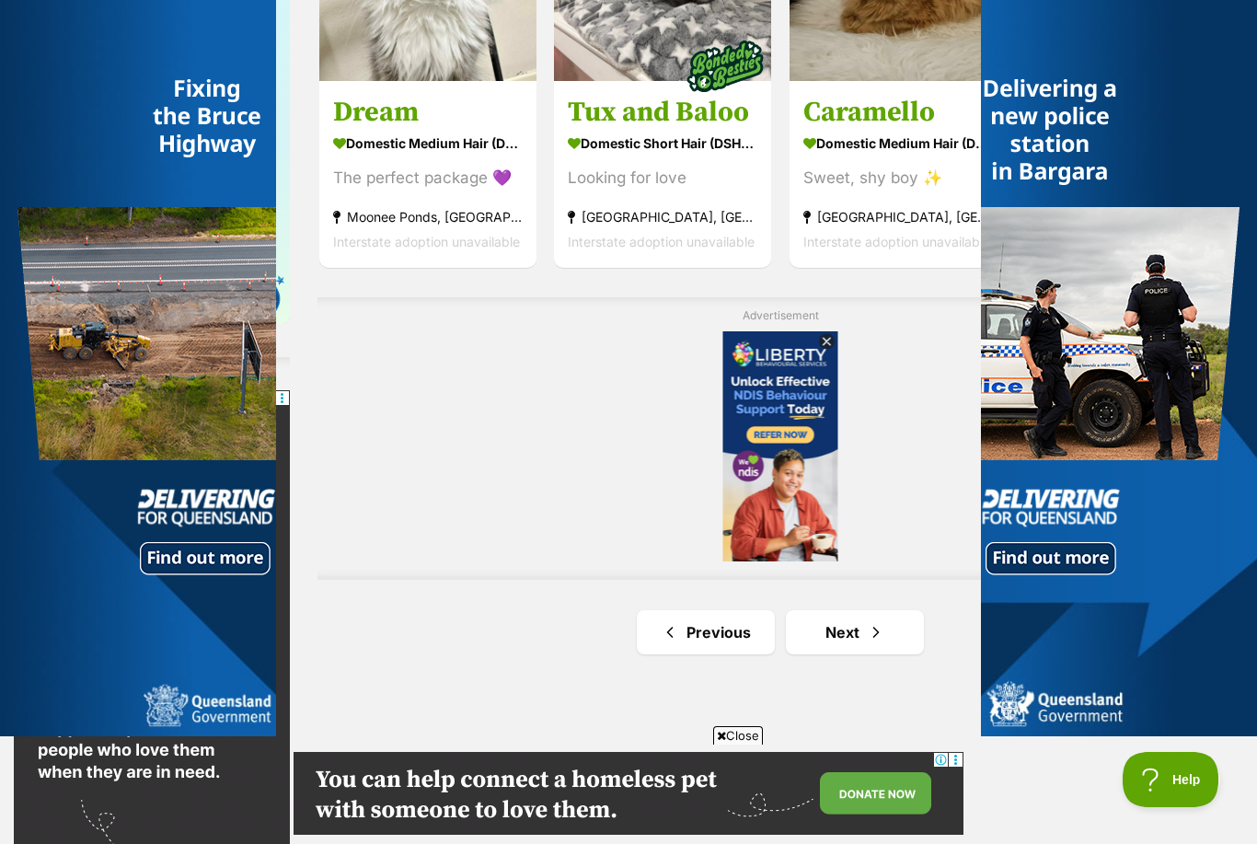
scroll to position [3179, 0]
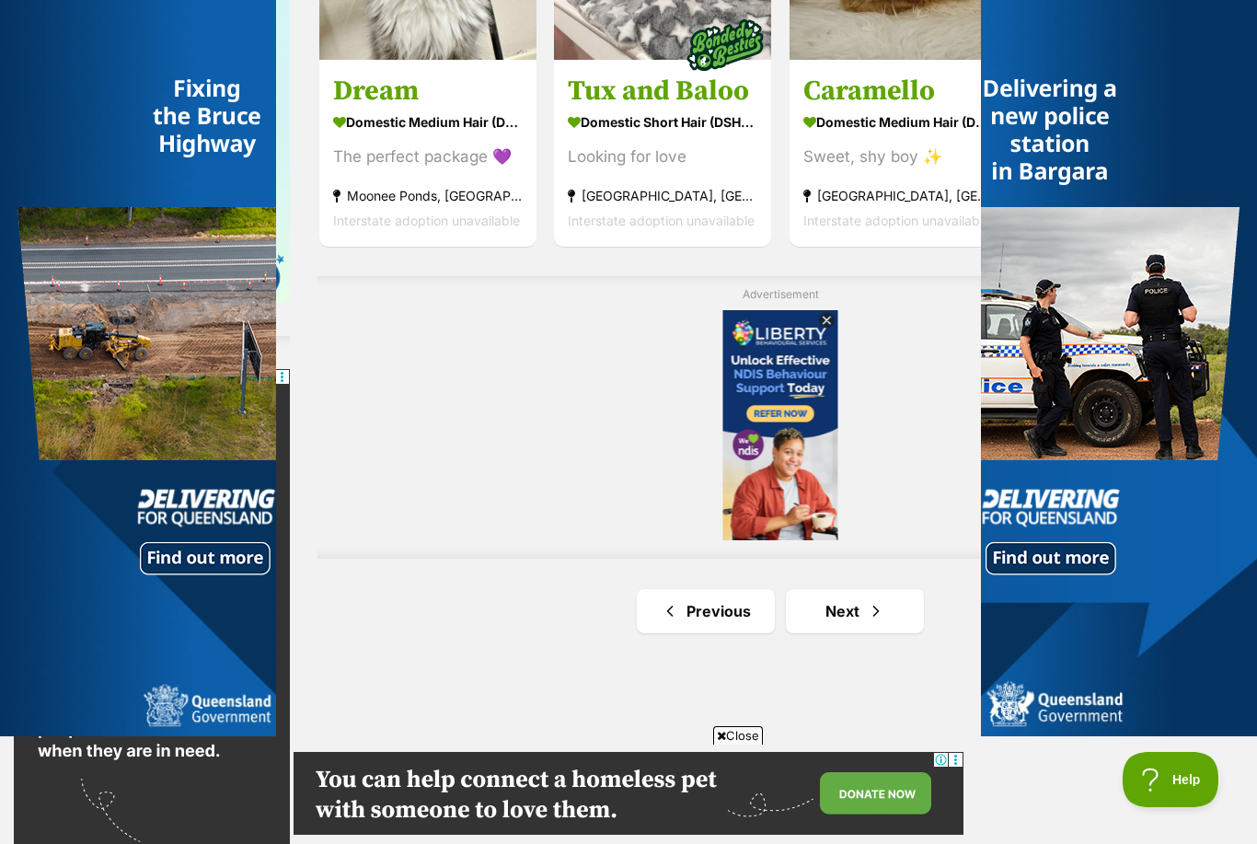
click at [847, 617] on link "Next" at bounding box center [855, 611] width 138 height 44
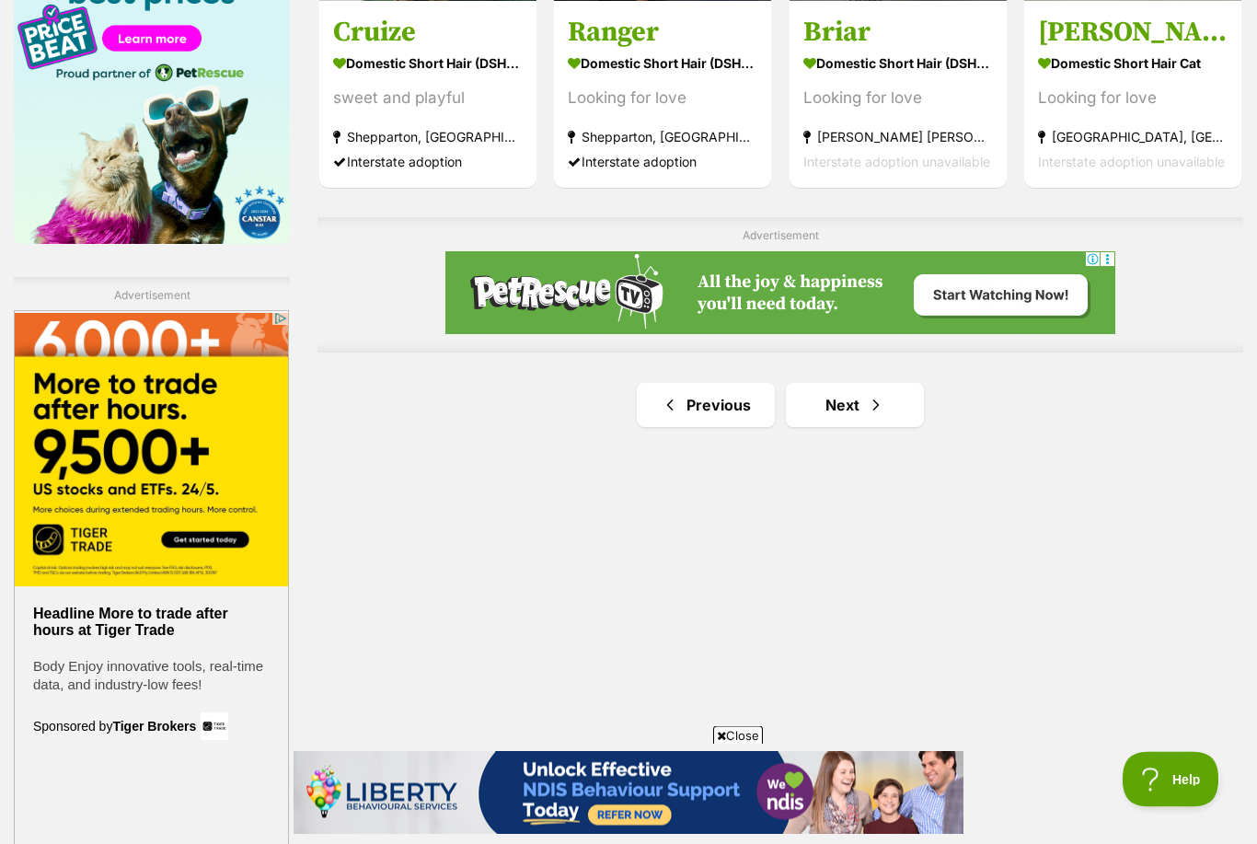
scroll to position [3008, 0]
click at [882, 401] on span "Next page" at bounding box center [876, 405] width 18 height 22
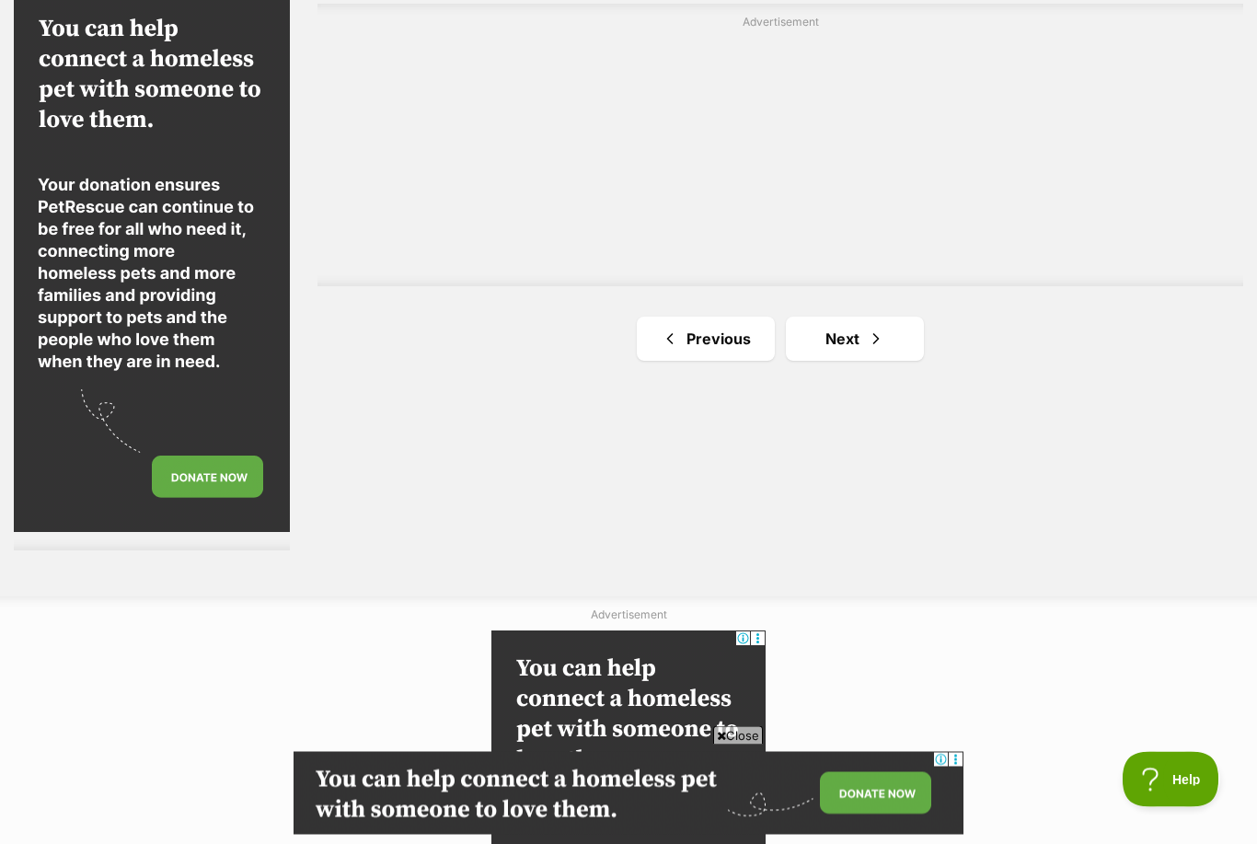
scroll to position [3370, 0]
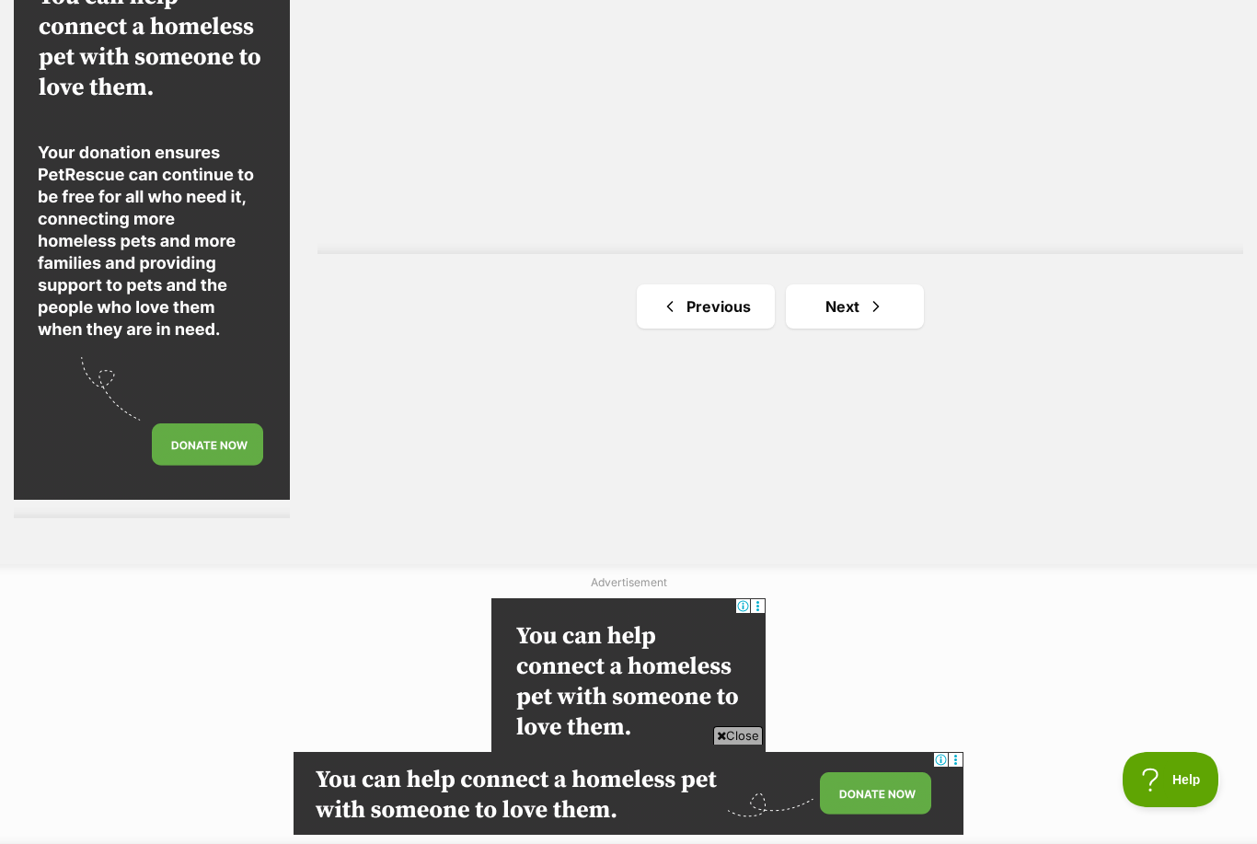
click at [885, 295] on link "Next" at bounding box center [855, 306] width 138 height 44
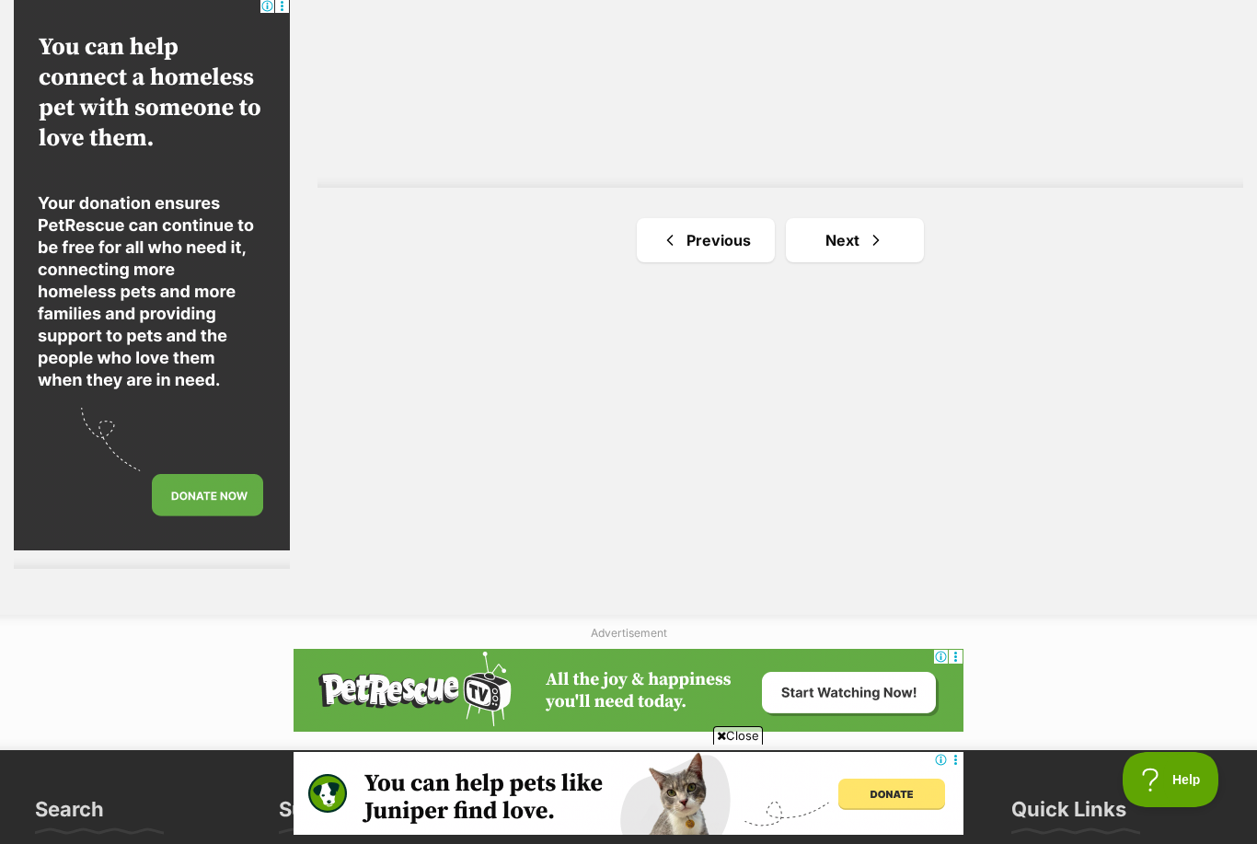
scroll to position [3321, 0]
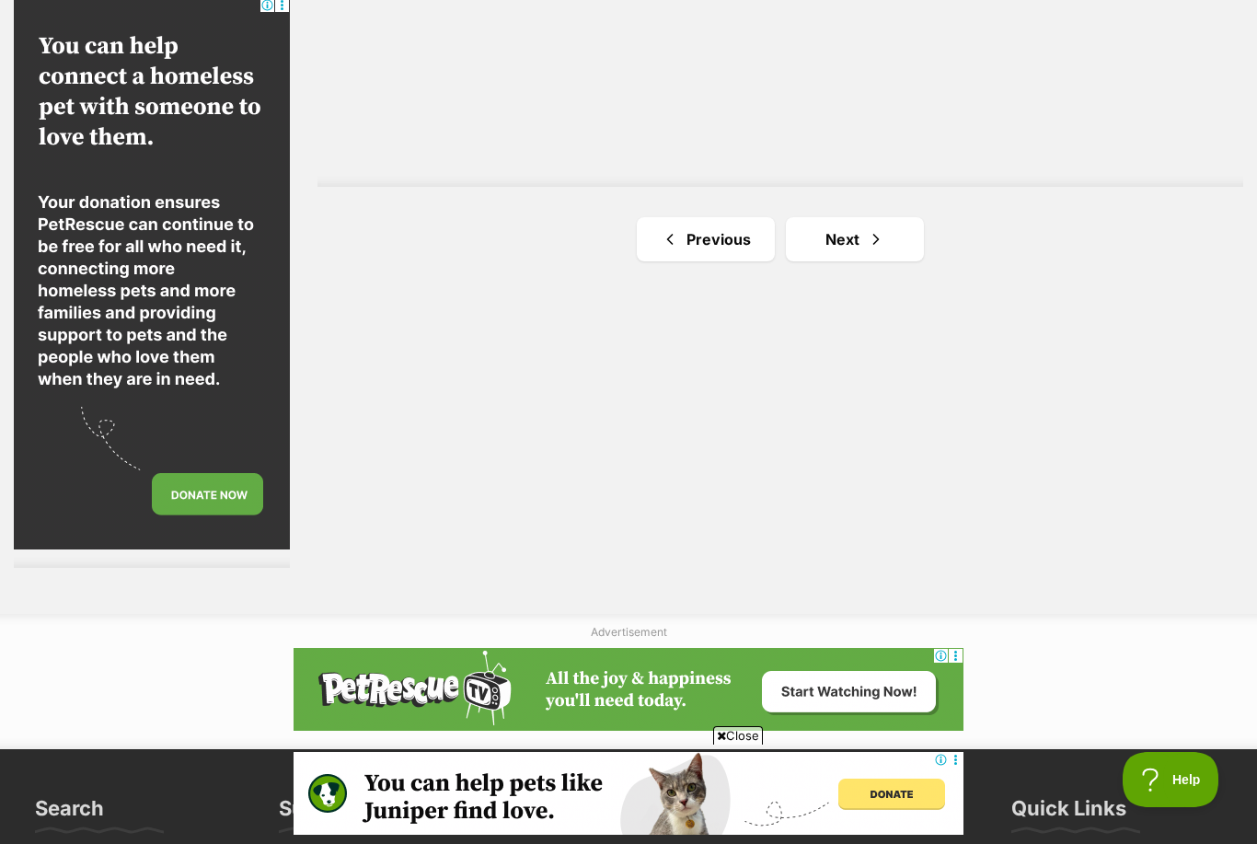
click at [854, 236] on link "Next" at bounding box center [855, 239] width 138 height 44
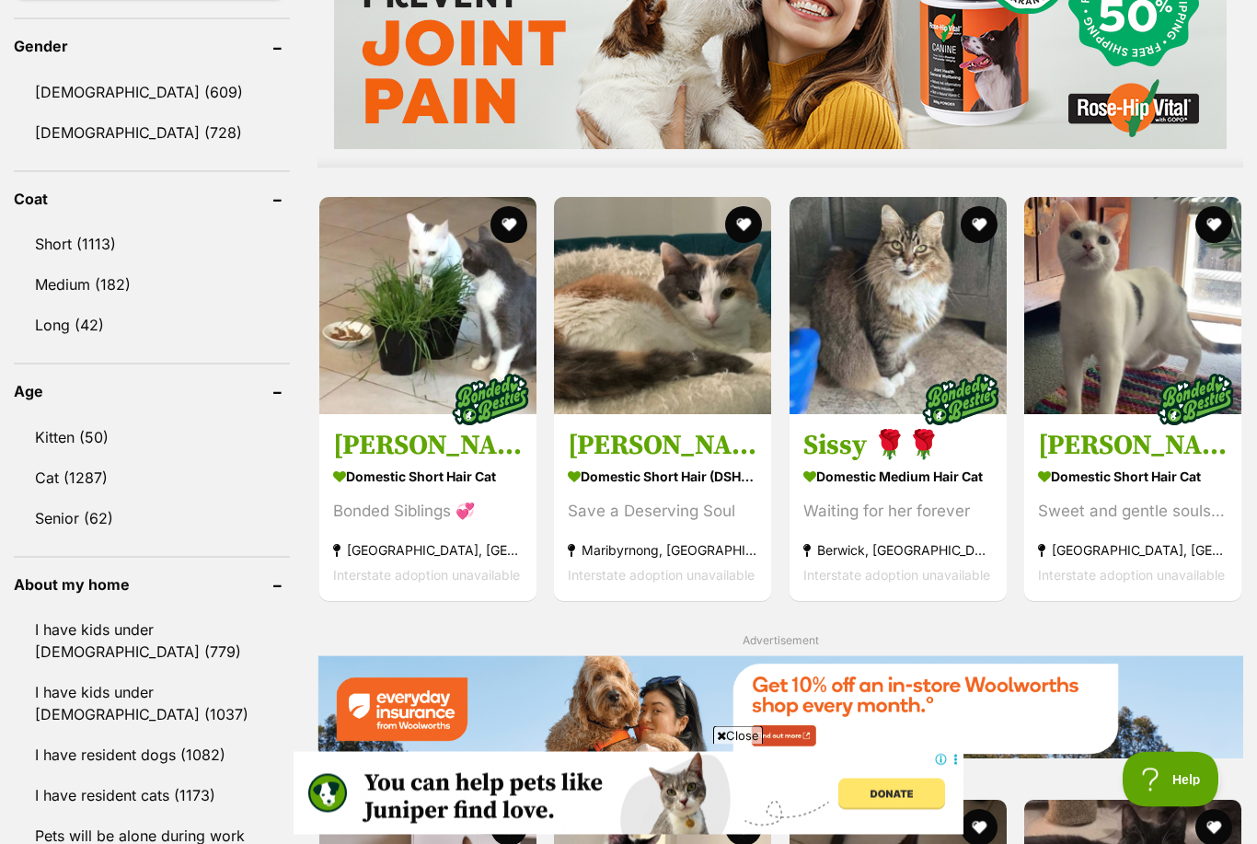
scroll to position [1710, 0]
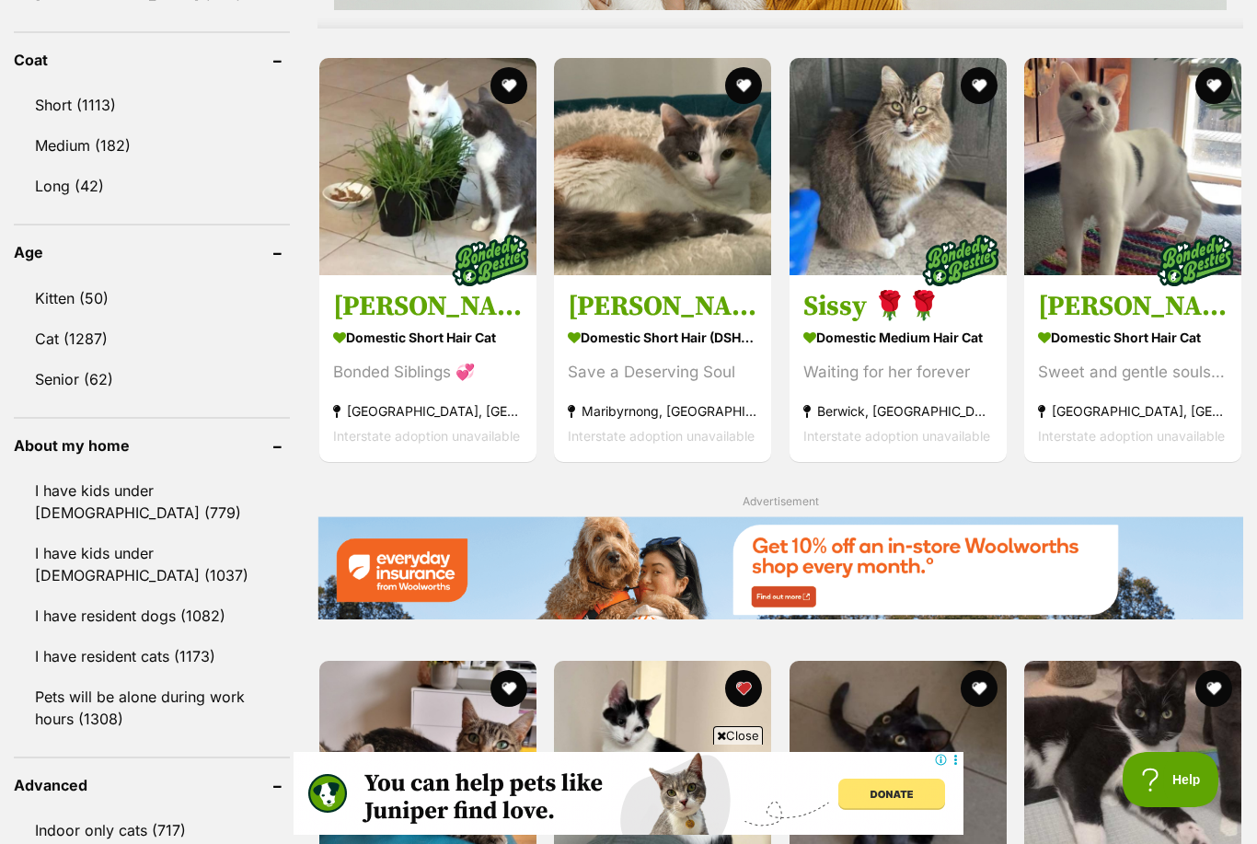
click at [1208, 96] on button "favourite" at bounding box center [1214, 85] width 37 height 37
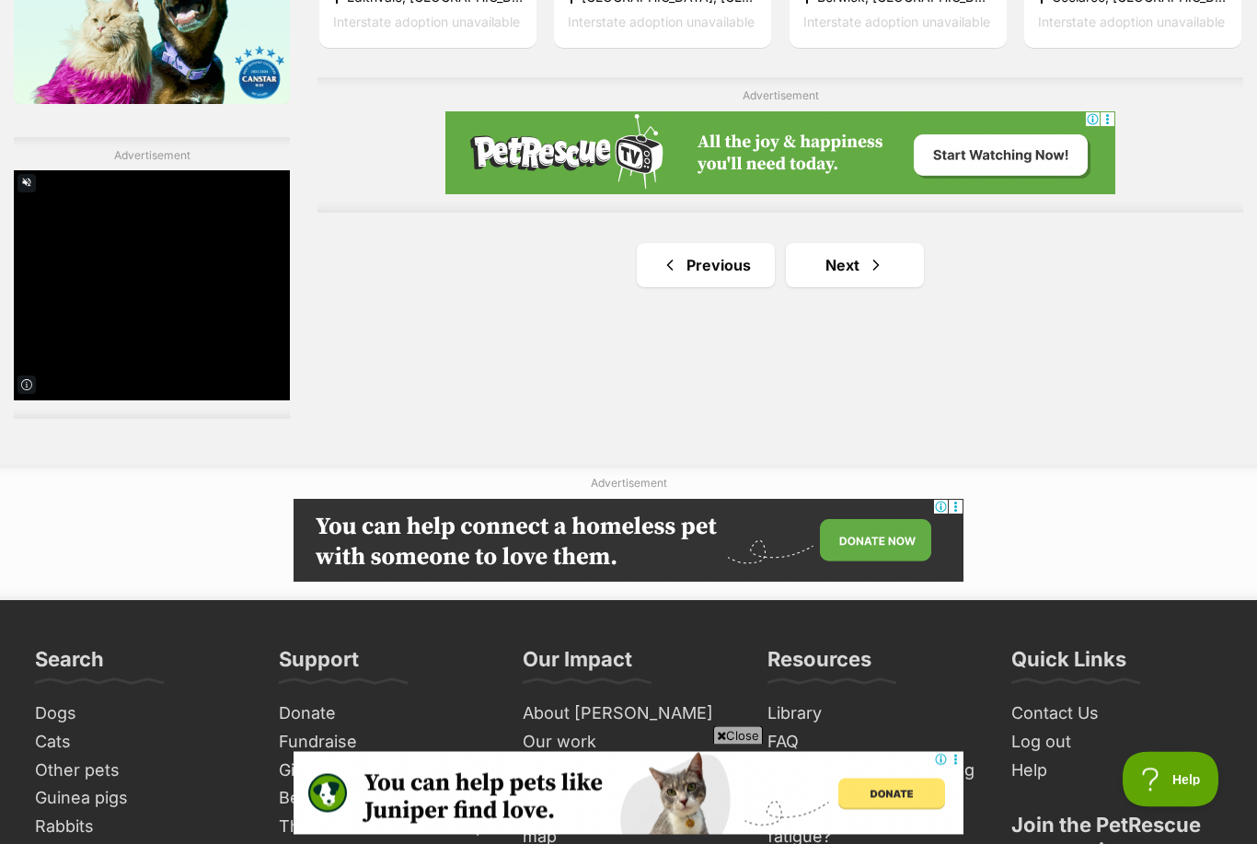
scroll to position [3148, 0]
click at [884, 268] on span "Next page" at bounding box center [876, 265] width 18 height 22
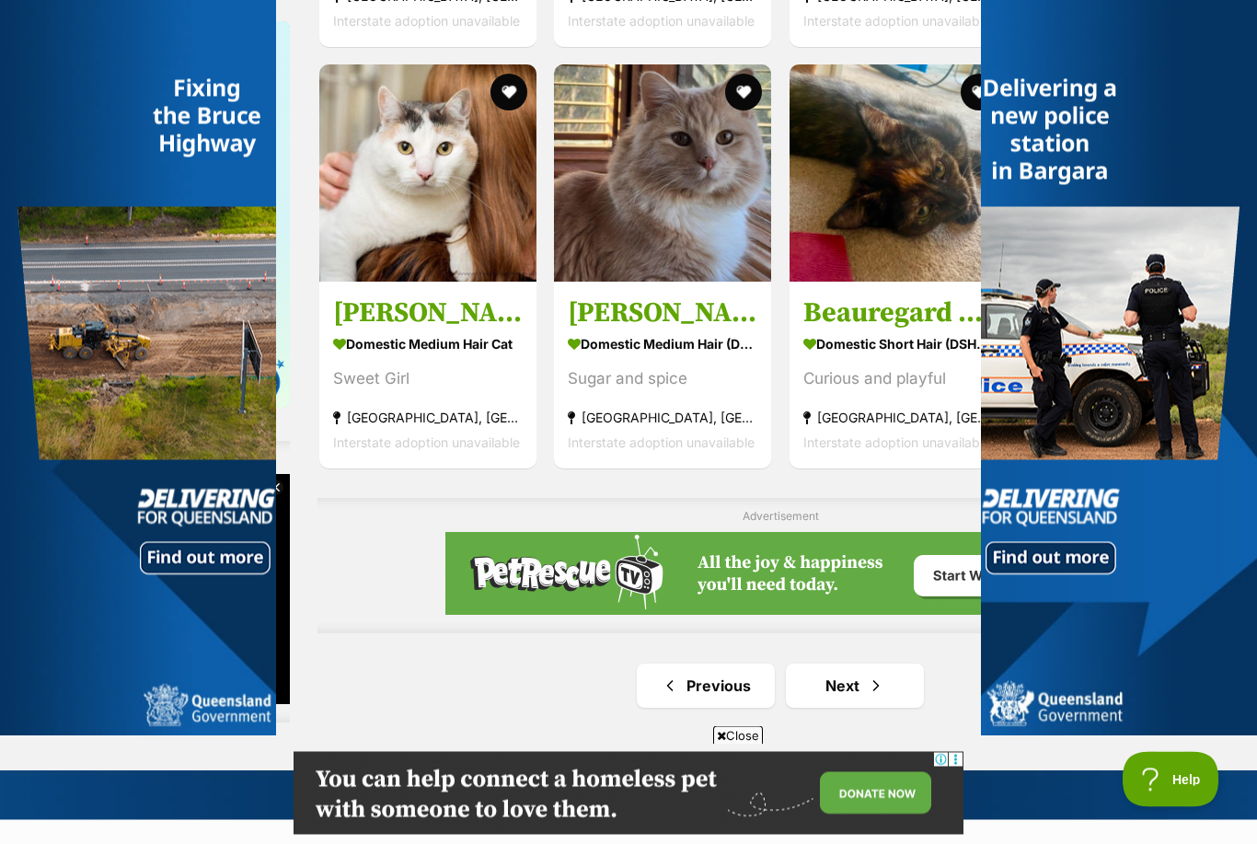
scroll to position [3075, 0]
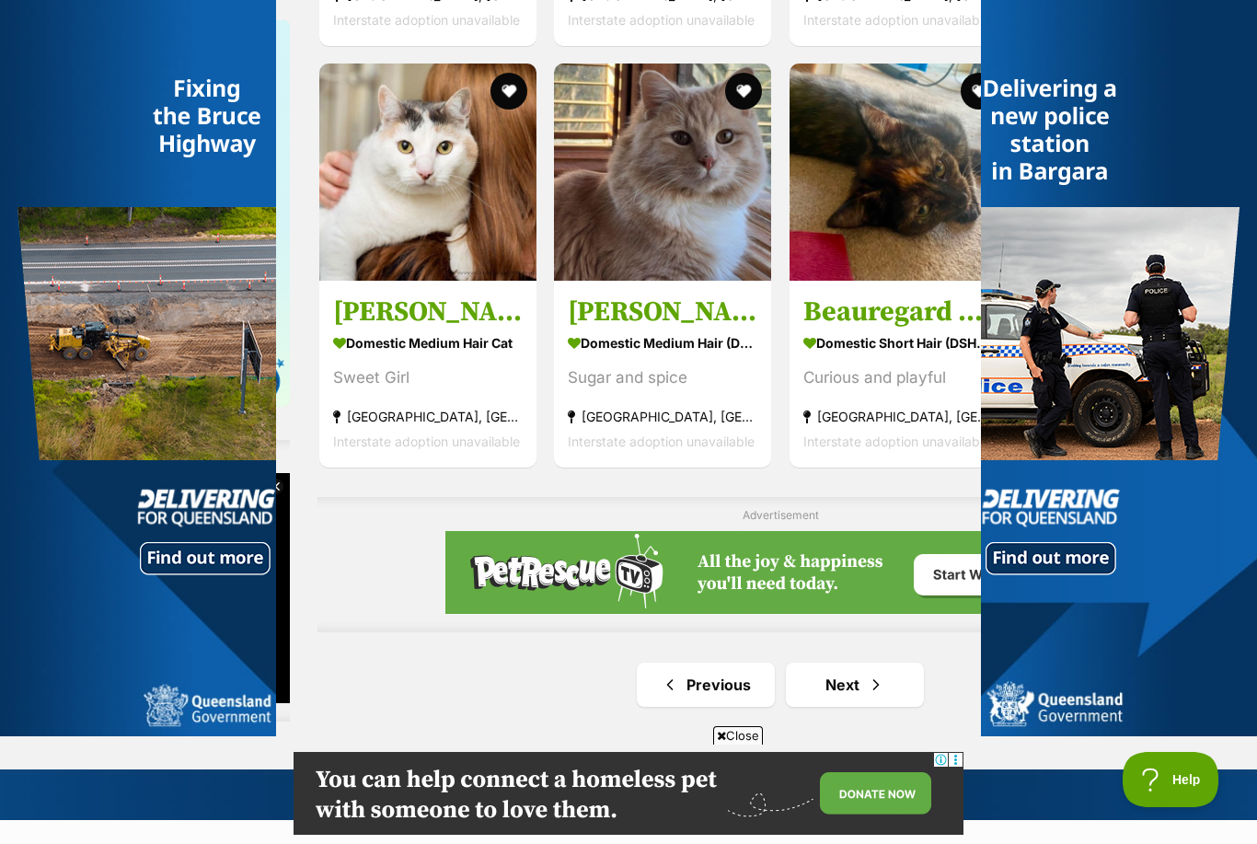
click at [850, 681] on link "Next" at bounding box center [855, 685] width 138 height 44
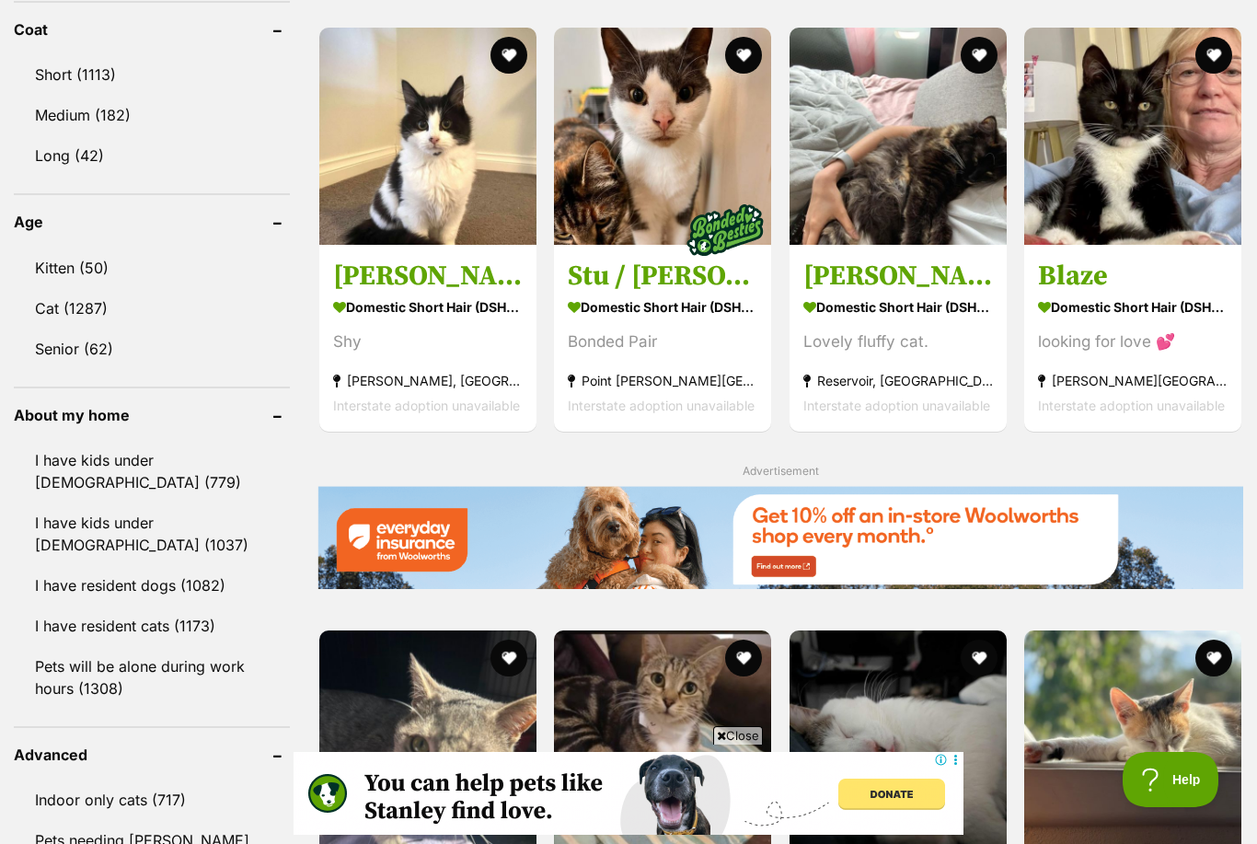
scroll to position [1740, 0]
click at [516, 59] on button "favourite" at bounding box center [509, 56] width 37 height 37
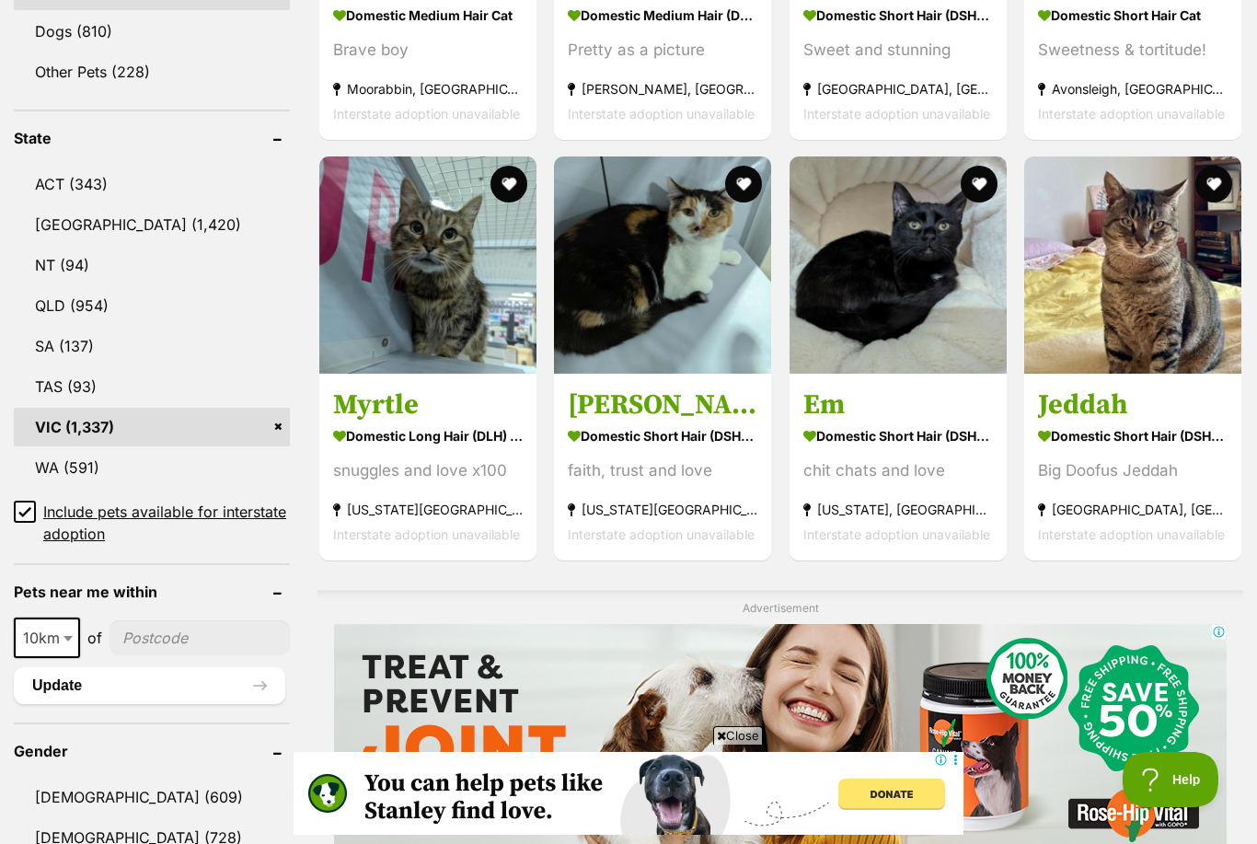
scroll to position [0, 0]
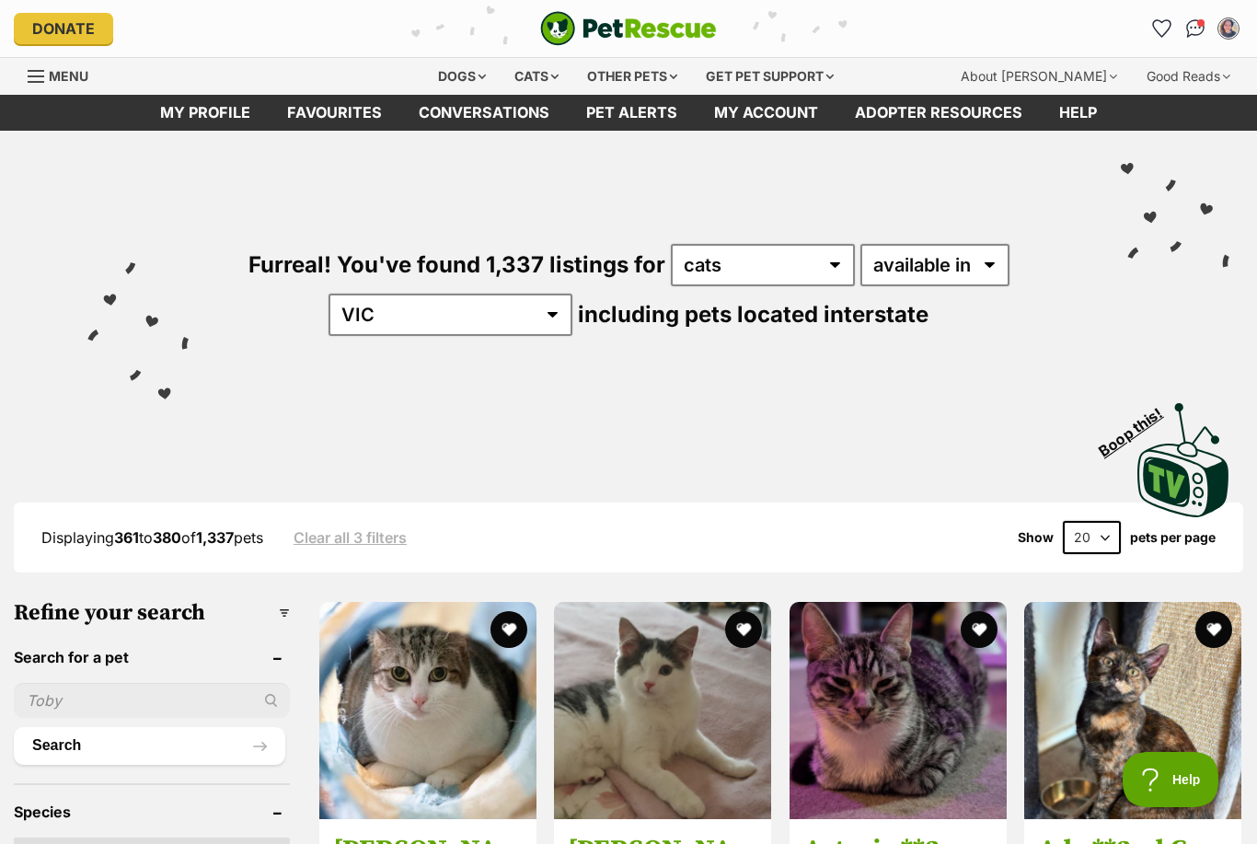
click at [354, 114] on link "Favourites" at bounding box center [335, 113] width 132 height 36
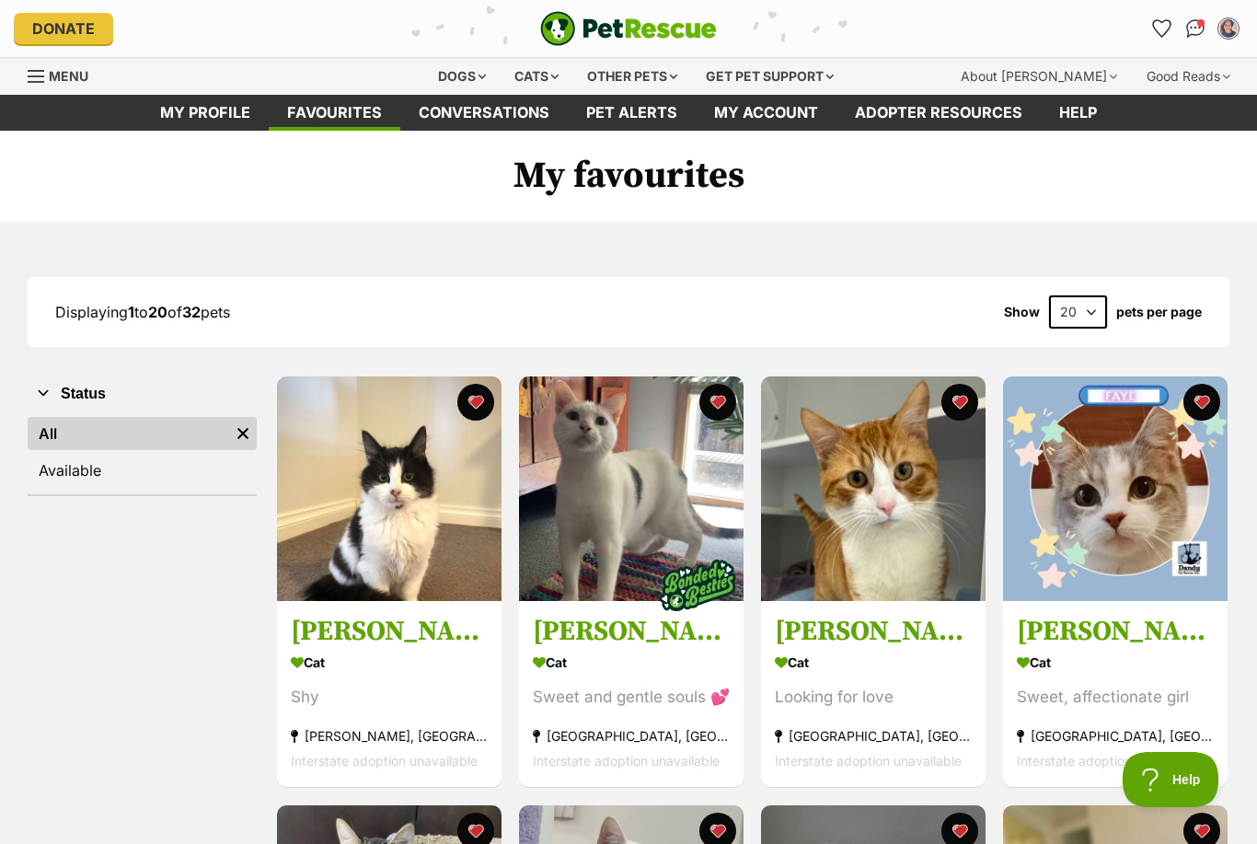
click at [427, 681] on section "Cat Shy [GEOGRAPHIC_DATA][PERSON_NAME], [GEOGRAPHIC_DATA] Interstate adoption u…" at bounding box center [389, 712] width 197 height 124
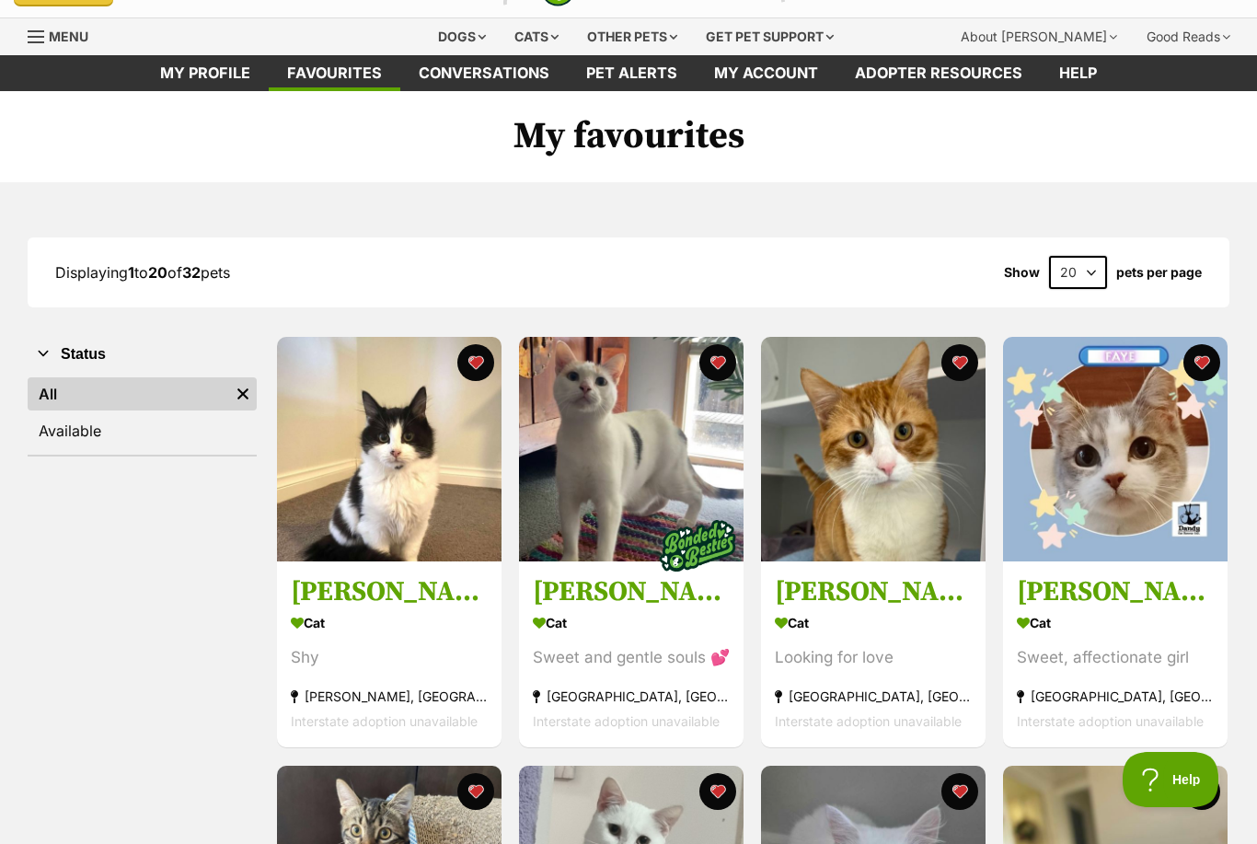
click at [684, 593] on h3 "[PERSON_NAME] and [PERSON_NAME]" at bounding box center [631, 592] width 197 height 35
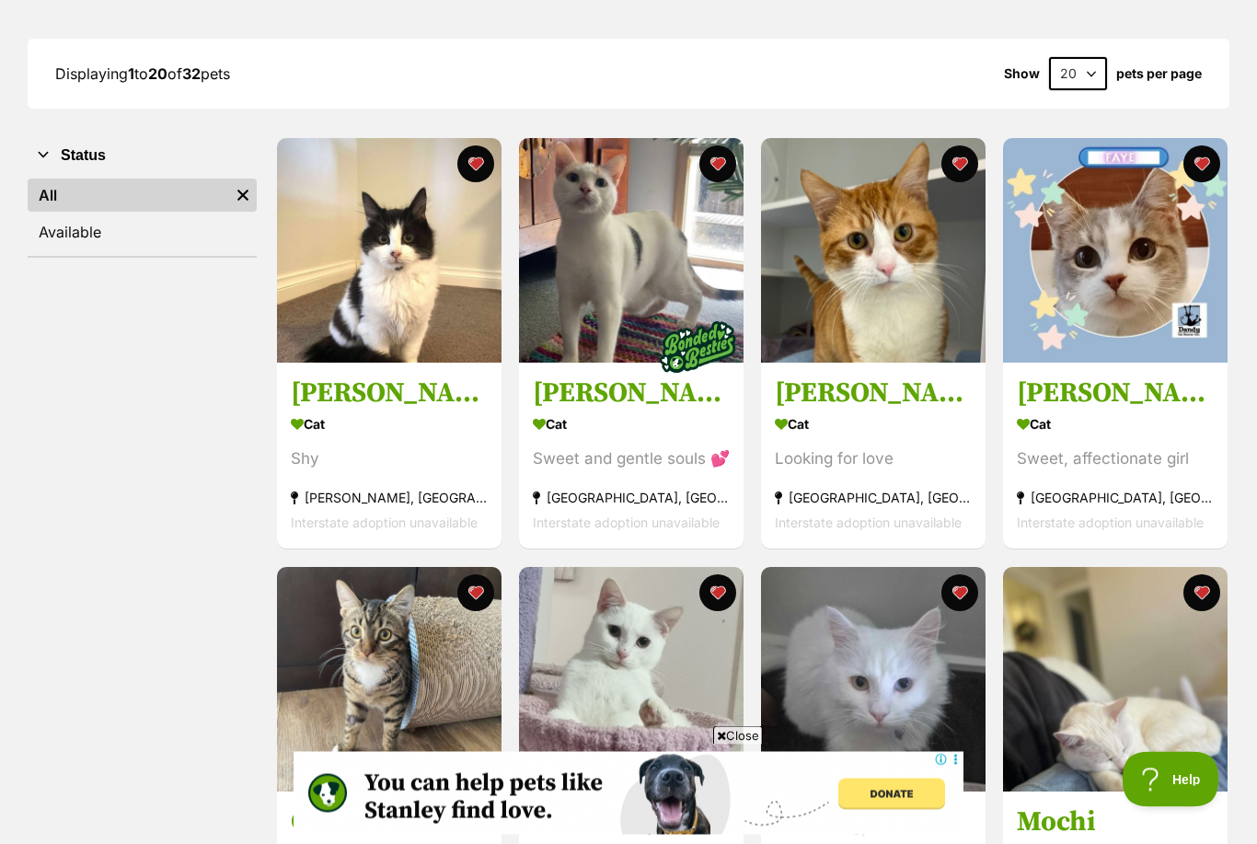
scroll to position [238, 0]
click at [923, 472] on section "Cat Looking for love [GEOGRAPHIC_DATA], [GEOGRAPHIC_DATA] Interstate adoption u…" at bounding box center [873, 473] width 197 height 124
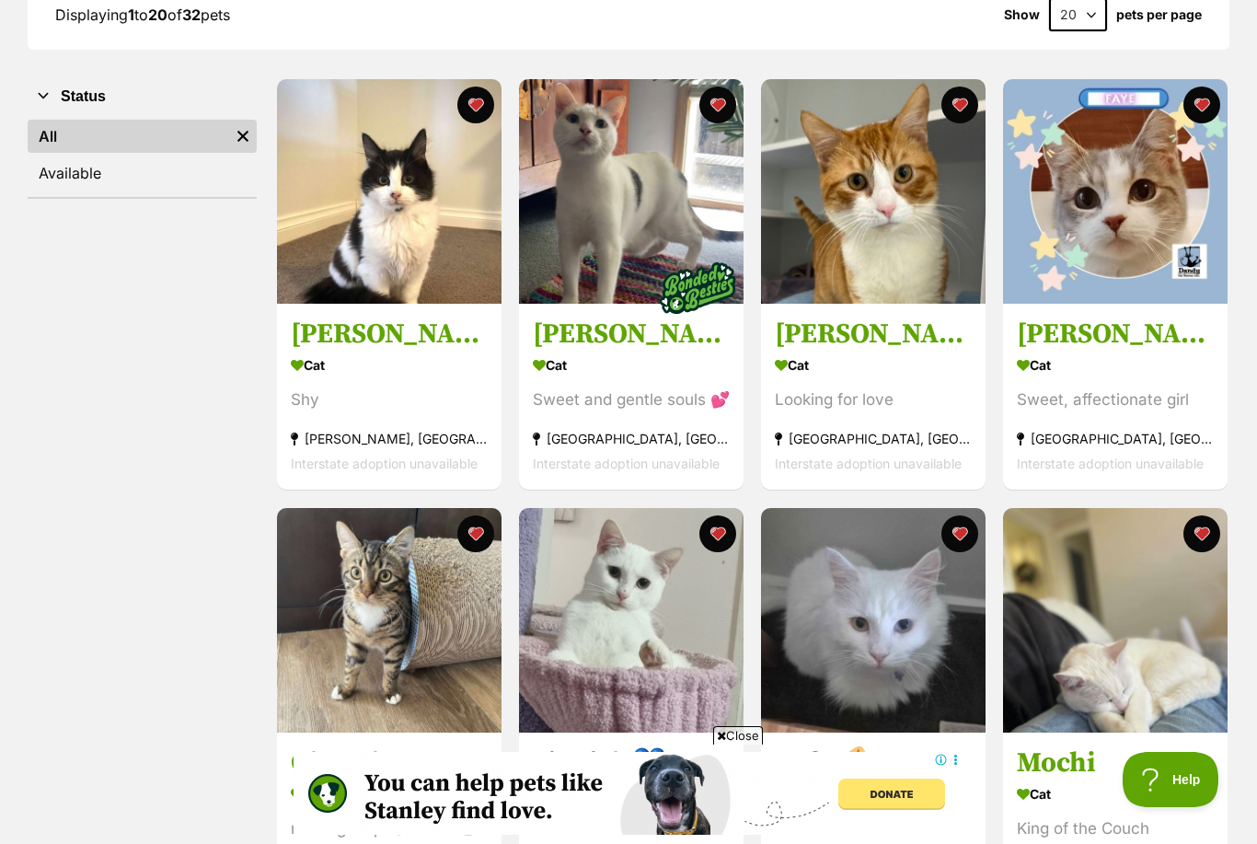
click at [1131, 375] on div "Cat" at bounding box center [1115, 366] width 197 height 27
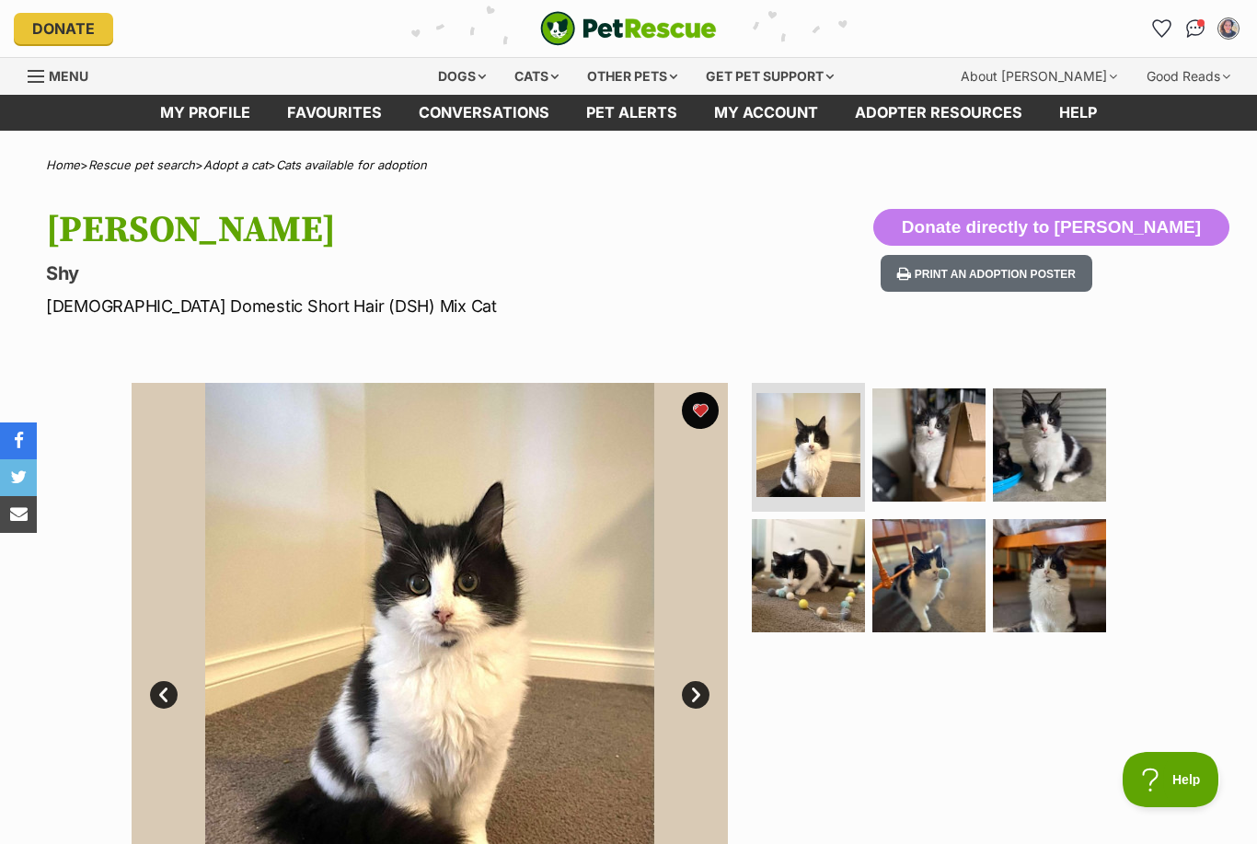
click at [934, 564] on img at bounding box center [929, 575] width 113 height 113
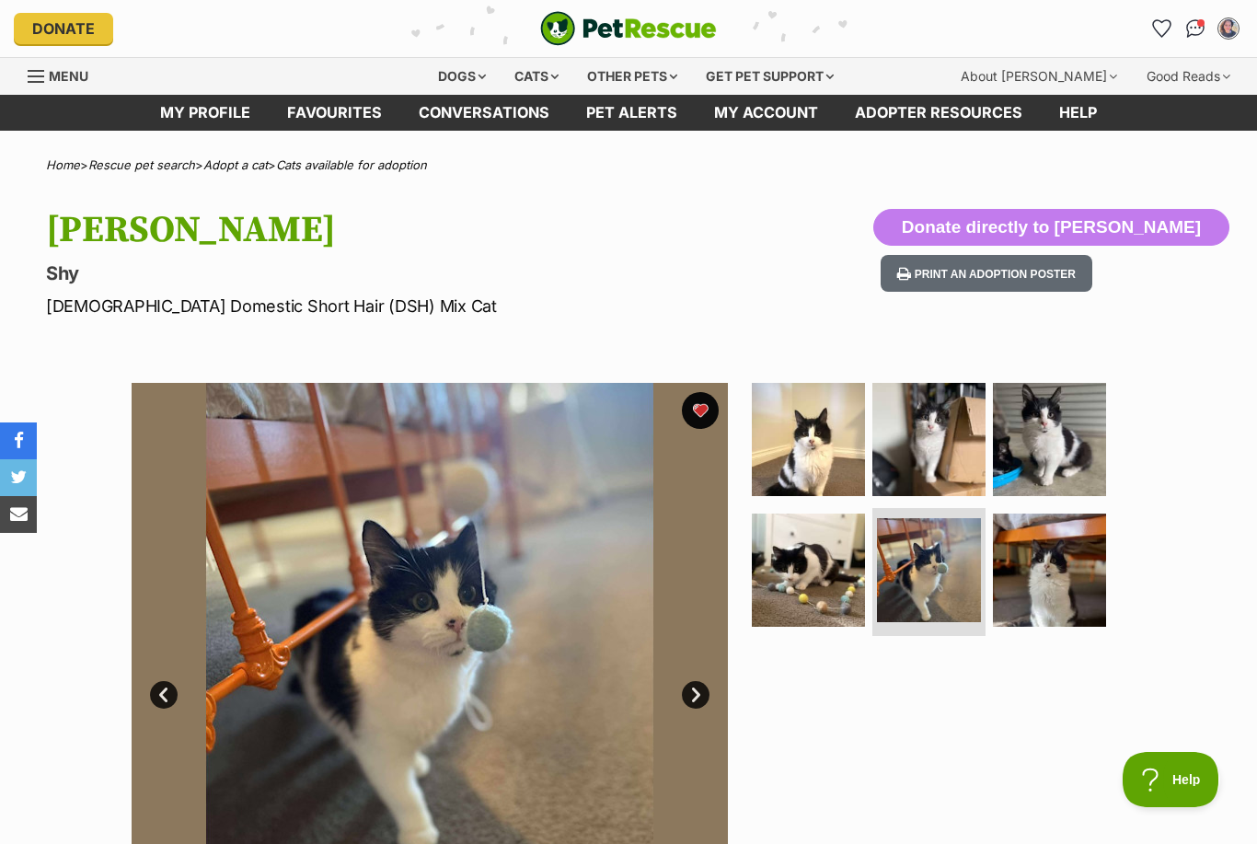
click at [931, 432] on img at bounding box center [929, 439] width 113 height 113
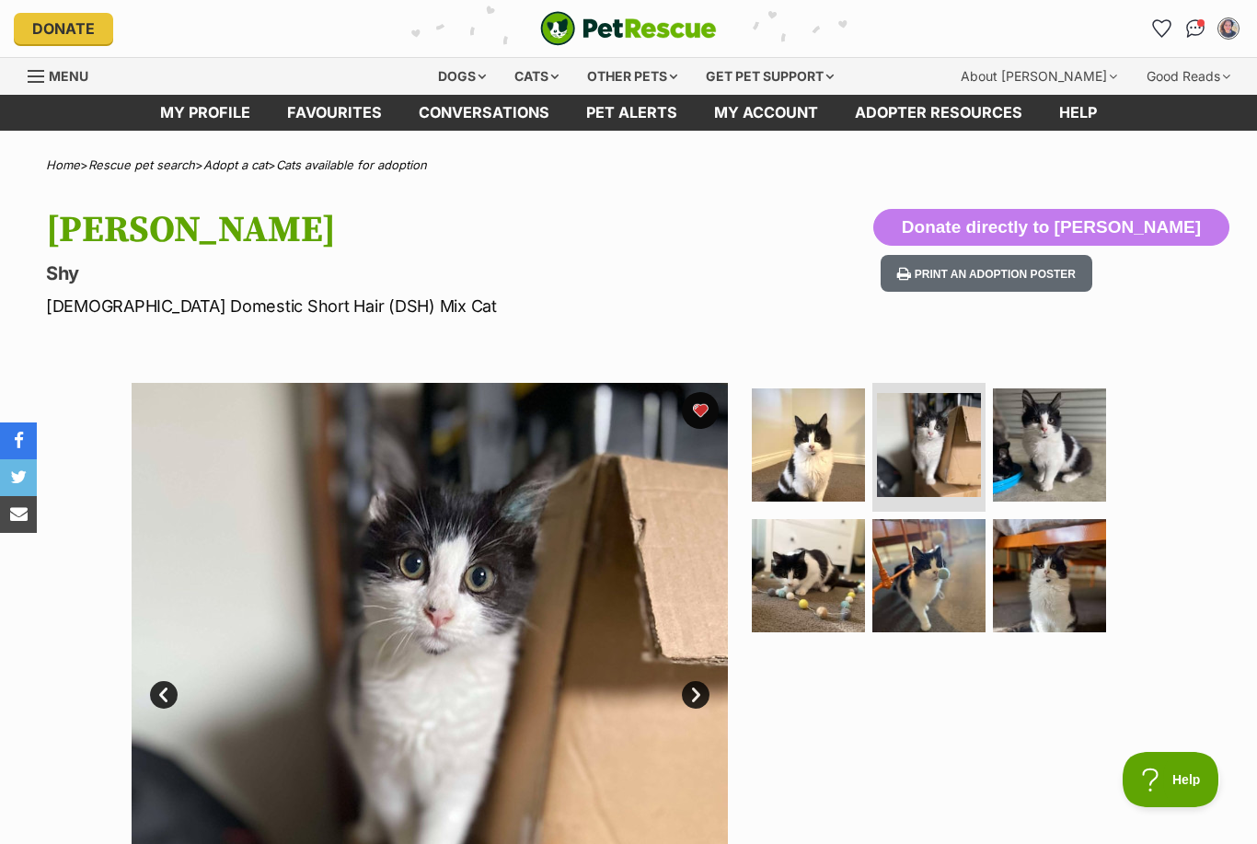
click at [833, 457] on img at bounding box center [808, 444] width 113 height 113
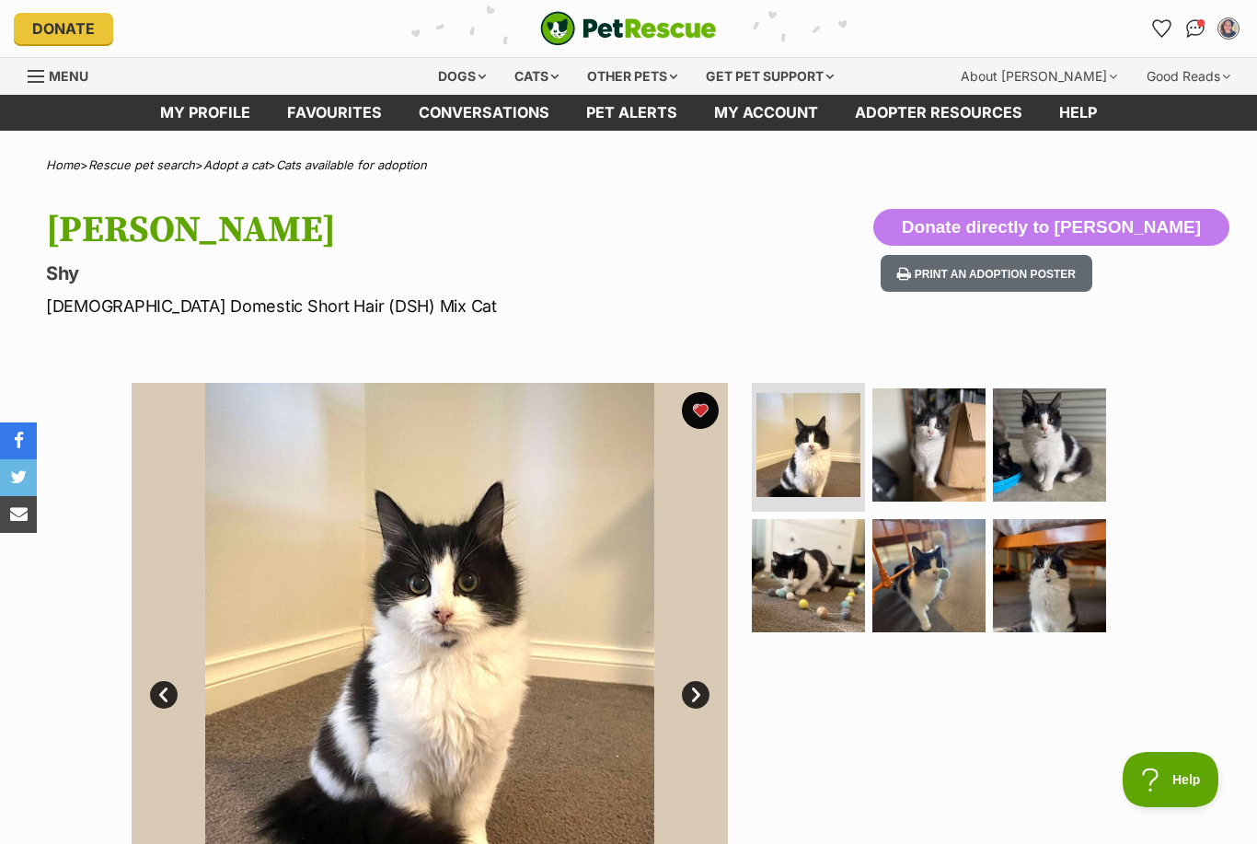
click at [1047, 463] on img at bounding box center [1049, 444] width 113 height 113
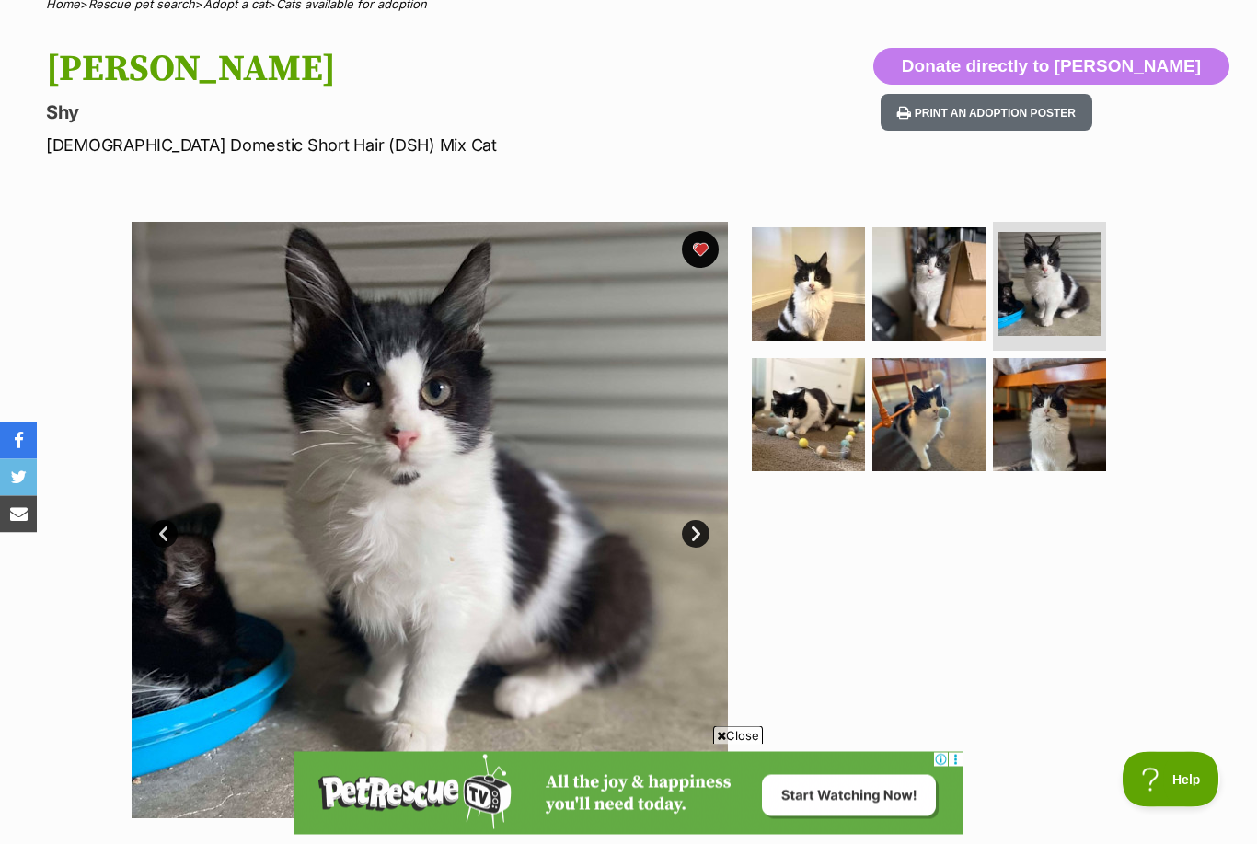
scroll to position [107, 0]
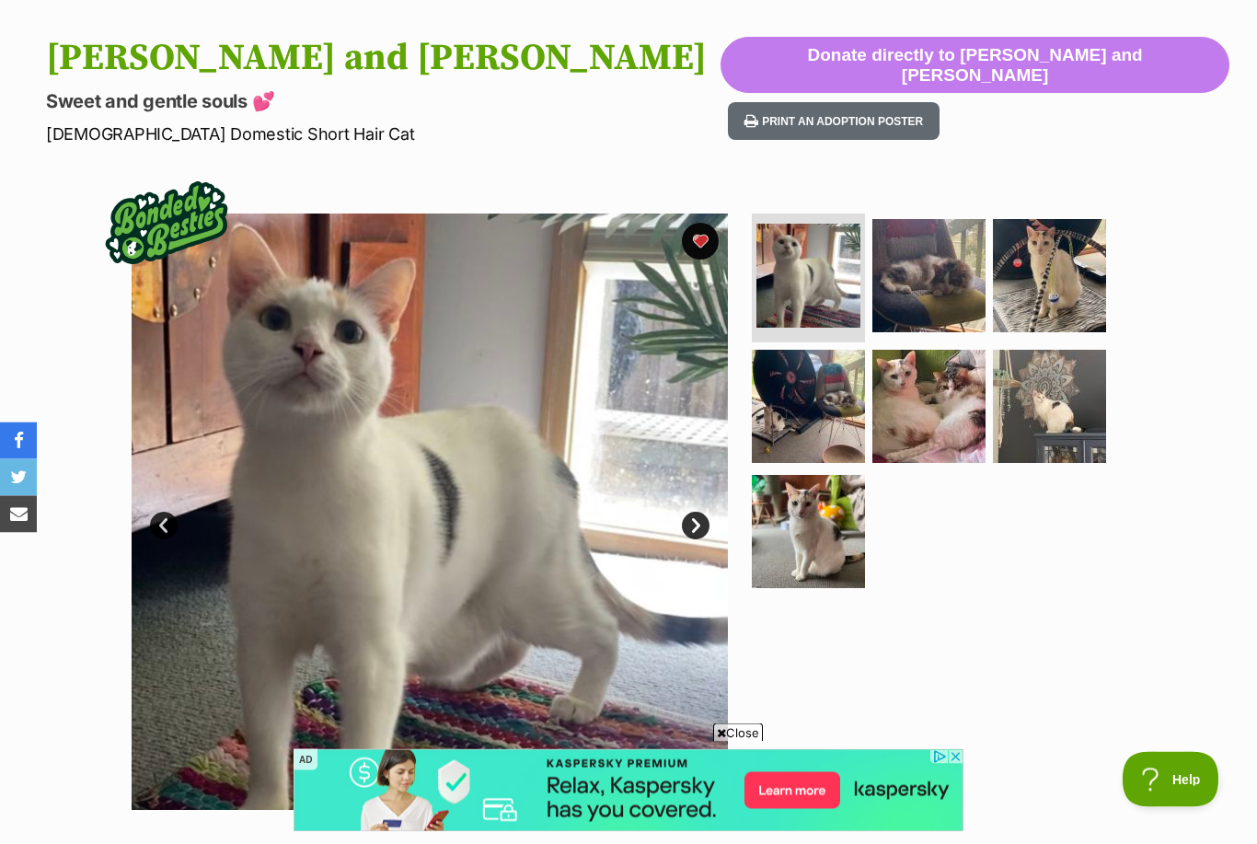
scroll to position [165, 0]
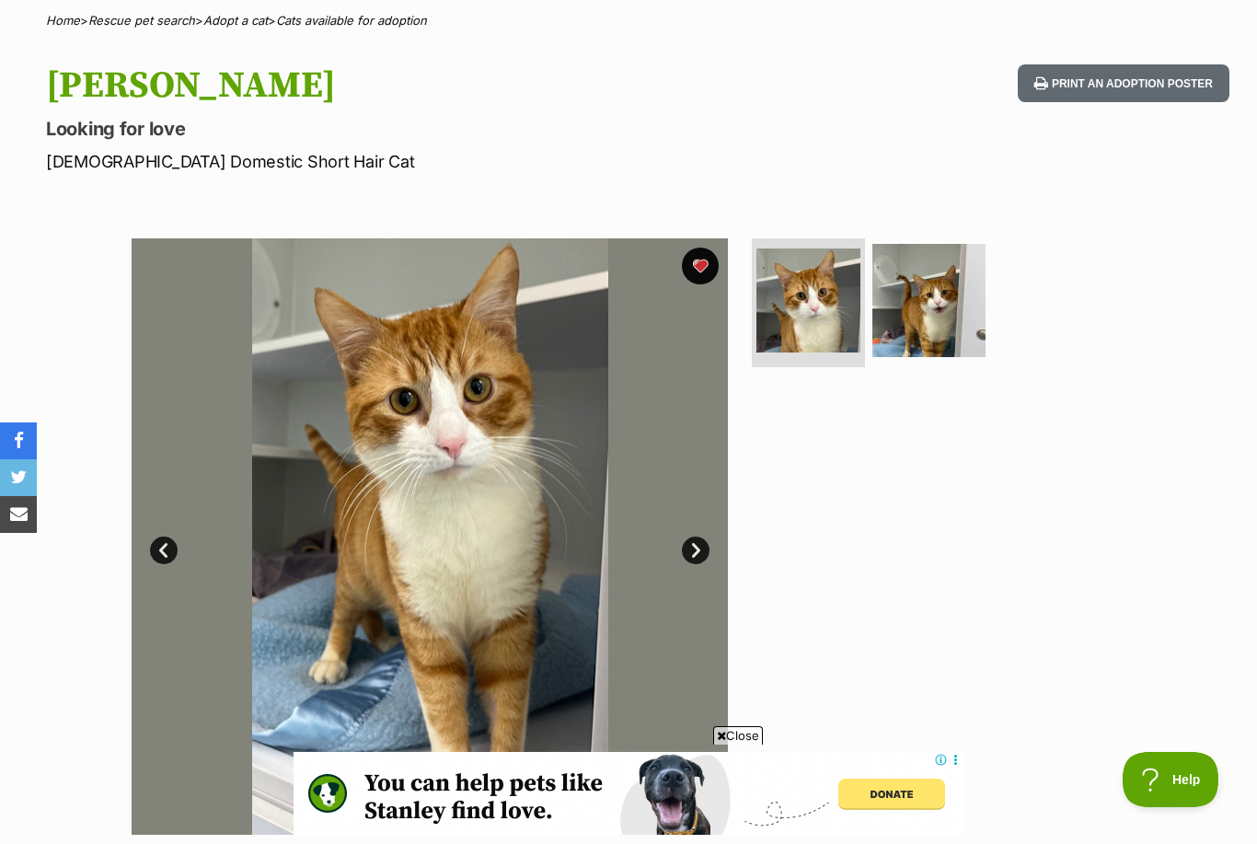
click at [877, 314] on img at bounding box center [929, 300] width 113 height 113
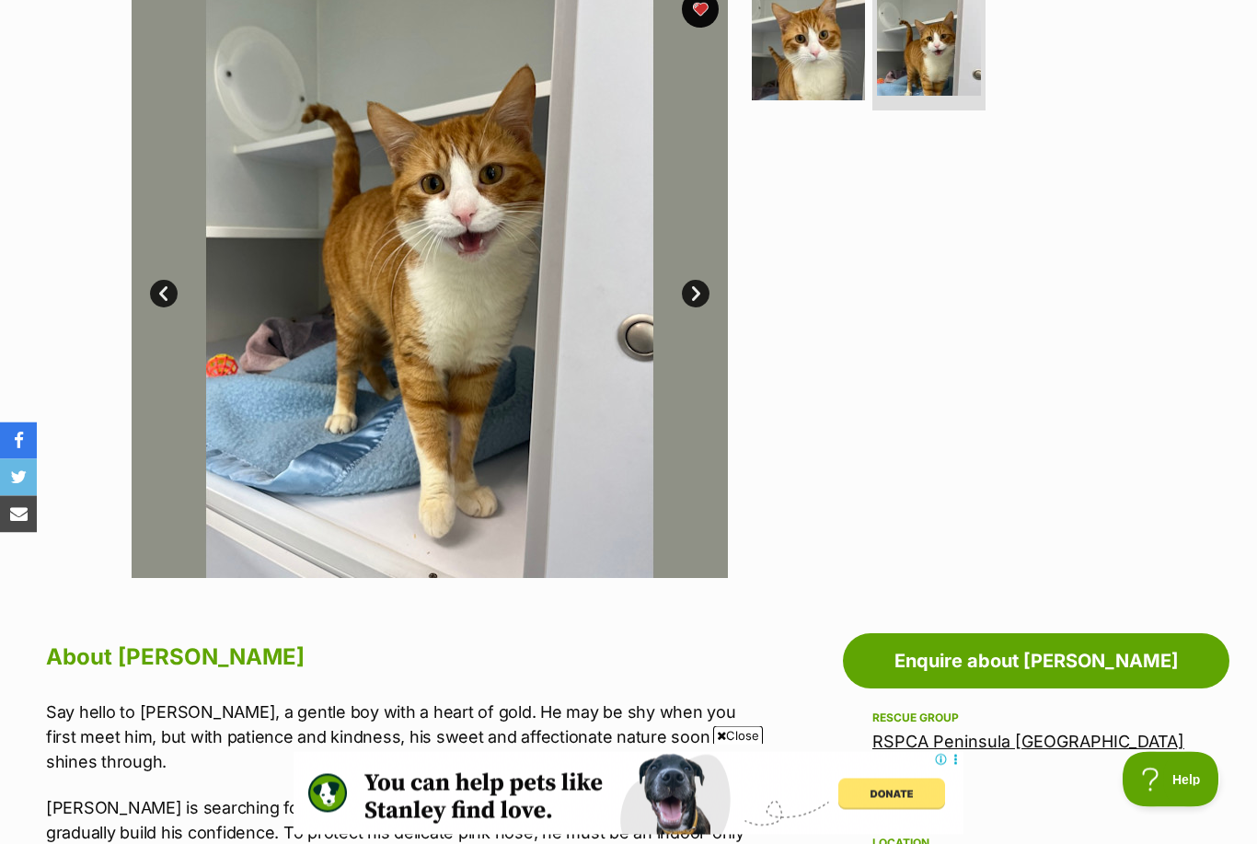
scroll to position [401, 0]
click at [808, 67] on img at bounding box center [808, 43] width 113 height 113
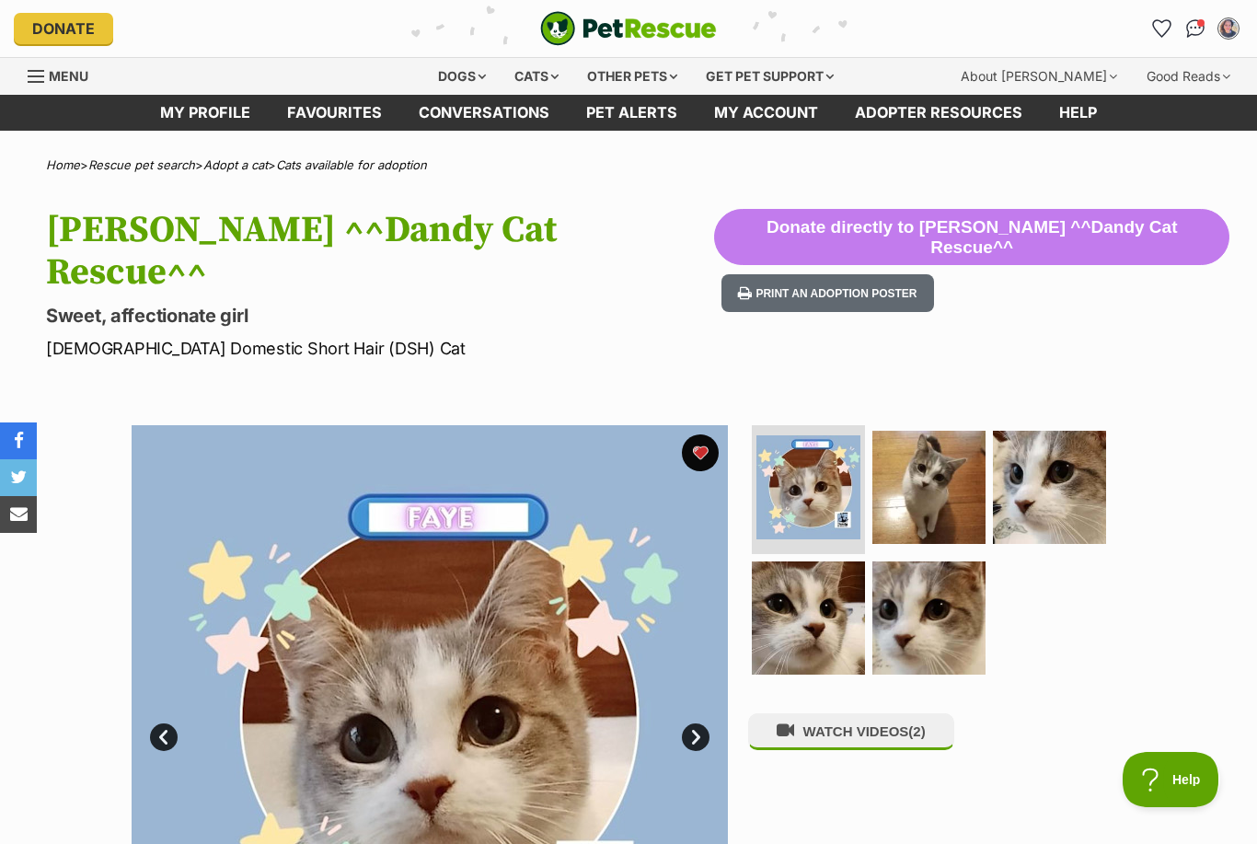
click at [957, 455] on img at bounding box center [929, 487] width 113 height 113
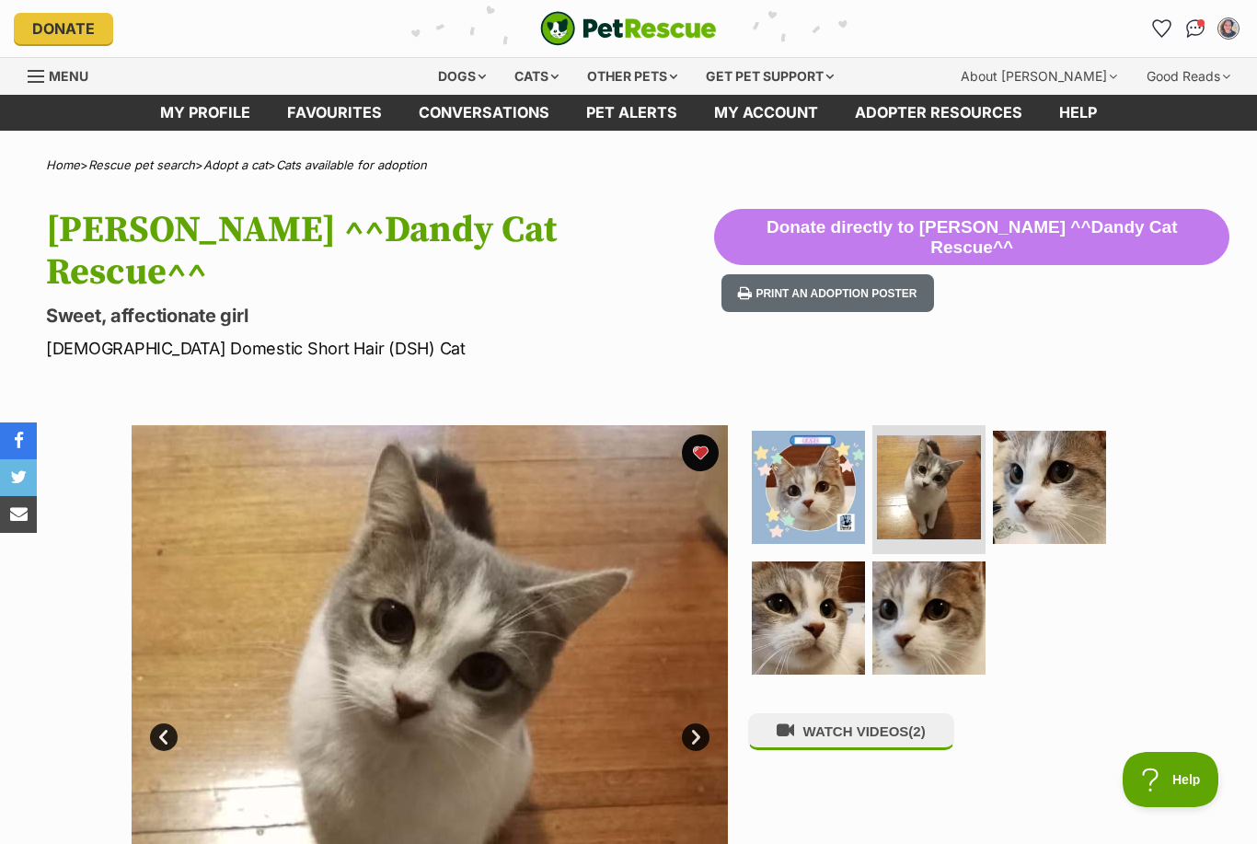
click at [1034, 461] on img at bounding box center [1049, 487] width 113 height 113
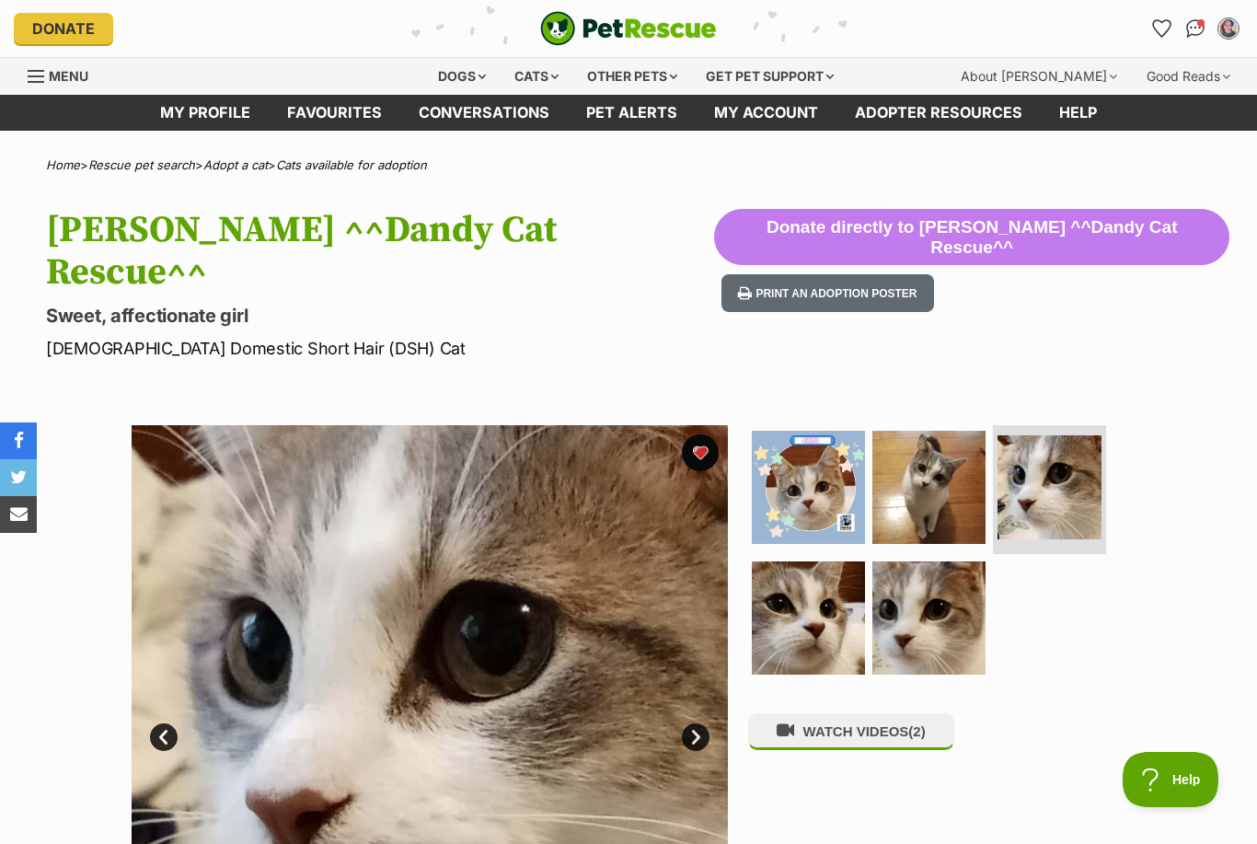
click at [835, 591] on img at bounding box center [808, 617] width 113 height 113
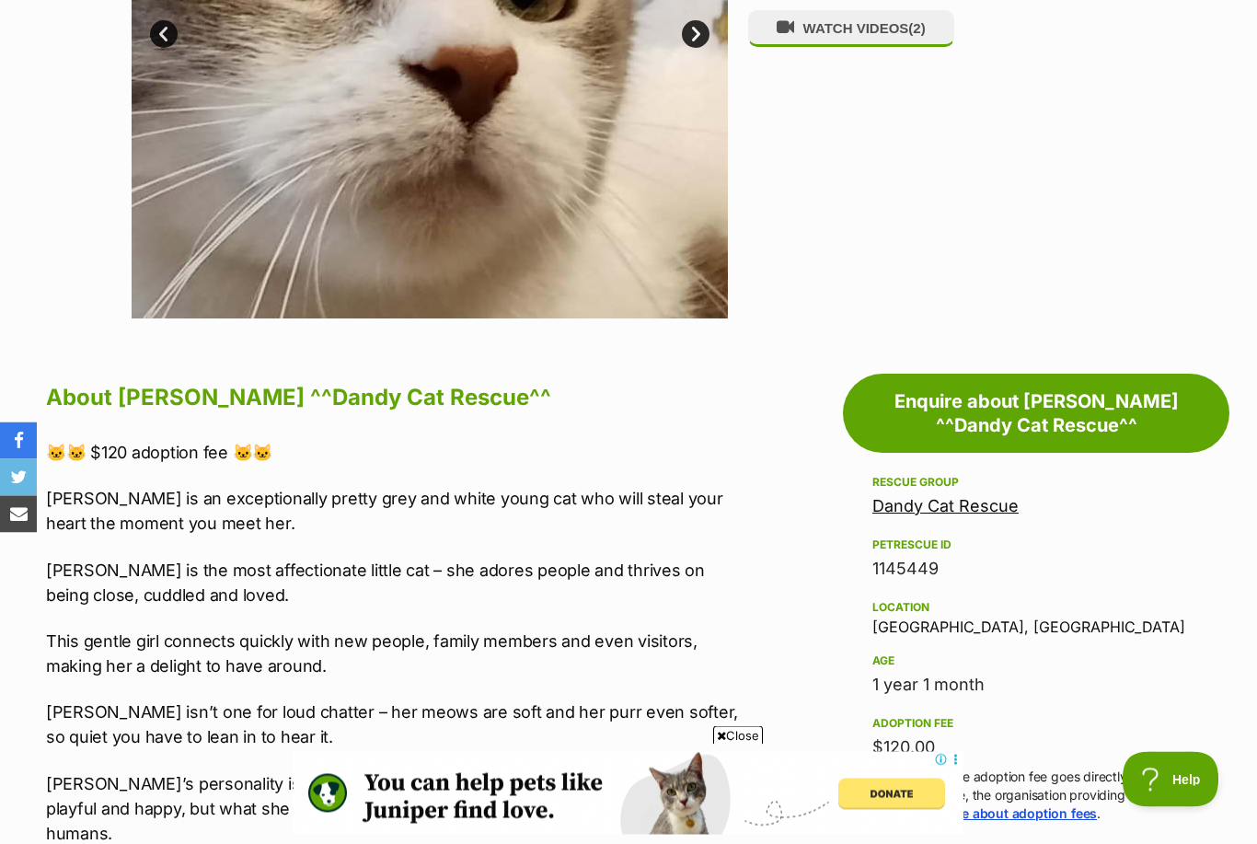
scroll to position [699, 0]
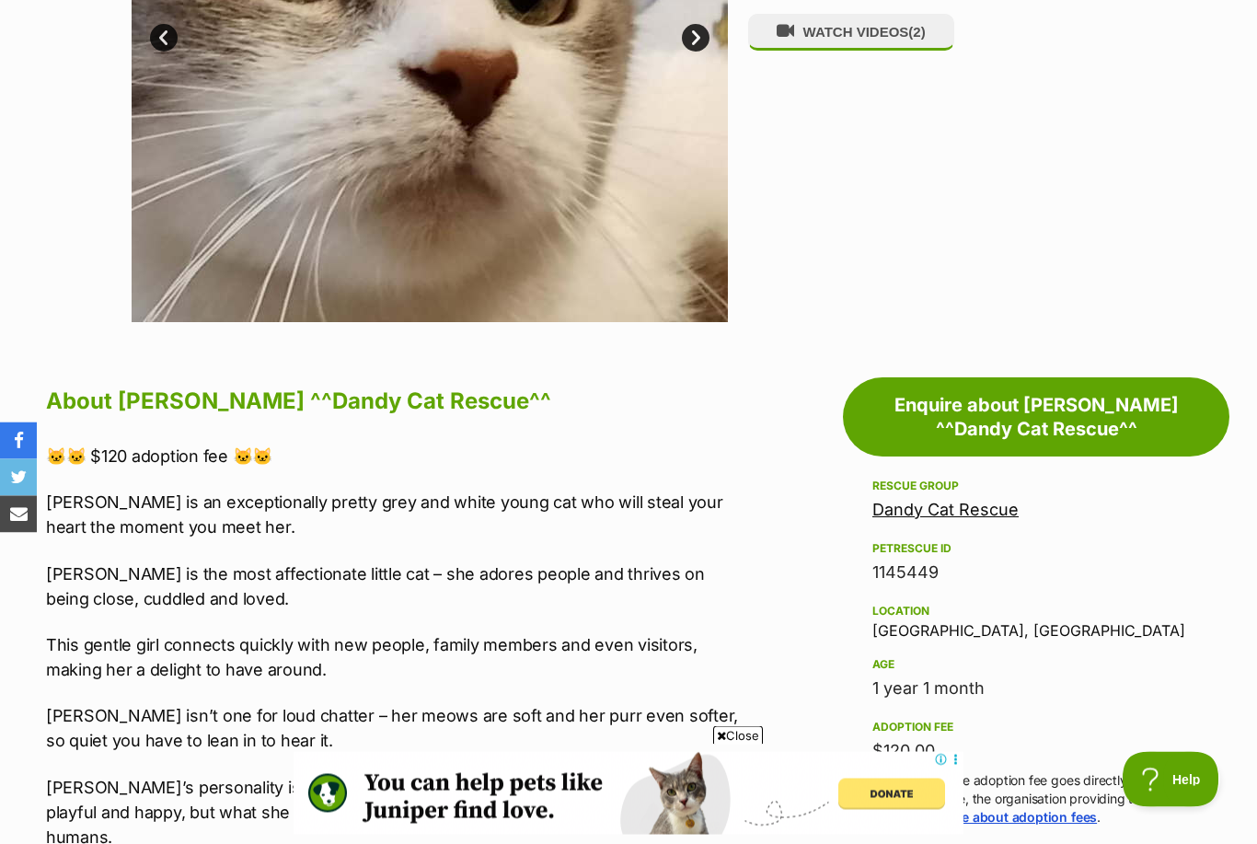
click at [1042, 394] on link "Enquire about Faye ^^Dandy Cat Rescue^^" at bounding box center [1036, 417] width 387 height 79
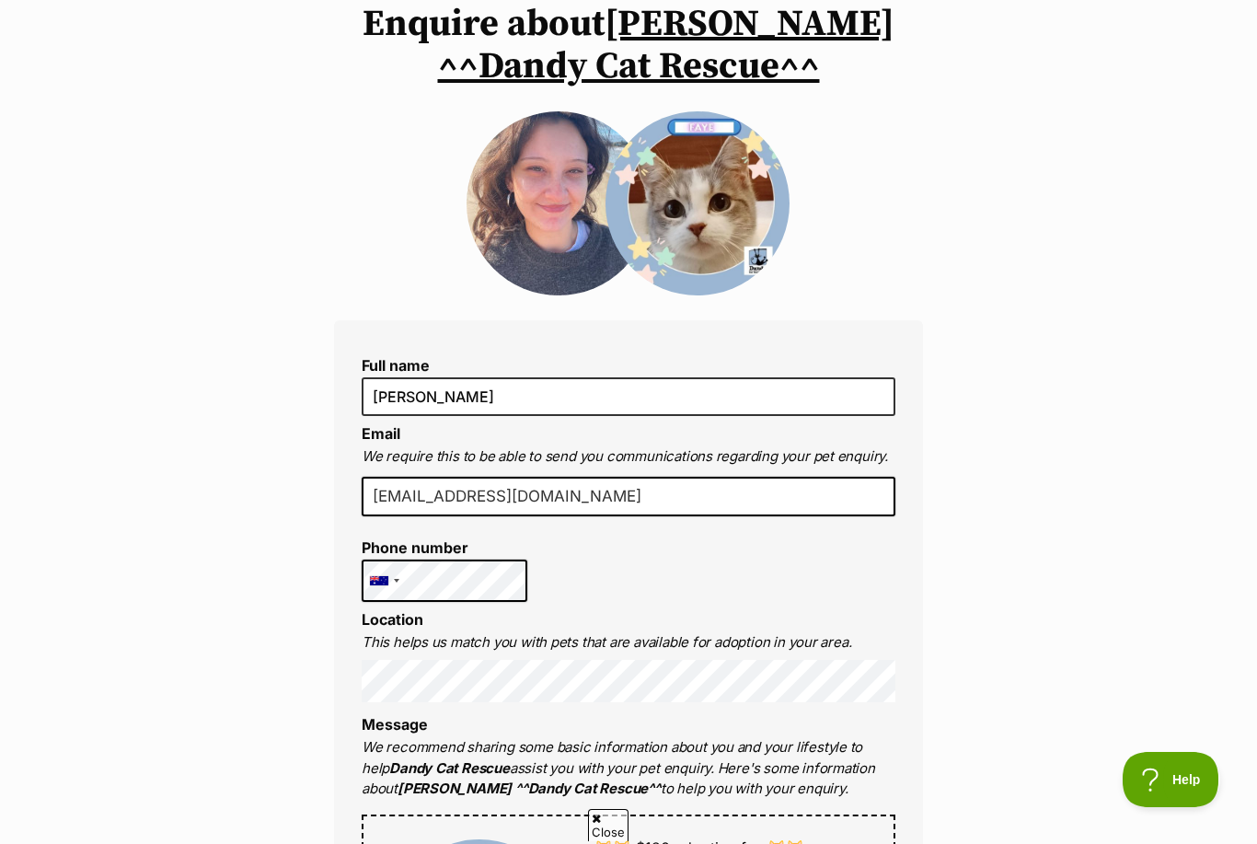
scroll to position [164, 0]
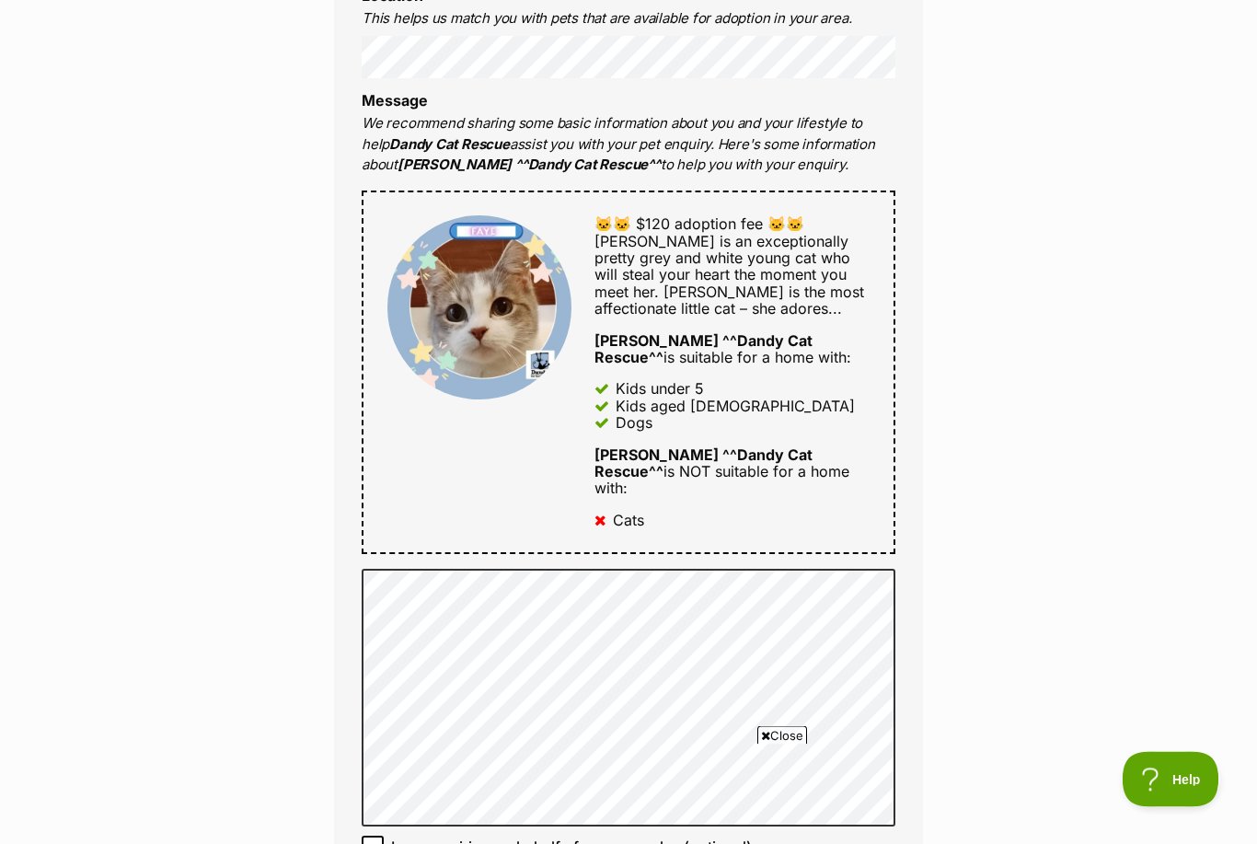
scroll to position [789, 0]
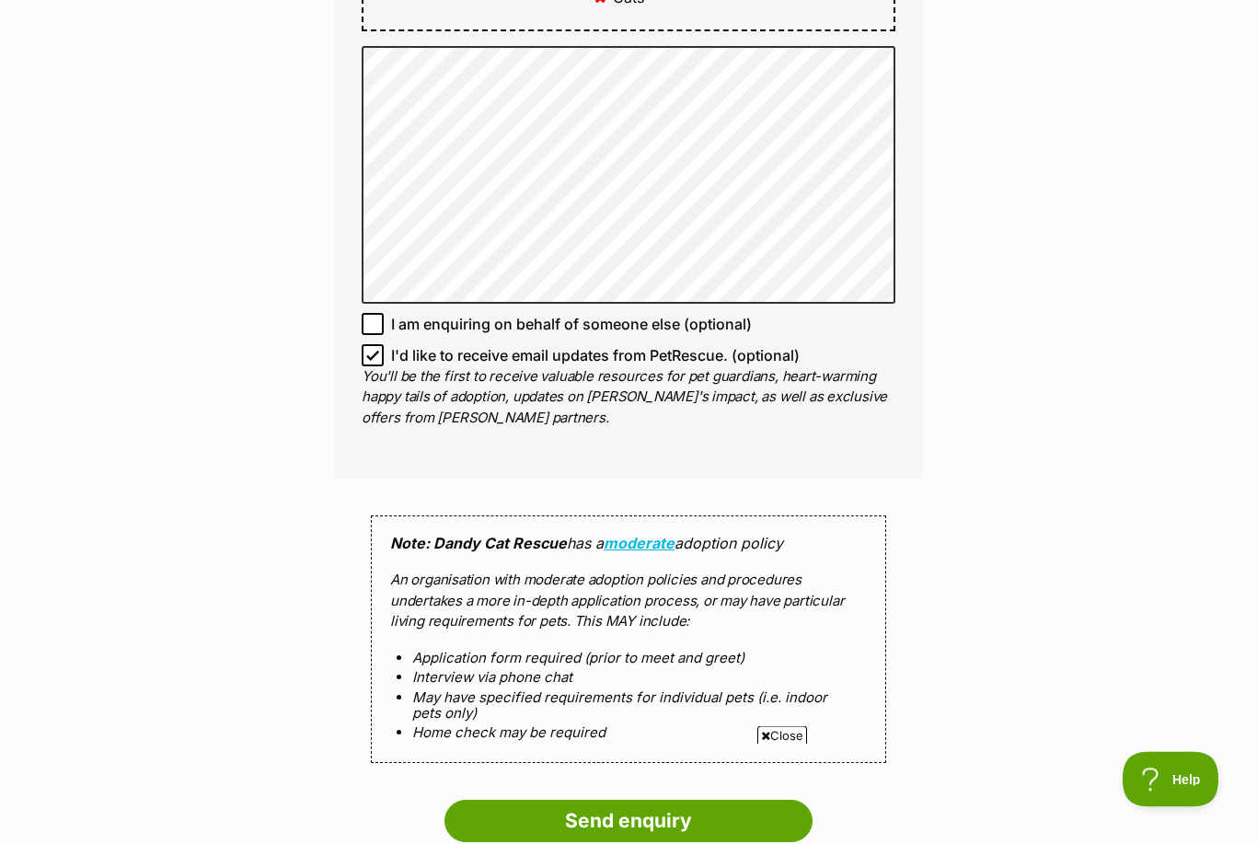
click at [687, 801] on input "Send enquiry" at bounding box center [629, 822] width 368 height 42
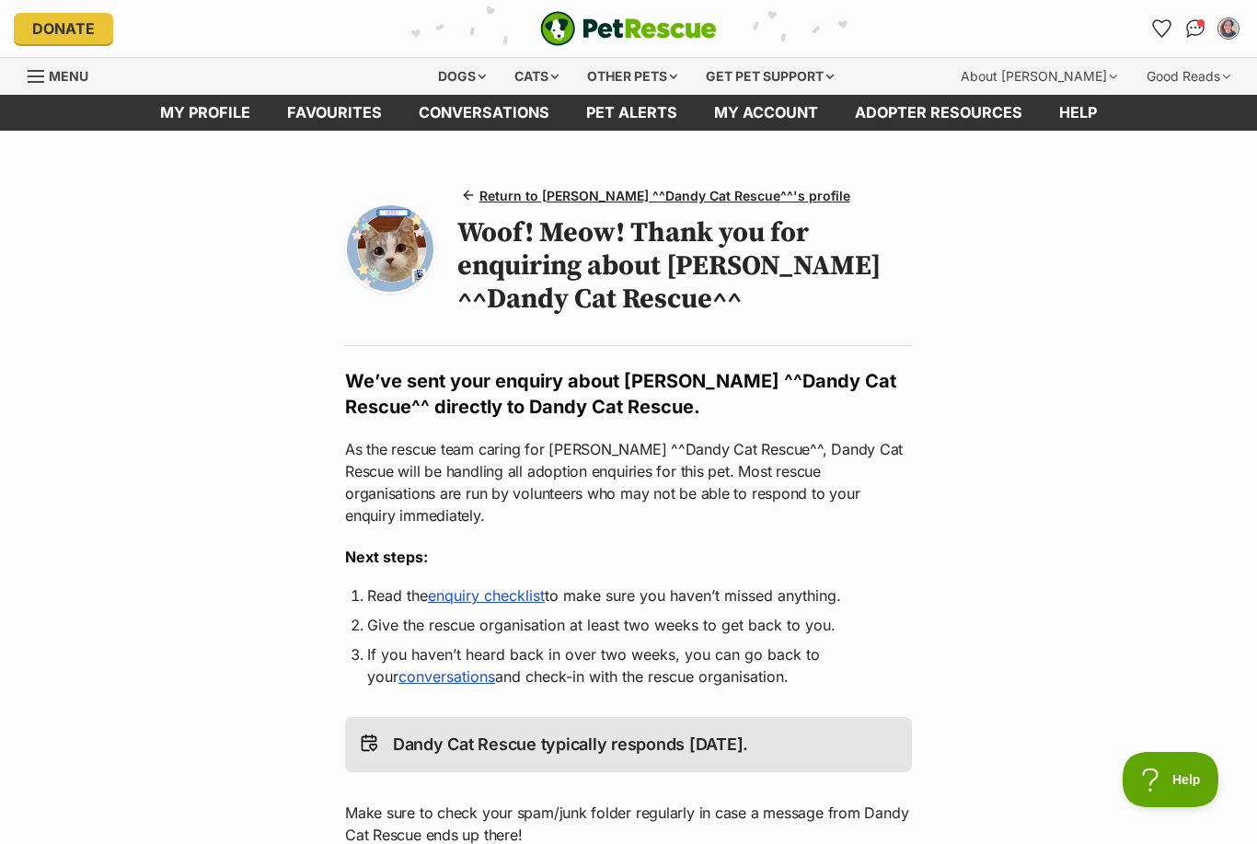
click at [353, 115] on link "Favourites" at bounding box center [335, 113] width 132 height 36
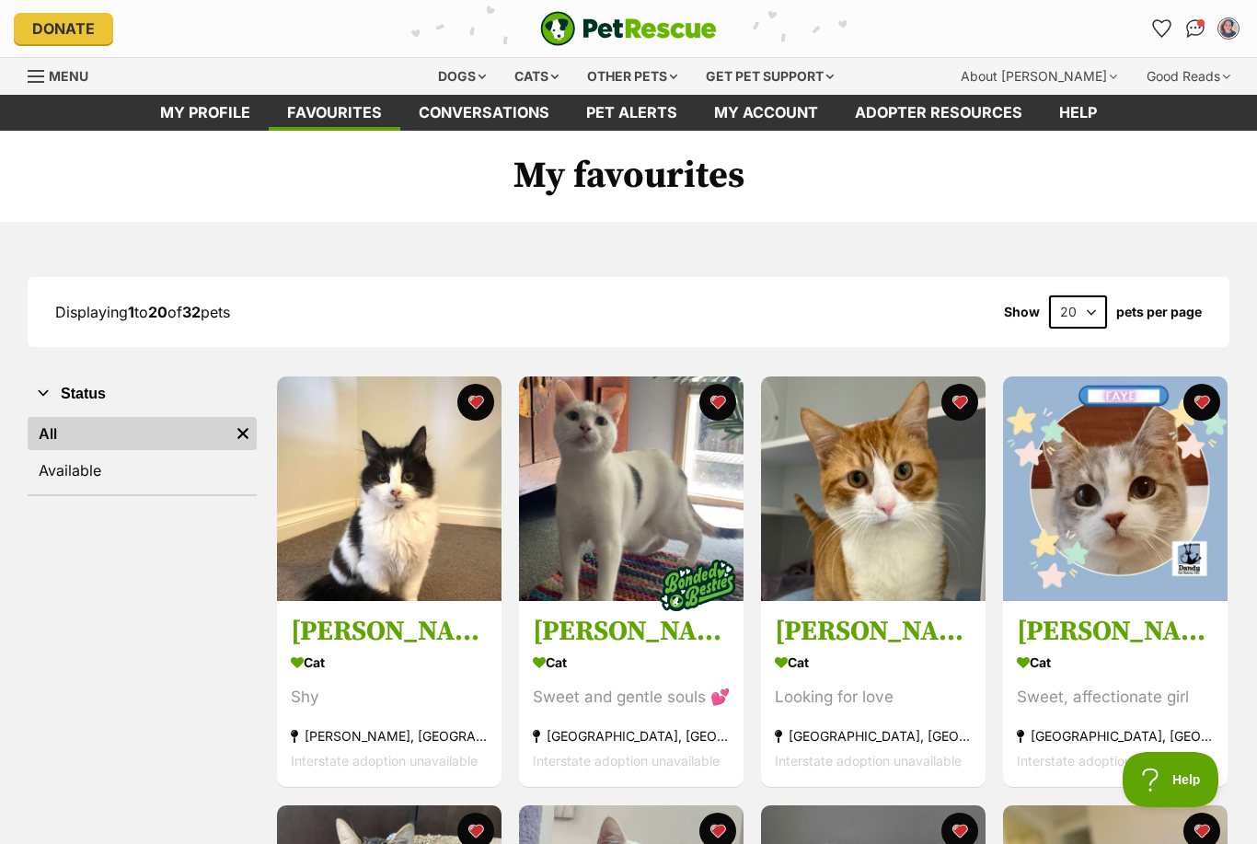
click at [1075, 665] on div "Cat" at bounding box center [1115, 663] width 197 height 27
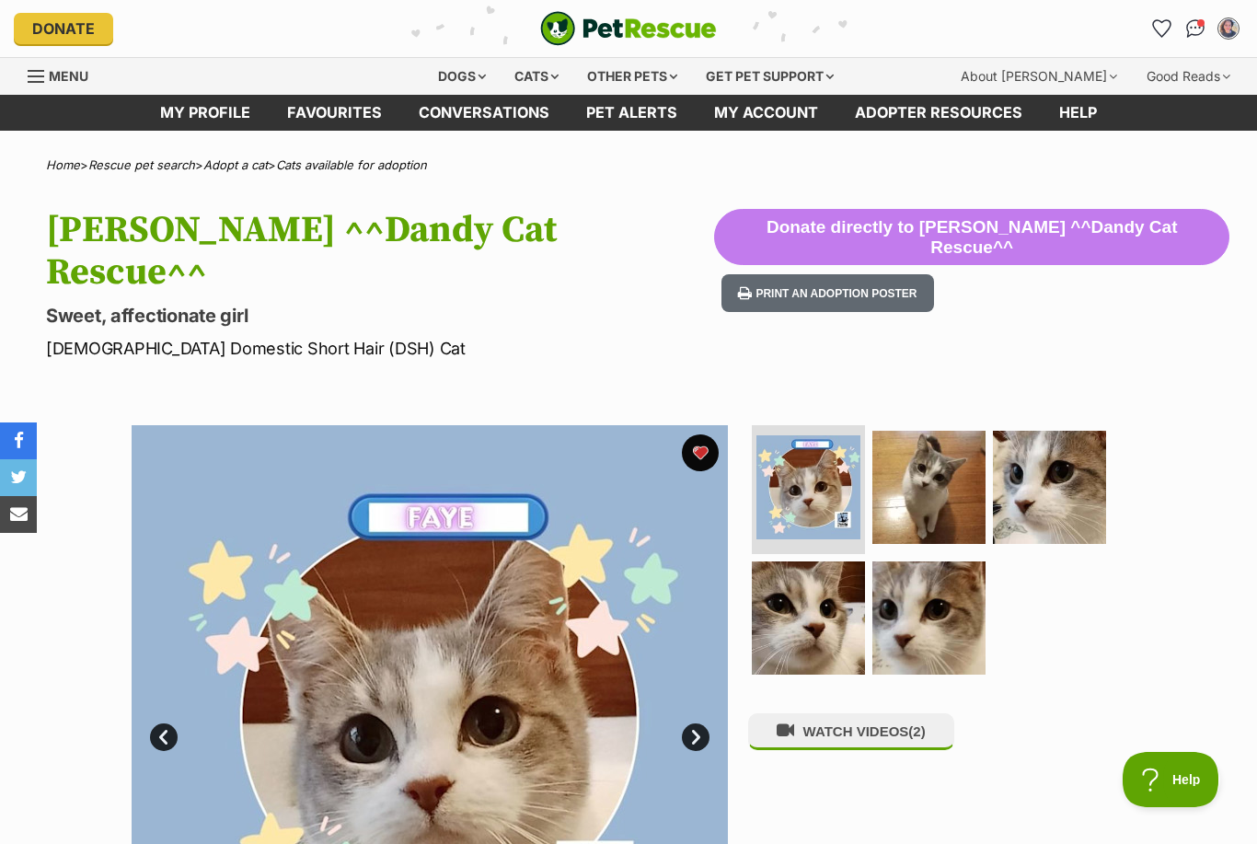
click at [342, 113] on link "Favourites" at bounding box center [335, 113] width 132 height 36
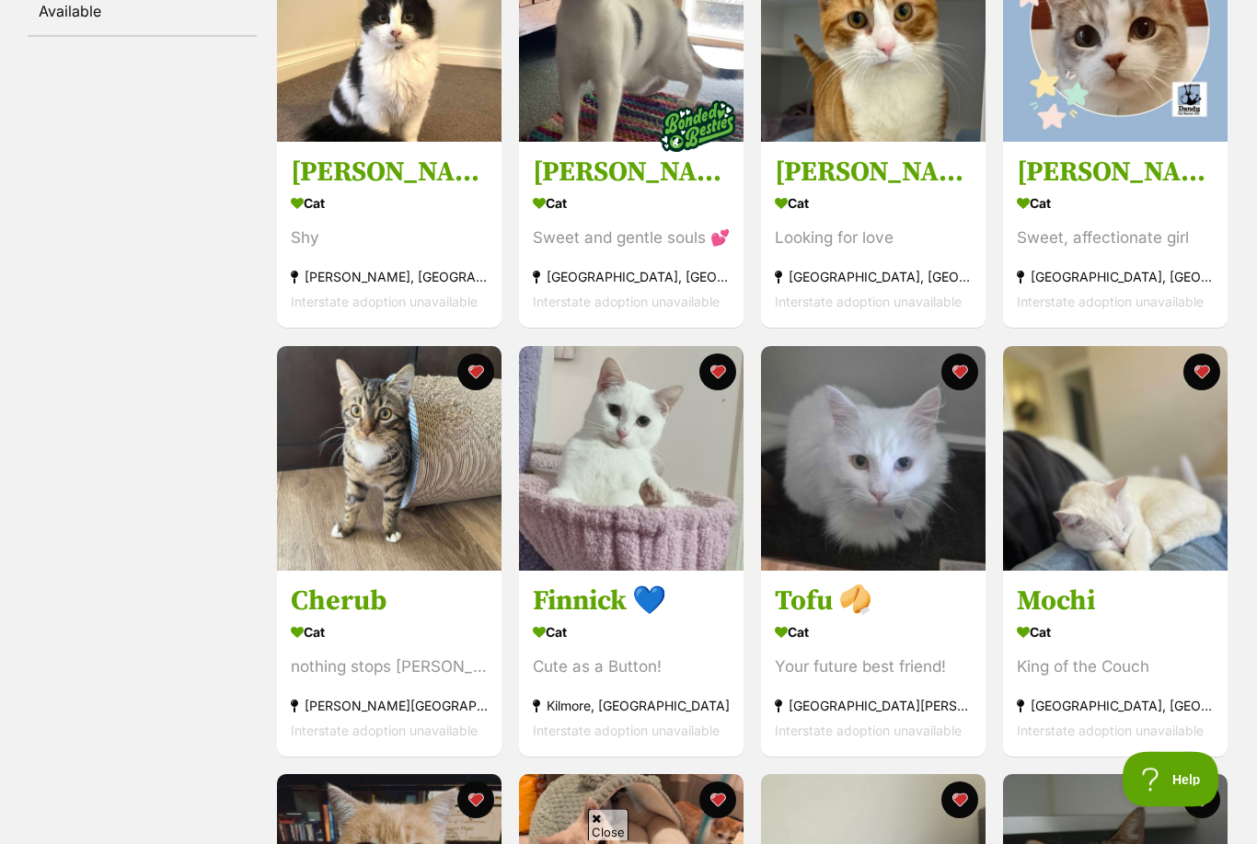
scroll to position [459, 0]
click at [433, 676] on section "Cat nothing stops Cherub Melton South, VIC Interstate adoption unavailable" at bounding box center [389, 681] width 197 height 124
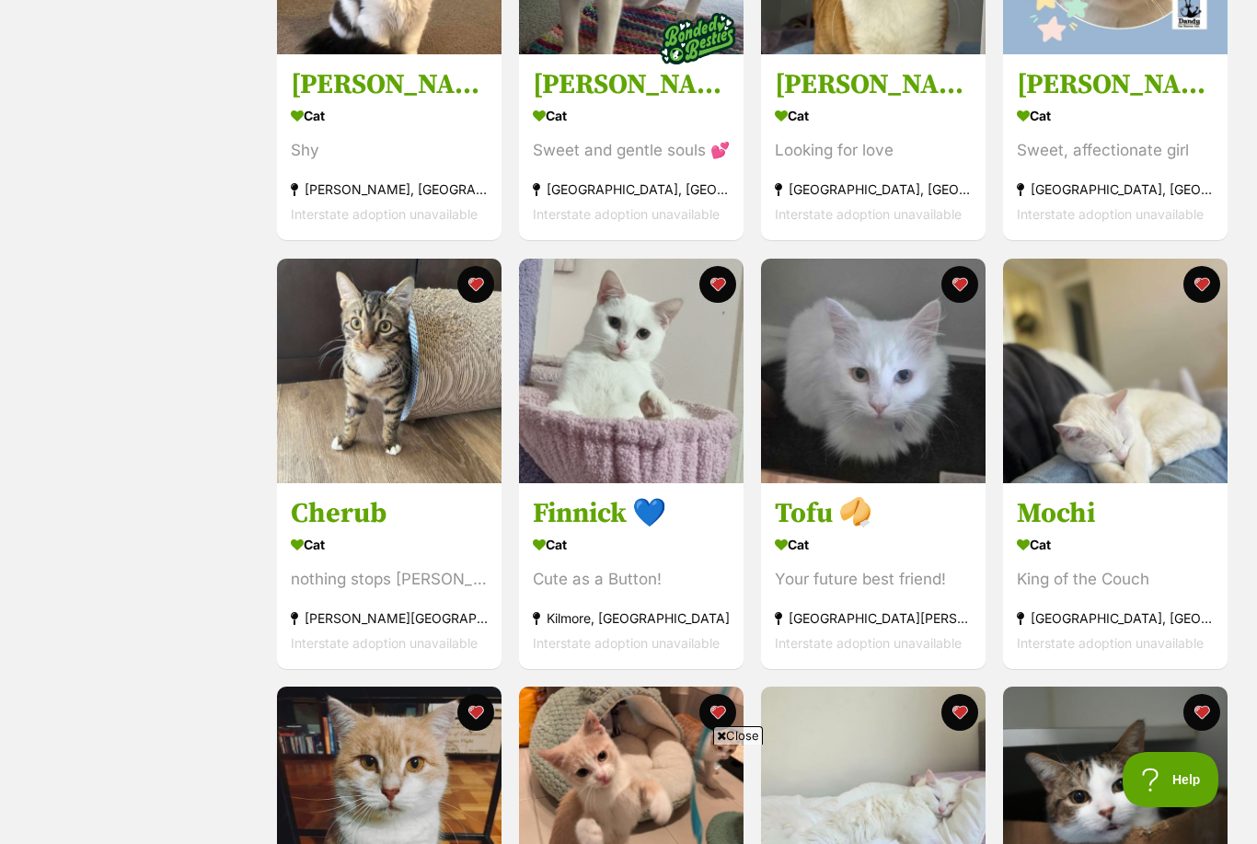
scroll to position [0, 0]
click at [654, 537] on div "Cat" at bounding box center [631, 544] width 197 height 27
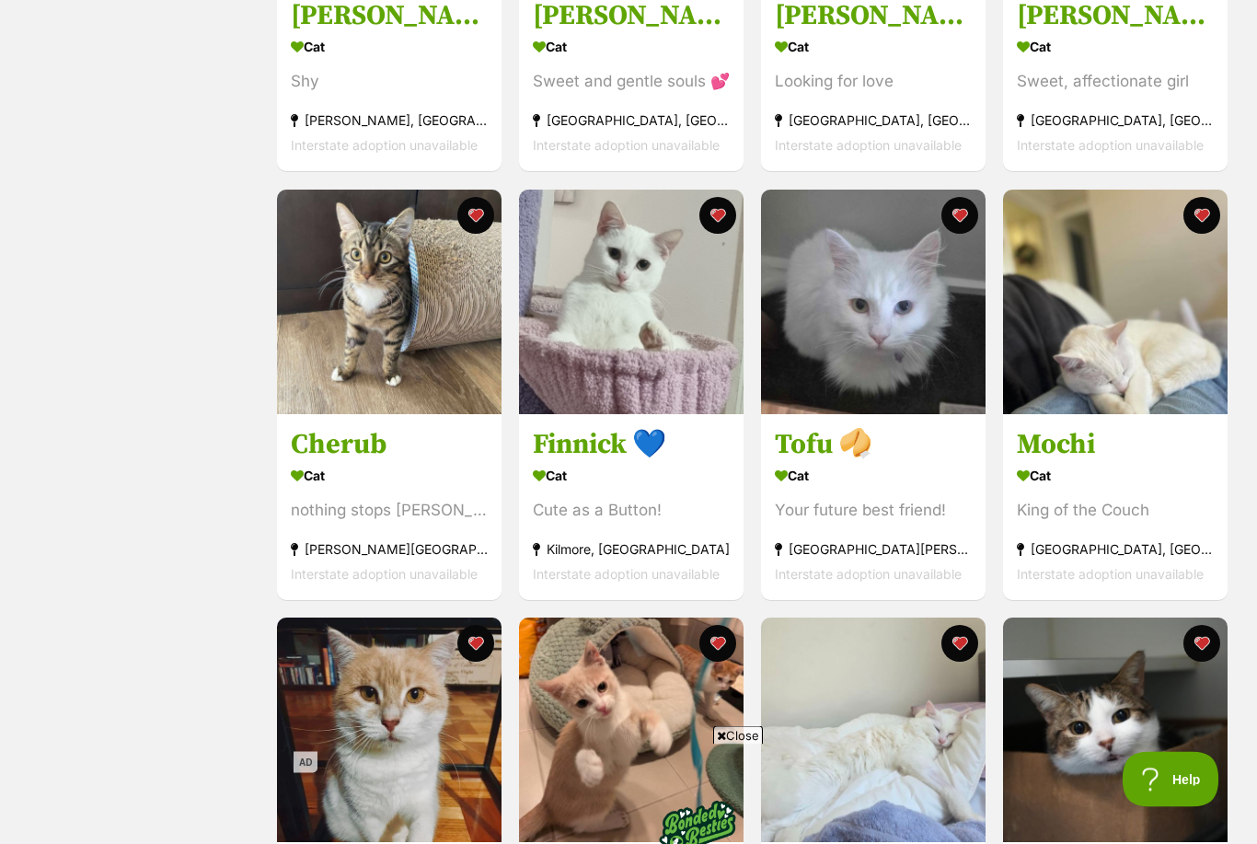
scroll to position [616, 0]
click at [855, 476] on div "Cat" at bounding box center [873, 475] width 197 height 27
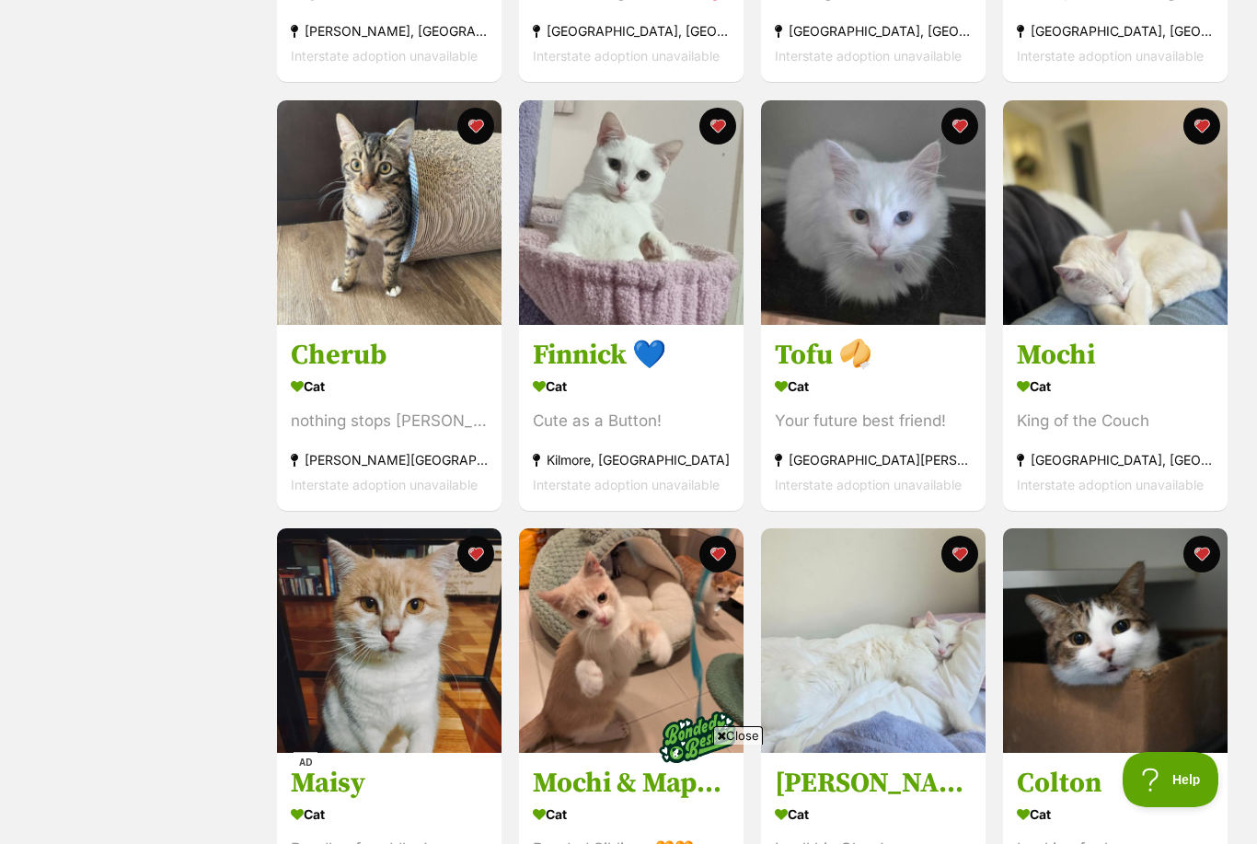
scroll to position [731, 0]
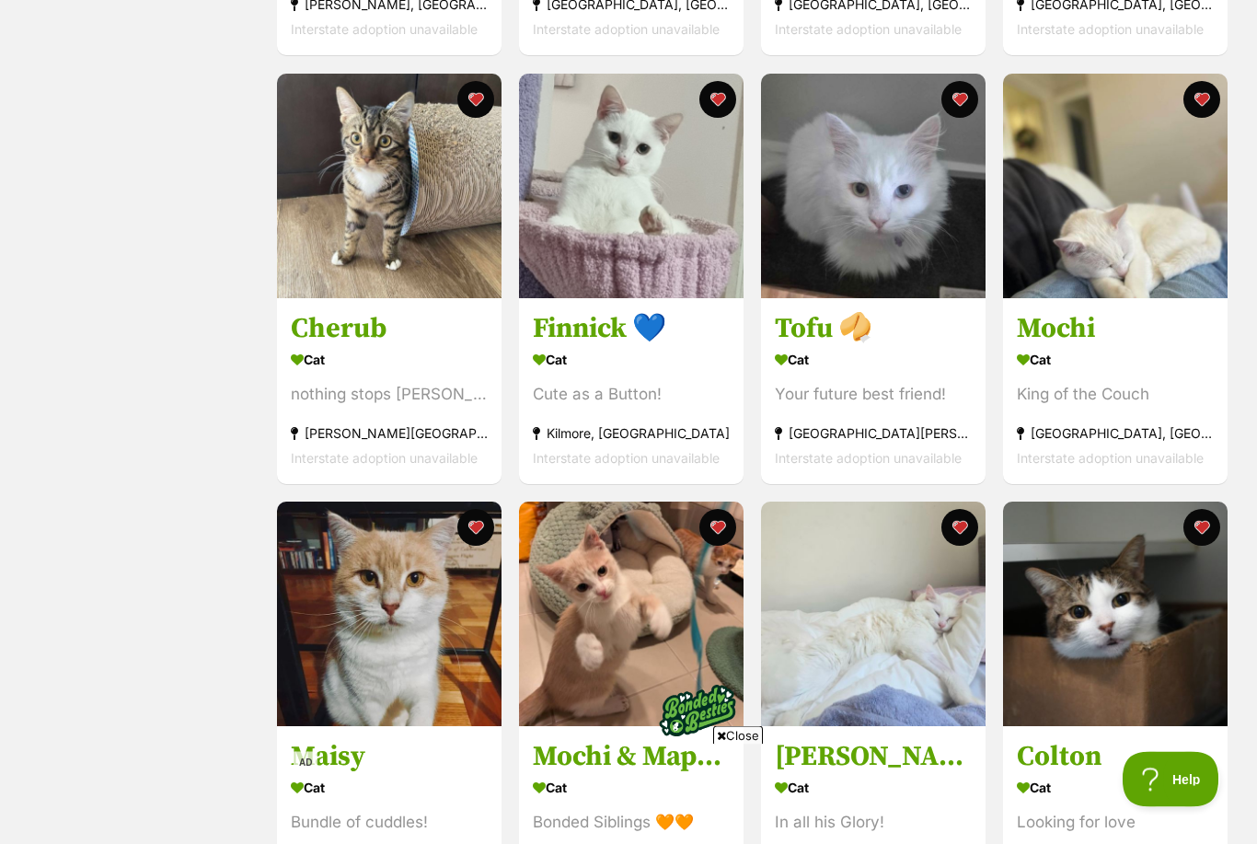
click at [1104, 390] on div "King of the Couch" at bounding box center [1115, 395] width 197 height 25
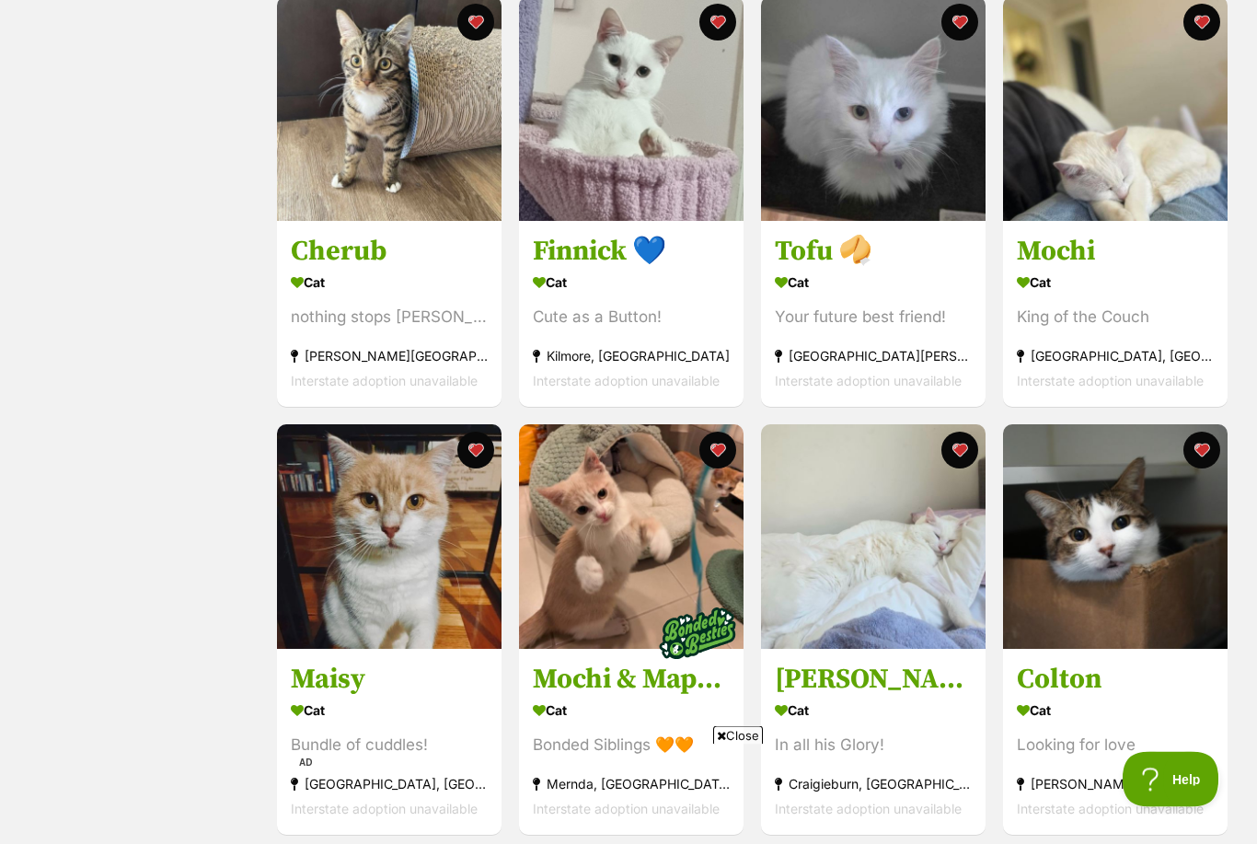
scroll to position [807, 0]
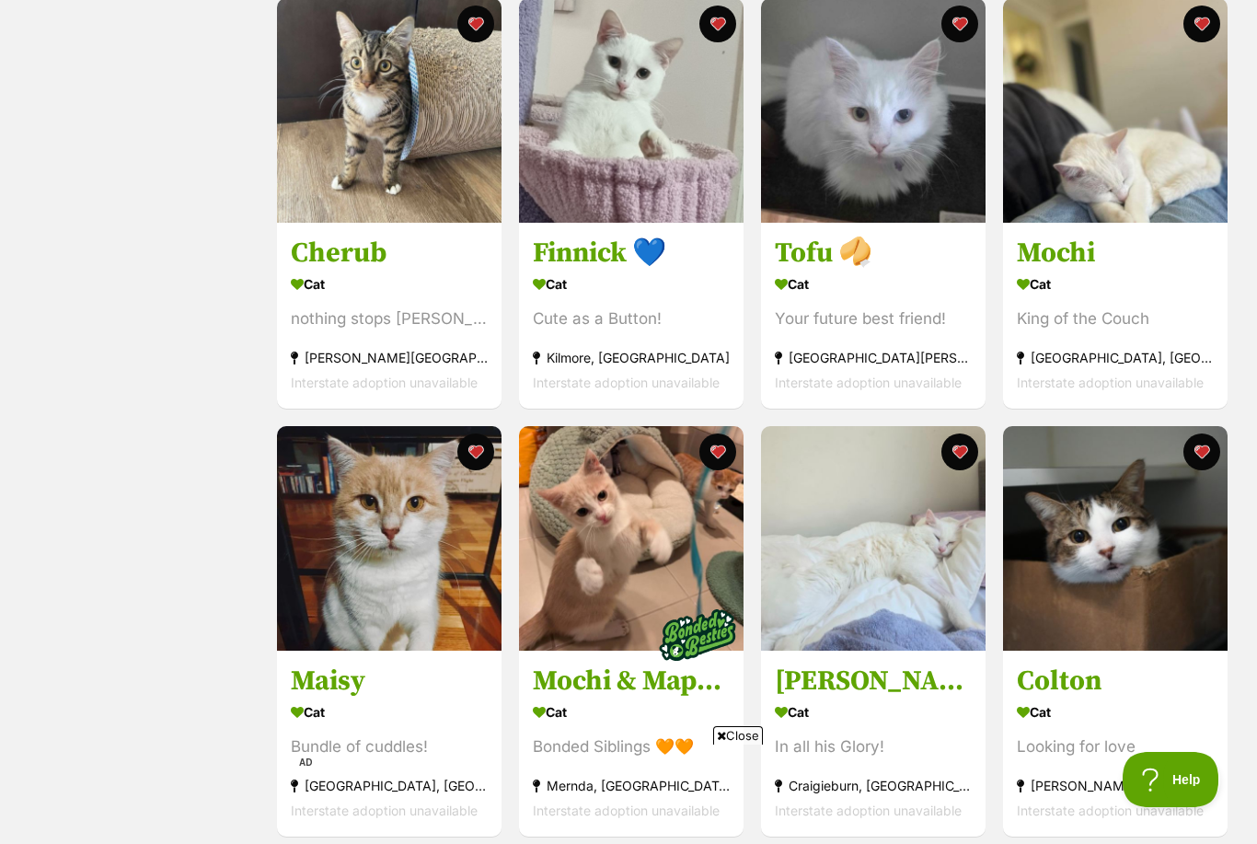
click at [642, 695] on h3 "Mochi & Maple * 9 Lives Project Rescue*" at bounding box center [631, 682] width 197 height 35
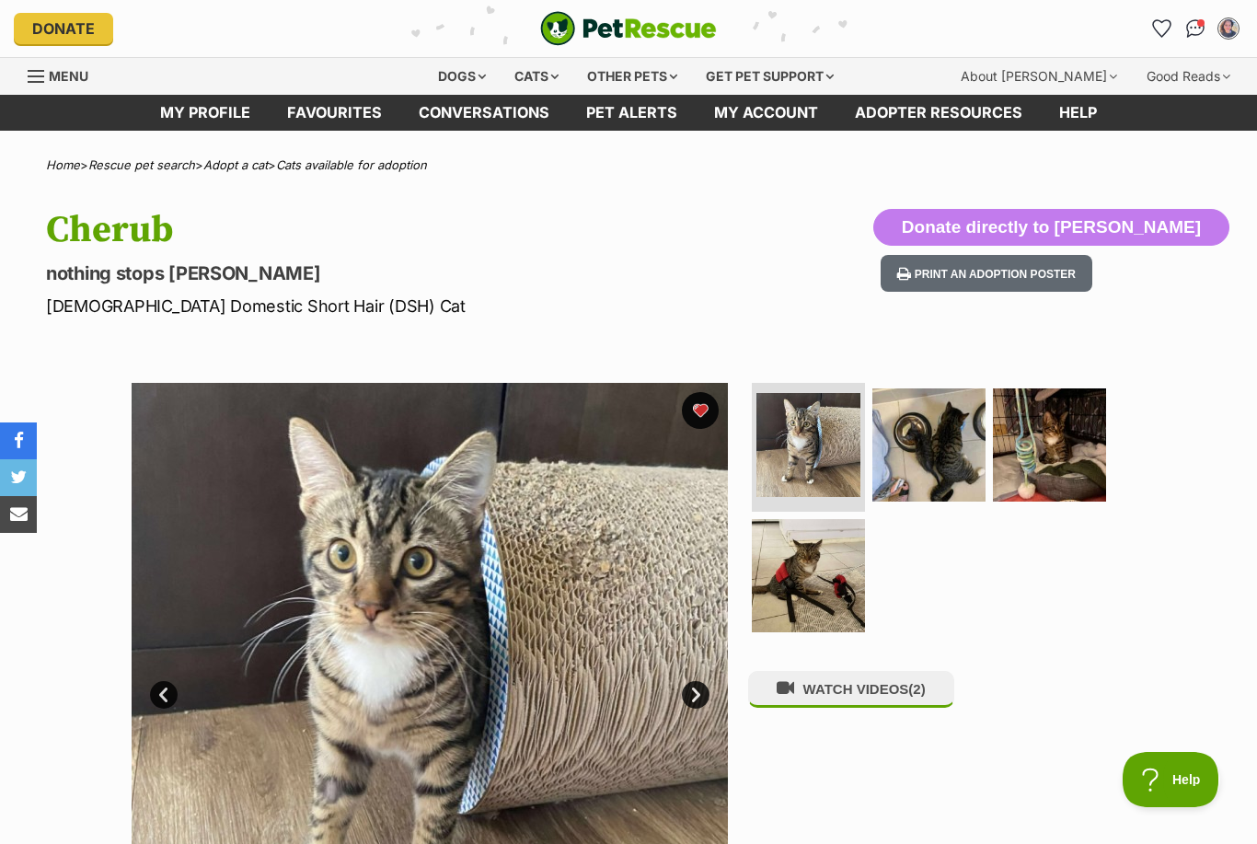
click at [843, 558] on img at bounding box center [808, 575] width 113 height 113
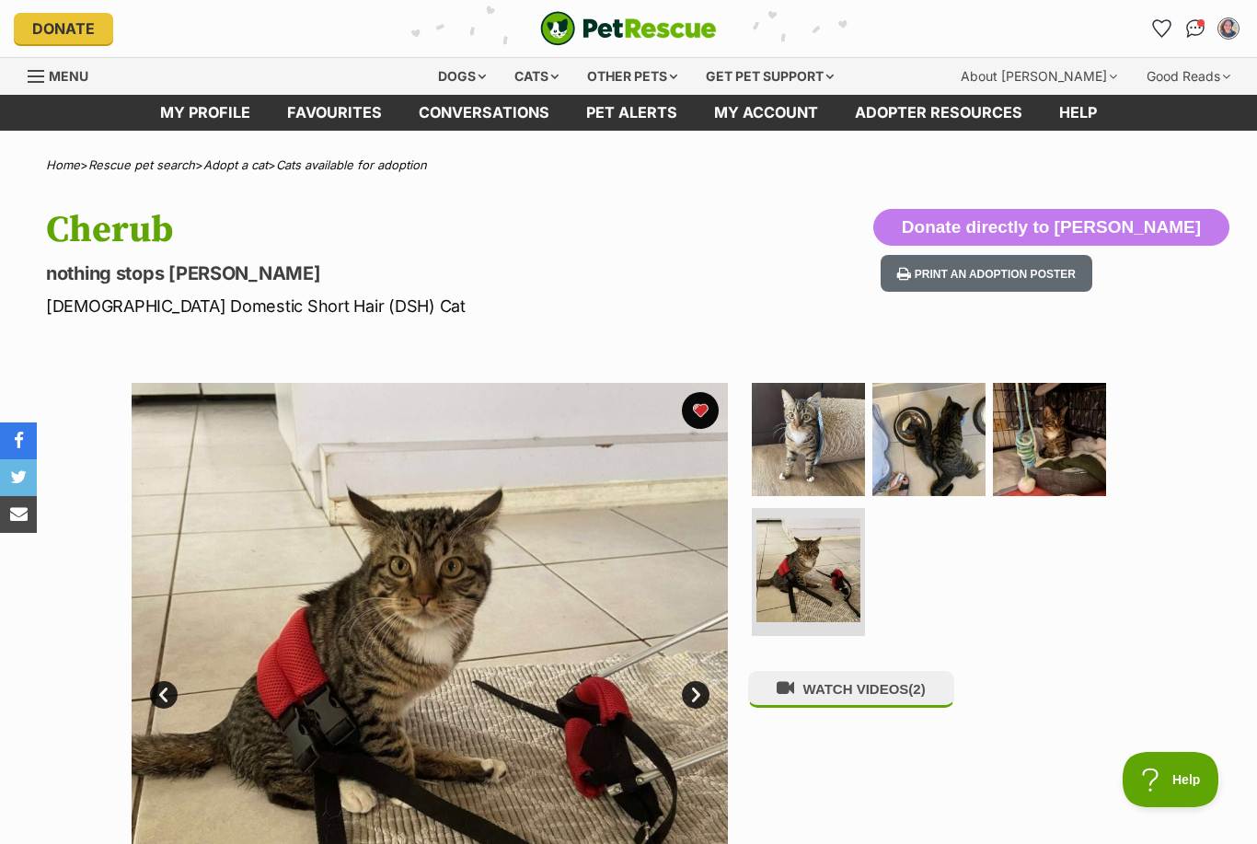
click at [950, 439] on img at bounding box center [929, 439] width 113 height 113
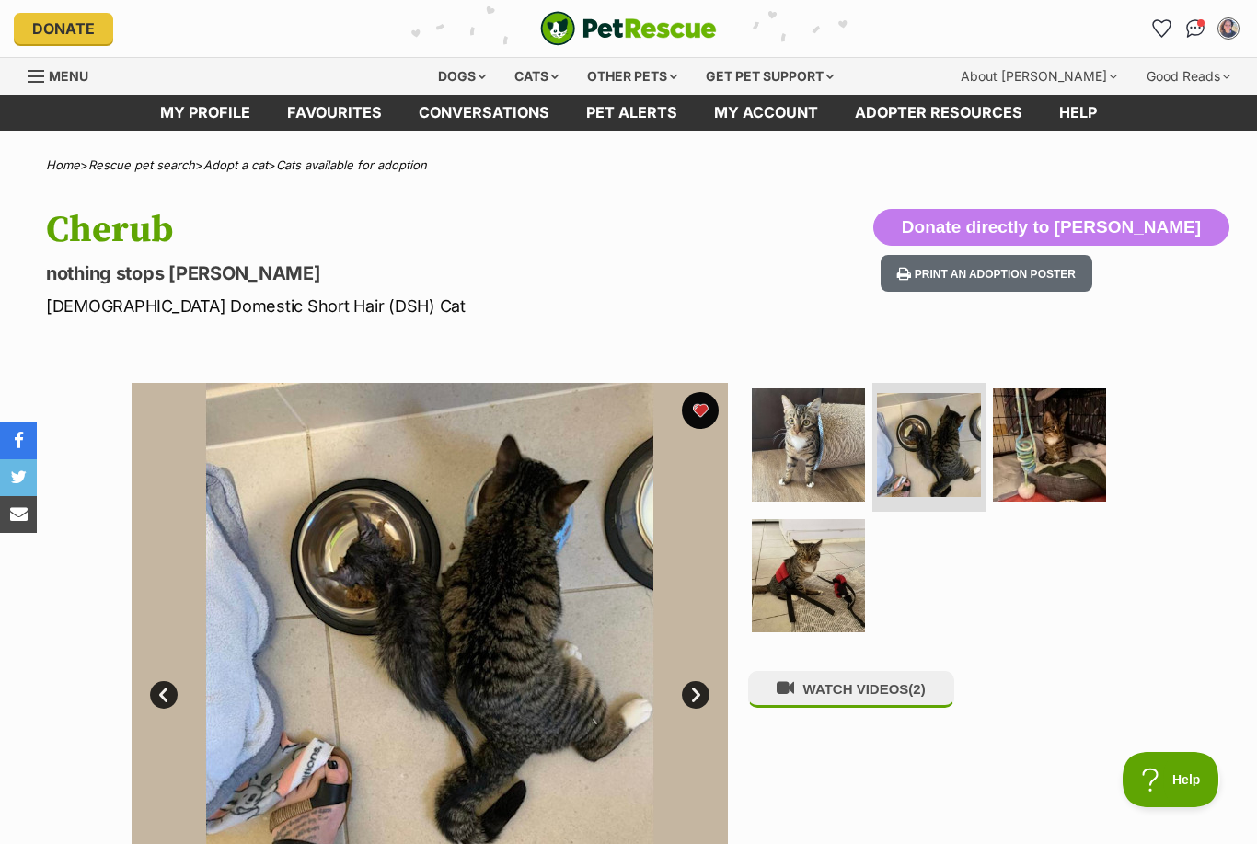
click at [840, 457] on img at bounding box center [808, 444] width 113 height 113
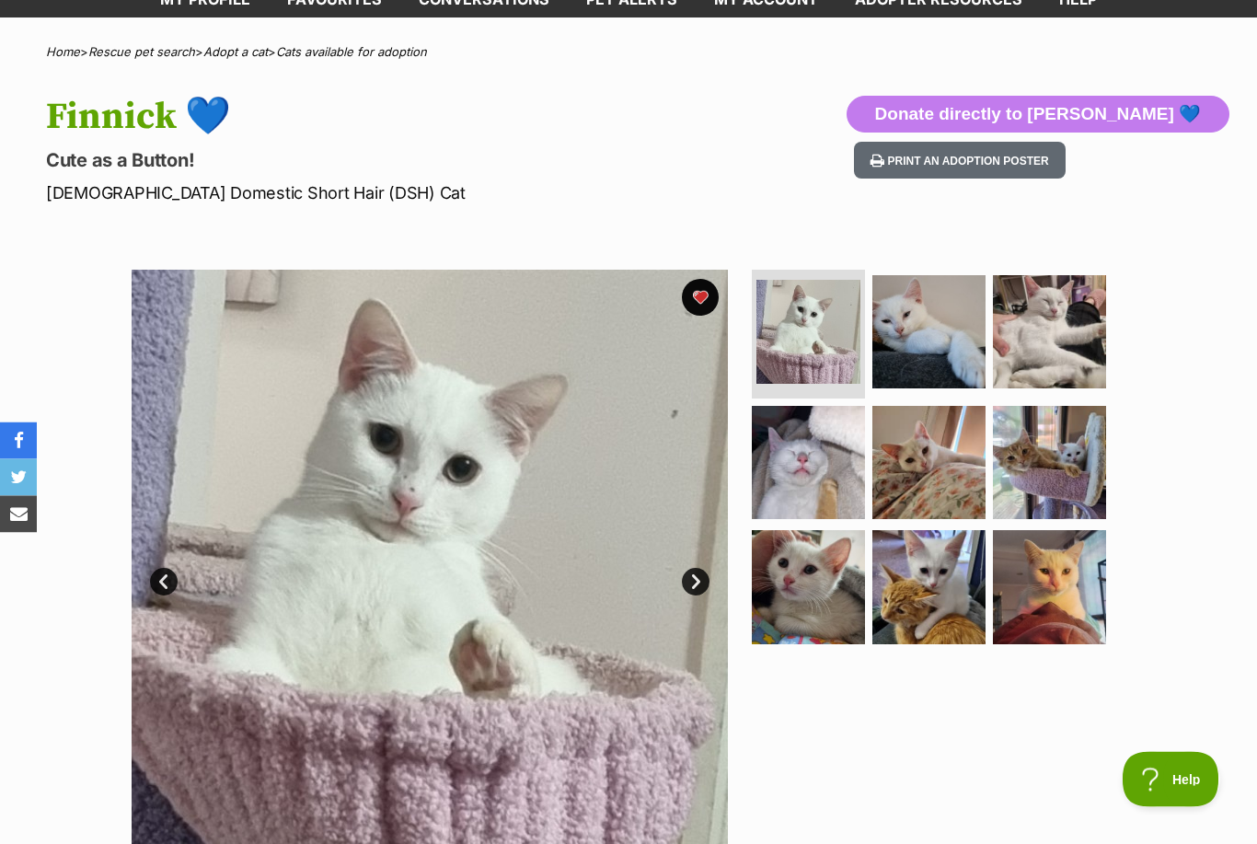
scroll to position [117, 0]
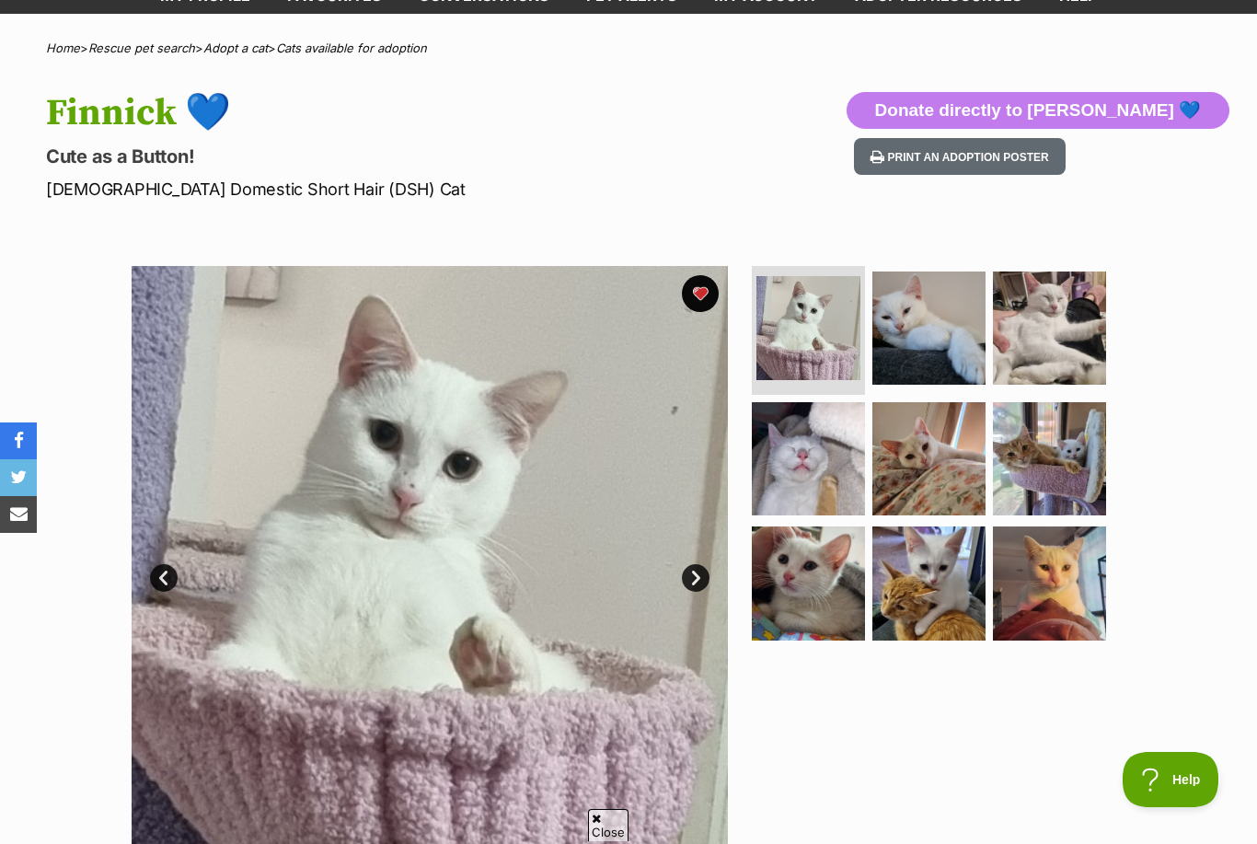
click at [829, 595] on img at bounding box center [808, 582] width 113 height 113
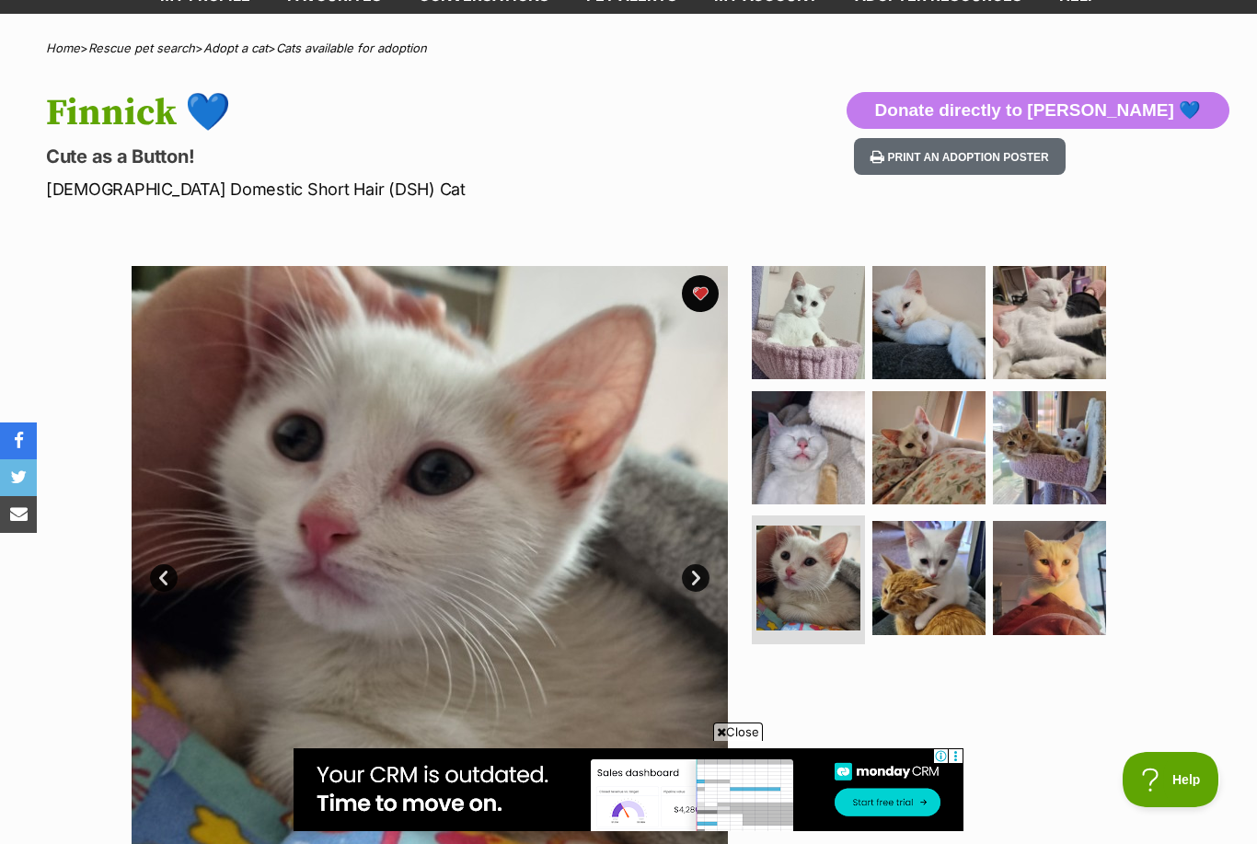
scroll to position [0, 0]
click at [942, 351] on img at bounding box center [929, 322] width 113 height 113
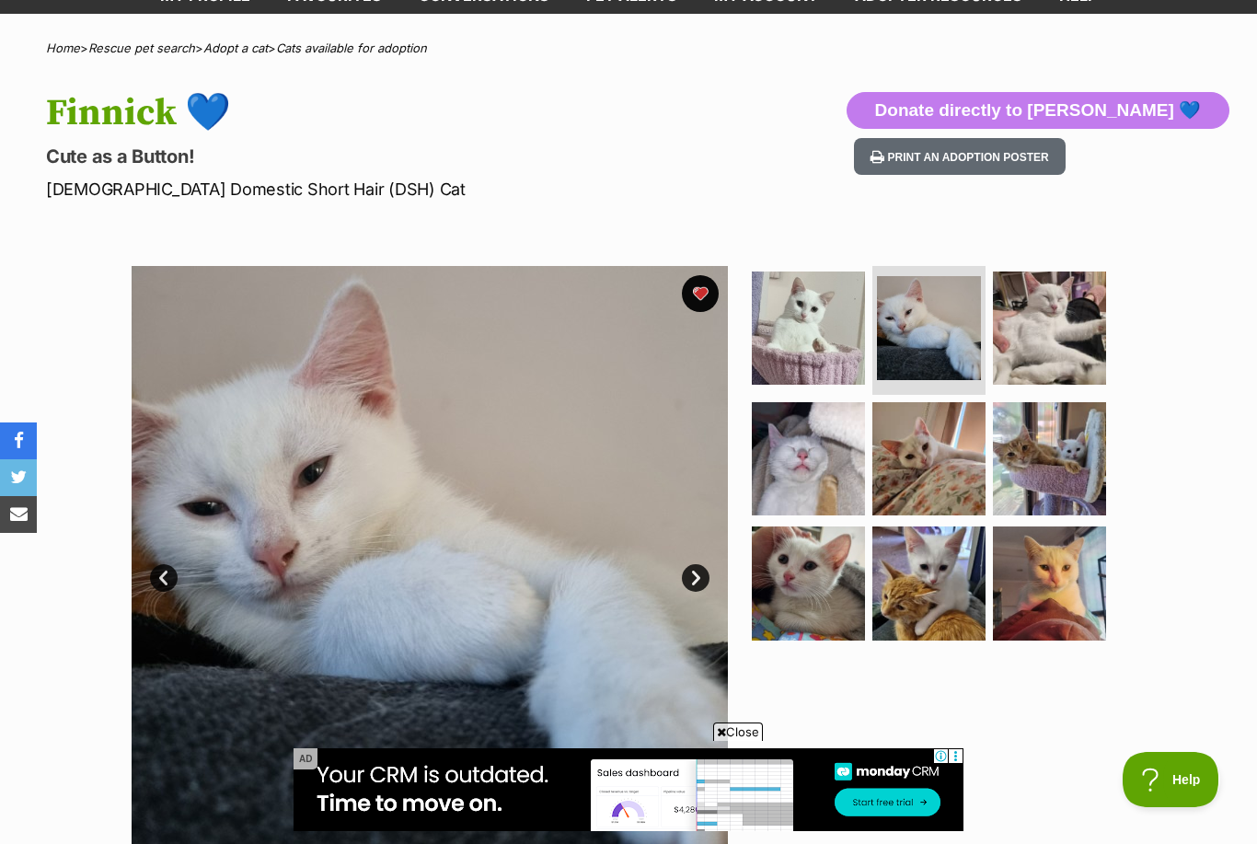
click at [839, 350] on img at bounding box center [808, 328] width 113 height 113
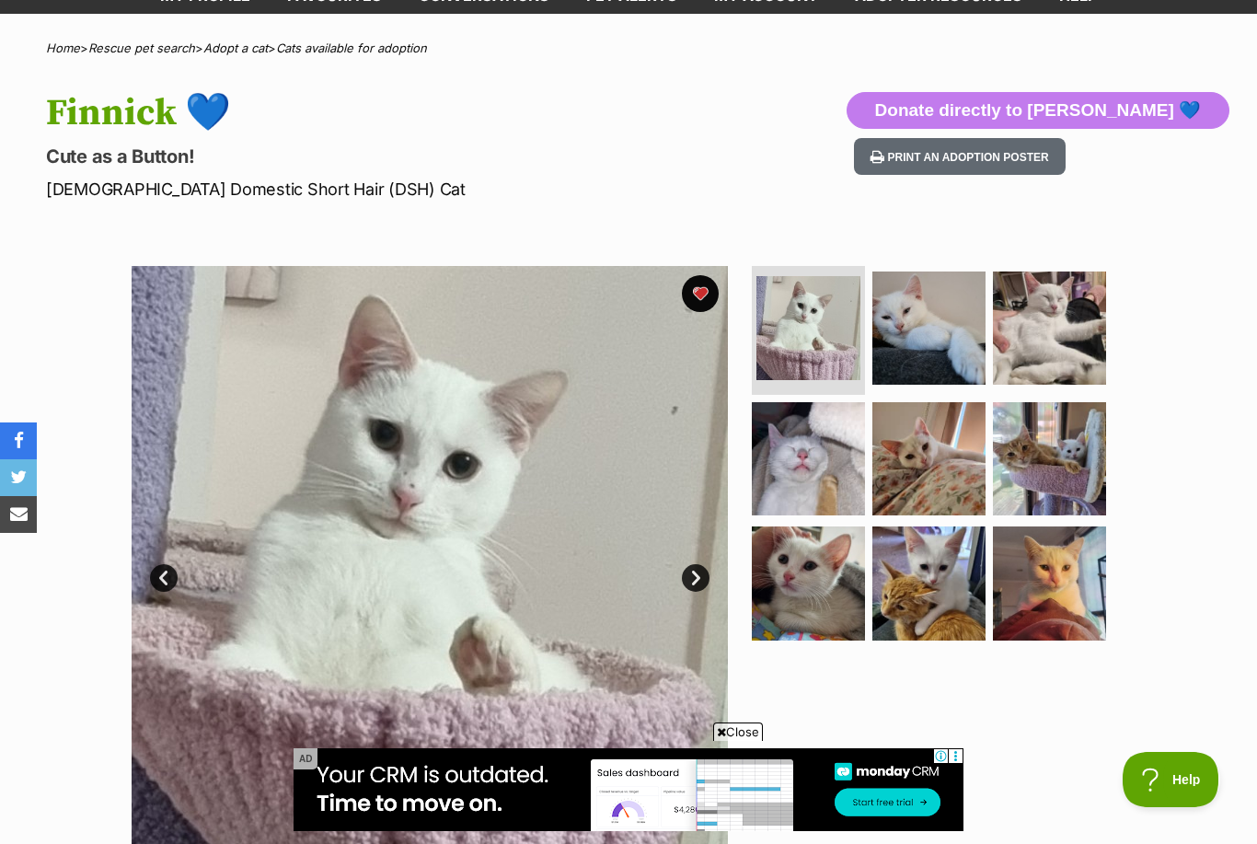
click at [1026, 567] on img at bounding box center [1049, 582] width 113 height 113
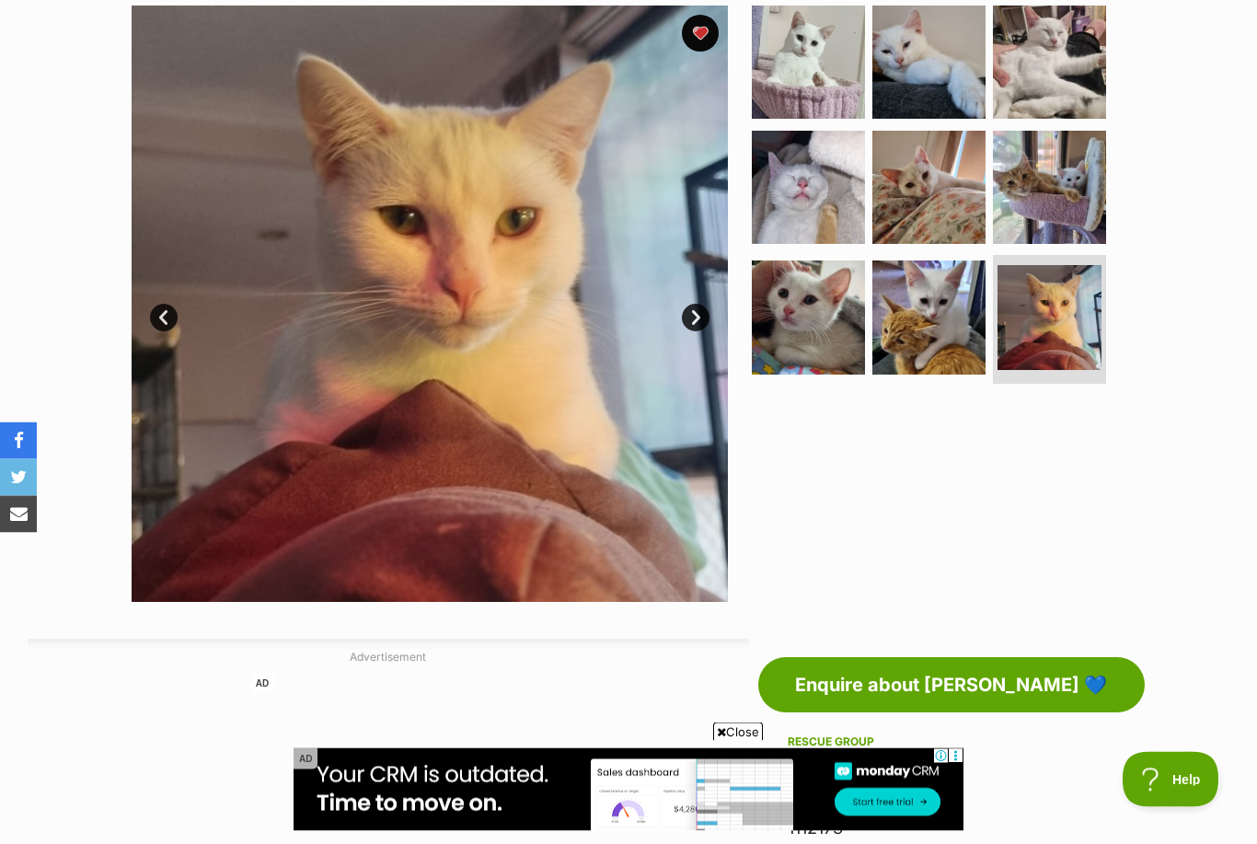
scroll to position [134, 0]
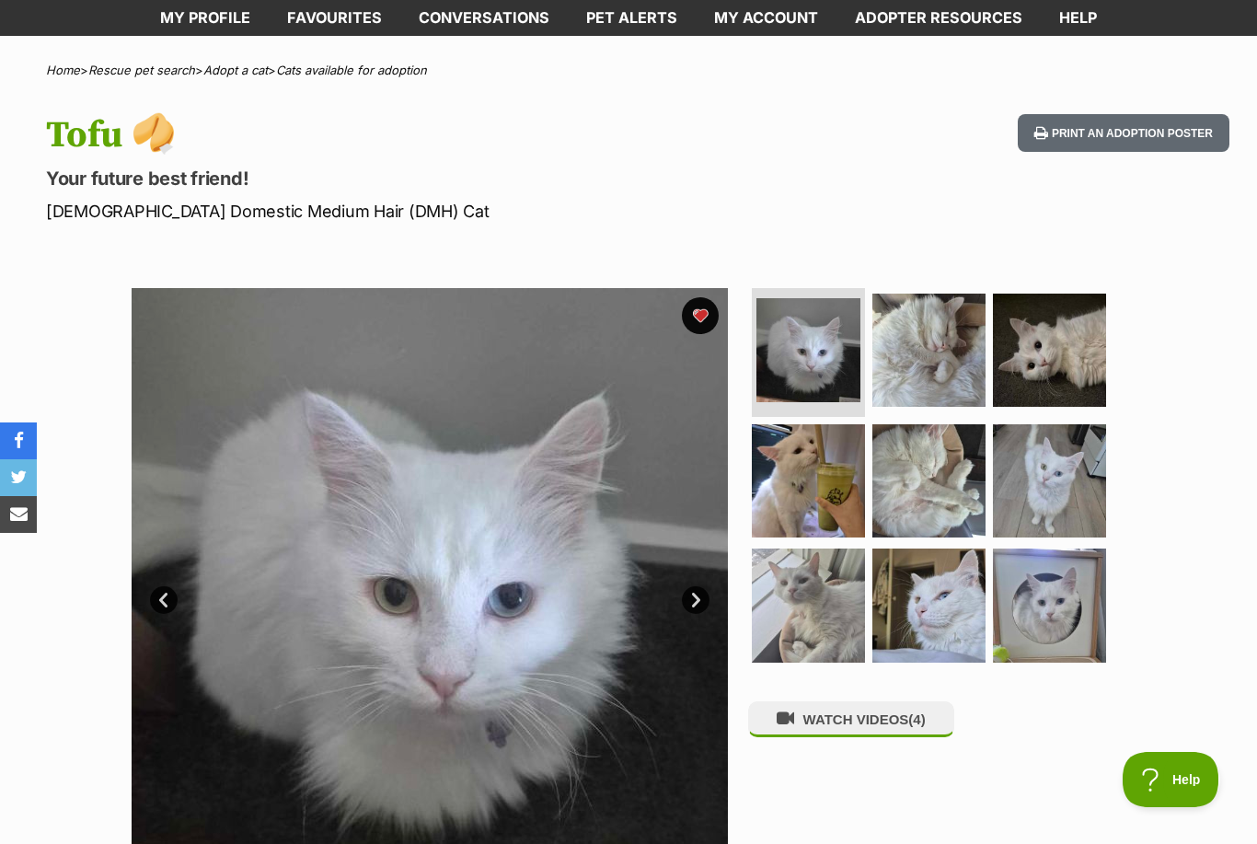
scroll to position [101, 0]
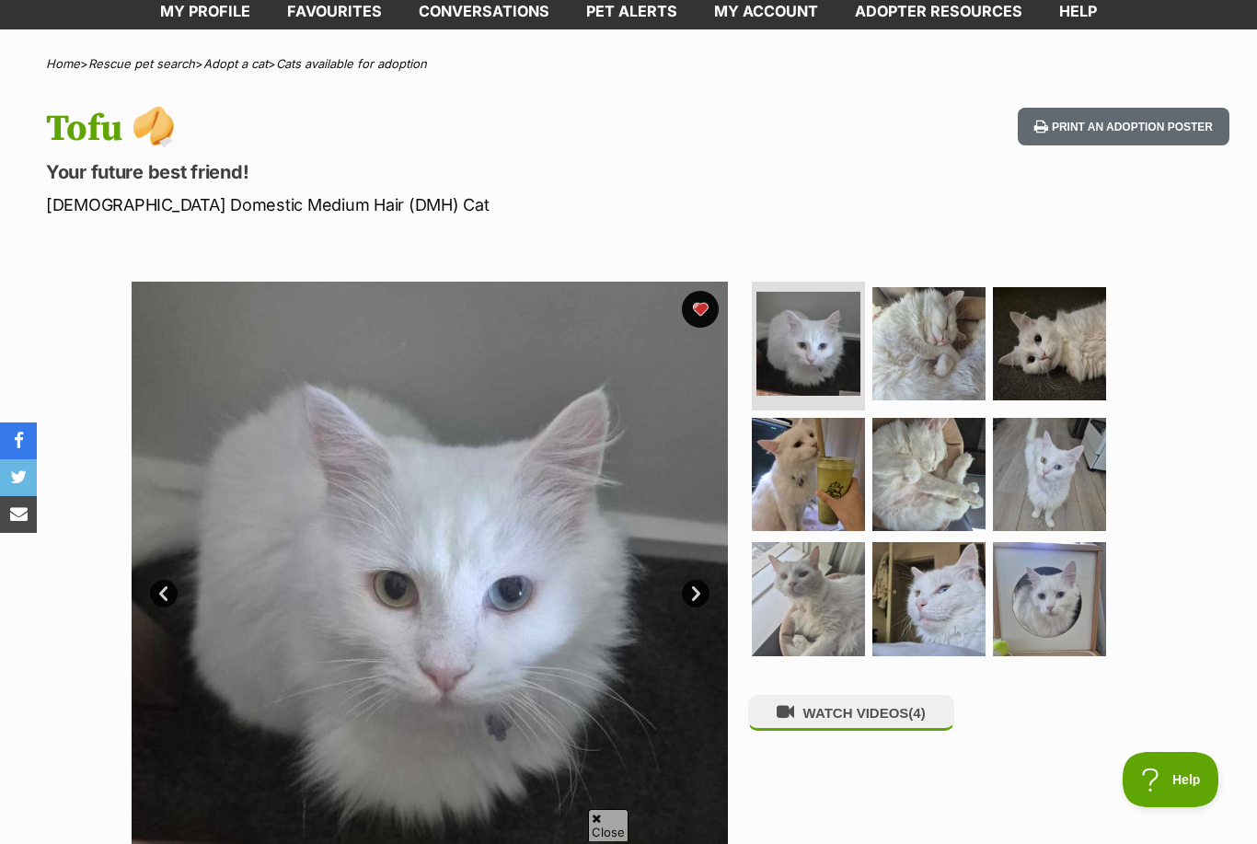
click at [830, 480] on img at bounding box center [808, 474] width 113 height 113
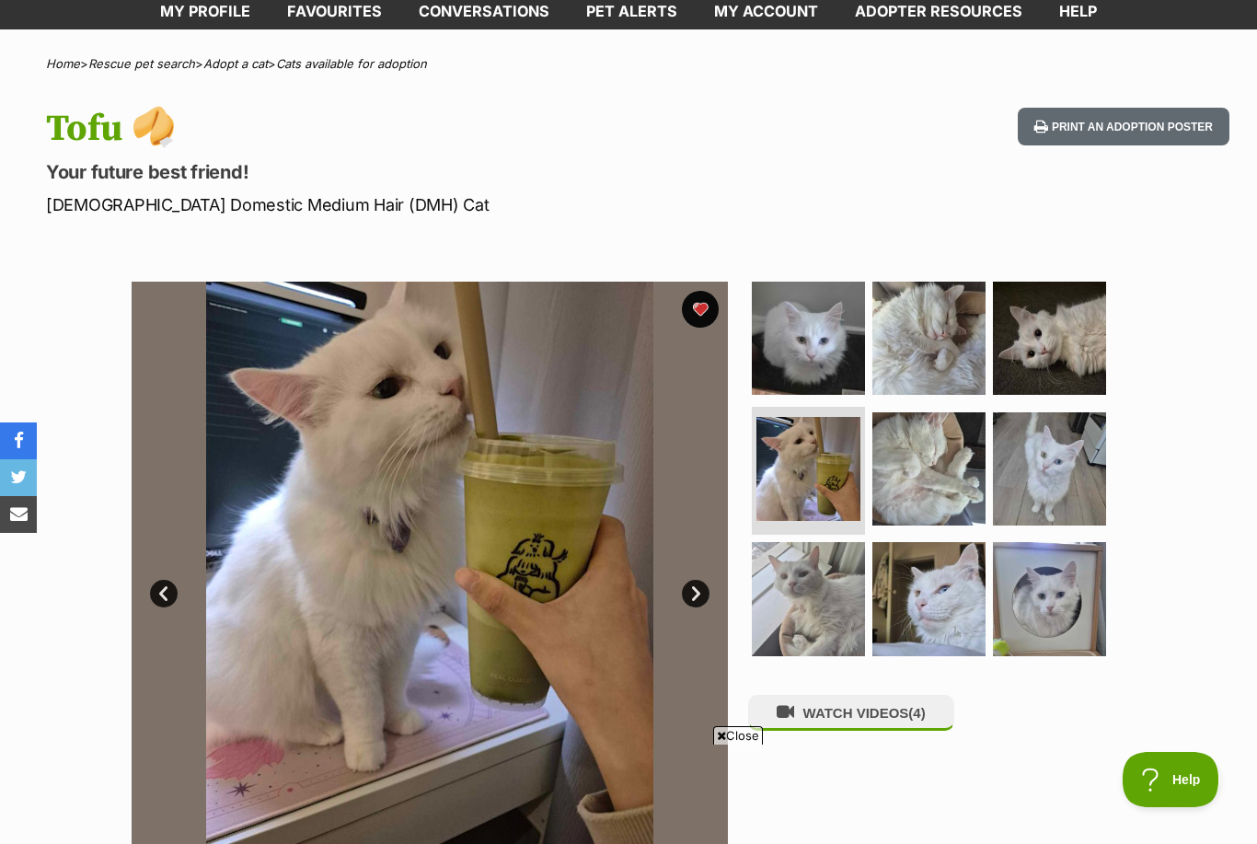
scroll to position [0, 0]
click at [942, 364] on img at bounding box center [929, 338] width 113 height 113
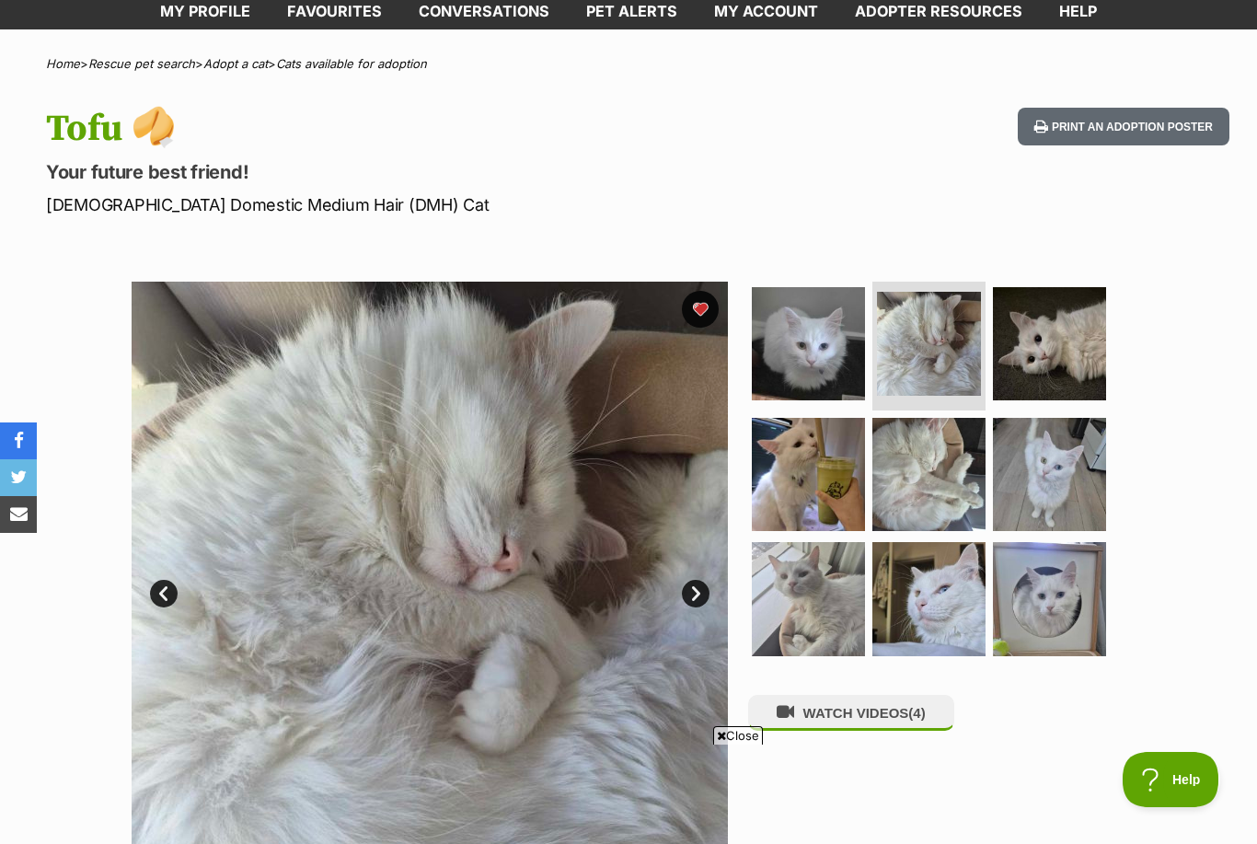
click at [1058, 369] on img at bounding box center [1049, 343] width 113 height 113
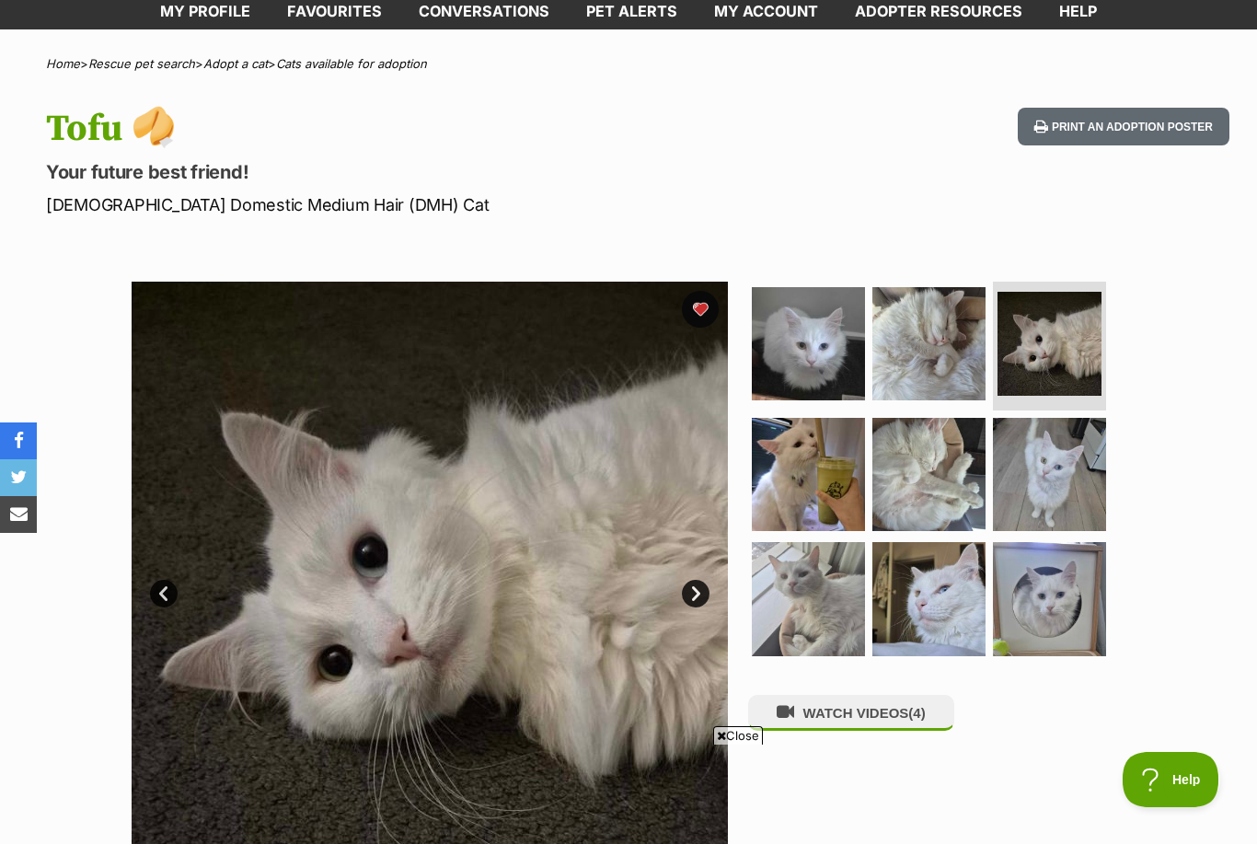
click at [956, 605] on img at bounding box center [929, 598] width 113 height 113
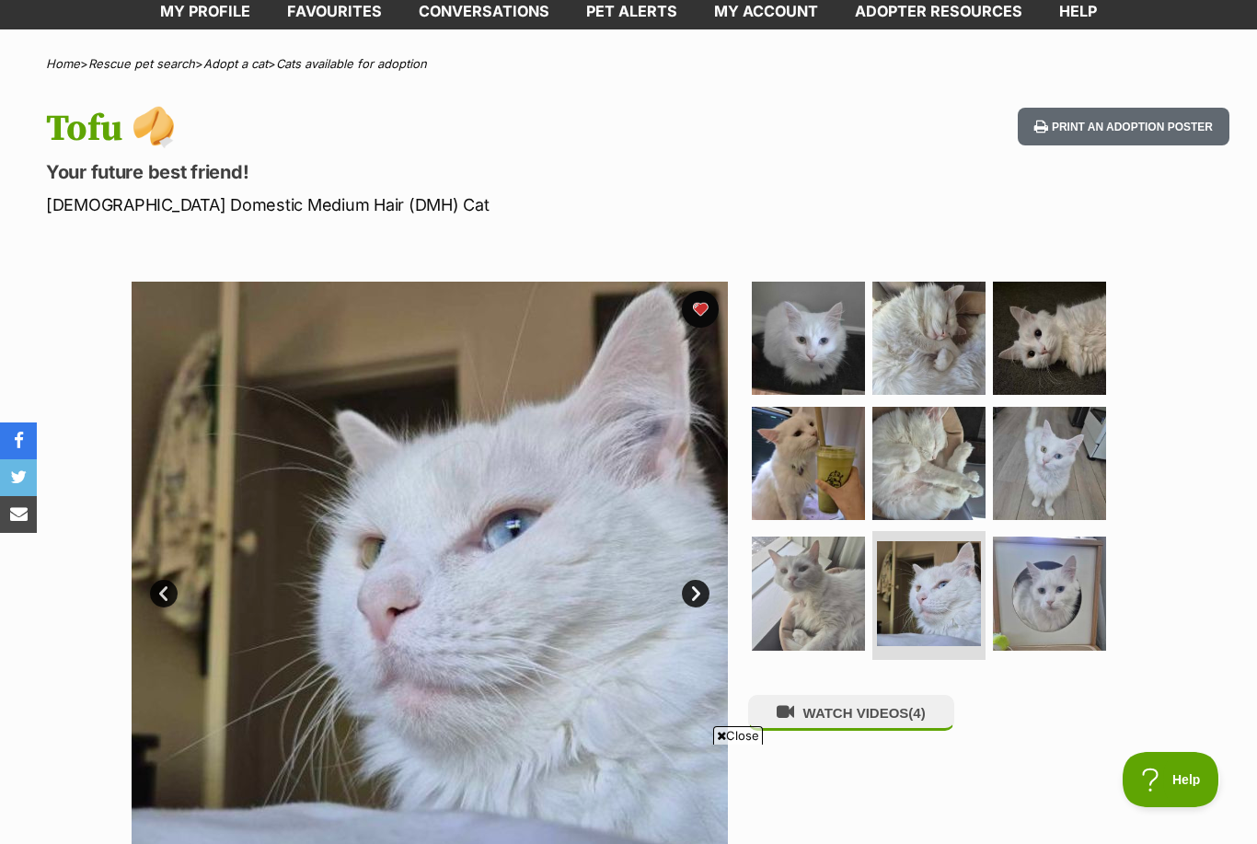
click at [1039, 609] on img at bounding box center [1049, 593] width 113 height 113
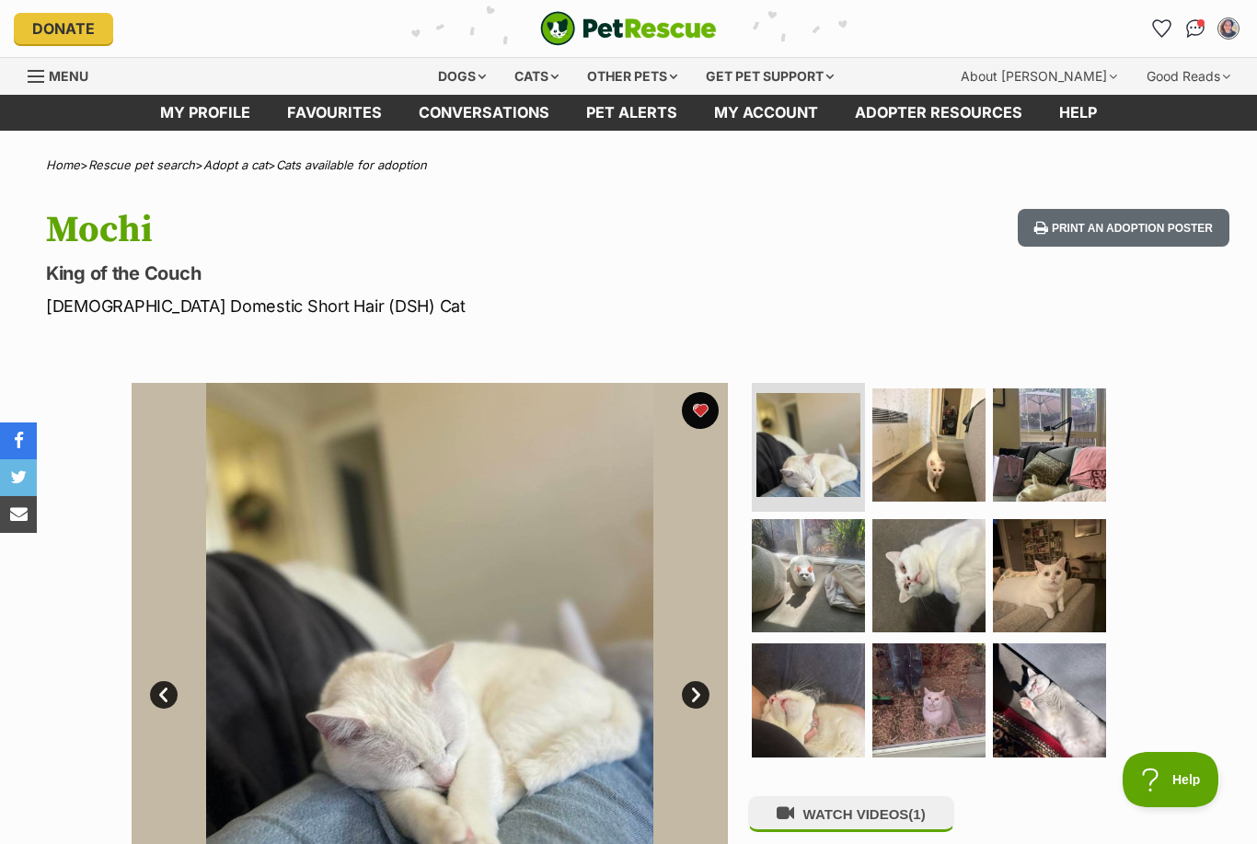
click at [933, 583] on img at bounding box center [929, 575] width 113 height 113
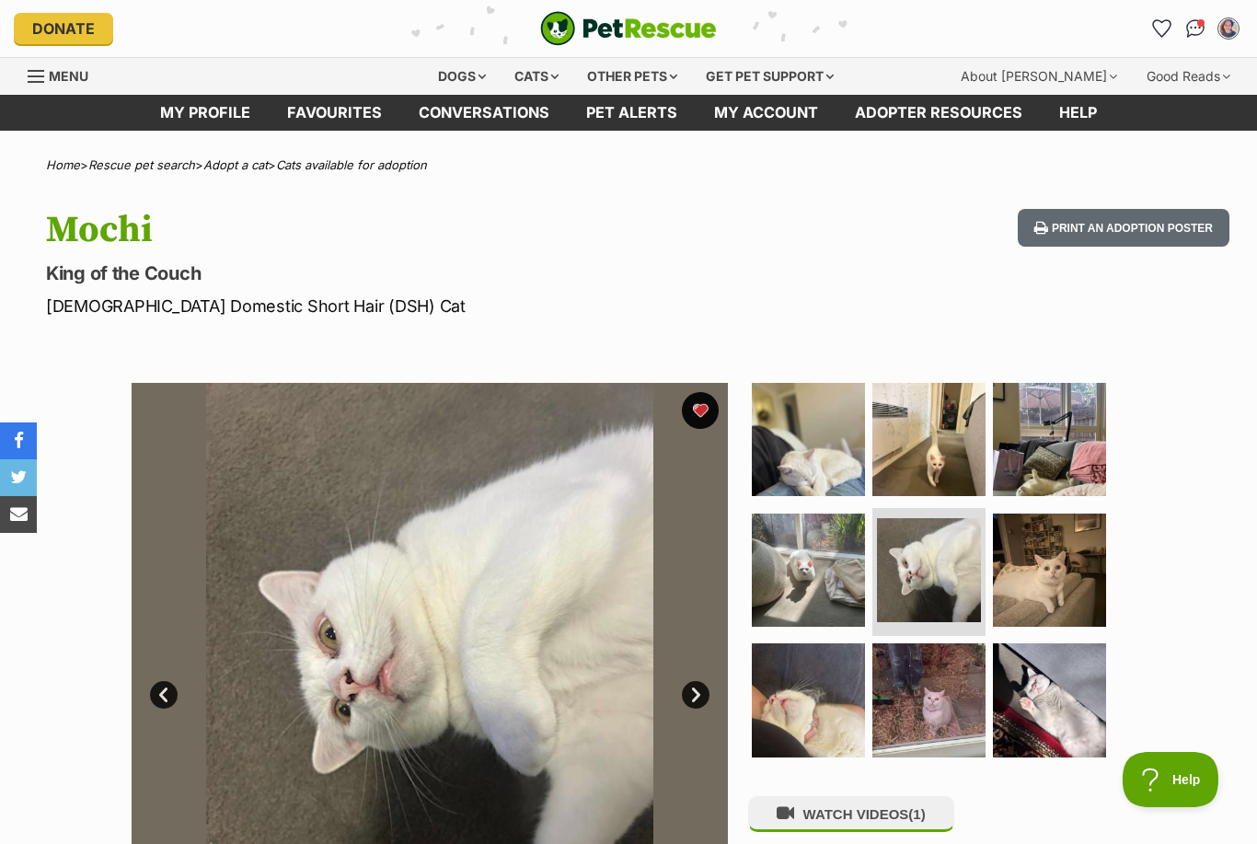
click at [1038, 564] on img at bounding box center [1049, 570] width 113 height 113
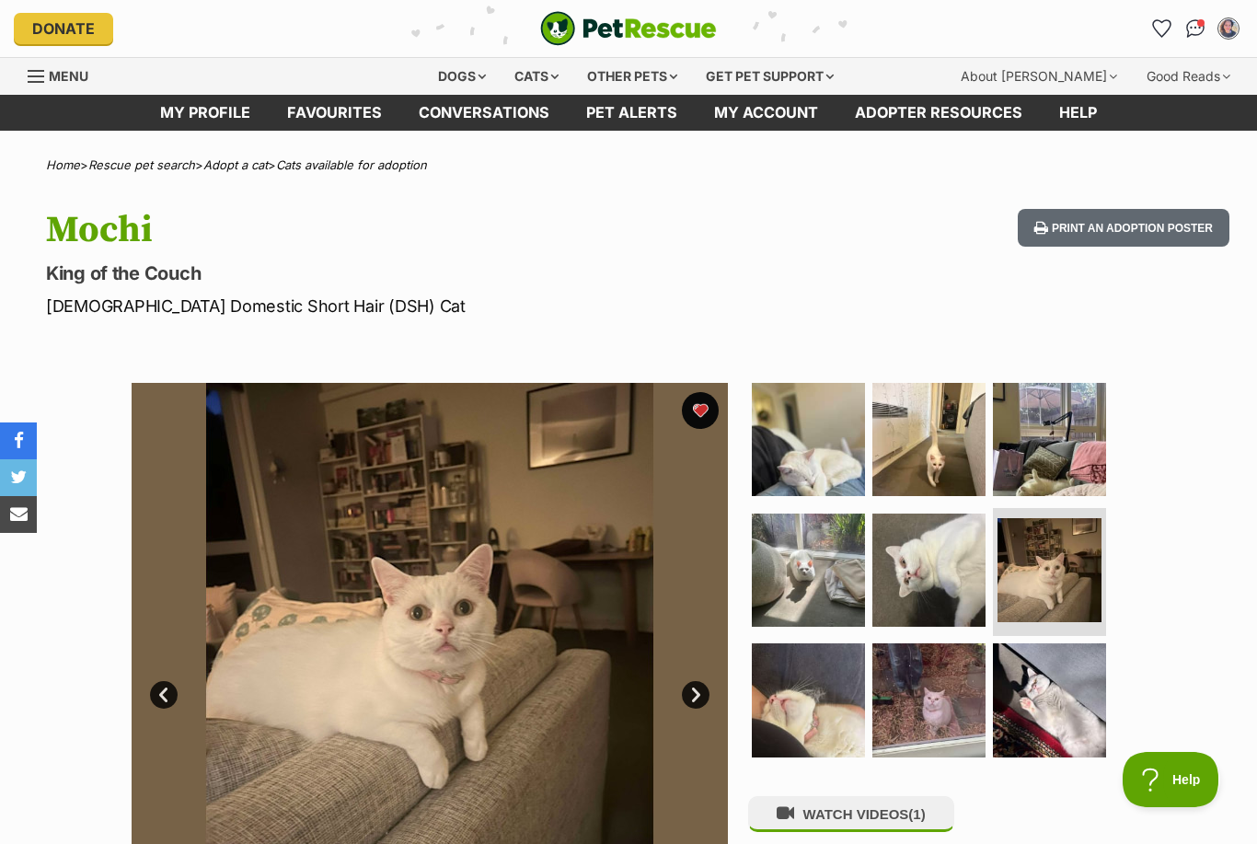
click at [951, 466] on img at bounding box center [929, 439] width 113 height 113
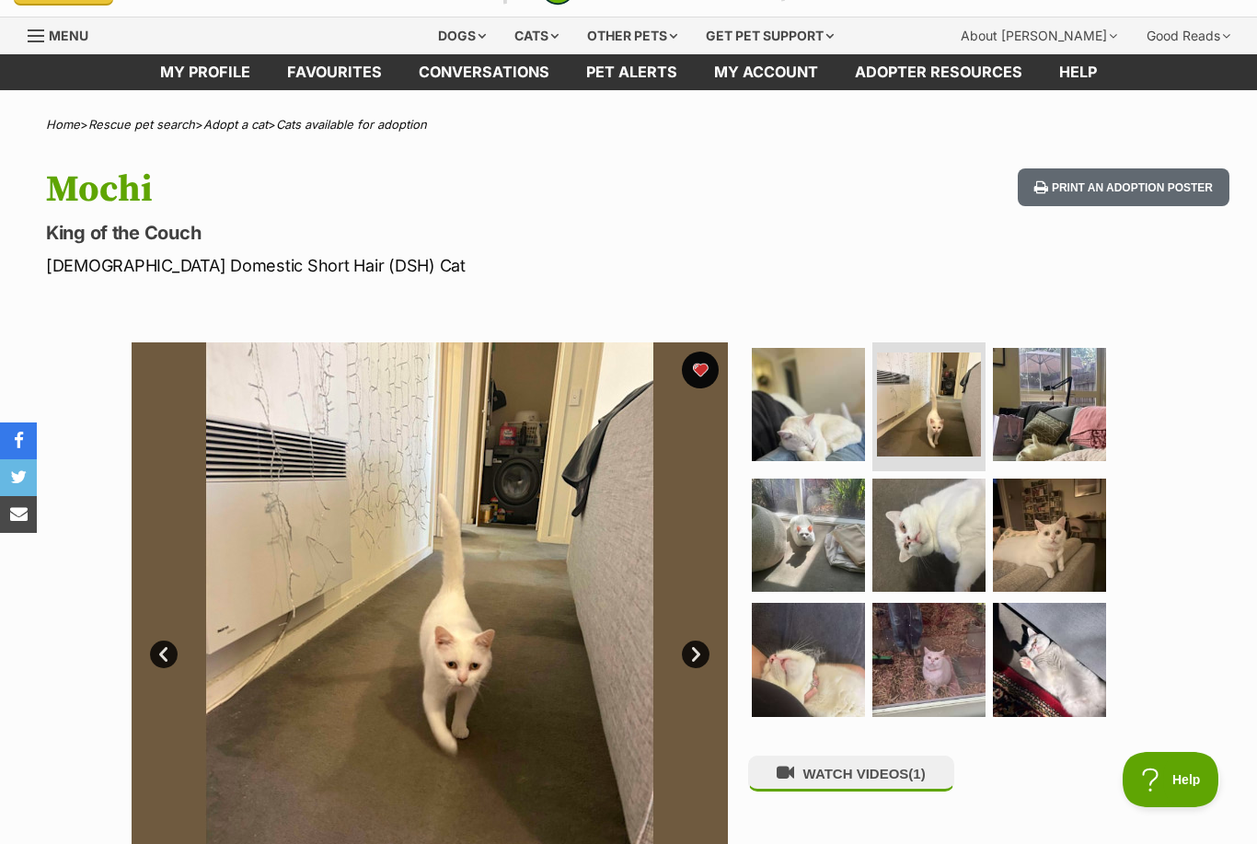
scroll to position [52, 0]
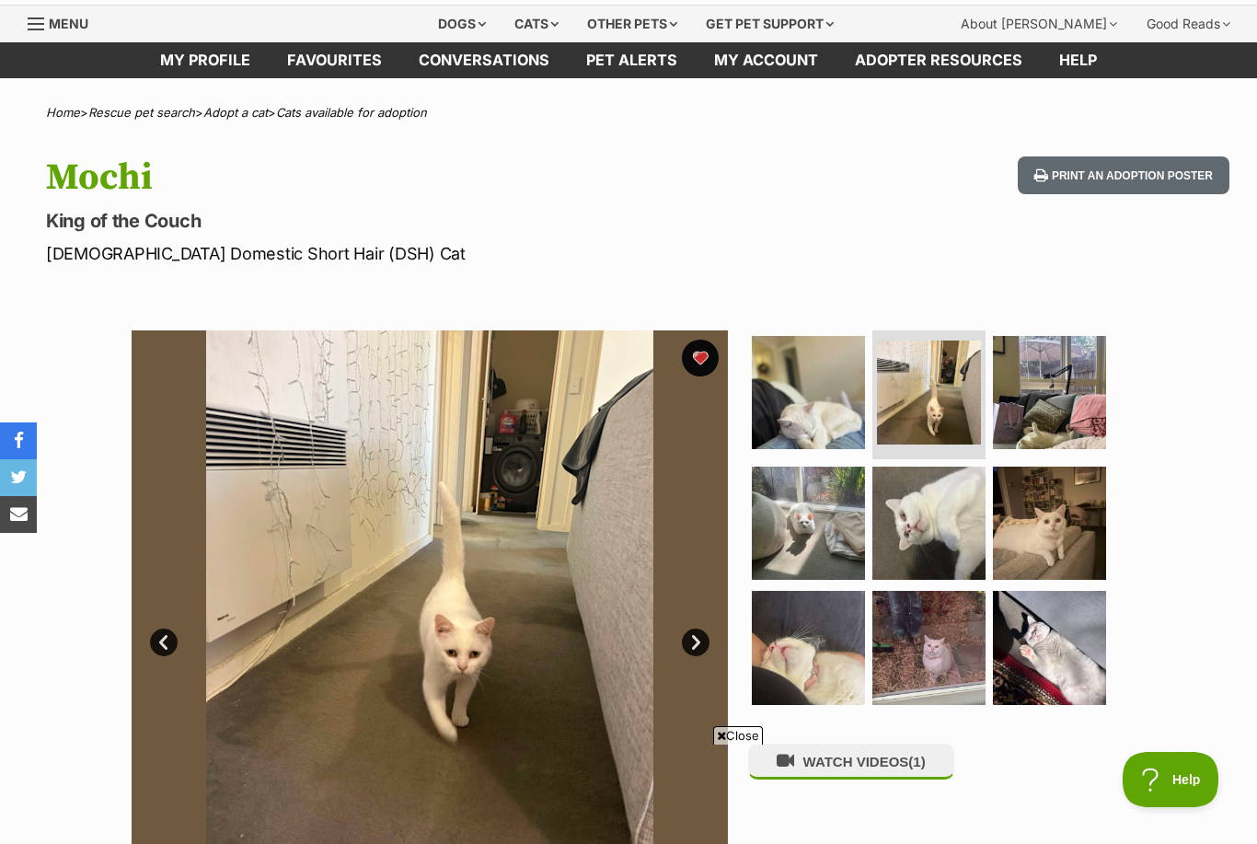
click at [950, 652] on img at bounding box center [929, 647] width 113 height 113
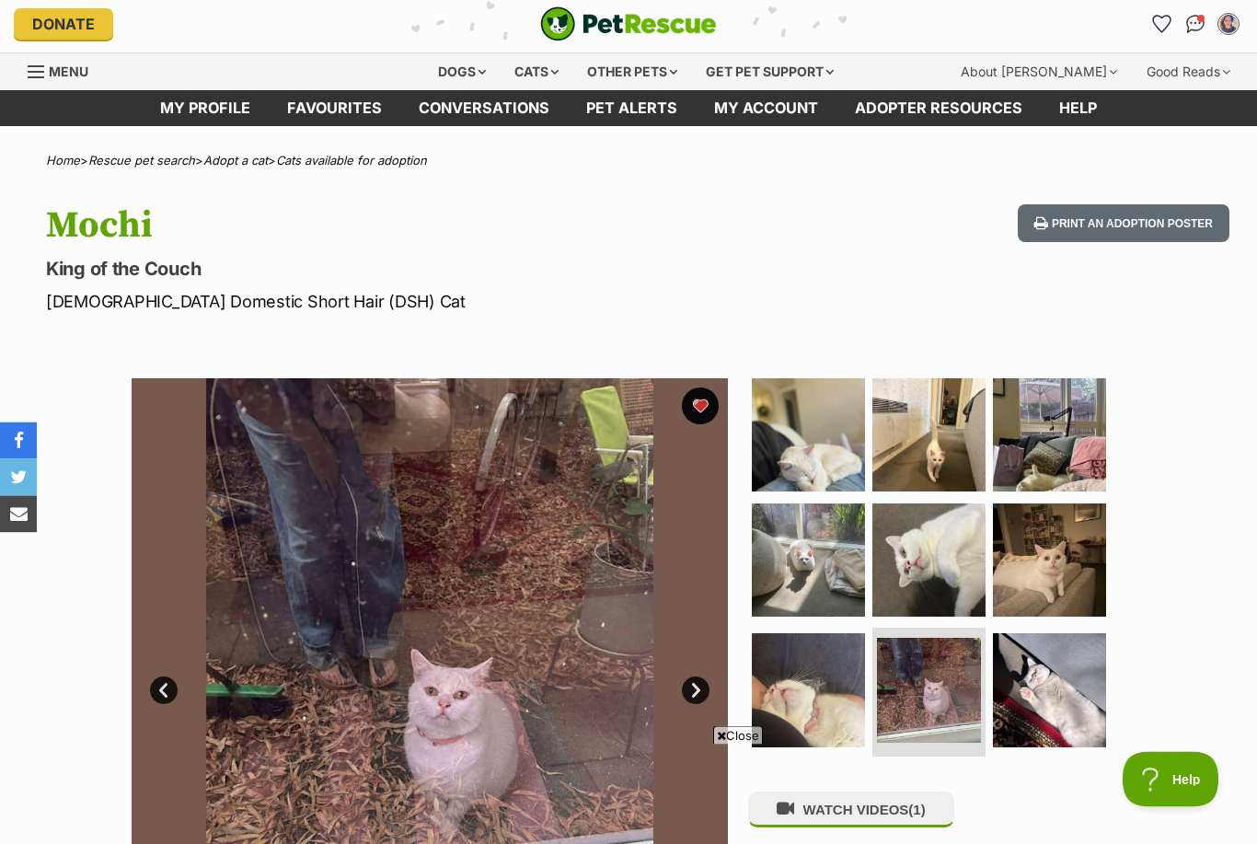
scroll to position [0, 0]
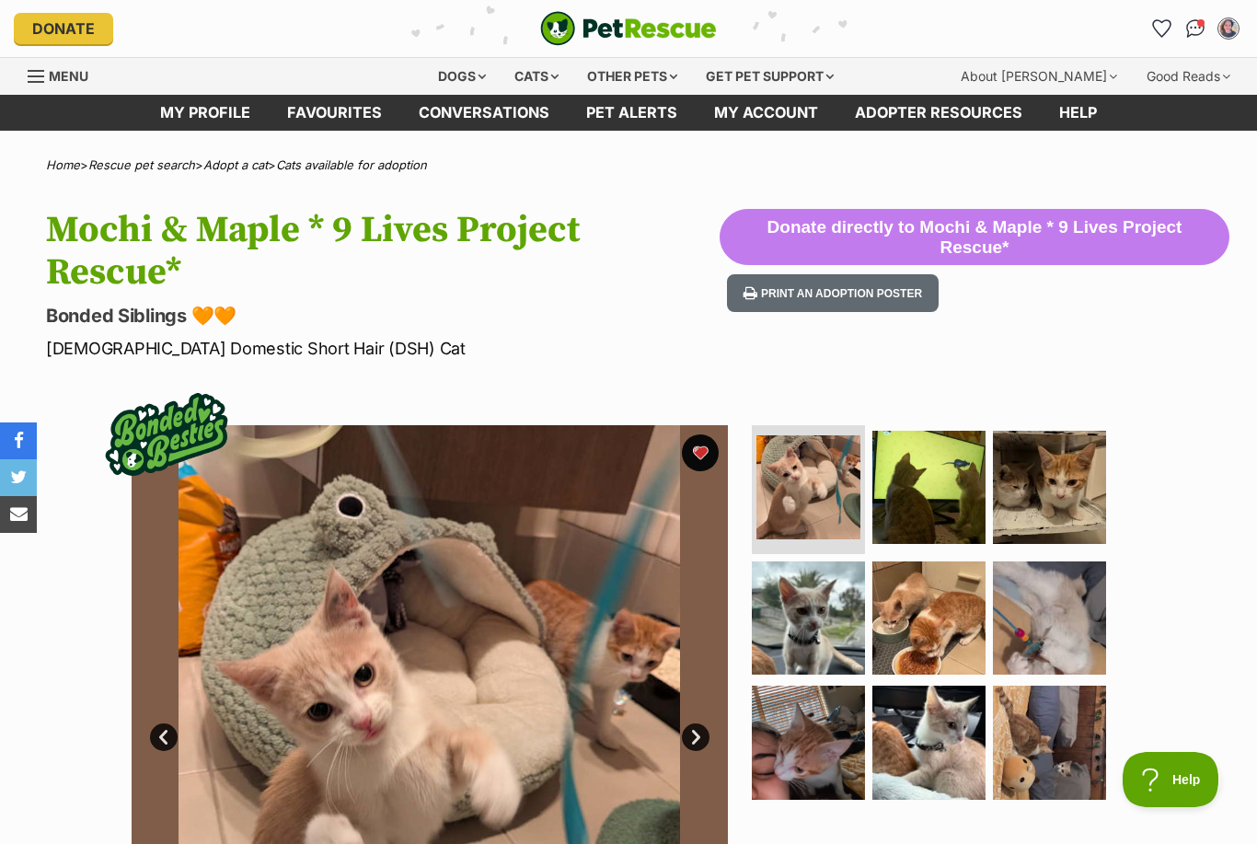
click at [826, 595] on img at bounding box center [808, 617] width 113 height 113
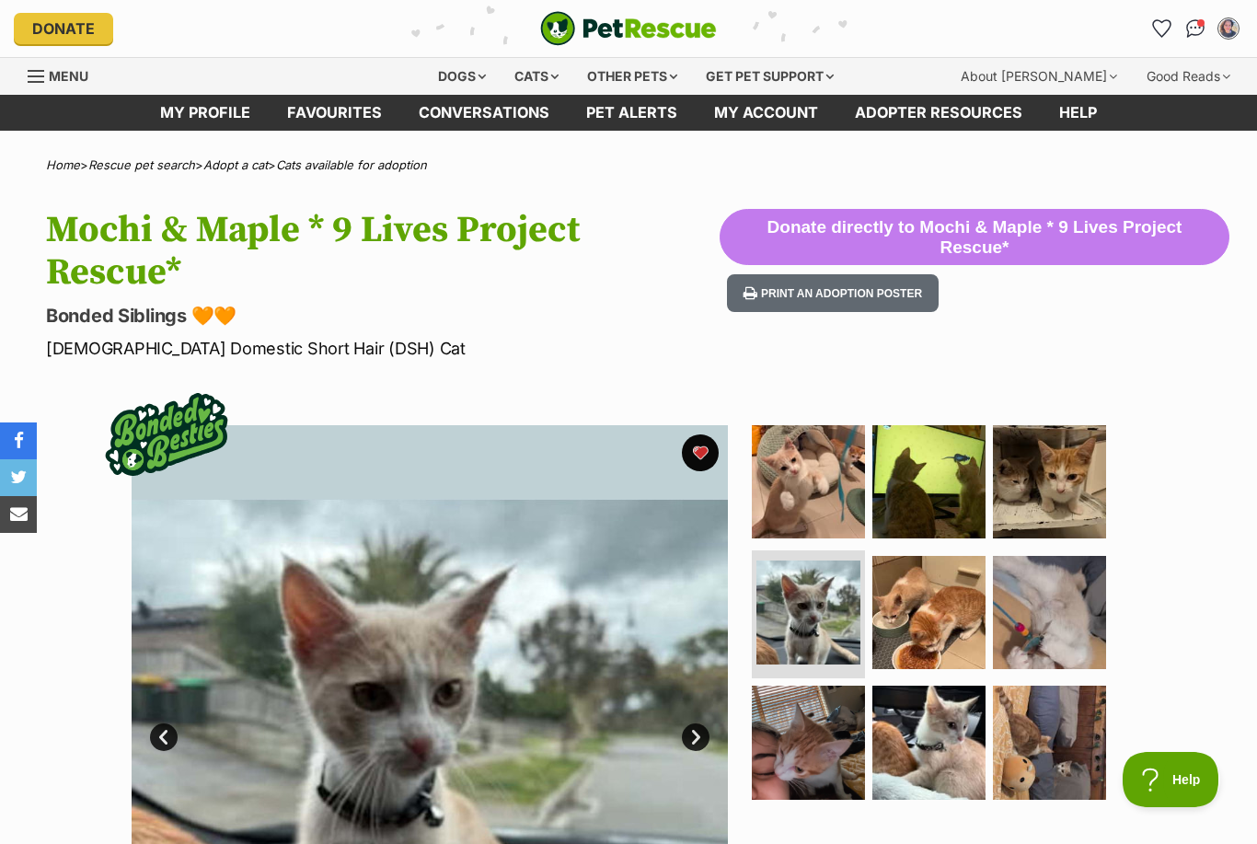
click at [1045, 448] on img at bounding box center [1049, 481] width 113 height 113
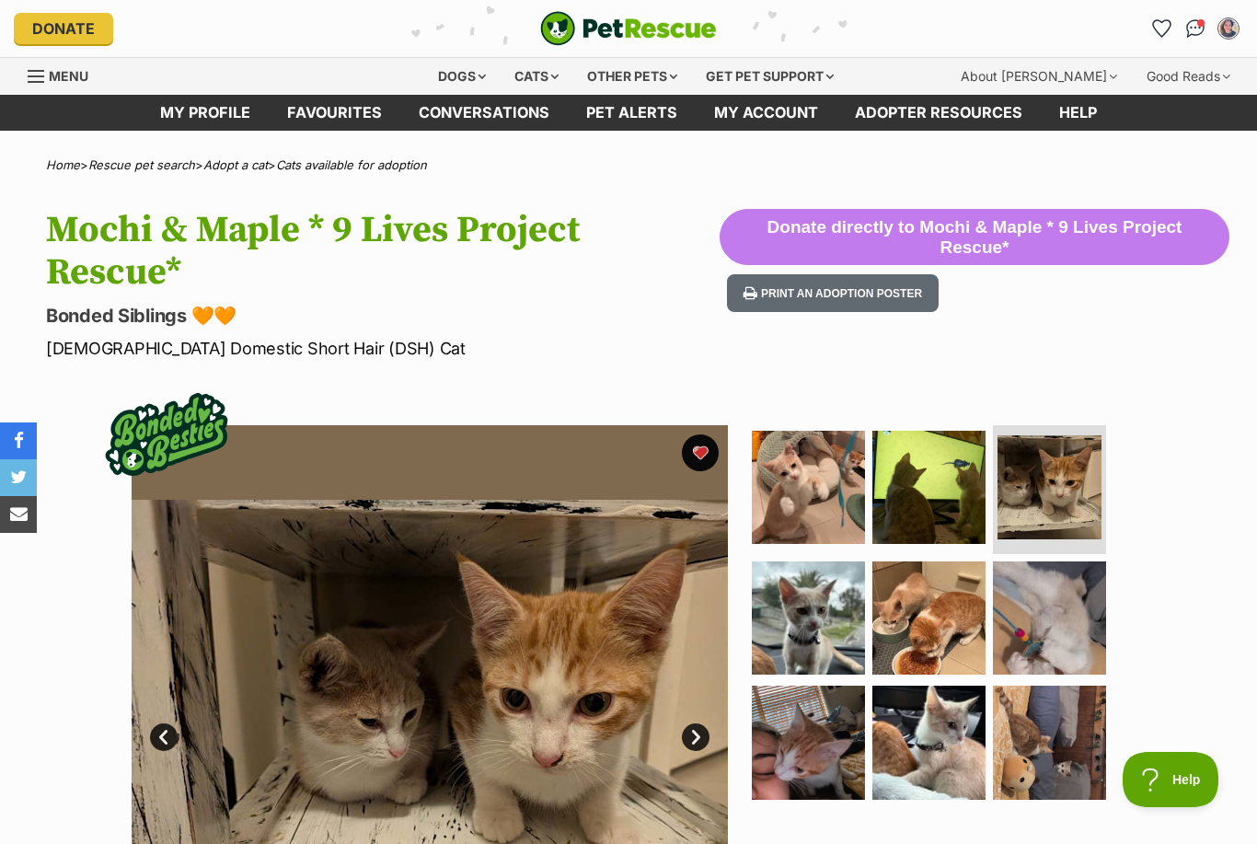
click at [813, 479] on img at bounding box center [808, 487] width 113 height 113
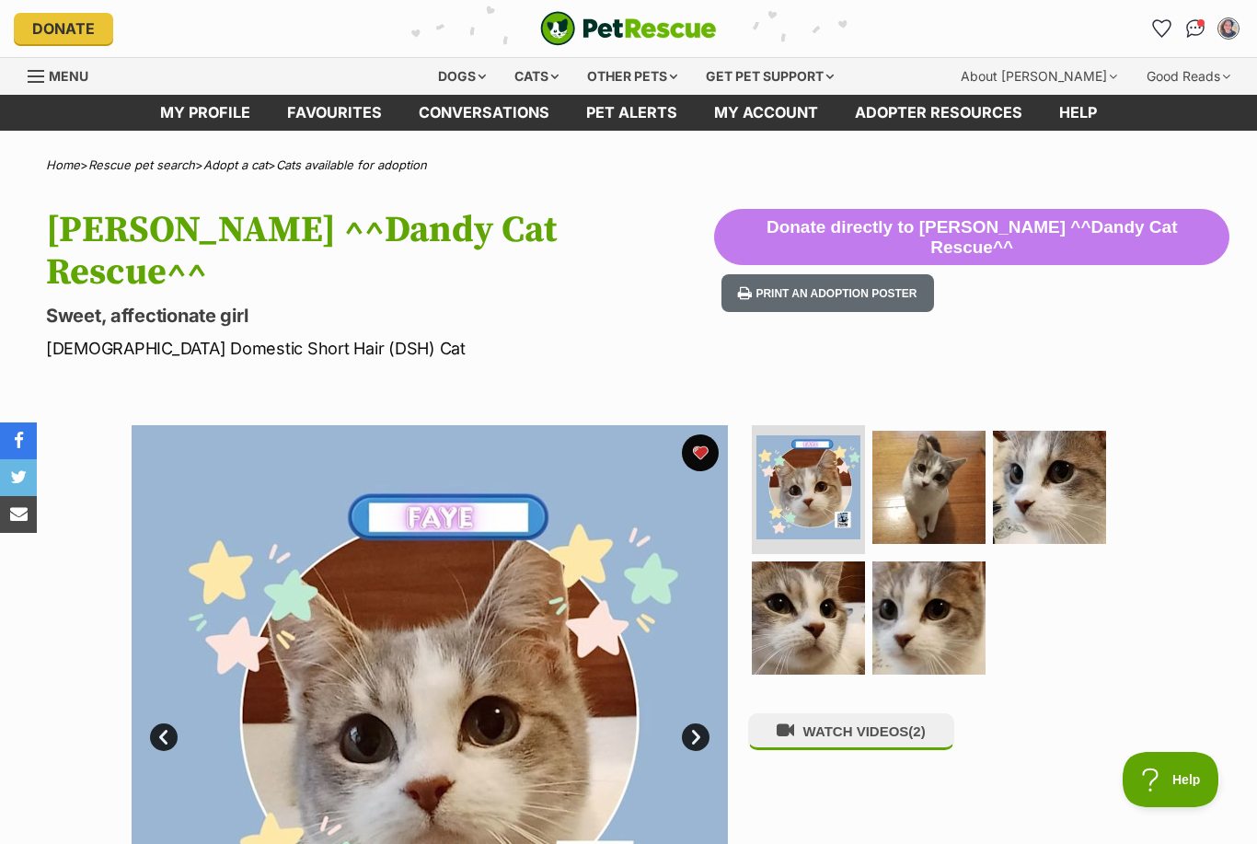
click at [942, 467] on img at bounding box center [929, 487] width 113 height 113
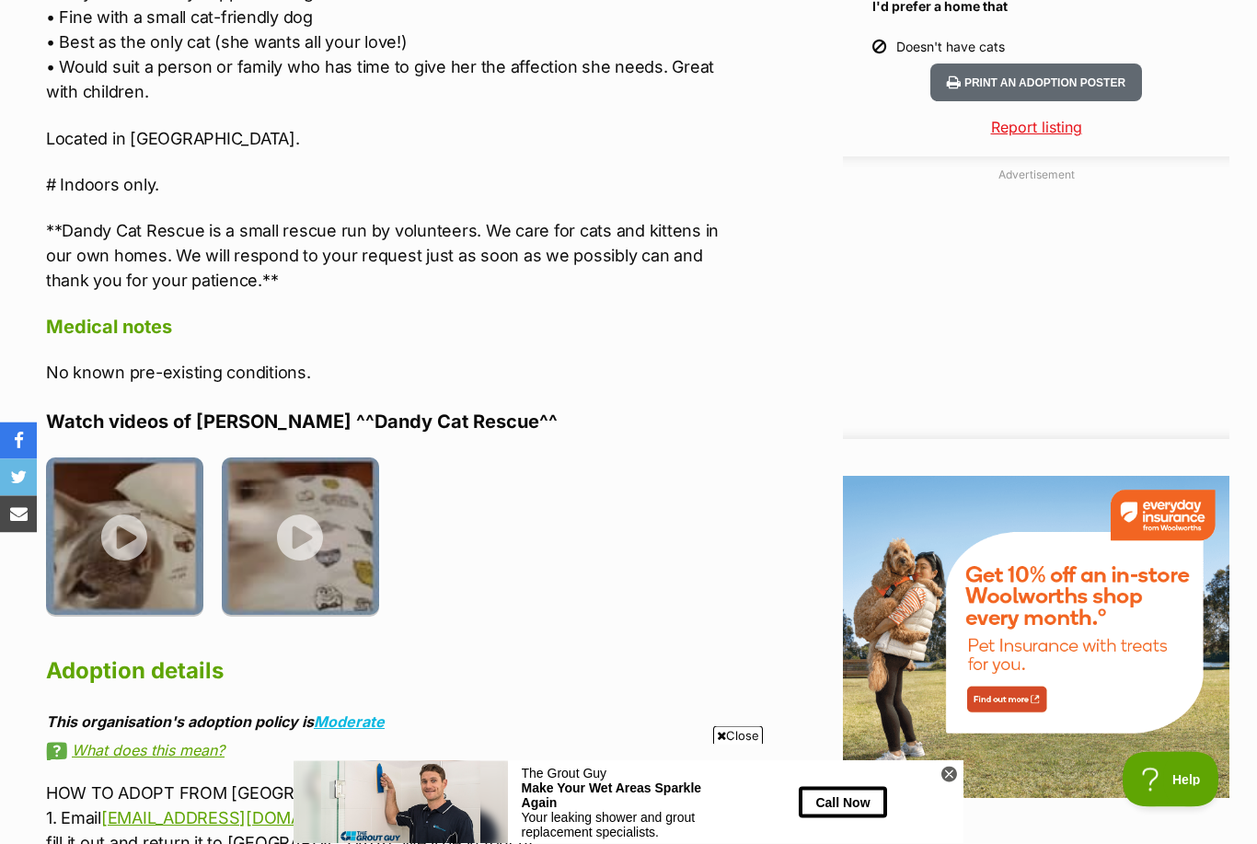
scroll to position [1978, 0]
click at [133, 457] on img at bounding box center [124, 535] width 157 height 157
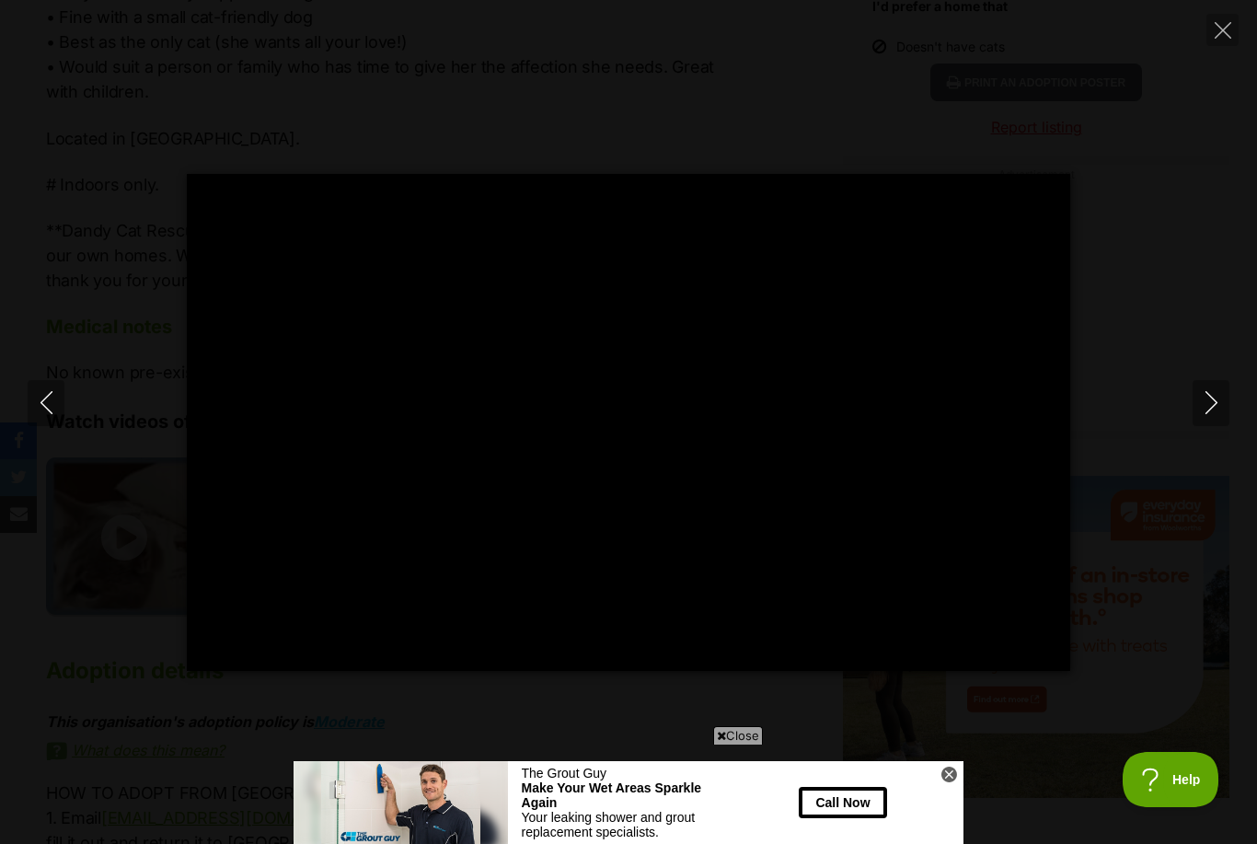
scroll to position [0, 0]
click at [1214, 414] on icon "Next" at bounding box center [1211, 402] width 23 height 23
type input "80.26"
click at [1224, 32] on icon "Close" at bounding box center [1223, 30] width 17 height 17
type input "54.53"
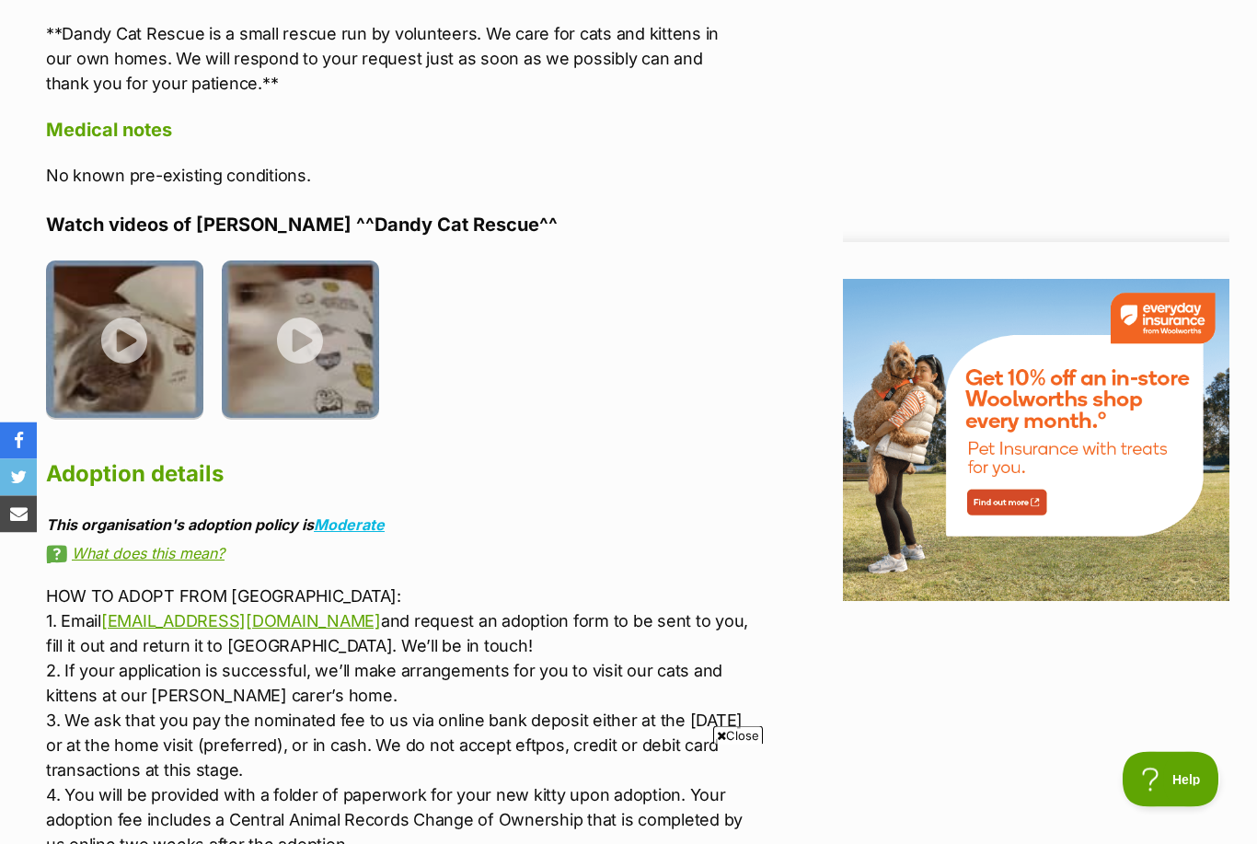
scroll to position [2176, 0]
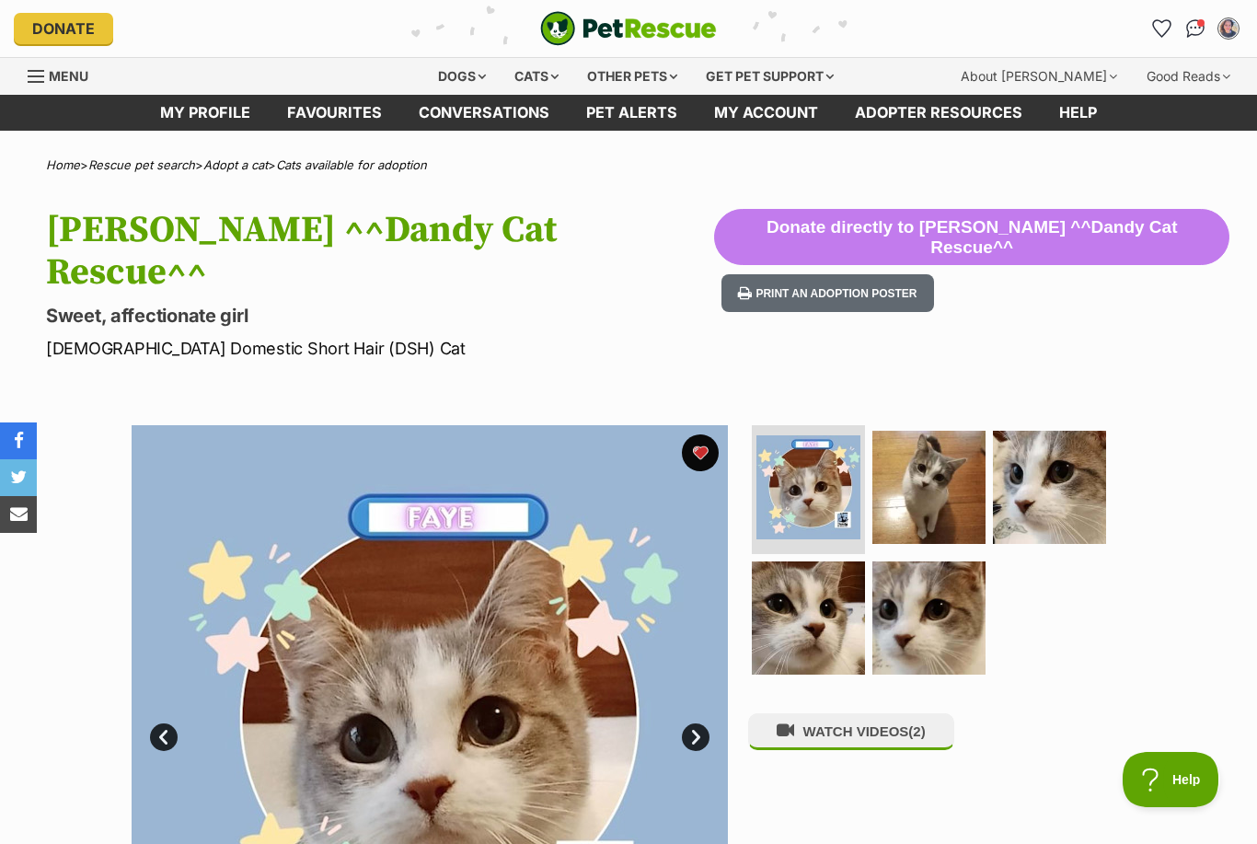
click at [347, 111] on link "Favourites" at bounding box center [335, 113] width 132 height 36
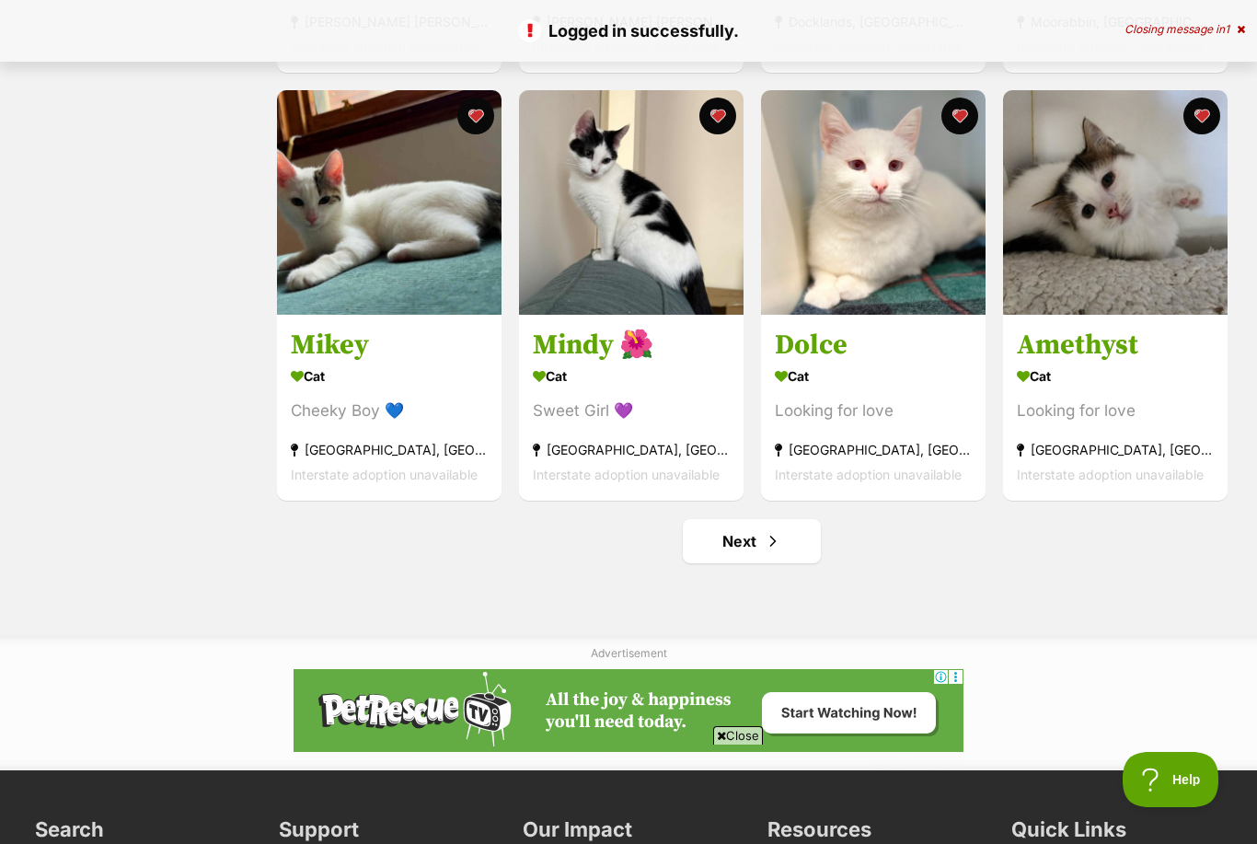
scroll to position [2002, 0]
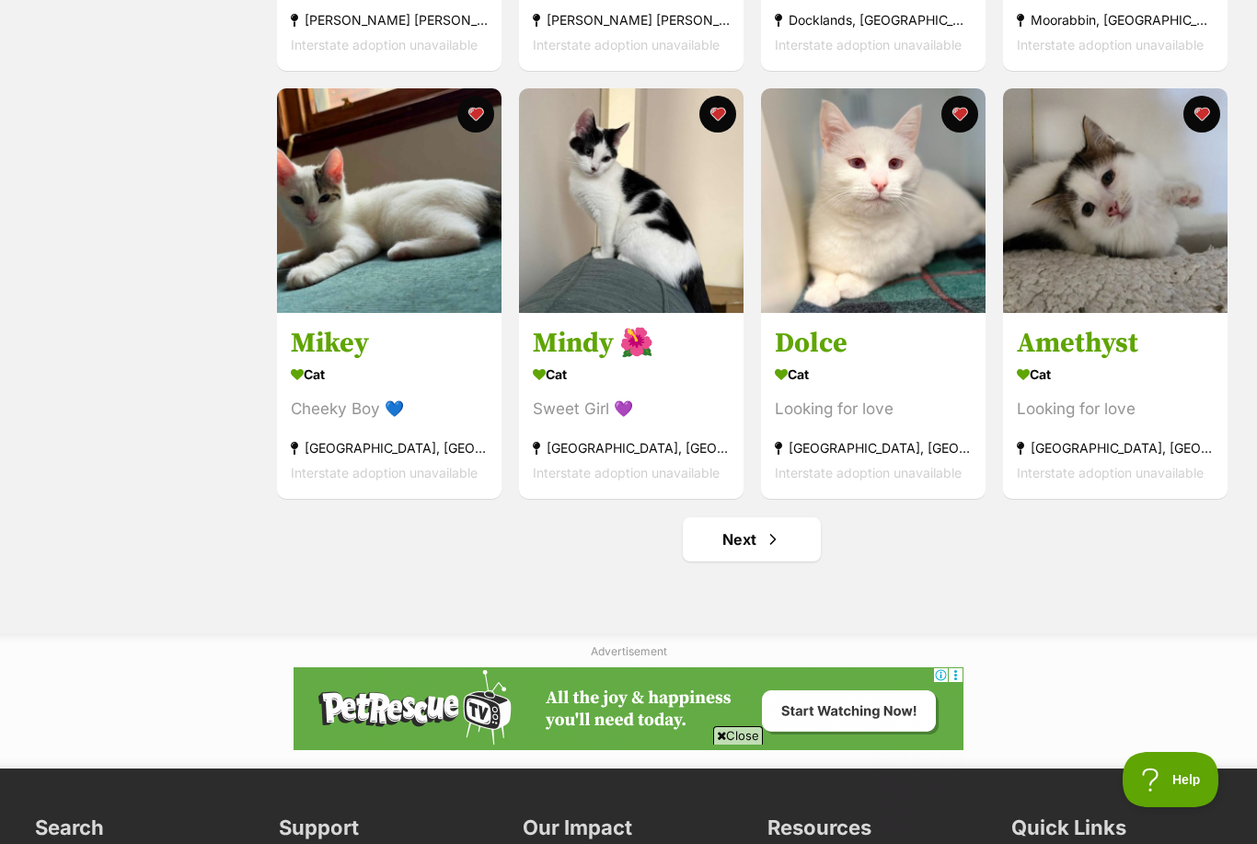
click at [747, 553] on link "Next" at bounding box center [752, 539] width 138 height 44
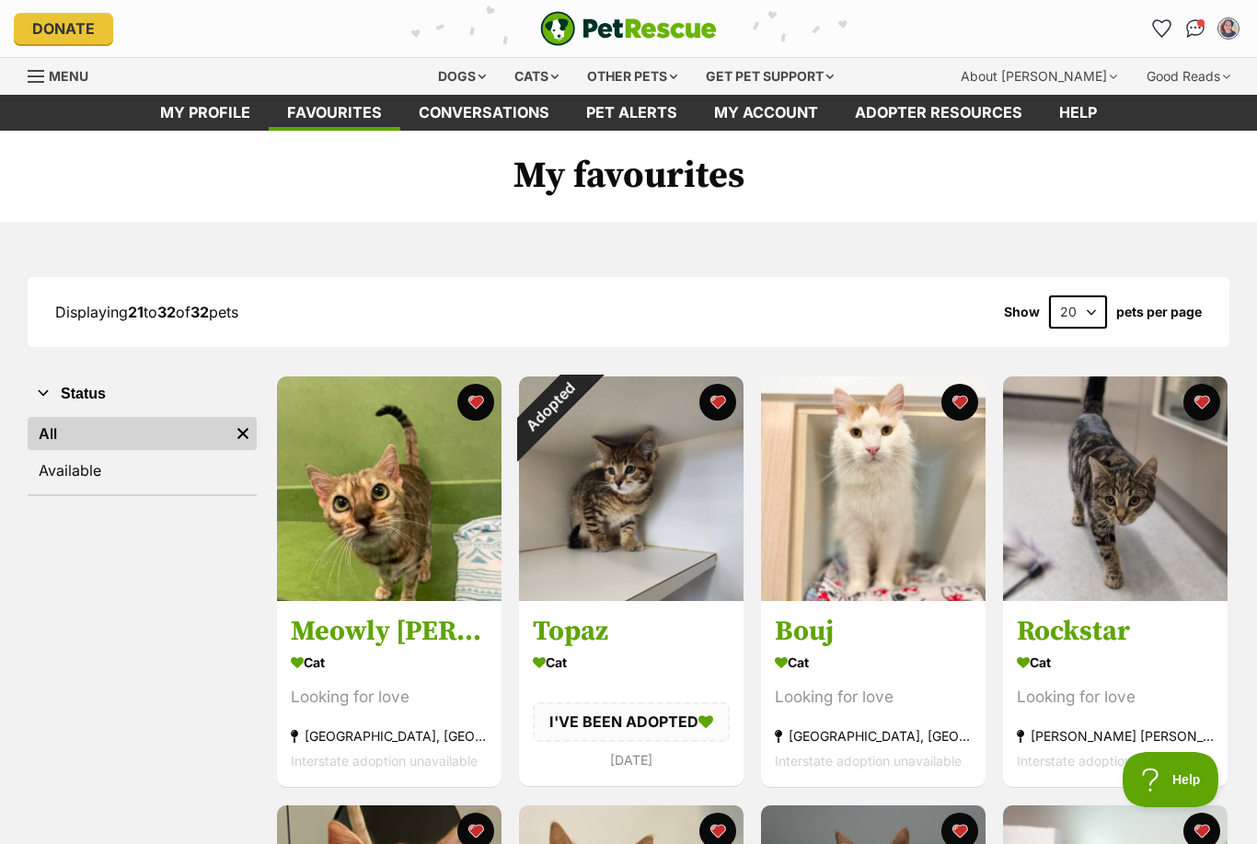
click at [444, 640] on h3 "Meowly [PERSON_NAME]" at bounding box center [389, 632] width 197 height 35
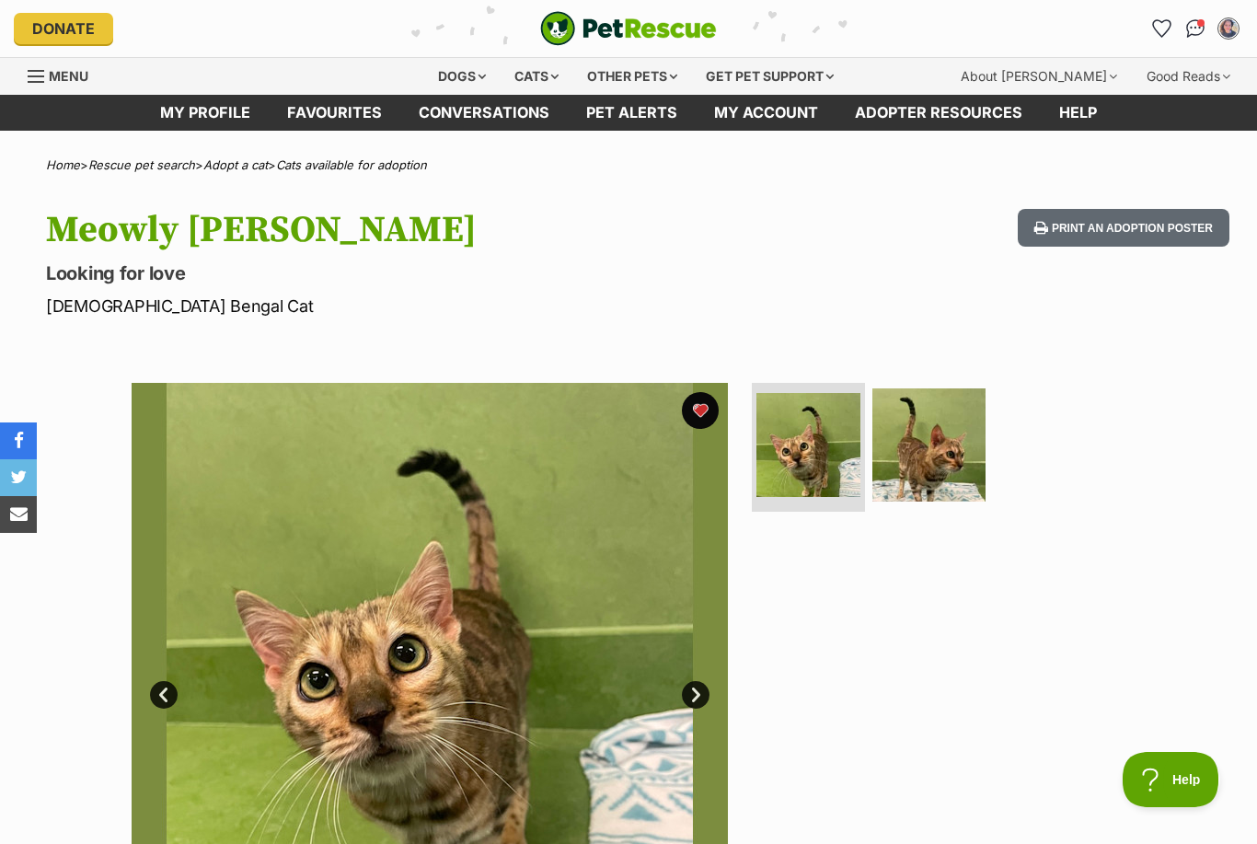
click at [958, 457] on img at bounding box center [929, 444] width 113 height 113
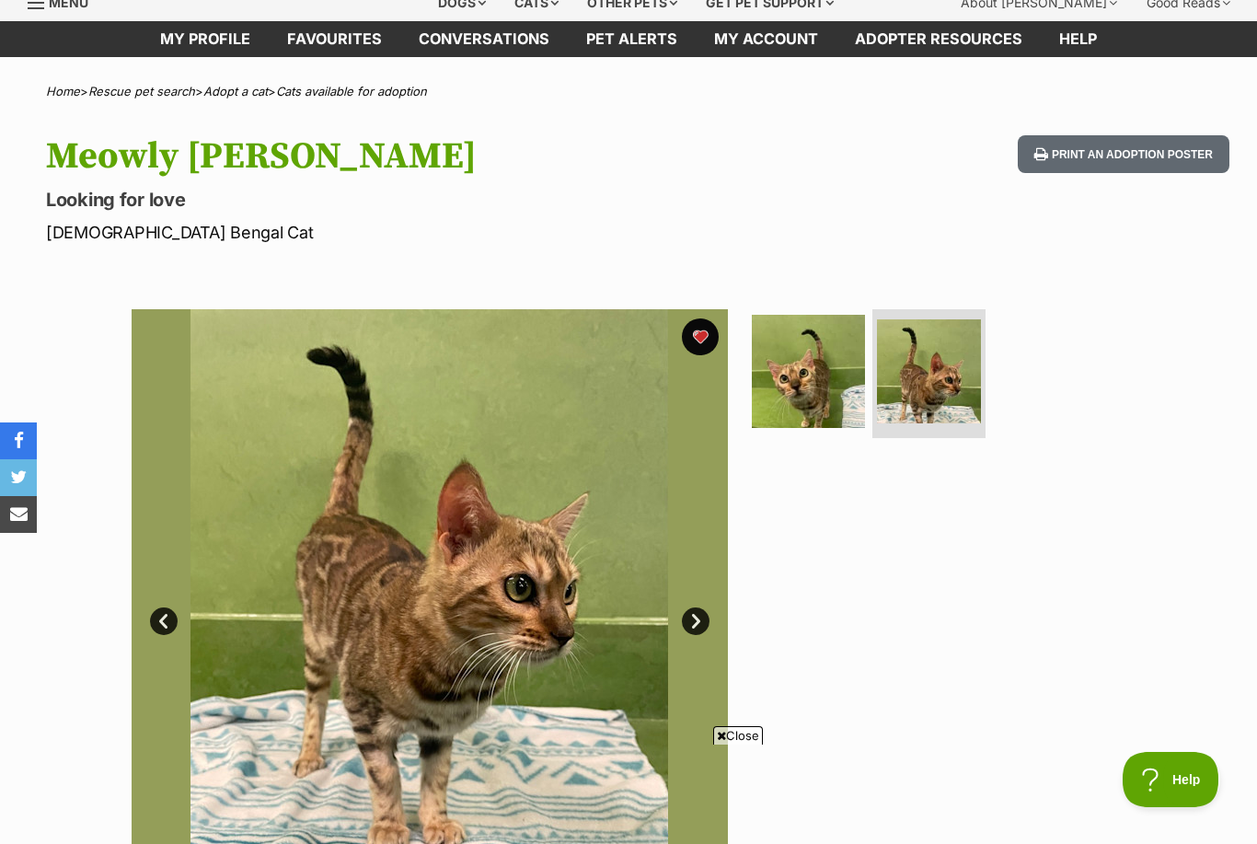
click at [819, 384] on img at bounding box center [808, 371] width 113 height 113
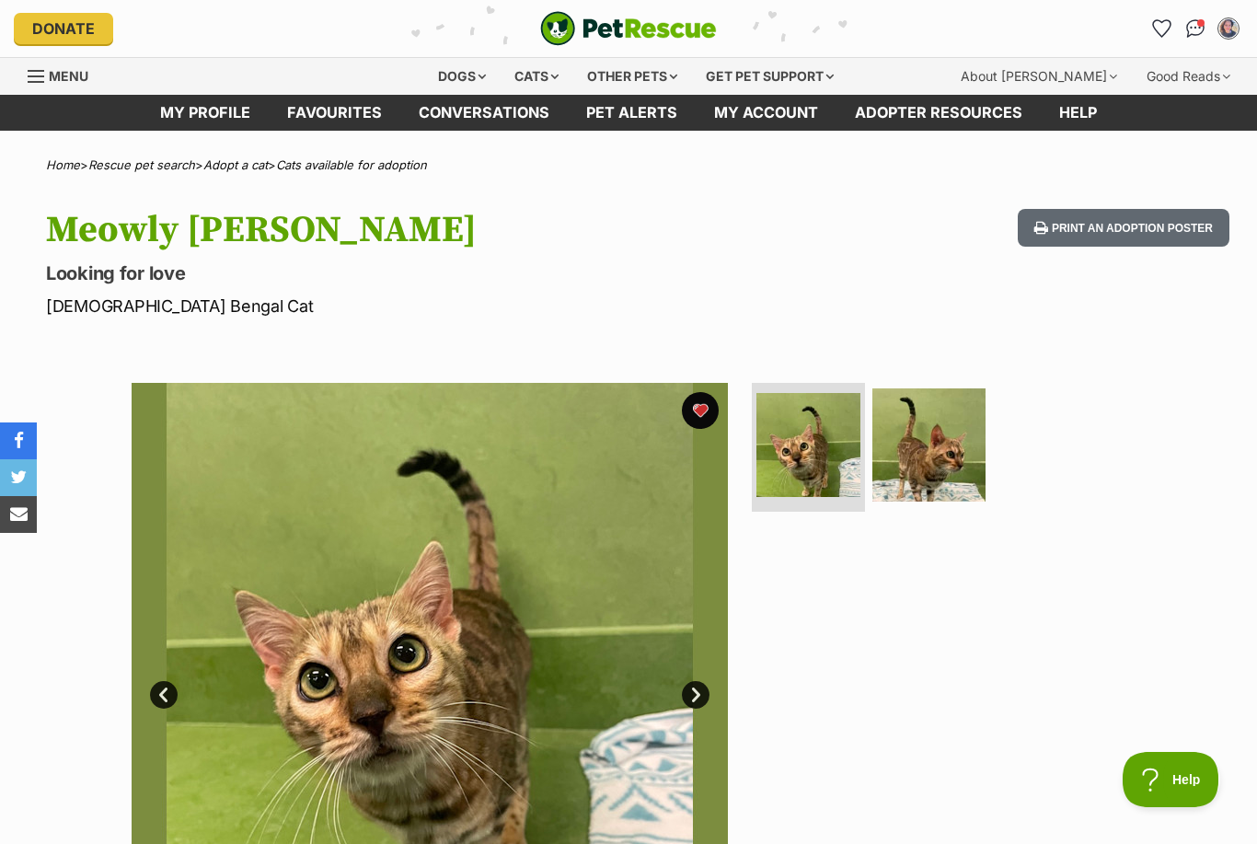
click at [355, 118] on link "Favourites" at bounding box center [335, 113] width 132 height 36
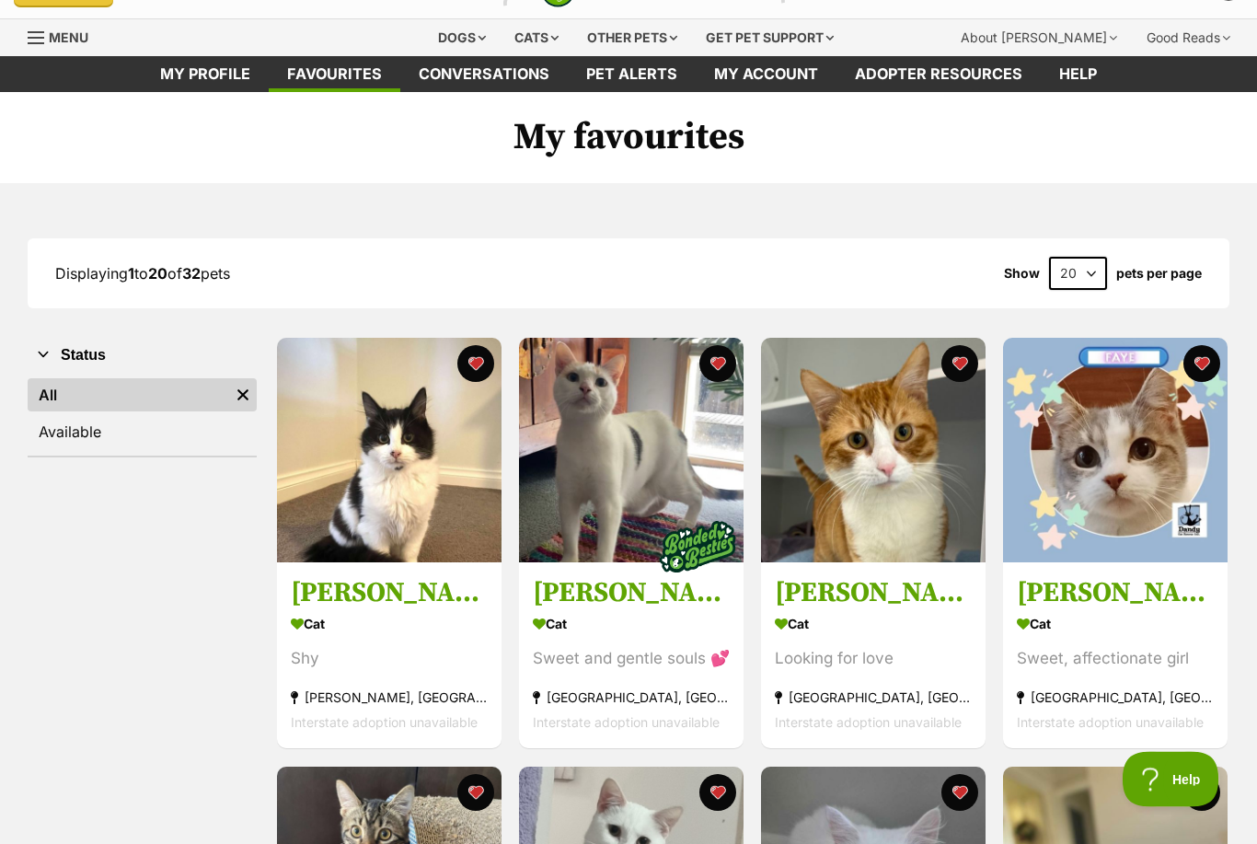
scroll to position [39, 0]
click at [1091, 616] on div "Cat" at bounding box center [1115, 624] width 197 height 27
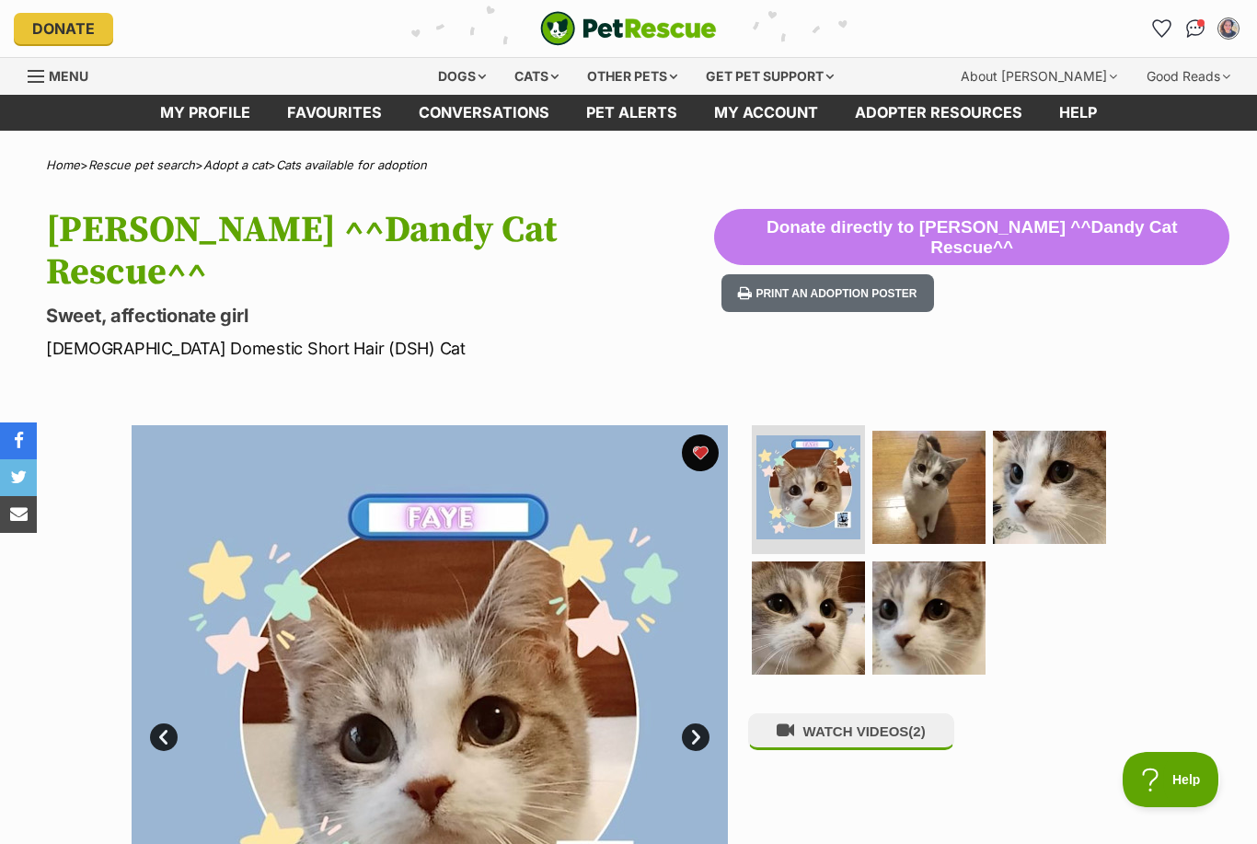
click at [1230, 30] on img "My account" at bounding box center [1229, 28] width 18 height 18
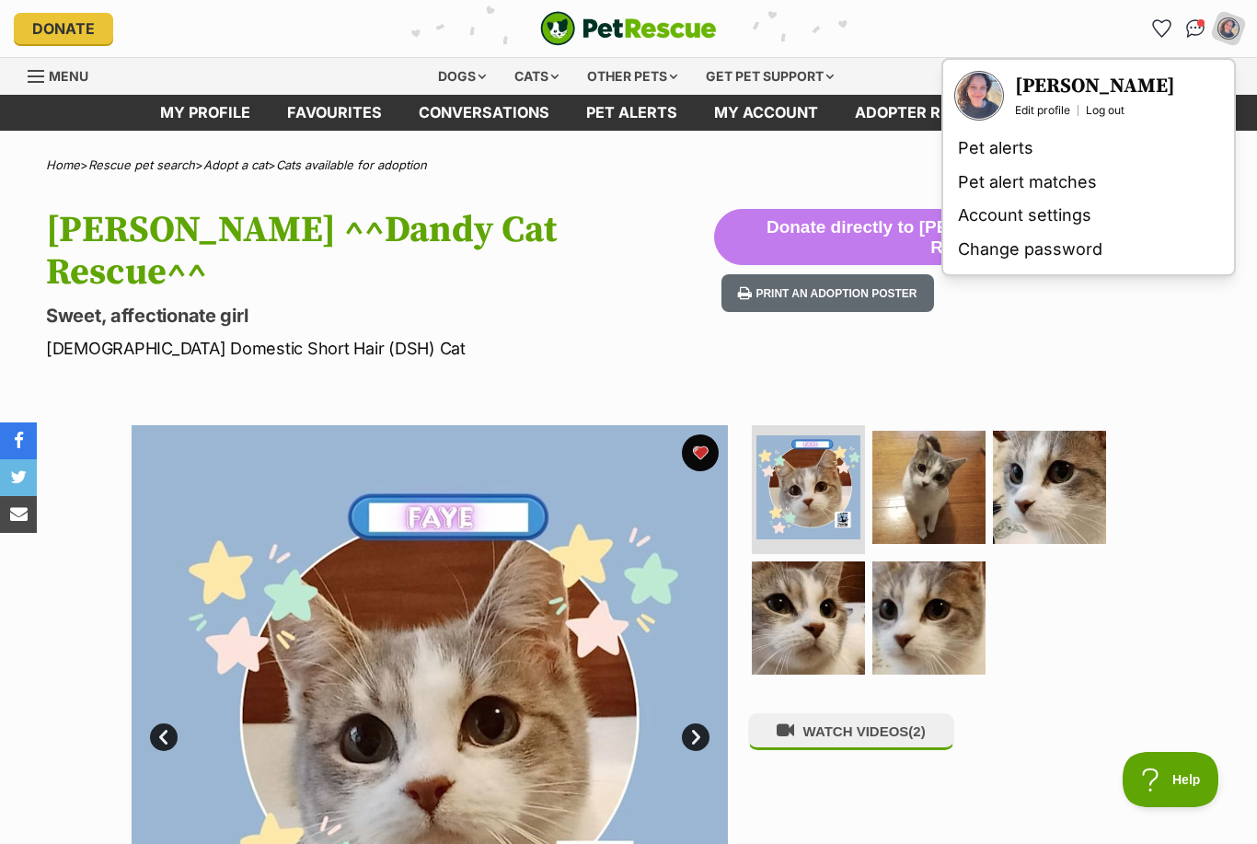
click at [676, 425] on img at bounding box center [430, 723] width 596 height 596
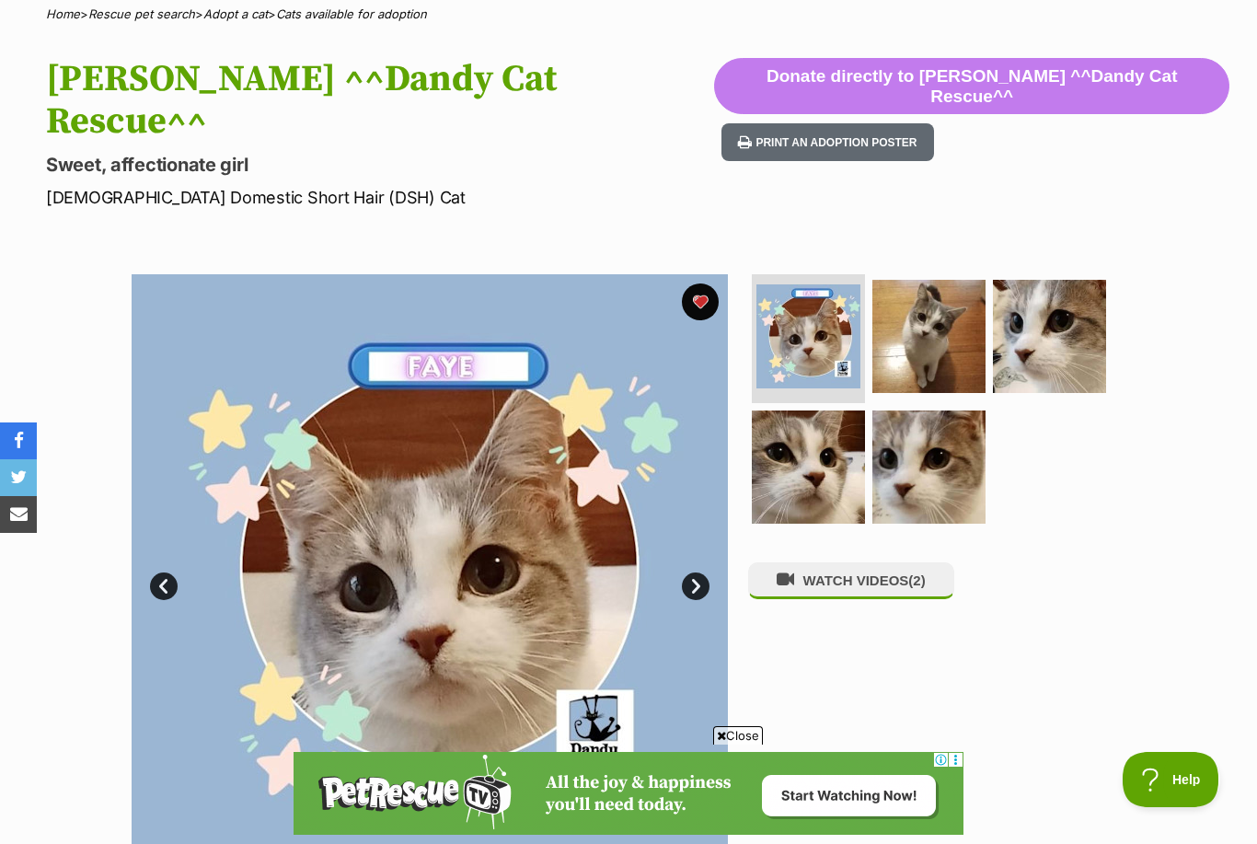
click at [933, 320] on img at bounding box center [929, 336] width 113 height 113
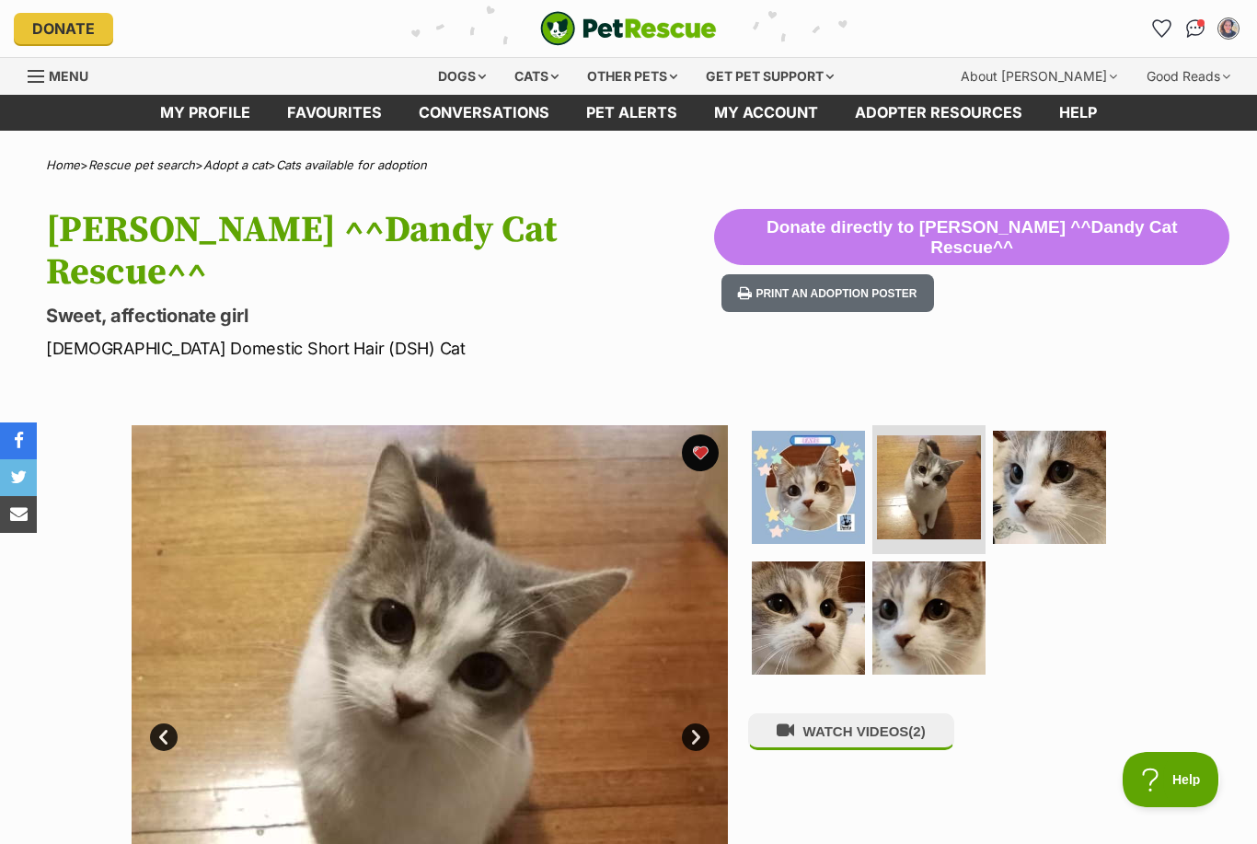
click at [343, 112] on link "Favourites" at bounding box center [335, 113] width 132 height 36
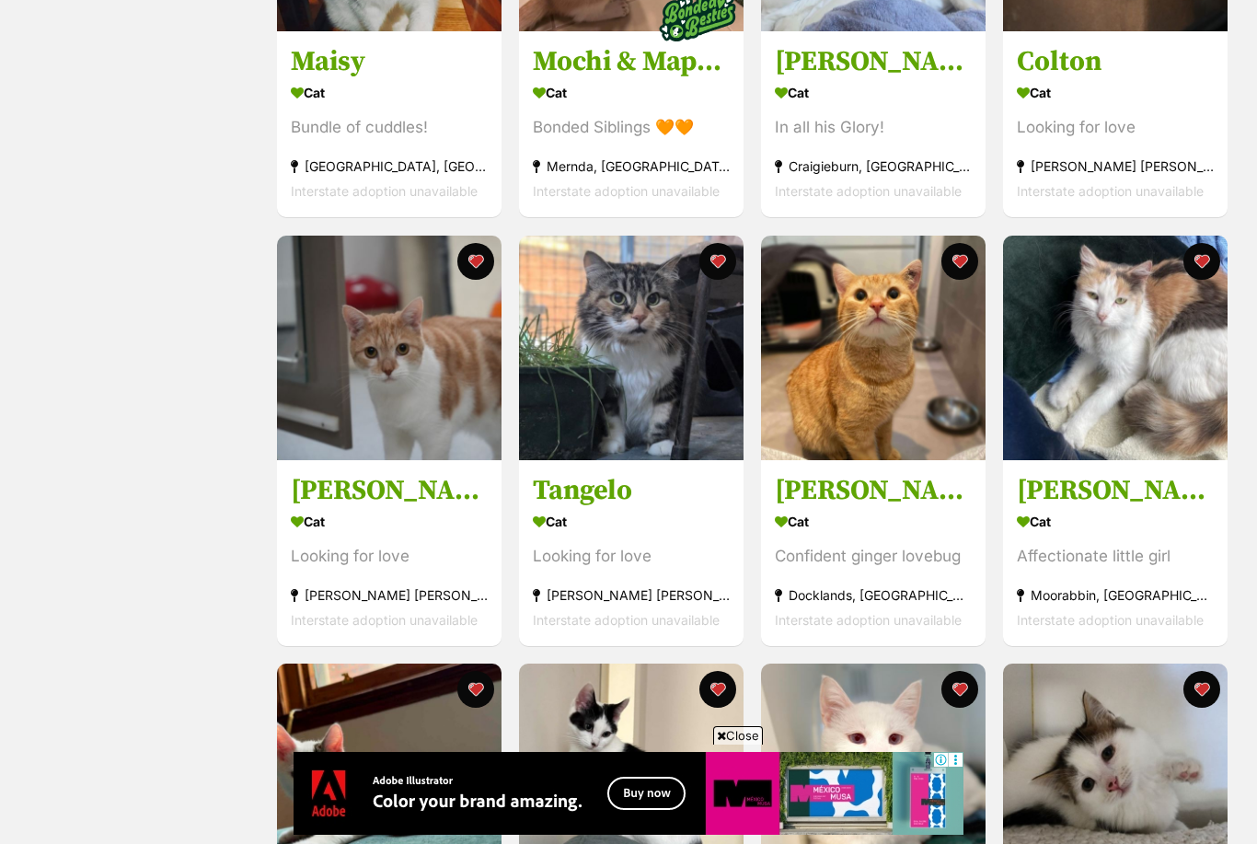
scroll to position [1434, 0]
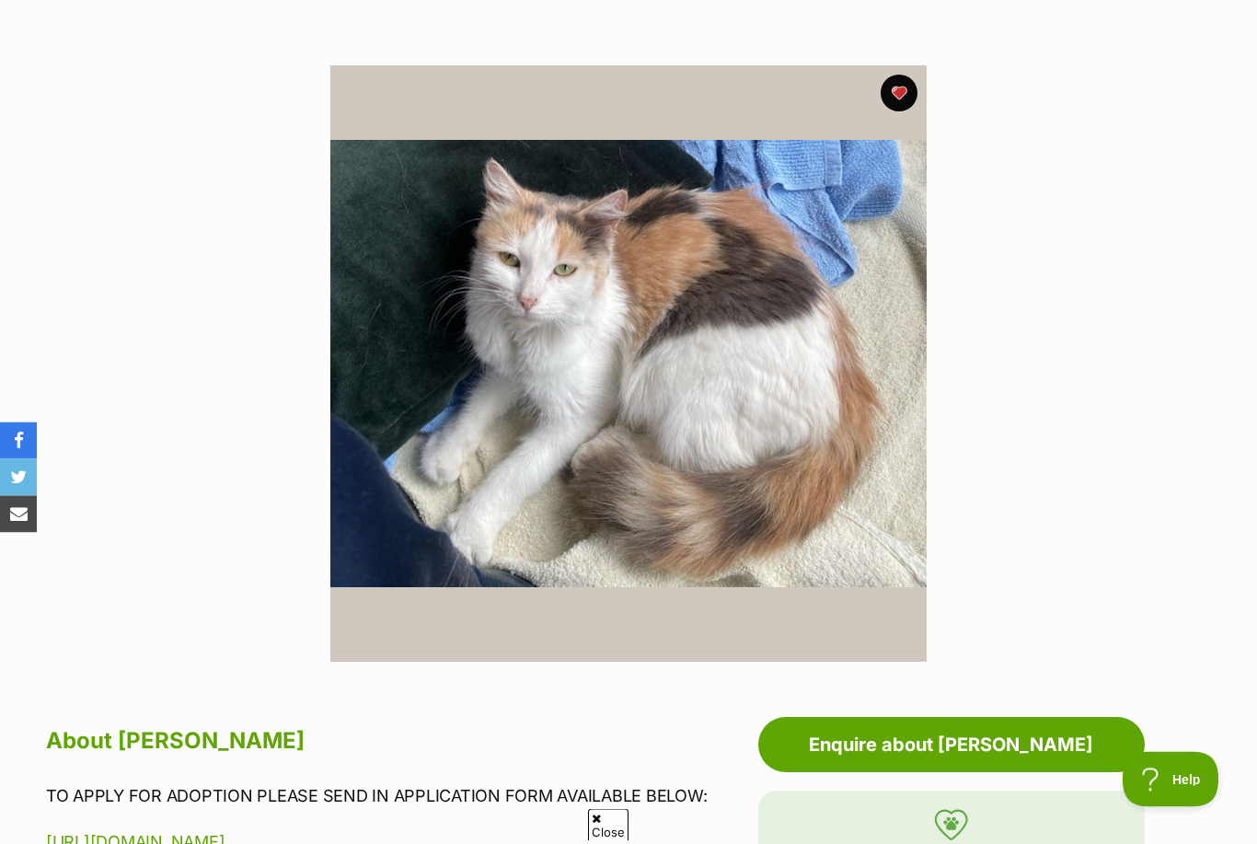
scroll to position [318, 0]
